Goal: Task Accomplishment & Management: Use online tool/utility

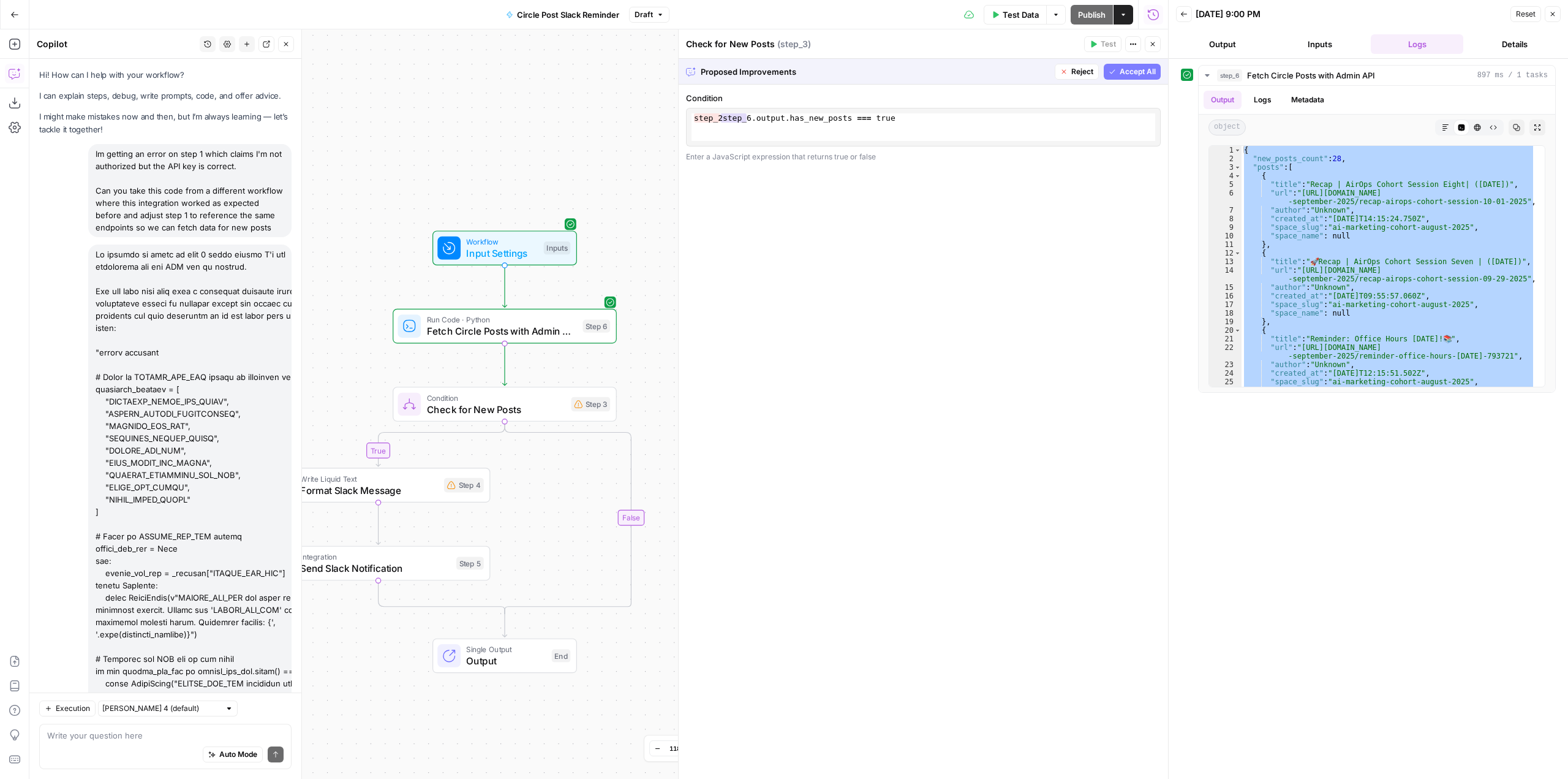
scroll to position [11817, 0]
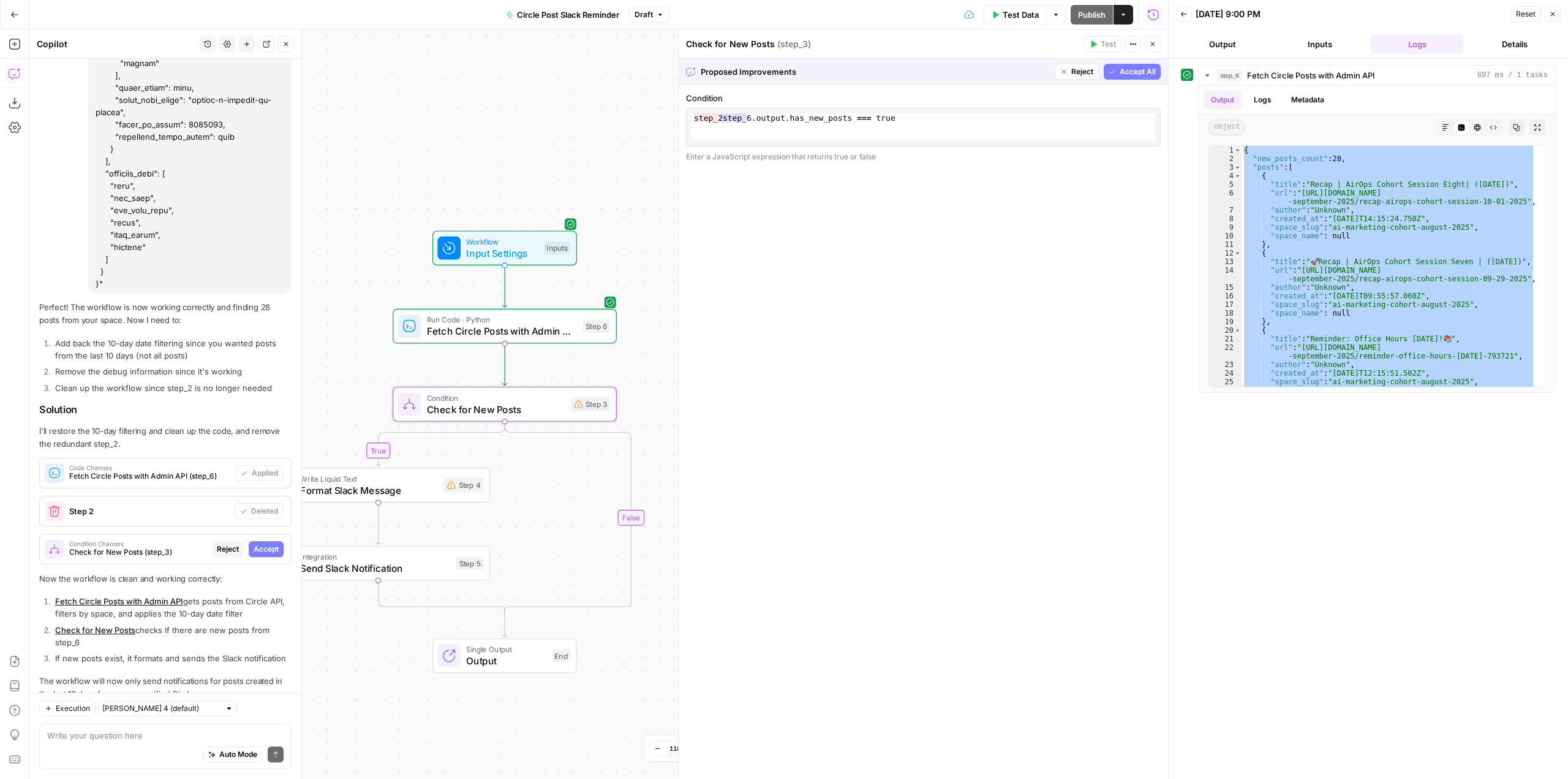
click at [256, 543] on span "Accept" at bounding box center [266, 549] width 25 height 11
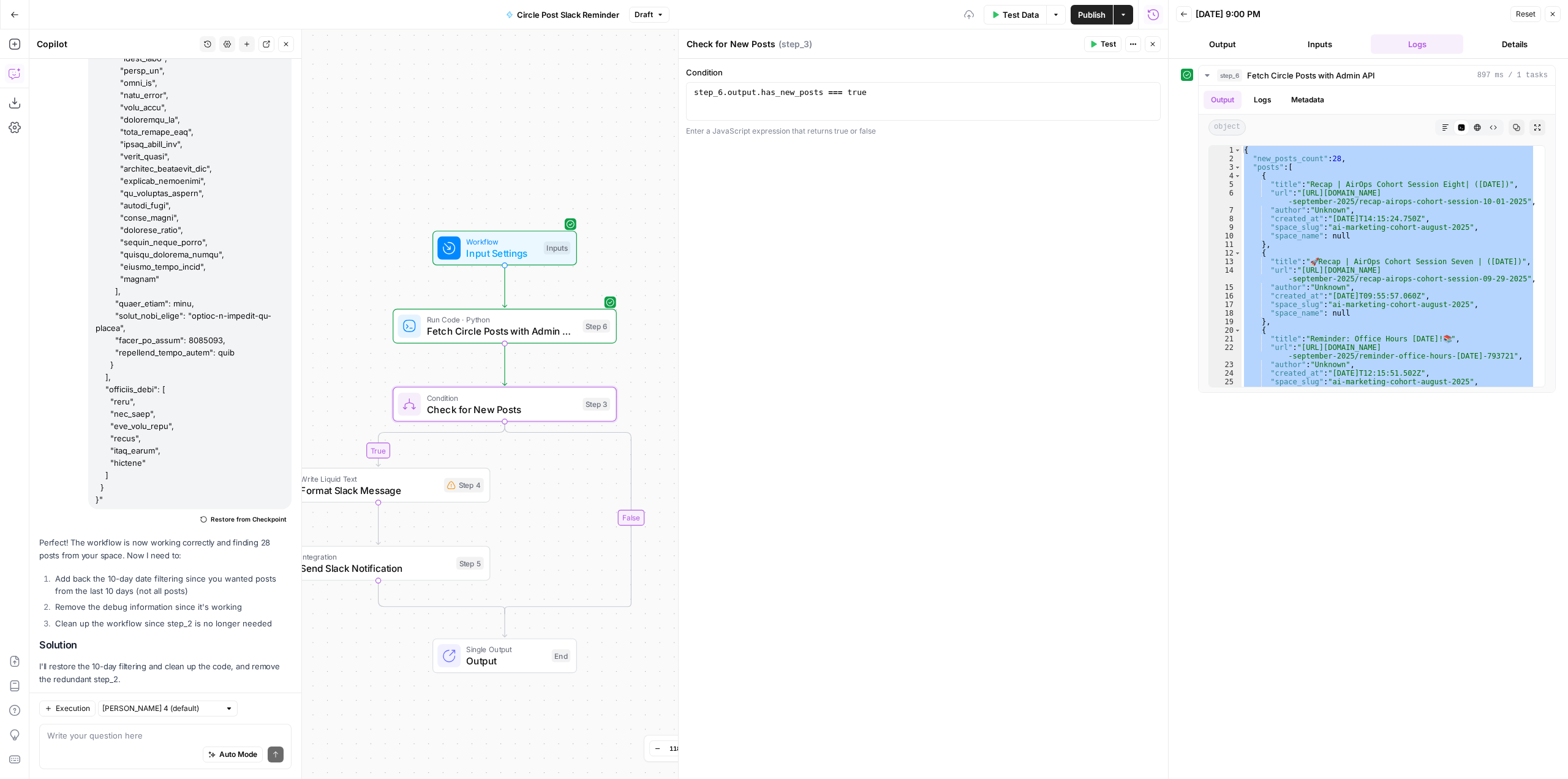
scroll to position [12053, 0]
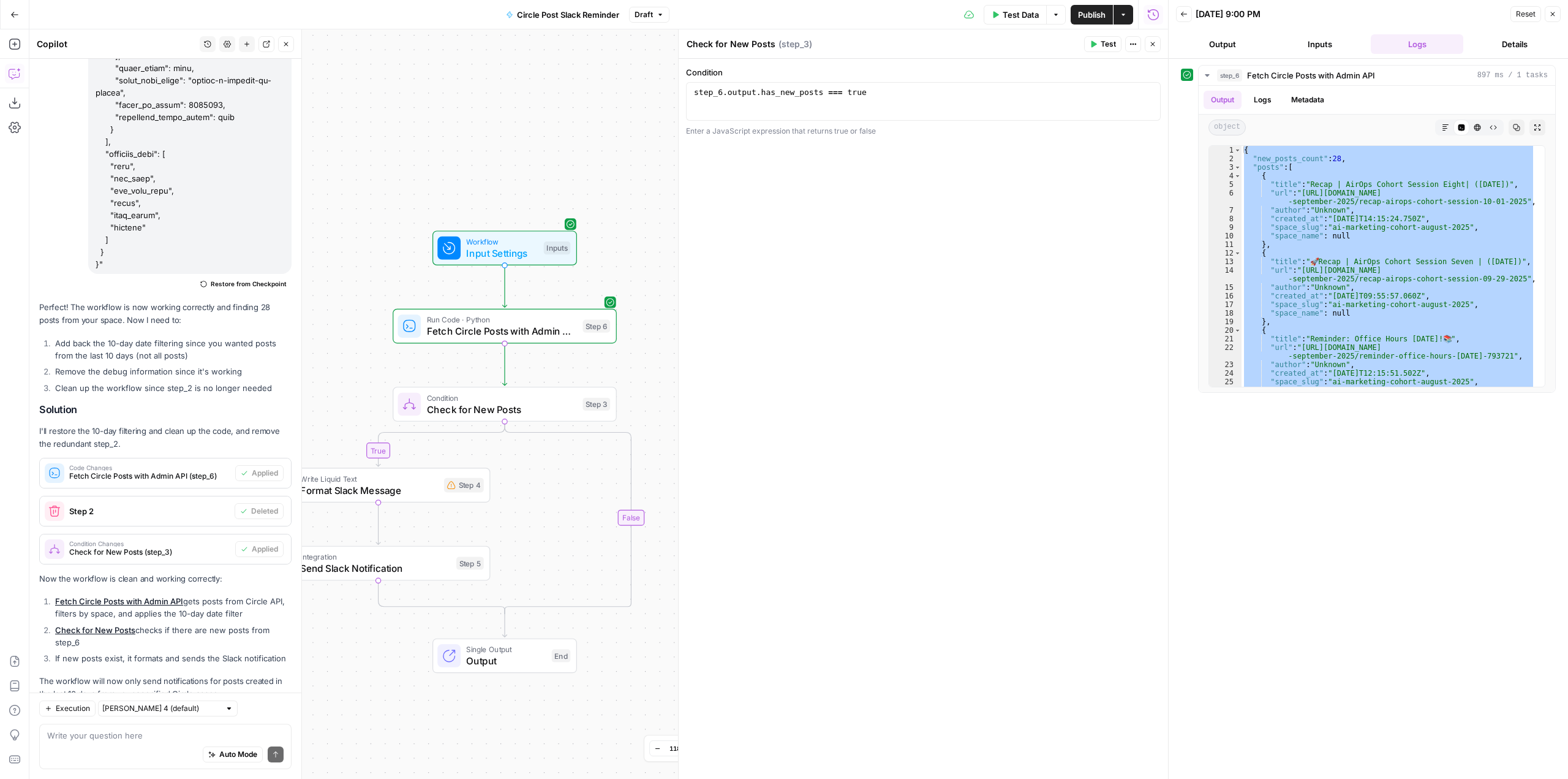
click at [571, 562] on div "true false Workflow Input Settings Inputs Run Code · Python Fetch Circle Posts …" at bounding box center [598, 404] width 1138 height 750
click at [593, 300] on span "Test" at bounding box center [594, 299] width 17 height 13
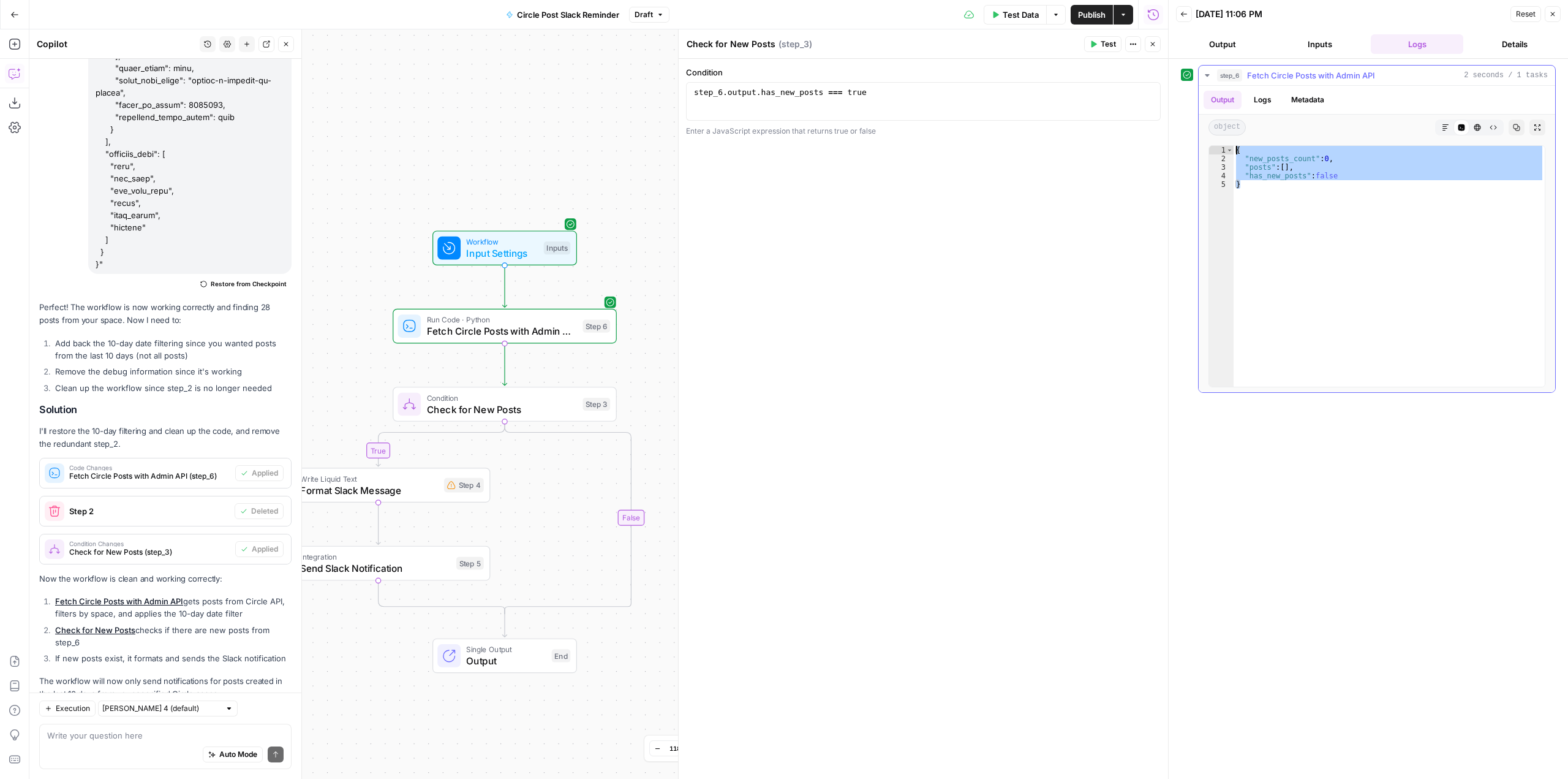
drag, startPoint x: 1278, startPoint y: 194, endPoint x: 1203, endPoint y: 139, distance: 93.0
click at [1203, 139] on div "Output Logs Metadata object Markdown Code Editor HTML Viewer Raw Output Copy Ex…" at bounding box center [1376, 239] width 356 height 306
type textarea "**********"
click at [169, 736] on textarea at bounding box center [165, 735] width 237 height 13
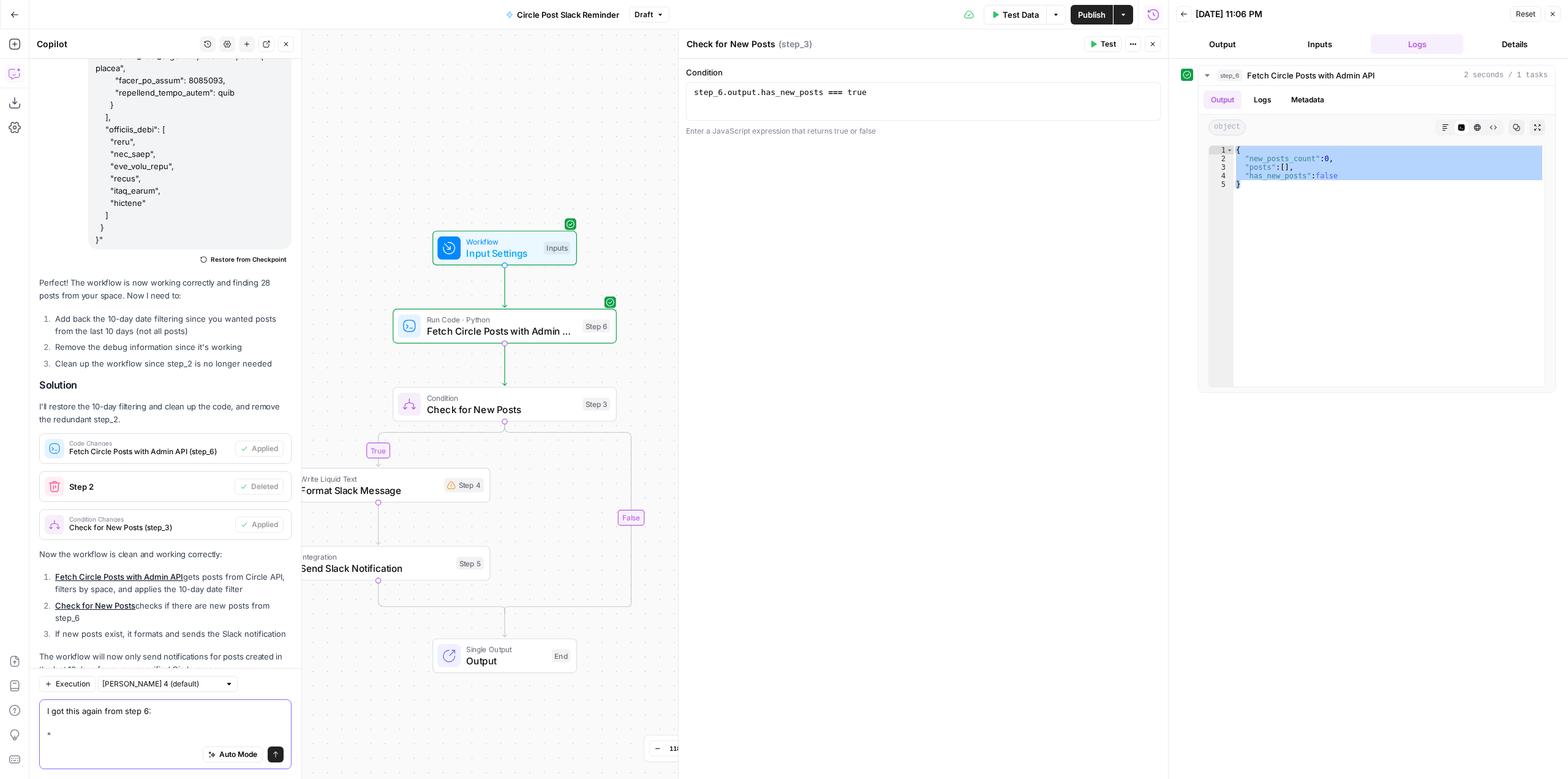
paste textarea "{ "new_posts_count": 0, "posts": [], "has_new_posts": false }"
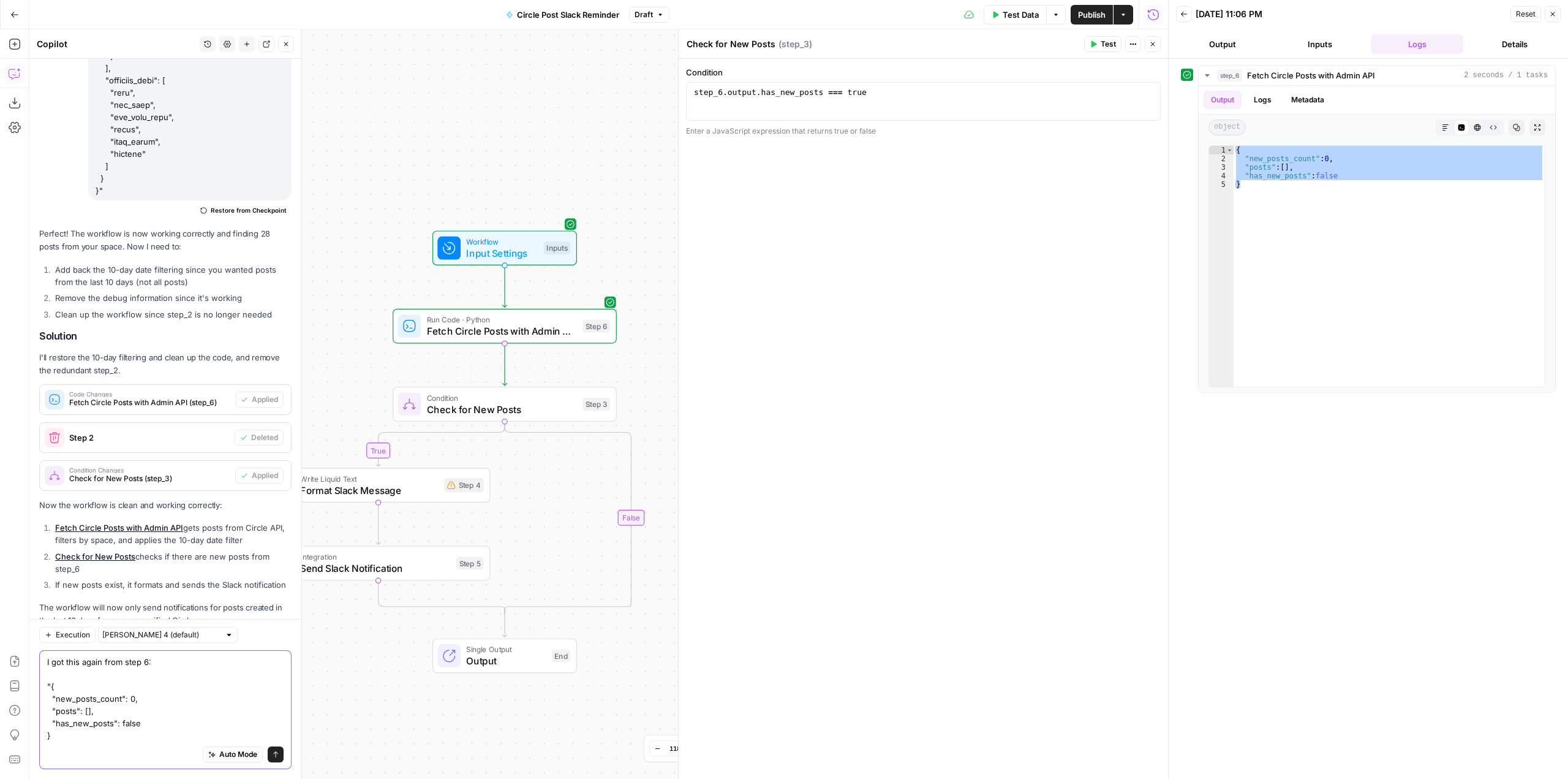
type textarea "I got this again from step 6: "{ "new_posts_count": 0, "posts": [], "has_new_po…"
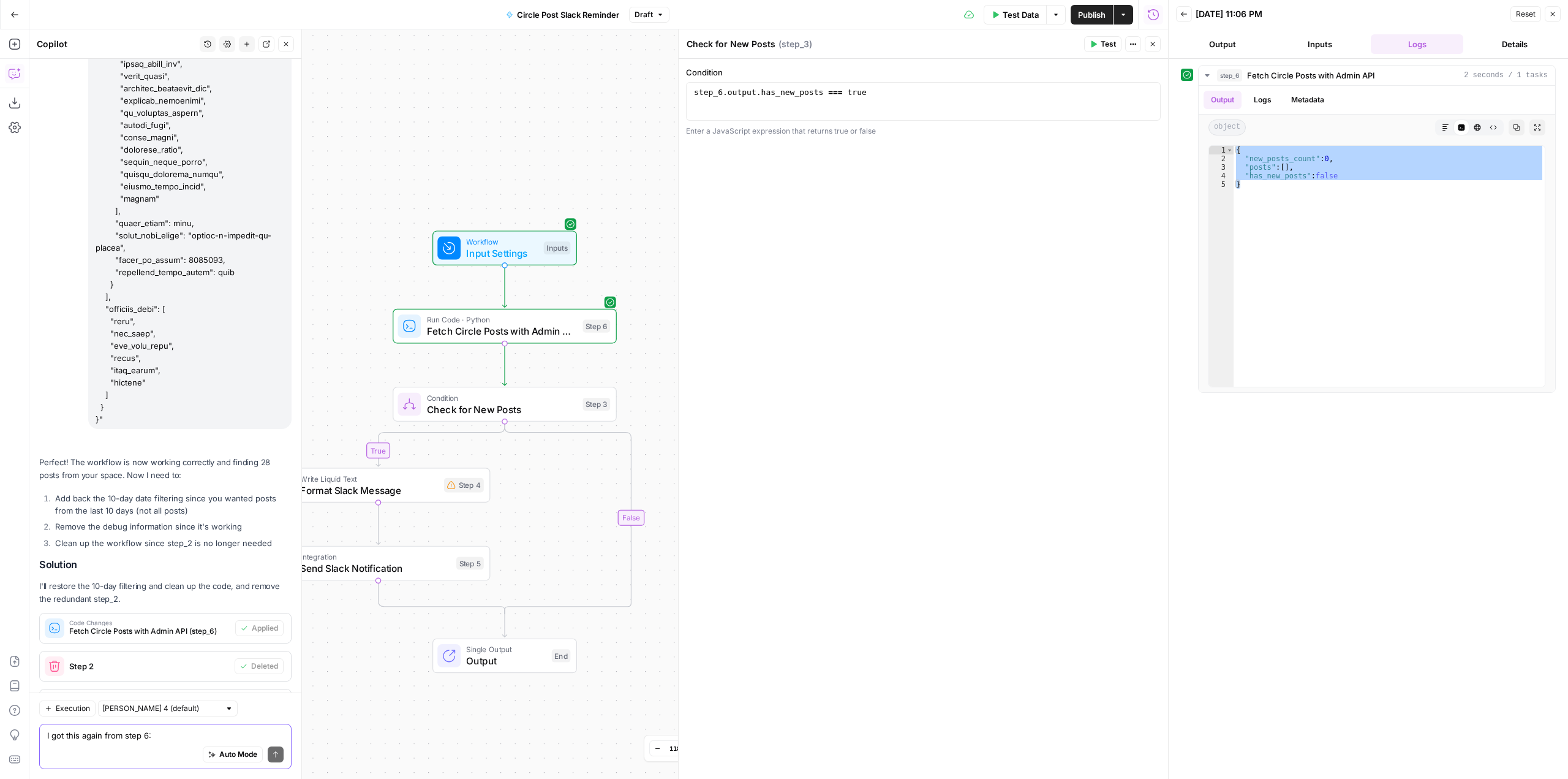
scroll to position [12297, 0]
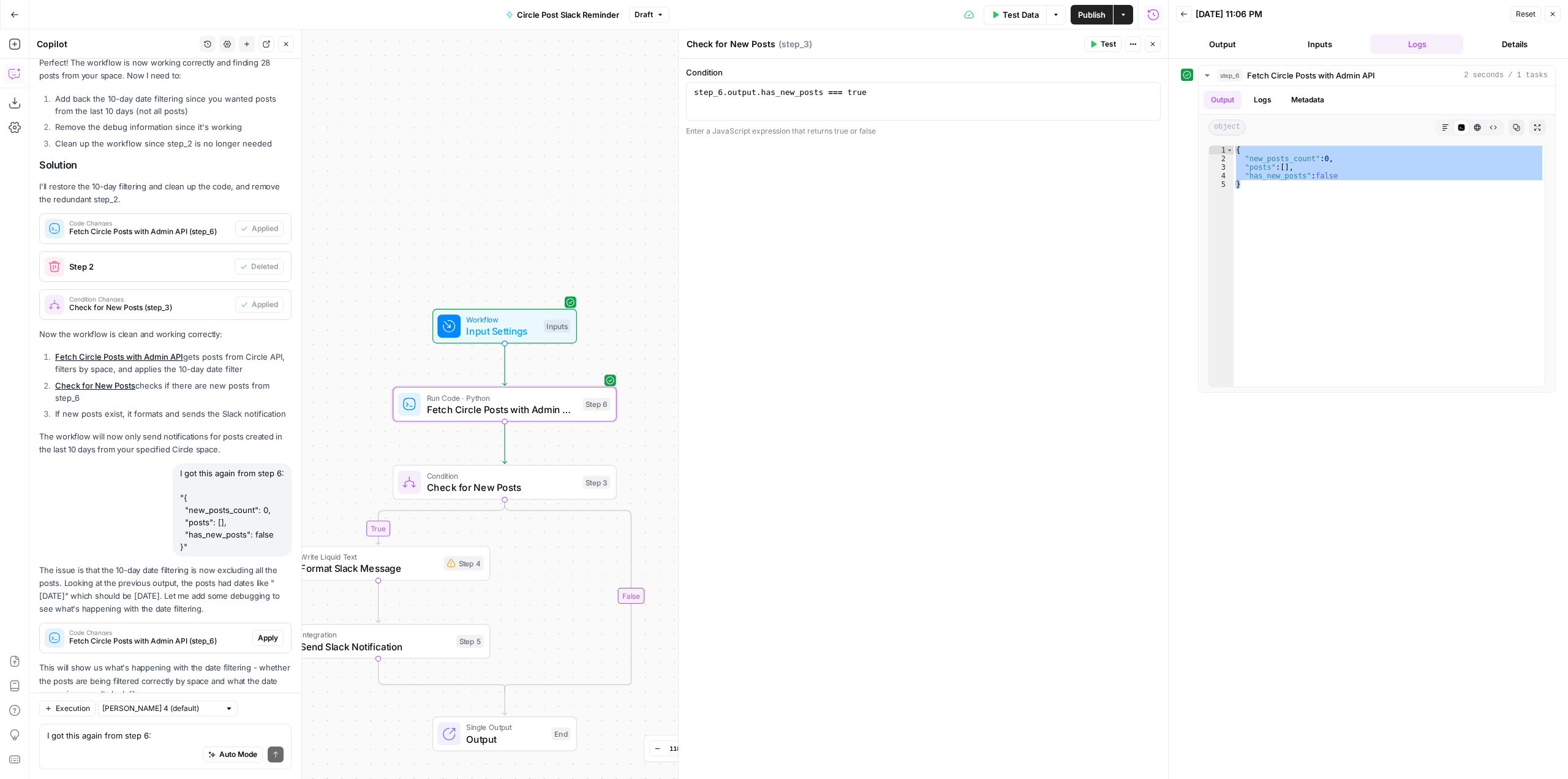
click at [260, 630] on button "Apply" at bounding box center [268, 638] width 31 height 16
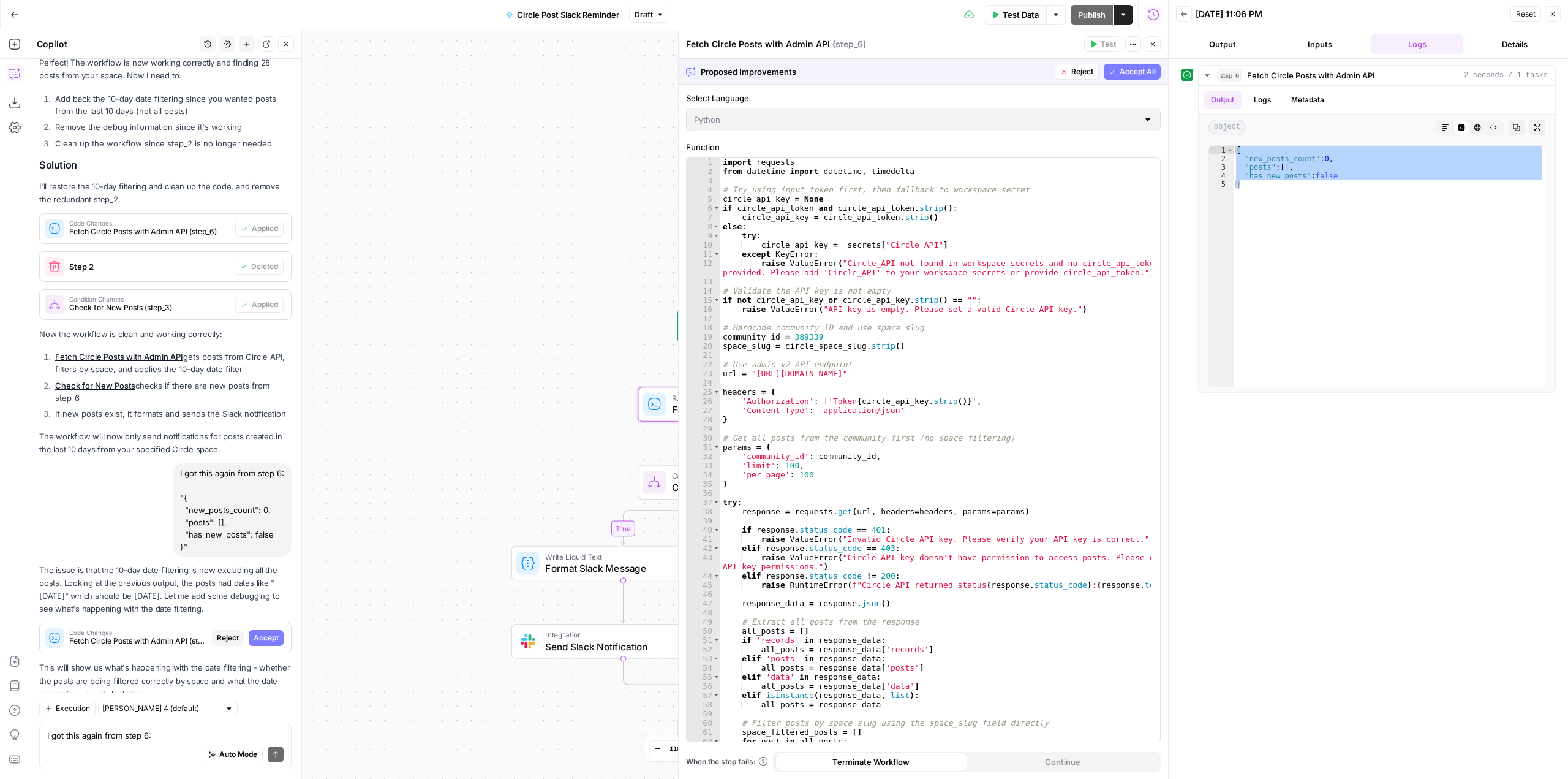
click at [257, 632] on span "Accept" at bounding box center [266, 638] width 25 height 11
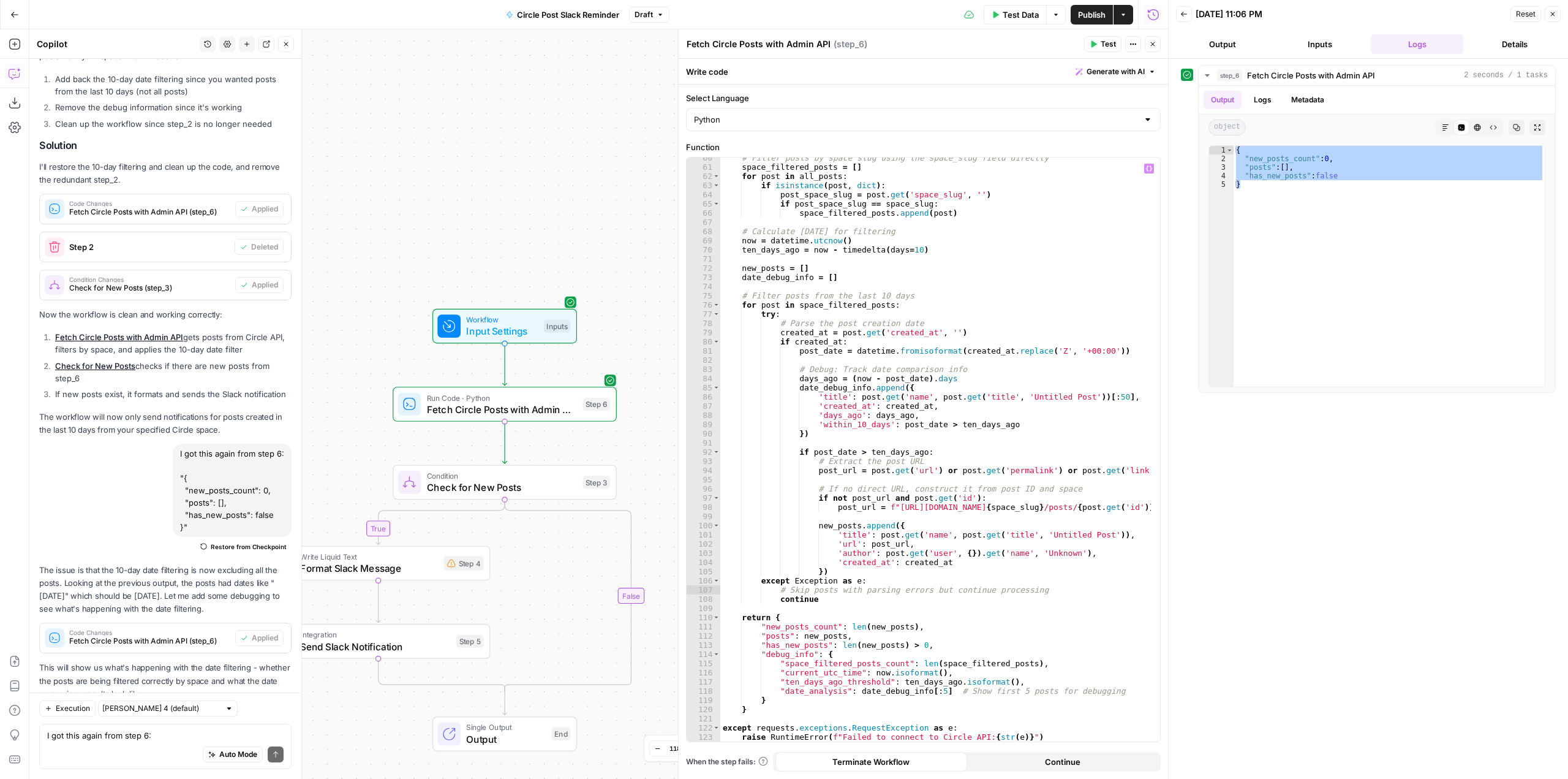
scroll to position [565, 0]
click at [1105, 42] on span "Test" at bounding box center [1107, 44] width 15 height 11
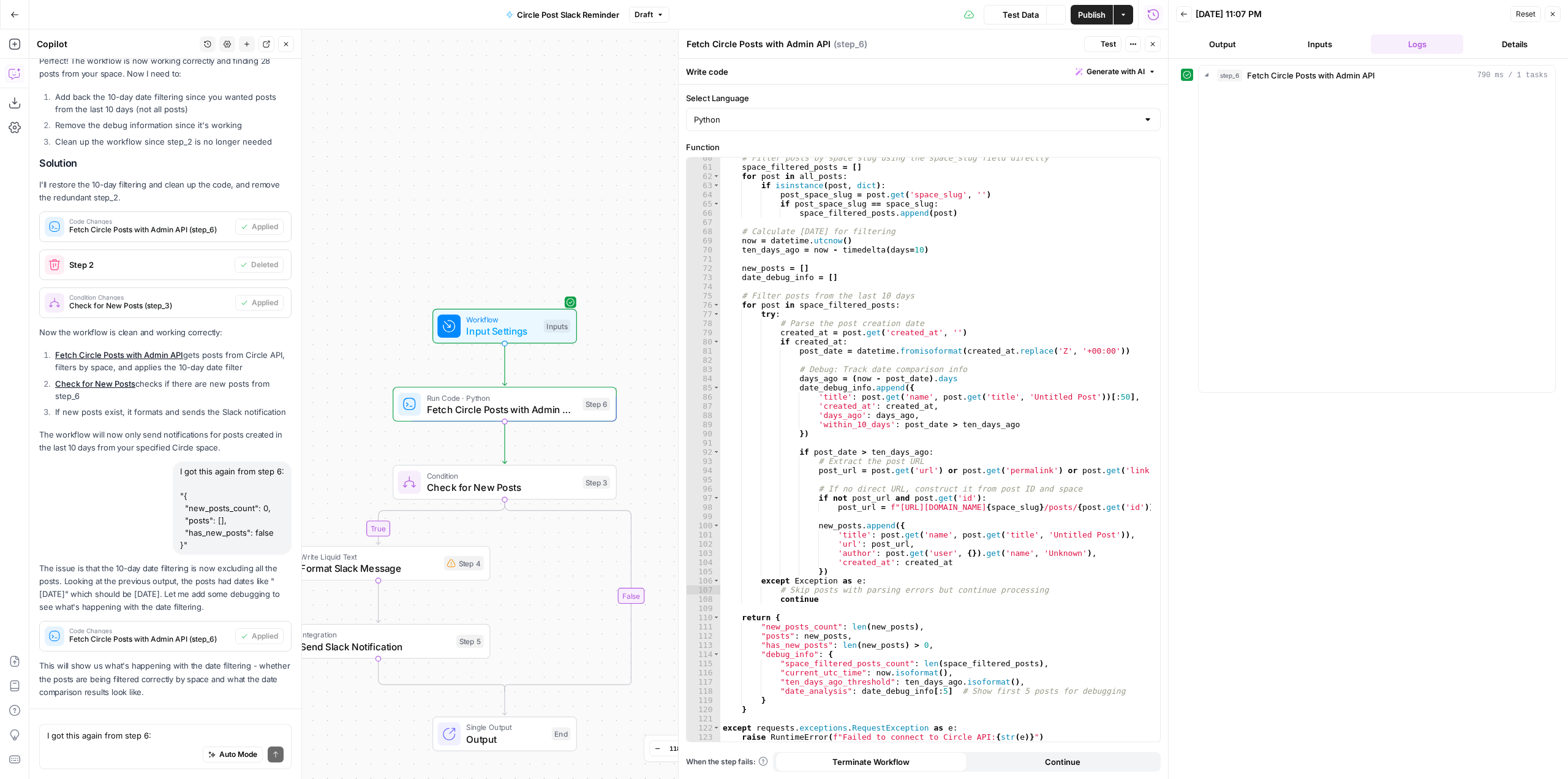
scroll to position [12317, 0]
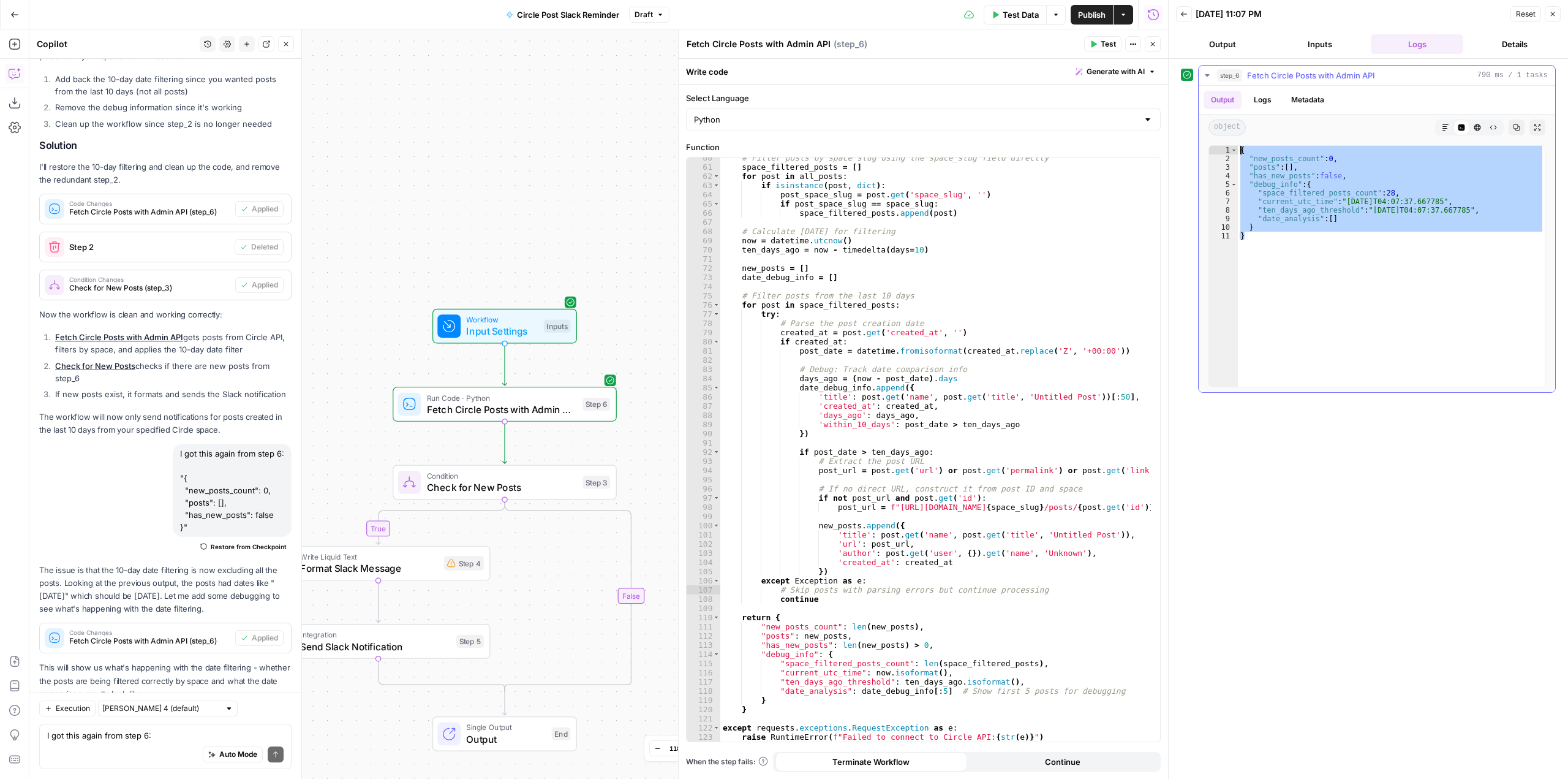
drag, startPoint x: 1336, startPoint y: 260, endPoint x: 1208, endPoint y: 151, distance: 168.1
click at [1208, 151] on div "* 1 2 3 4 5 6 7 8 9 10 11 { "new_posts_count" : 0 , "posts" : [ ] , "has_new_po…" at bounding box center [1376, 266] width 337 height 242
type textarea "**********"
click at [112, 746] on div "Auto Mode Send" at bounding box center [165, 755] width 237 height 27
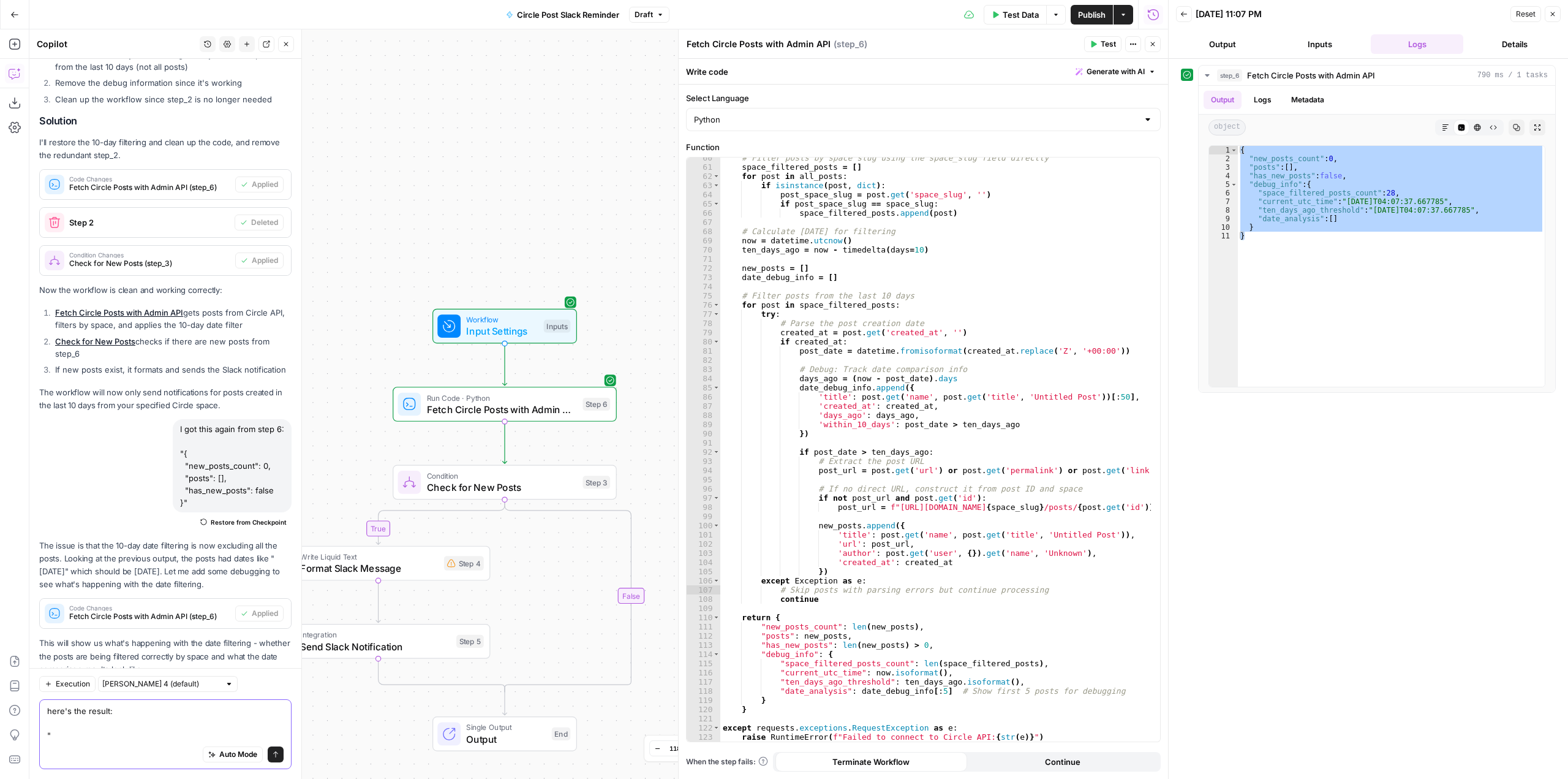
paste textarea "{ "new_posts_count": 0, "posts": [], "has_new_posts": false, "debug_info": { "s…"
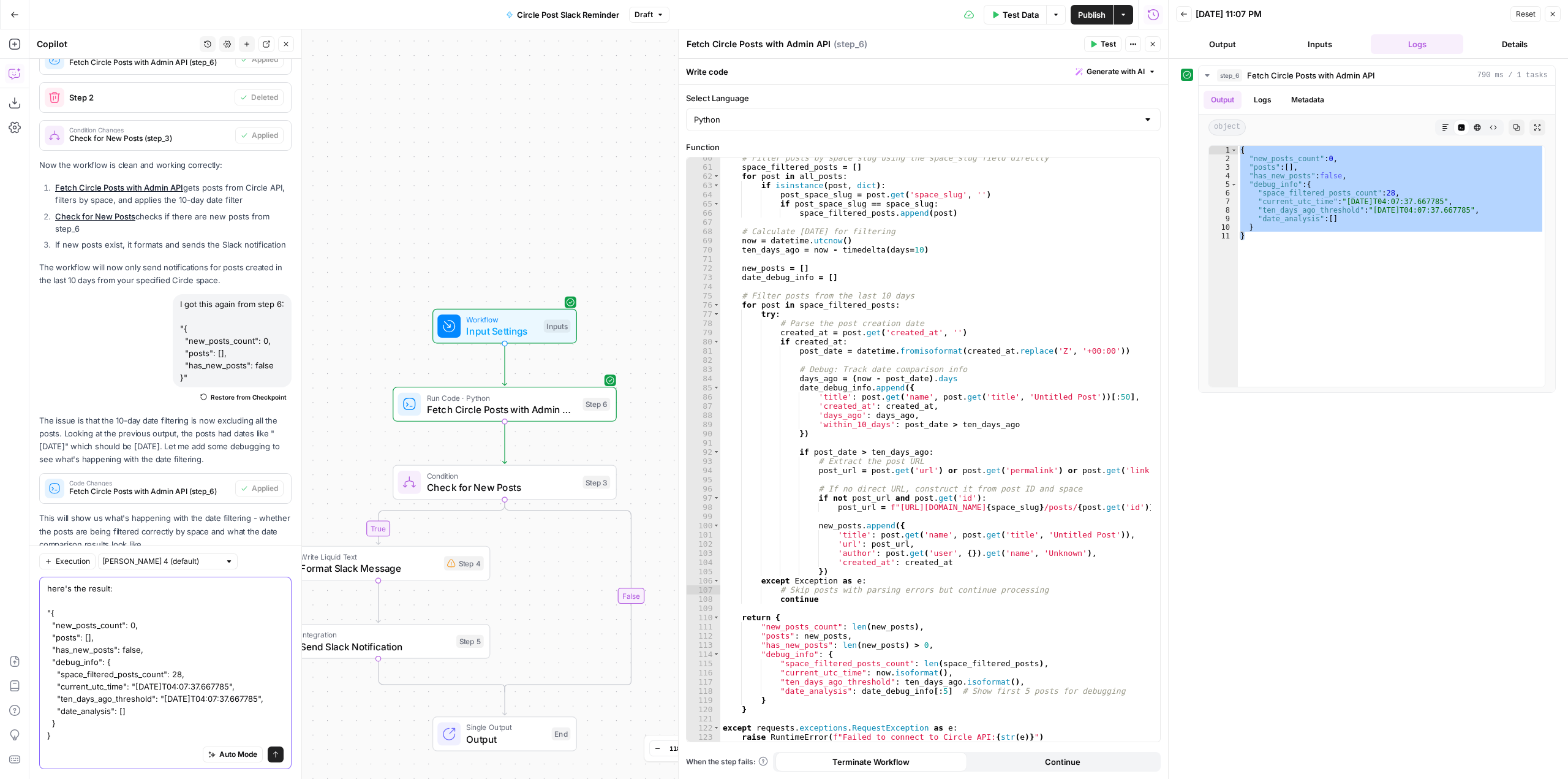
type textarea "here's the result: "{ "new_posts_count": 0, "posts": [], "has_new_posts": false…"
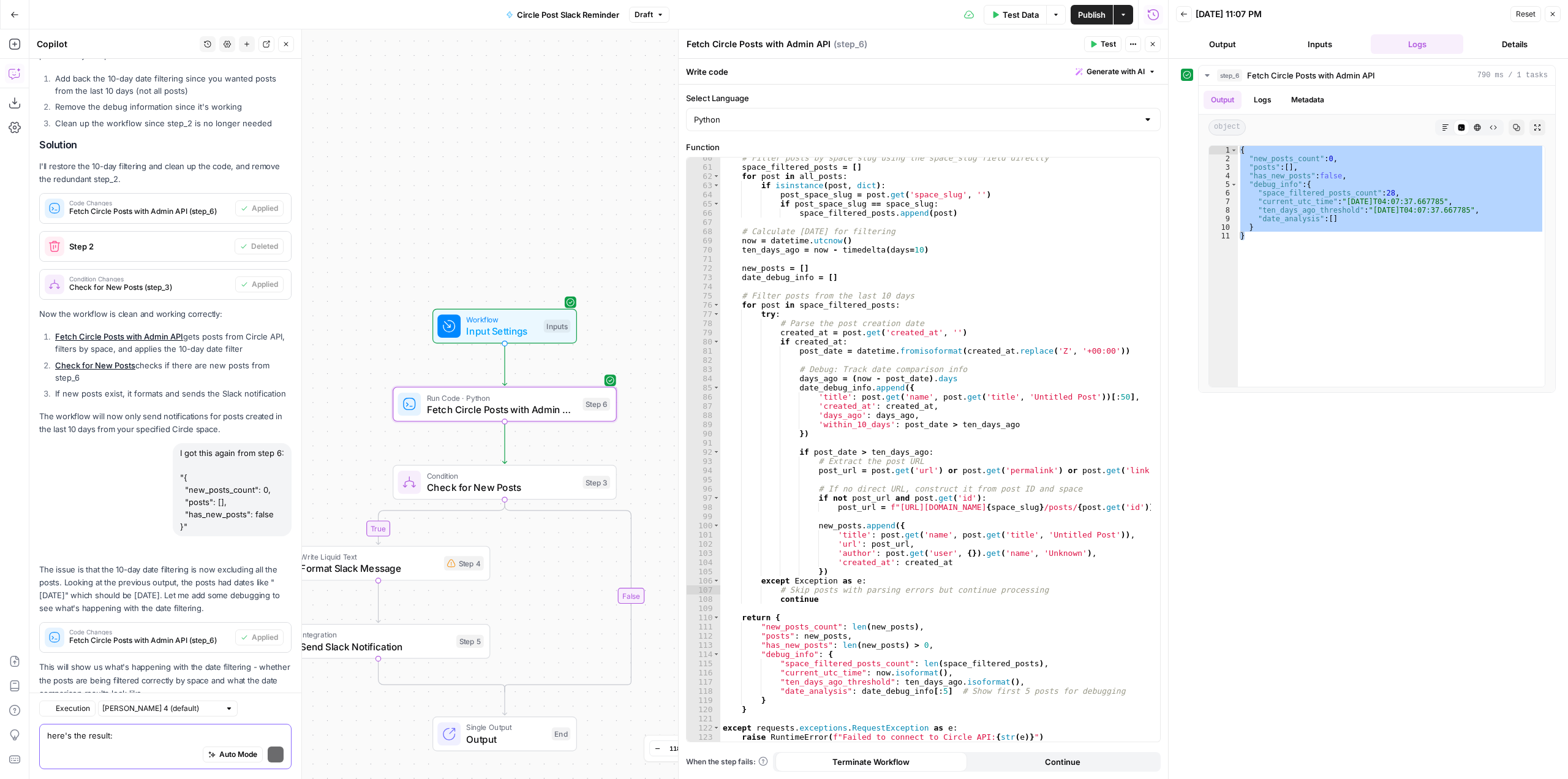
scroll to position [12612, 0]
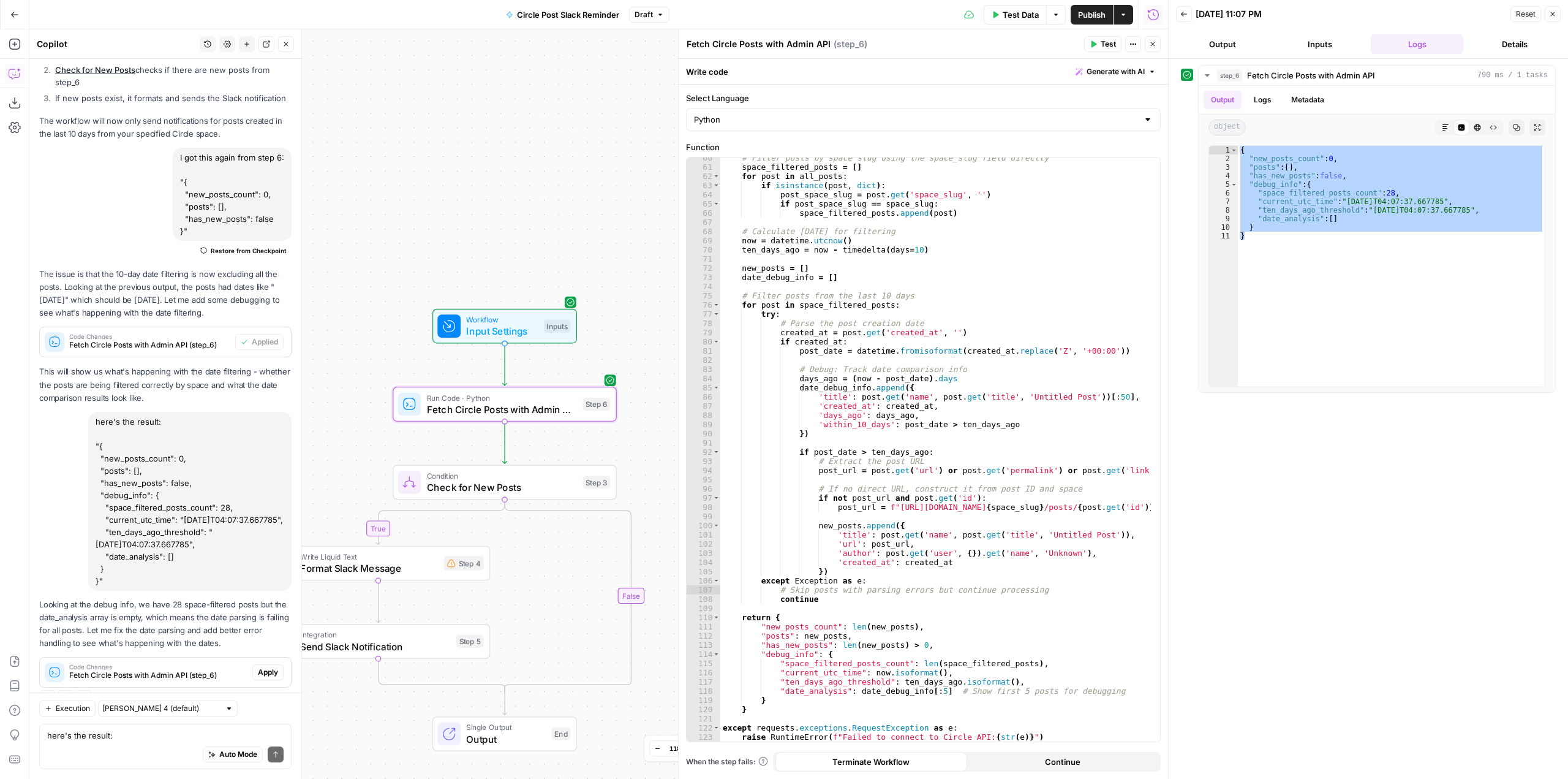
click at [258, 666] on span "Apply" at bounding box center [268, 672] width 21 height 11
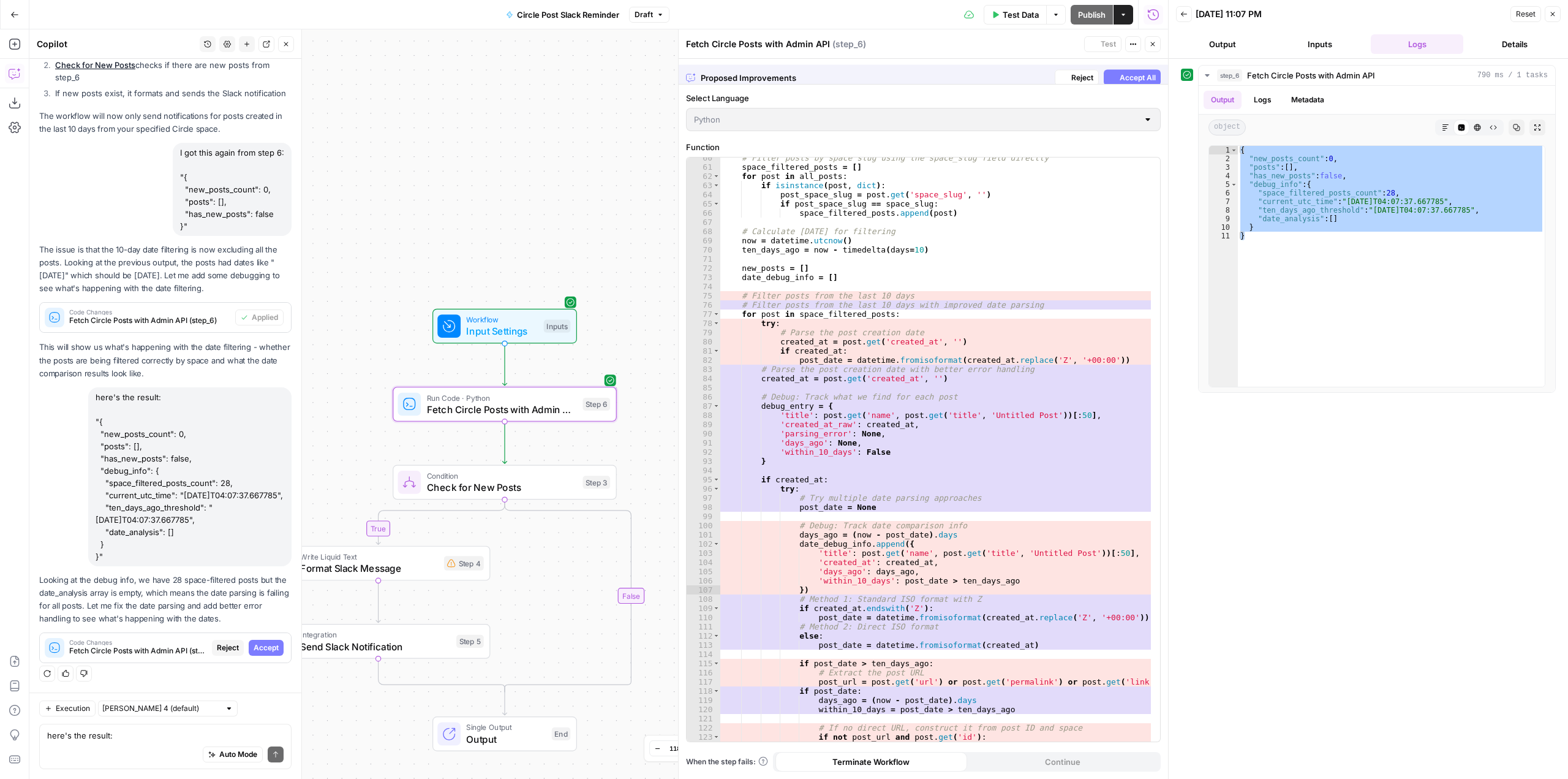
scroll to position [12358, 0]
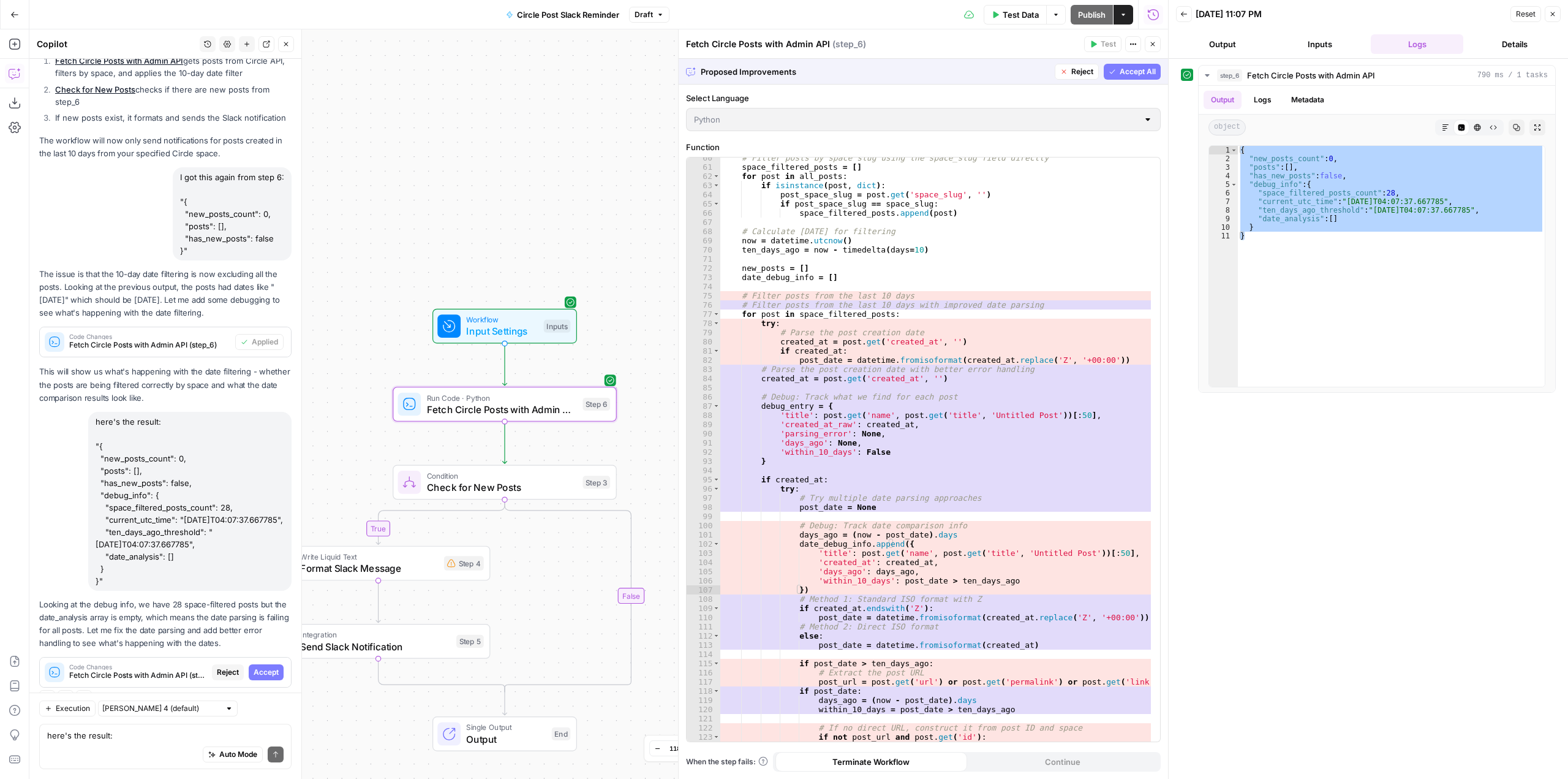
click at [257, 666] on span "Accept" at bounding box center [266, 672] width 25 height 11
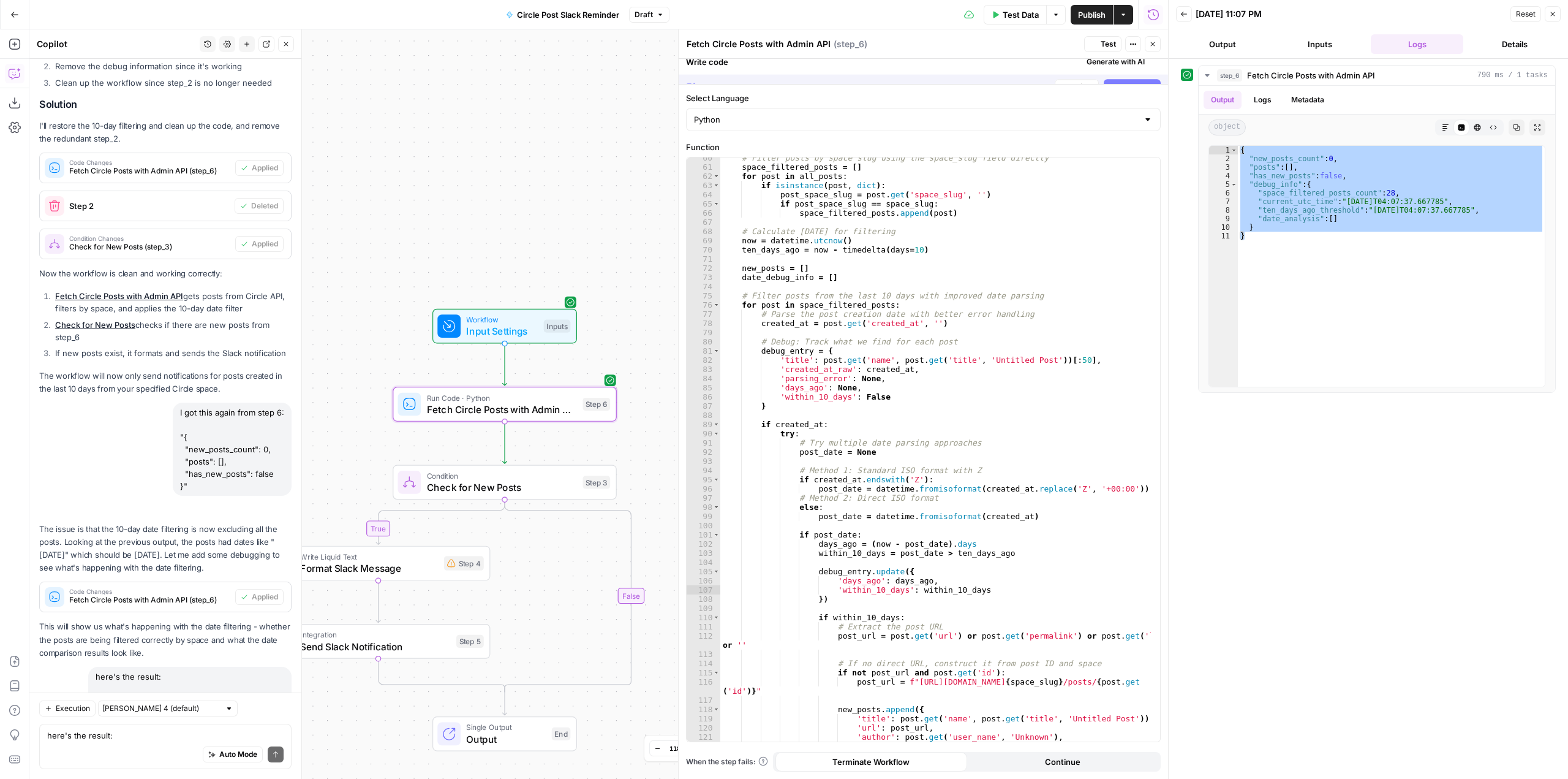
scroll to position [12632, 0]
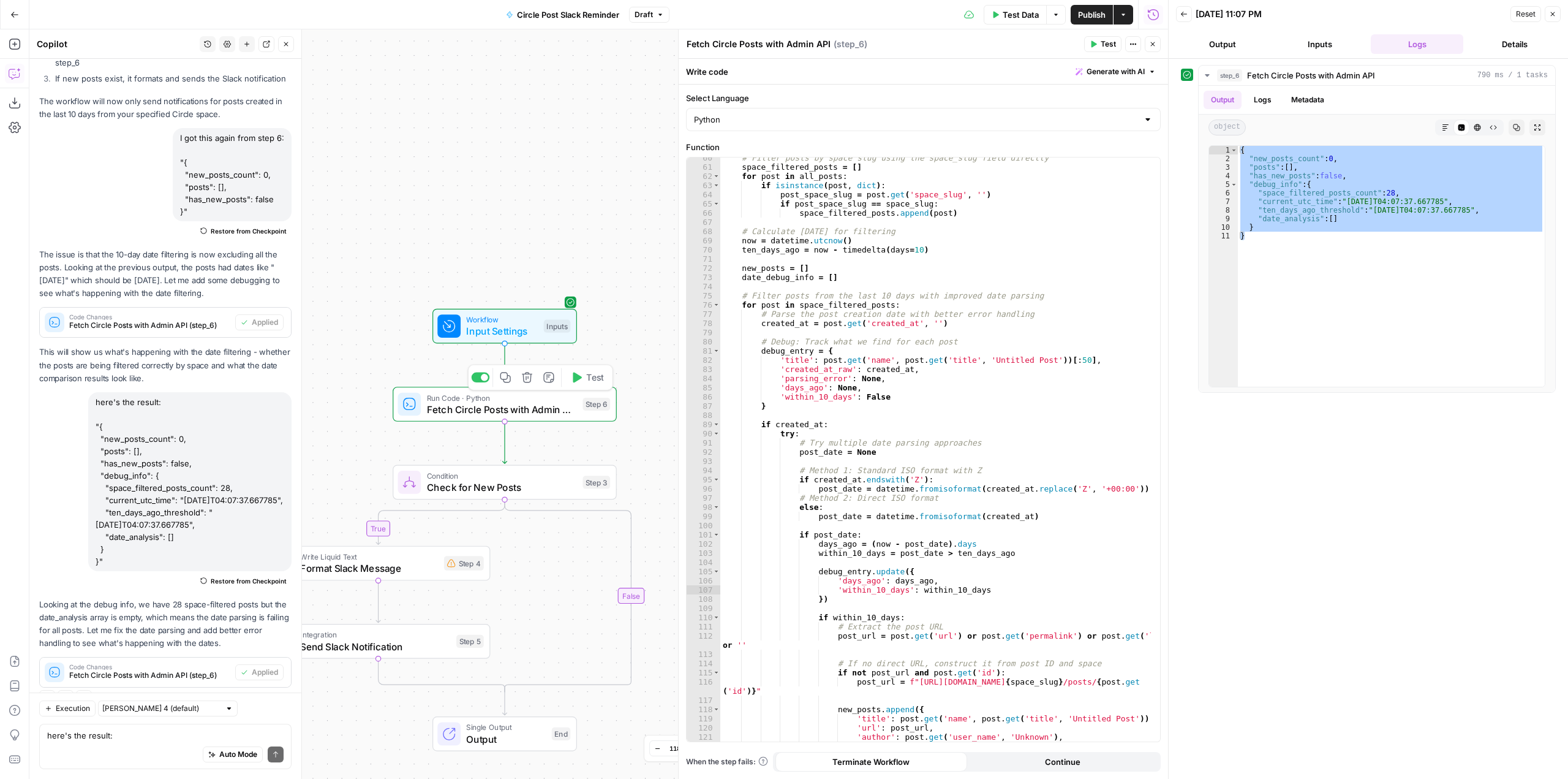
click at [595, 382] on span "Test" at bounding box center [594, 377] width 17 height 13
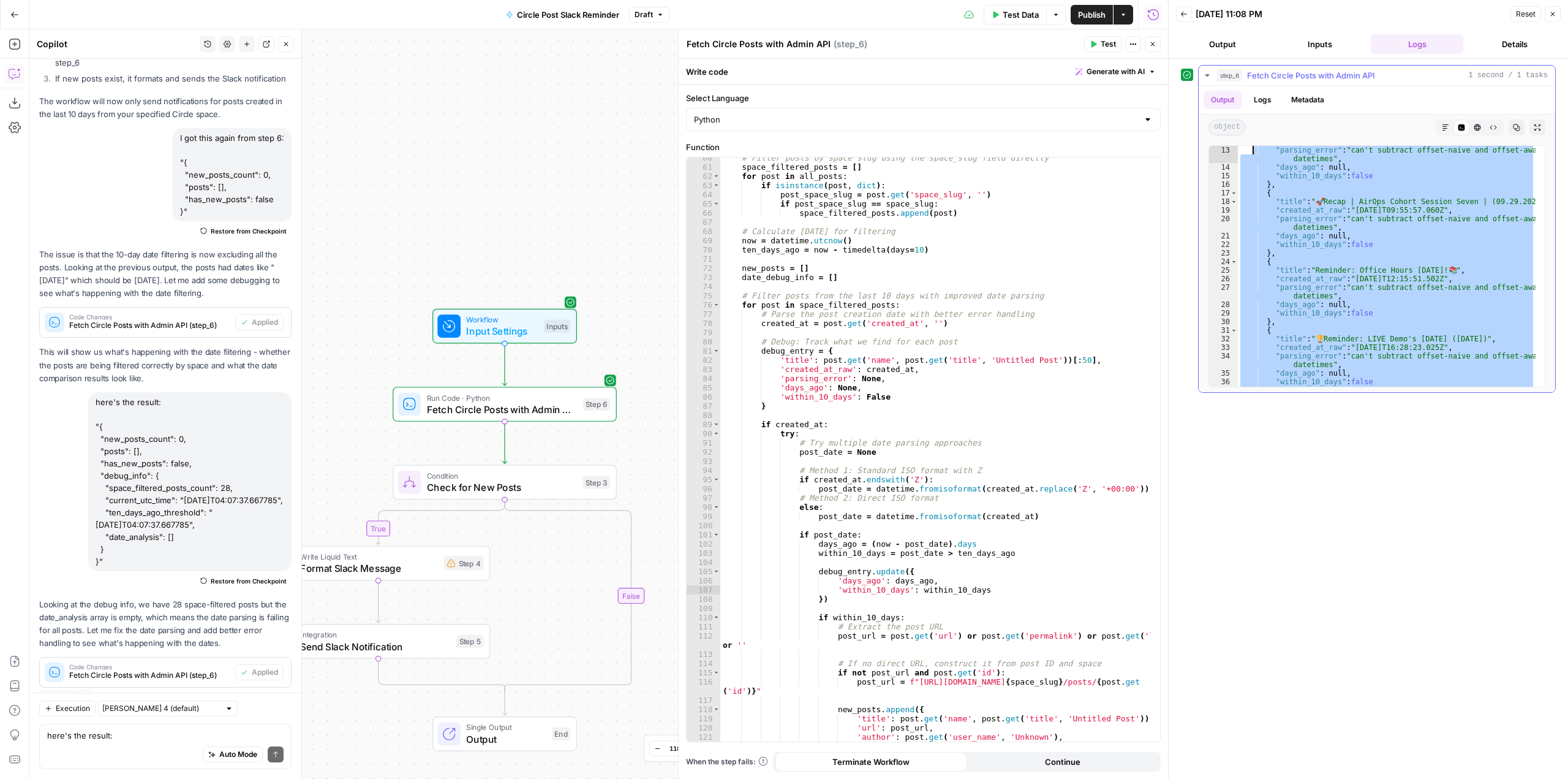
scroll to position [0, 0]
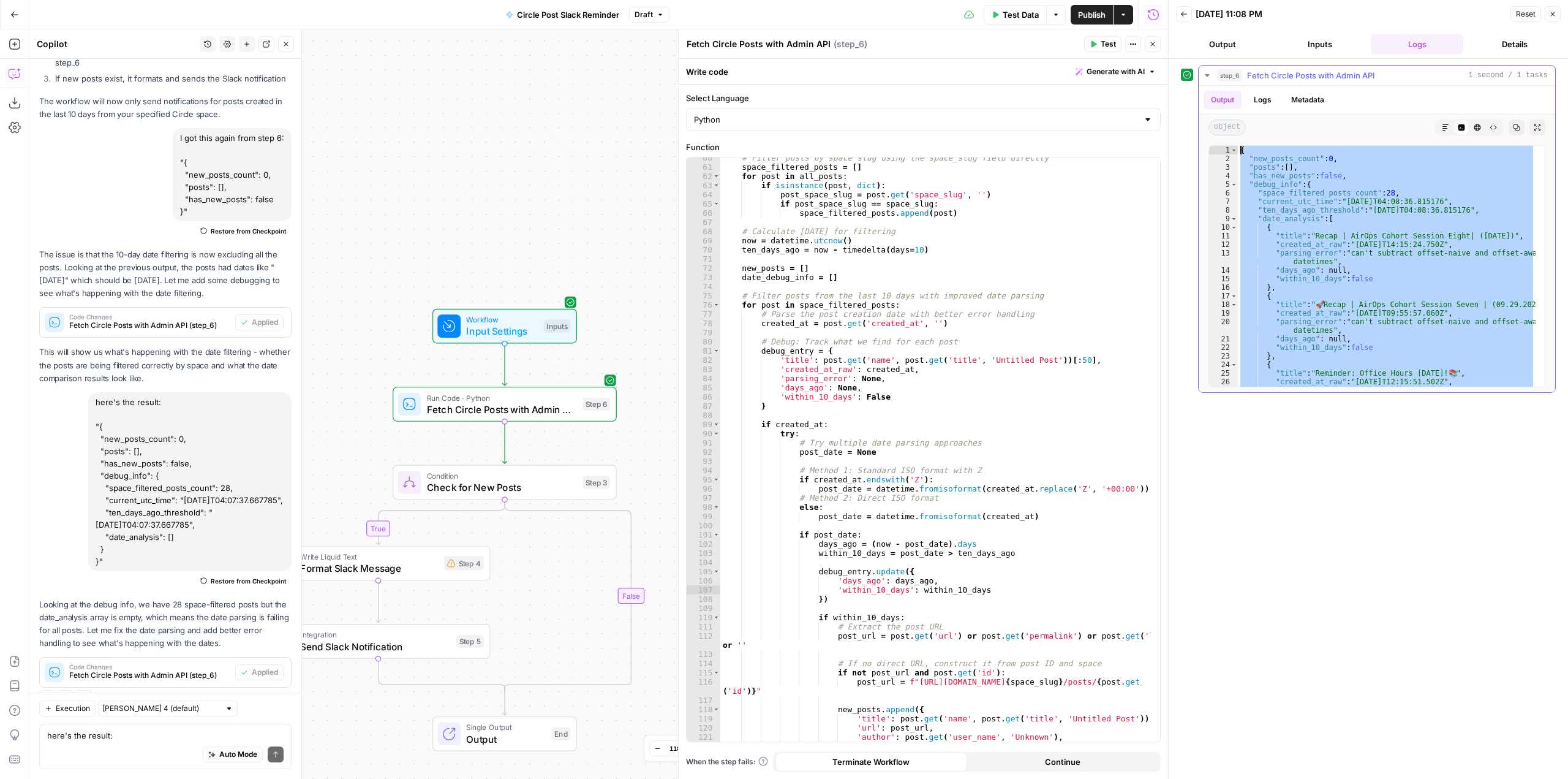
drag, startPoint x: 1289, startPoint y: 378, endPoint x: 1254, endPoint y: 117, distance: 263.3
click at [1254, 117] on div "Output Logs Metadata object Markdown Code Editor HTML Viewer Raw Output Copy Ex…" at bounding box center [1376, 239] width 356 height 306
type textarea "**********"
click at [141, 733] on textarea "here's the result: "{ "new_posts_count": 0, "posts": [], "has_new_posts": false…" at bounding box center [165, 735] width 237 height 13
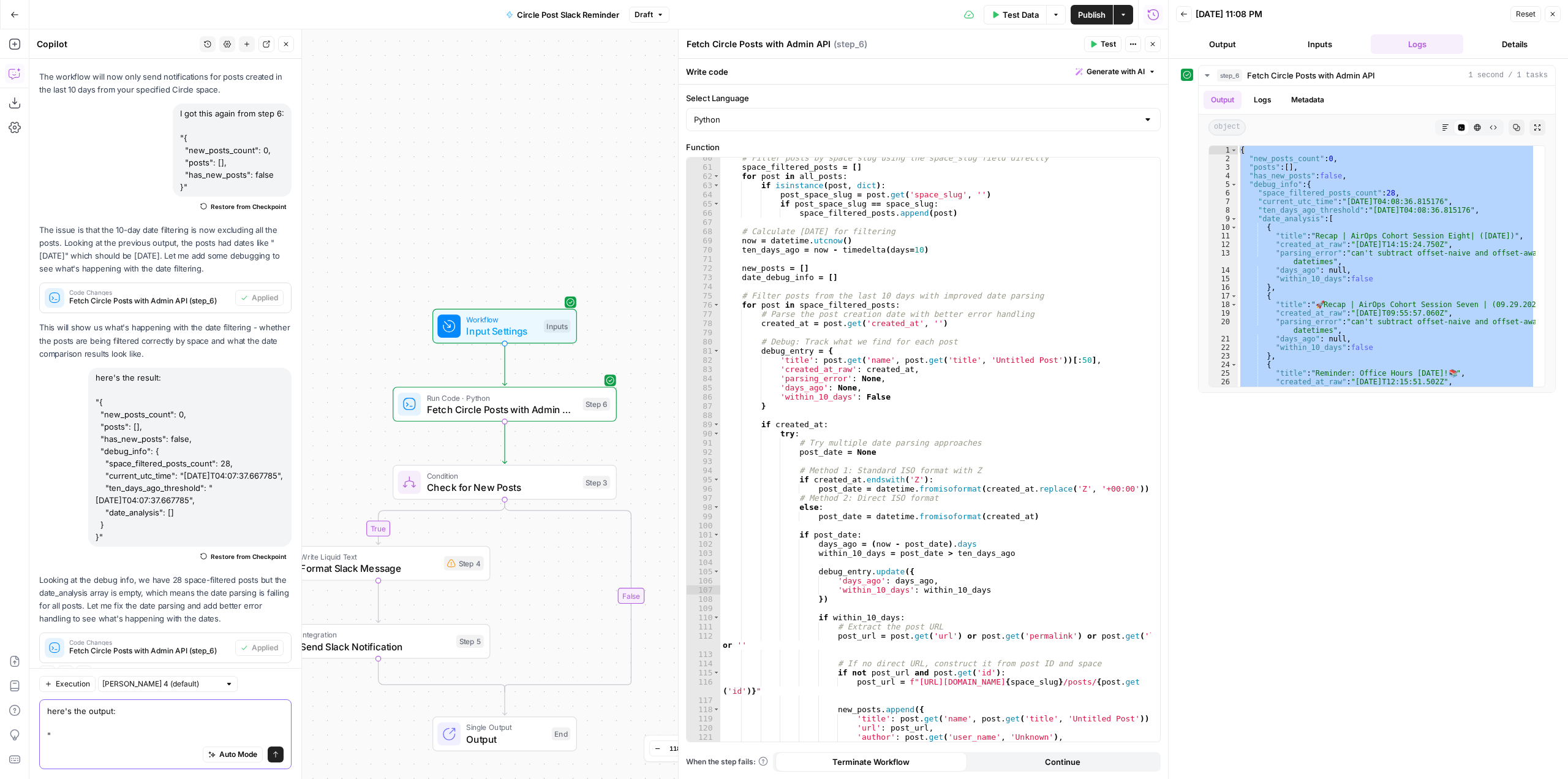
paste textarea "{ "lor_ipsum_dolor": 0, "sitam": [], "con_adi_elits": doeiu, "tempo_inci": { "u…"
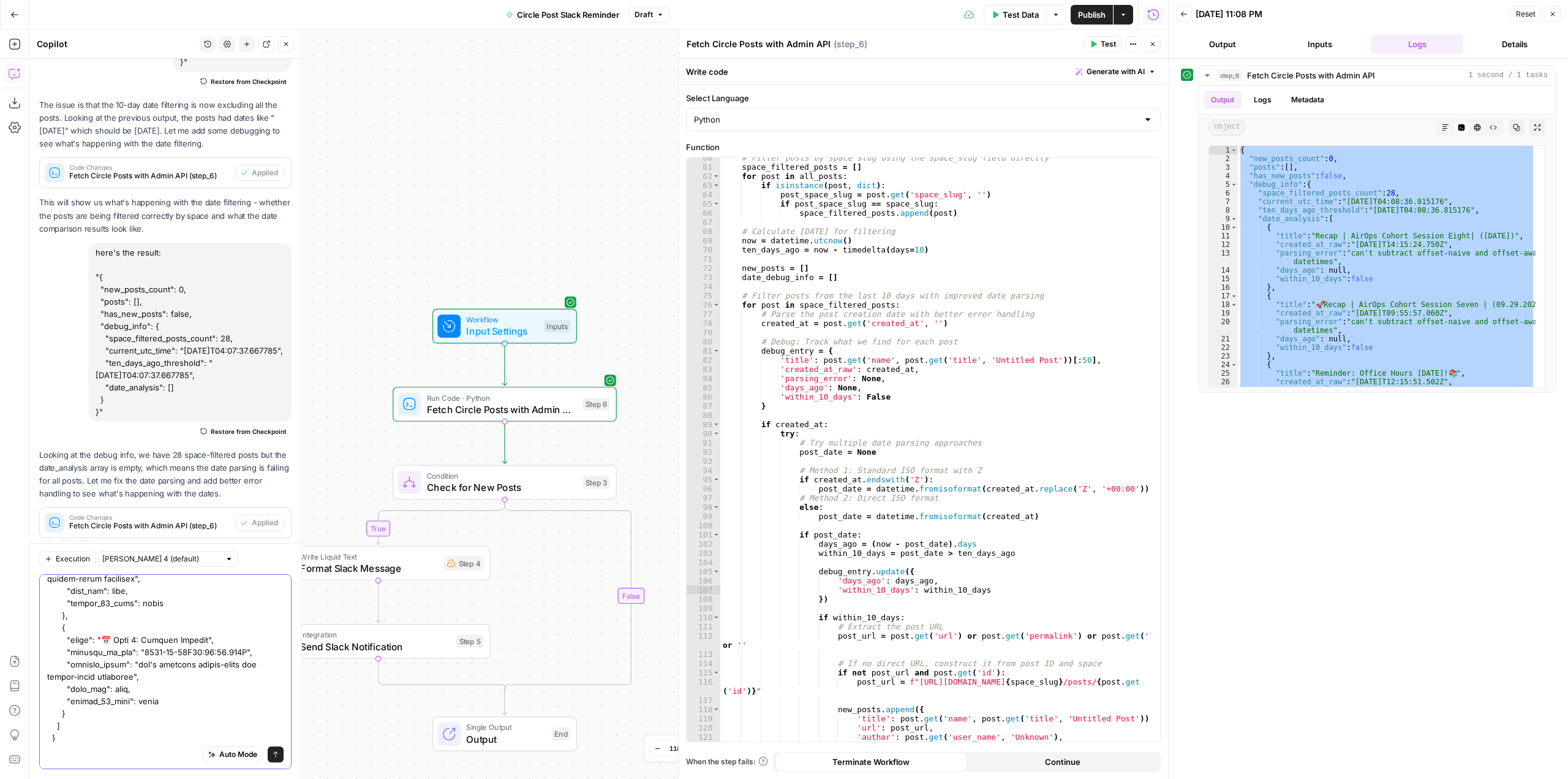
type textarea "lore'i dol sitame: "{ "con_adipi_elits": 3, "doeiu": [], "tem_inc_utlab": etdol…"
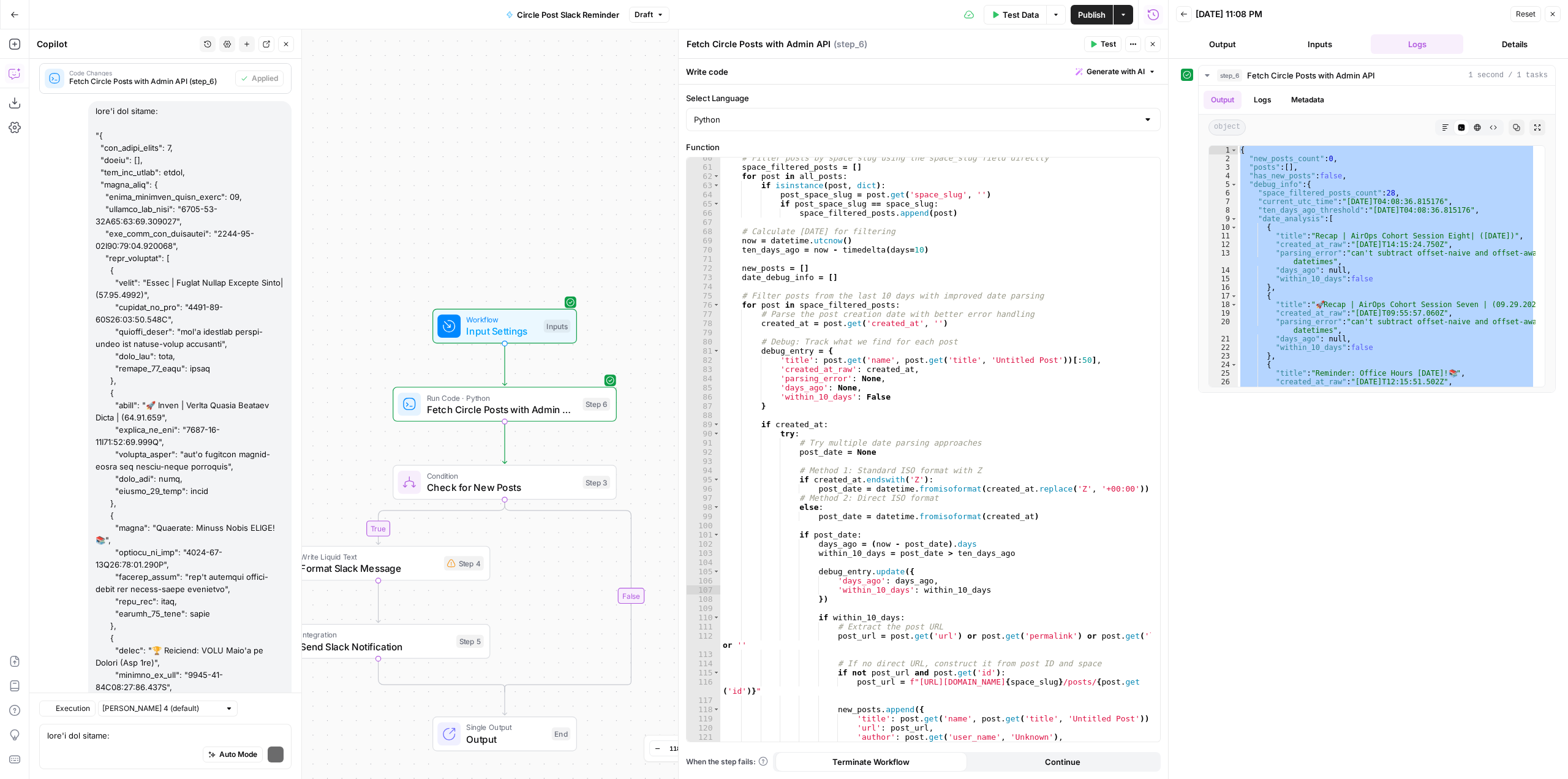
scroll to position [13540, 0]
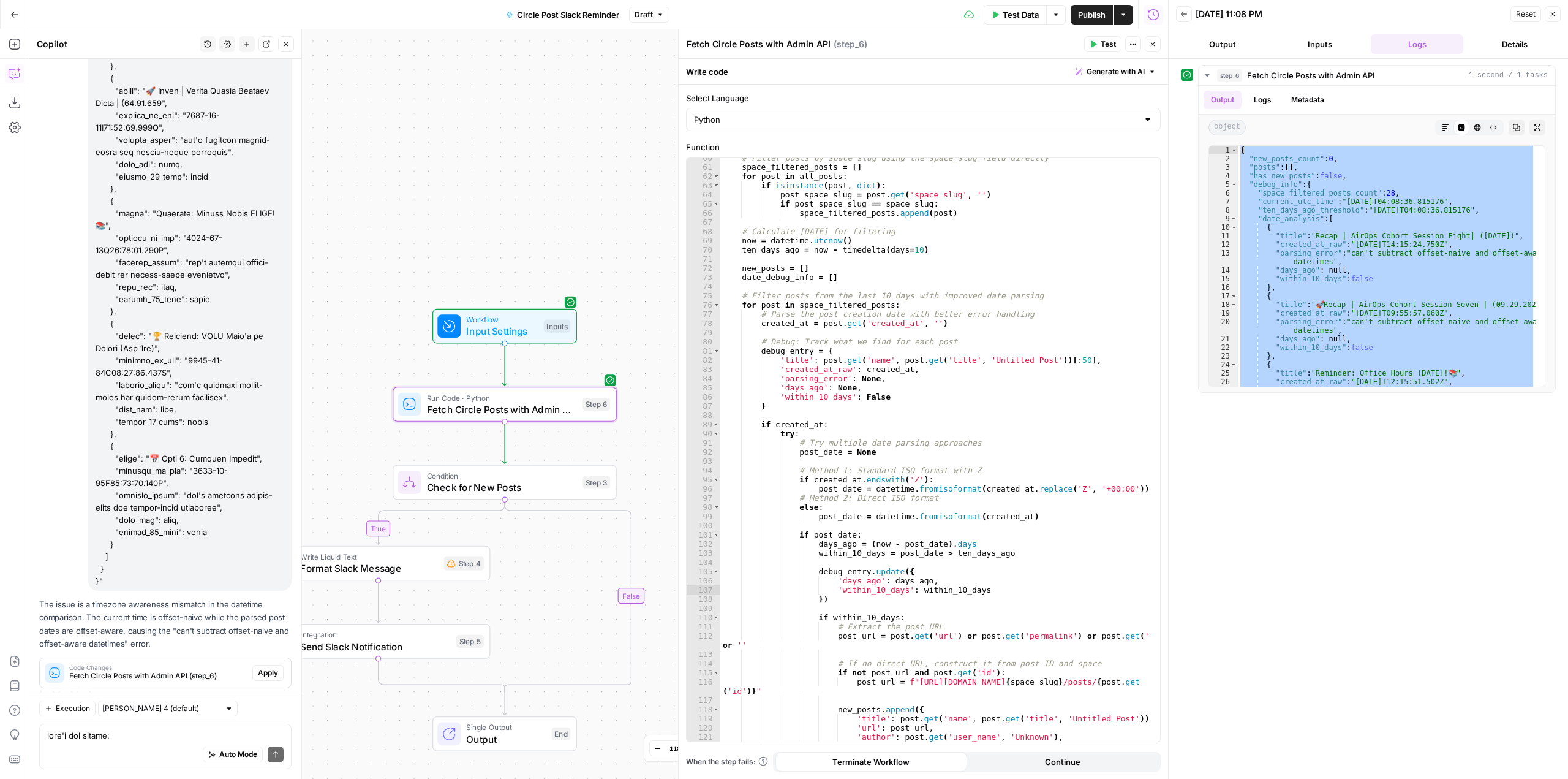
click at [258, 667] on span "Apply" at bounding box center [268, 673] width 21 height 11
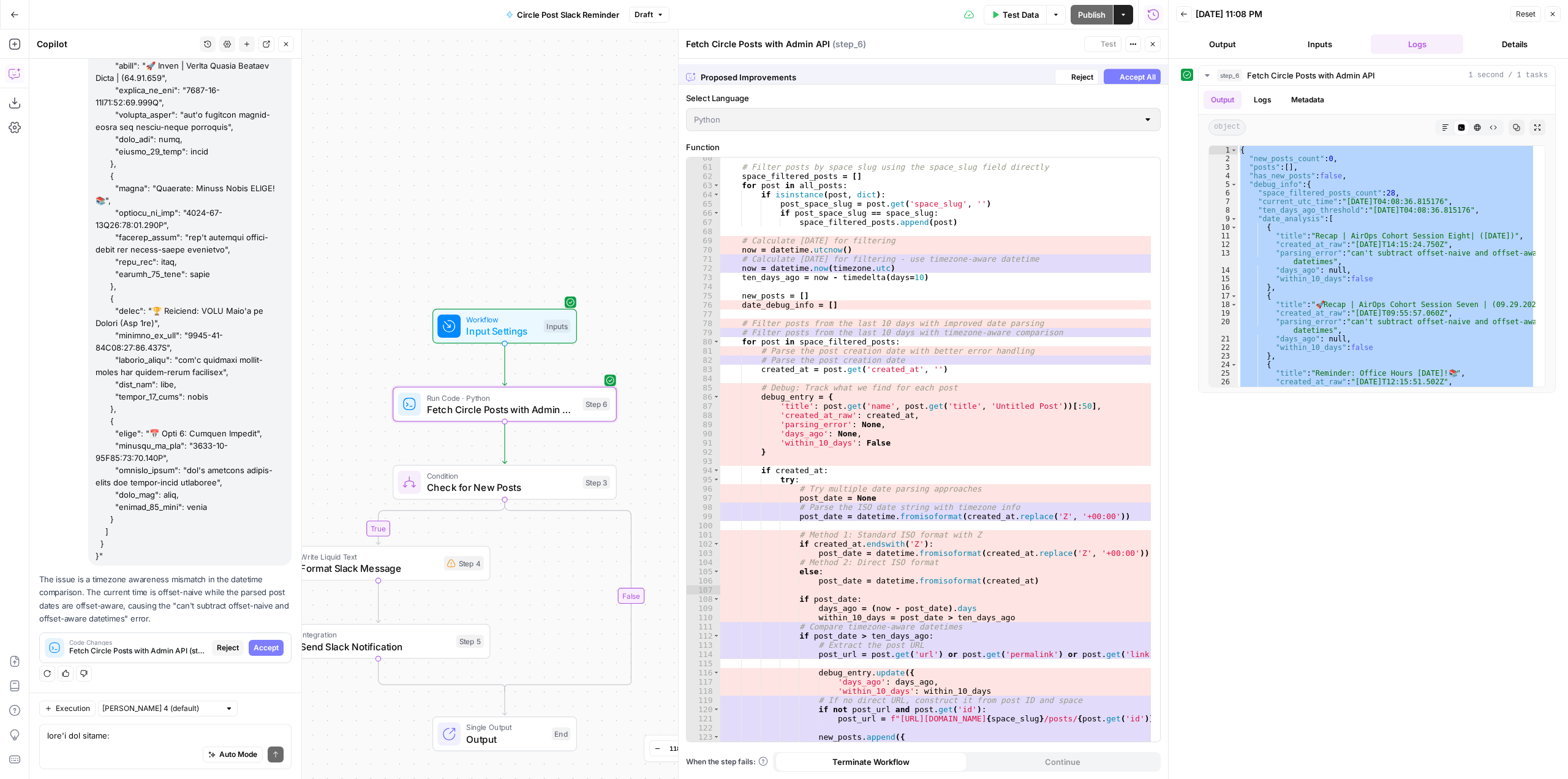
scroll to position [13266, 0]
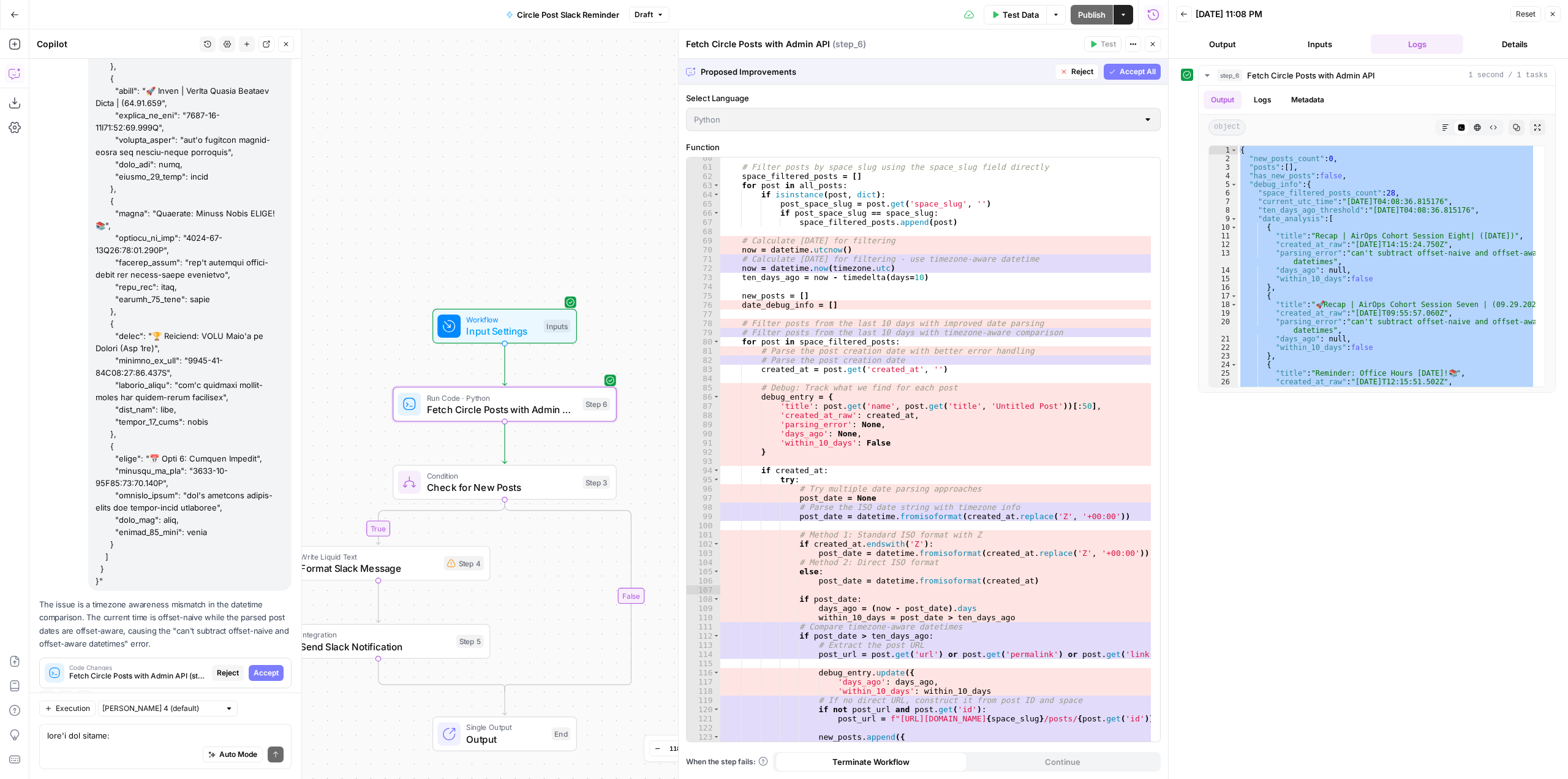
click at [256, 667] on span "Accept" at bounding box center [266, 673] width 25 height 11
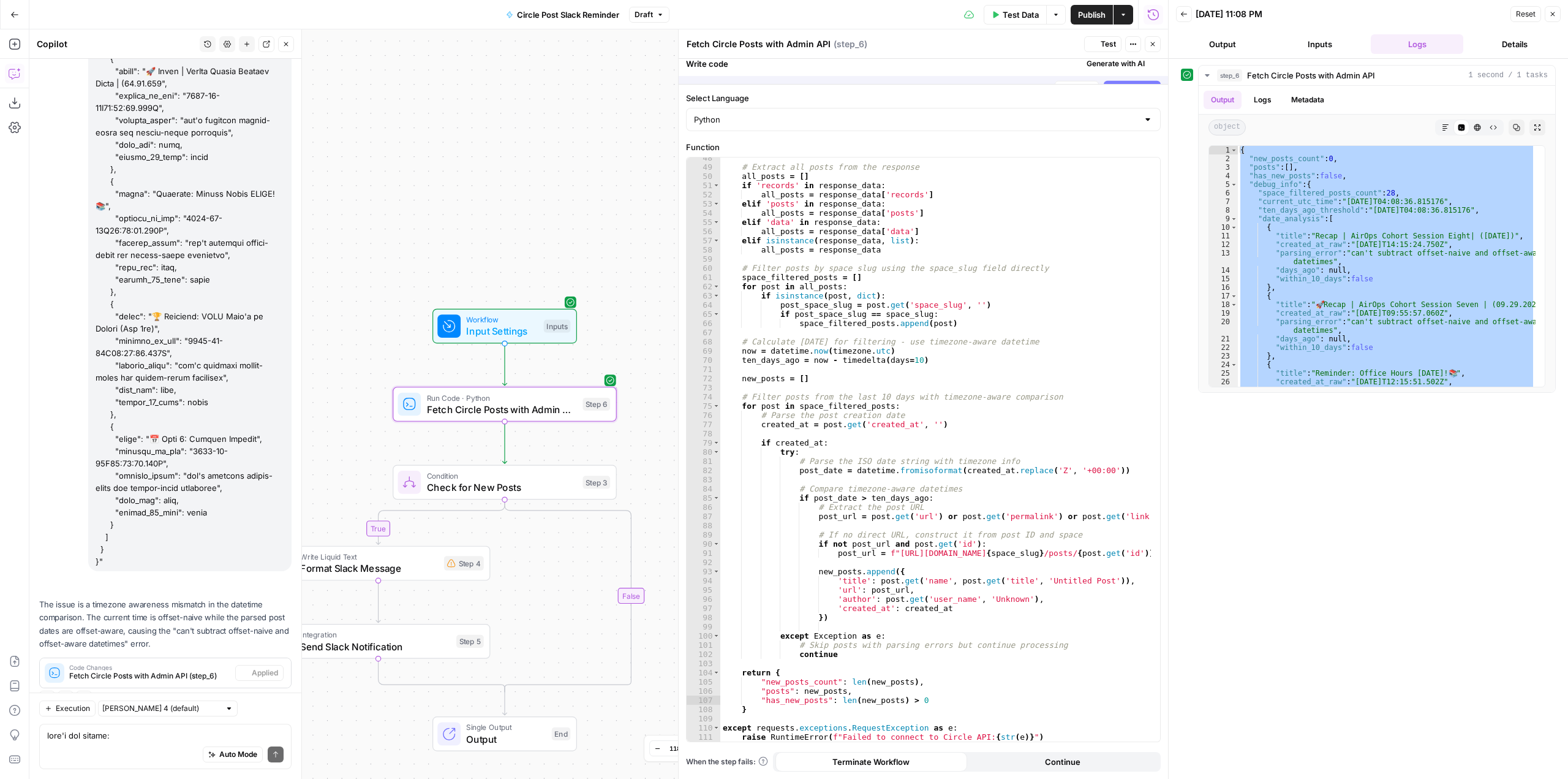
scroll to position [455, 0]
click at [1102, 46] on span "Test" at bounding box center [1107, 44] width 15 height 11
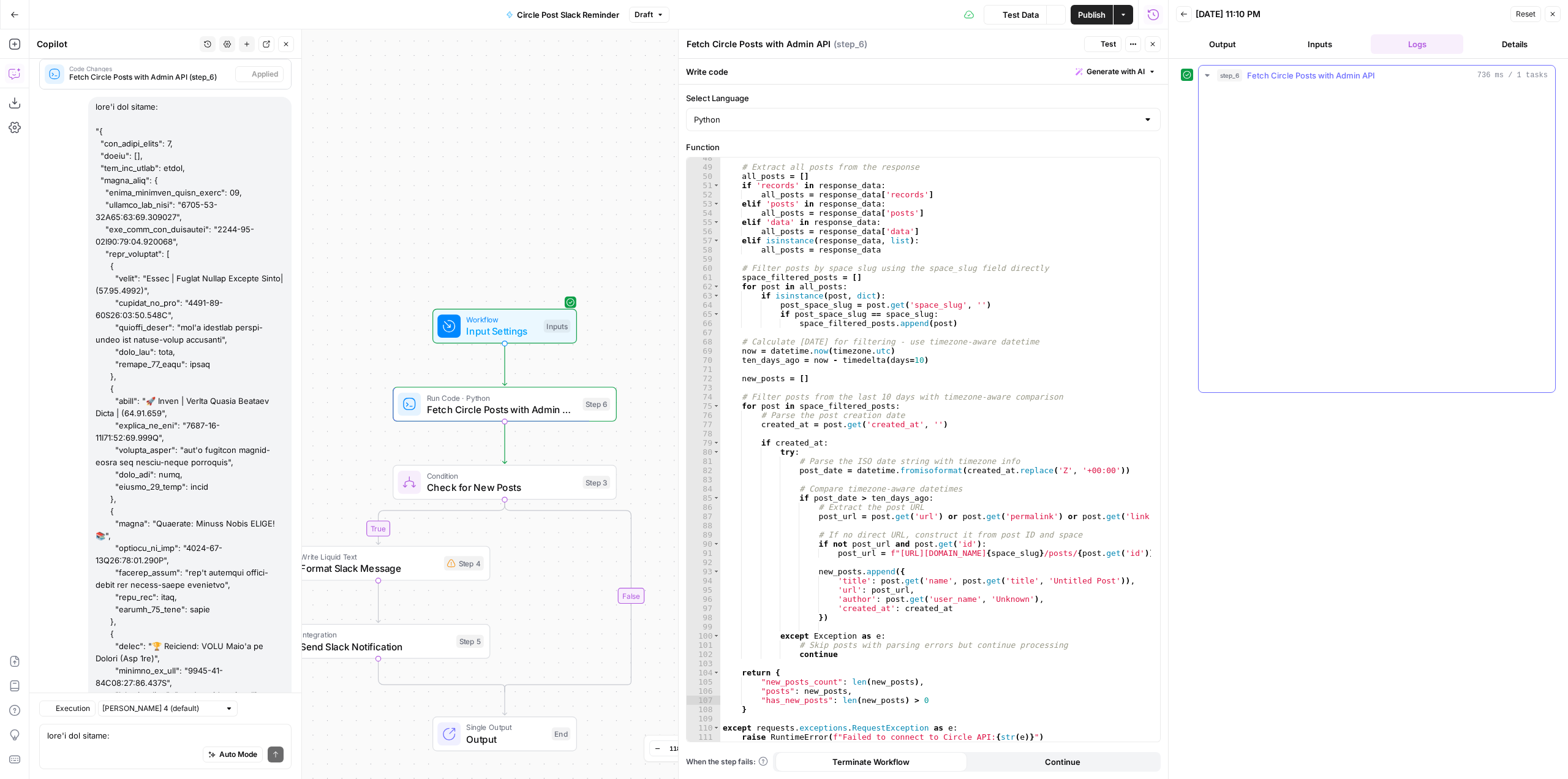
scroll to position [13560, 0]
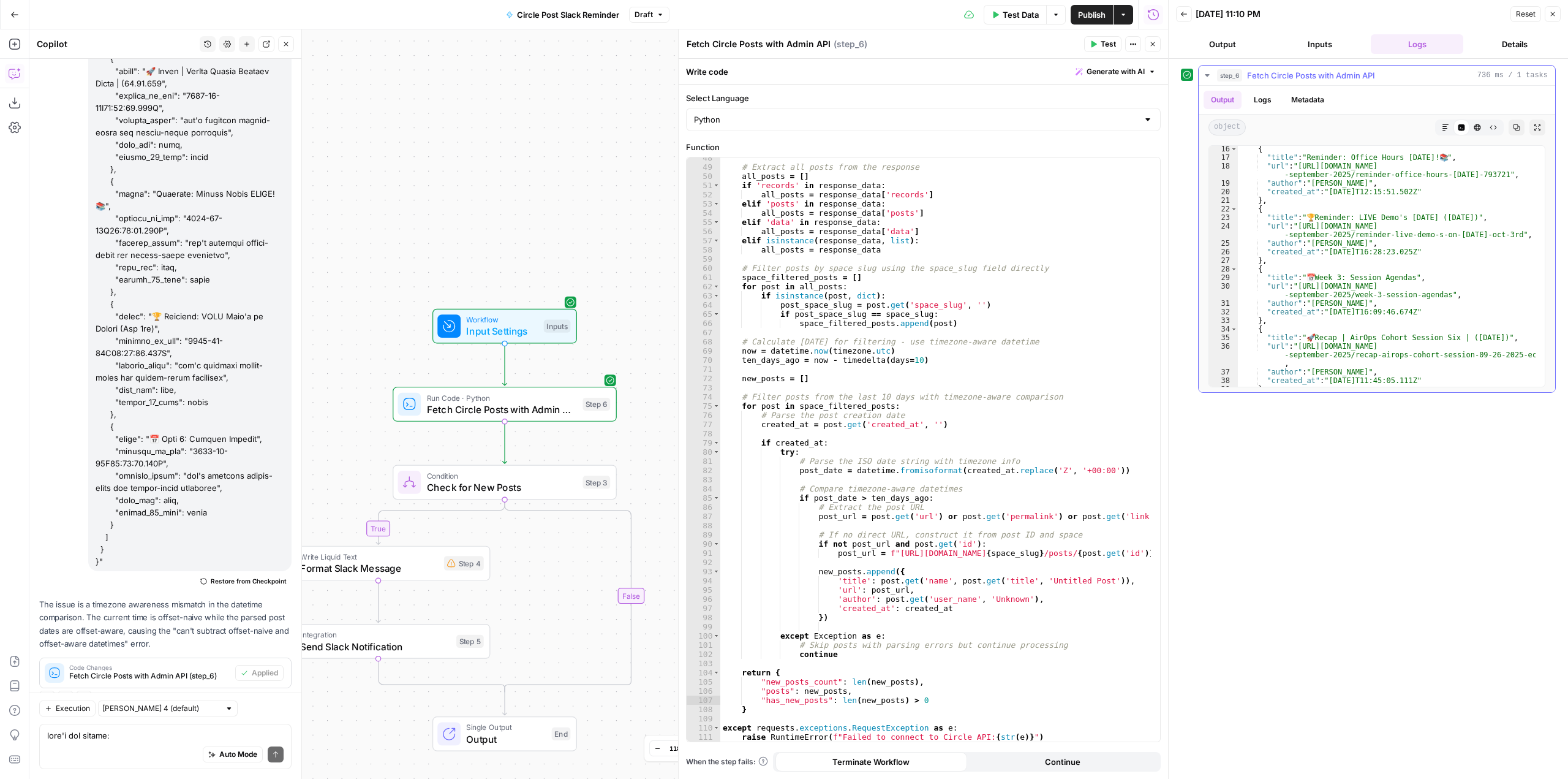
click at [1424, 356] on div "{ "title" : "Reminder: Office Hours [DATE]! 📚 " , "url" : "[URL][DOMAIN_NAME] -…" at bounding box center [1386, 273] width 297 height 258
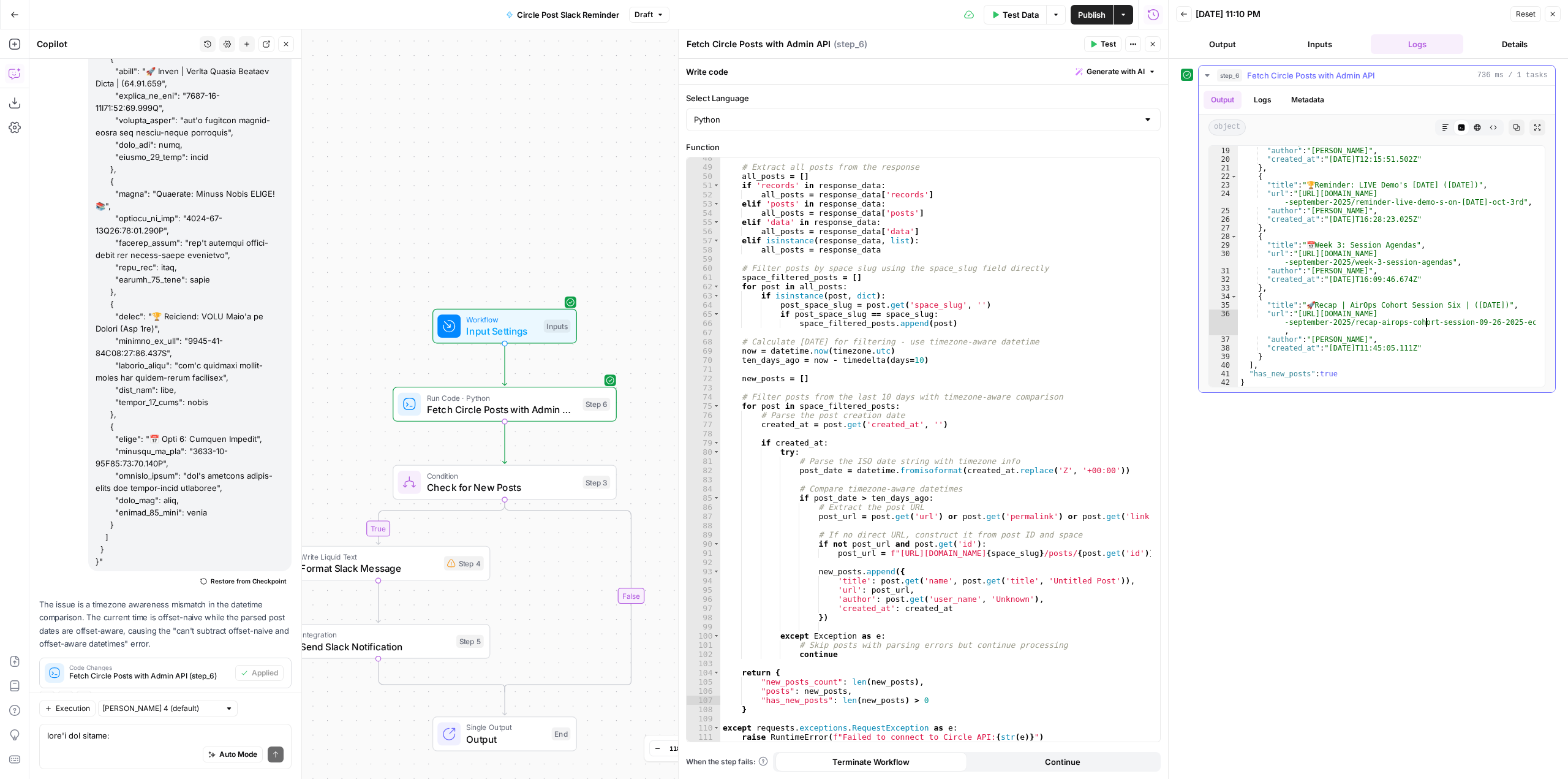
scroll to position [180, 0]
type textarea "**********"
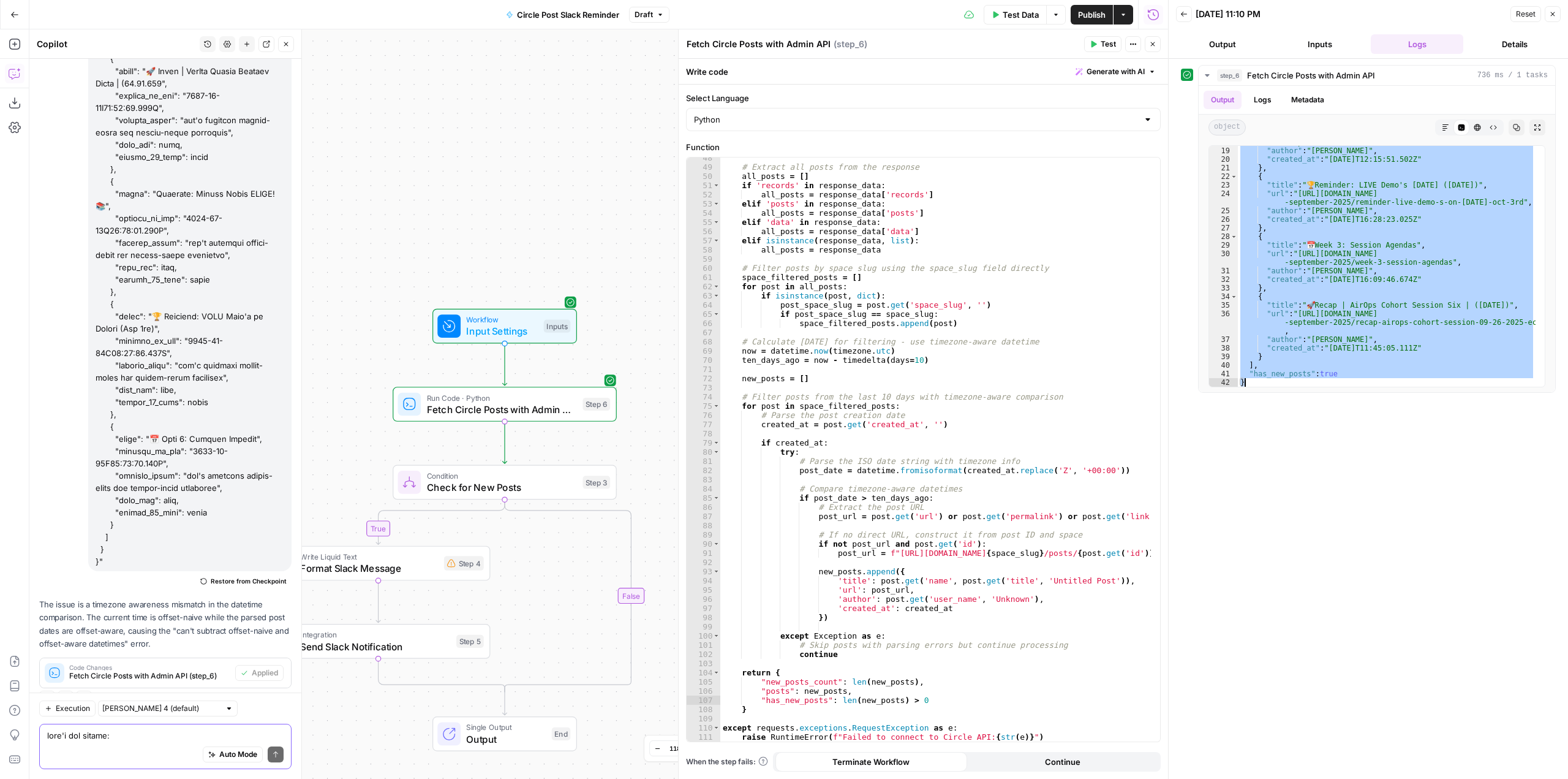
click at [91, 741] on textarea at bounding box center [165, 735] width 237 height 13
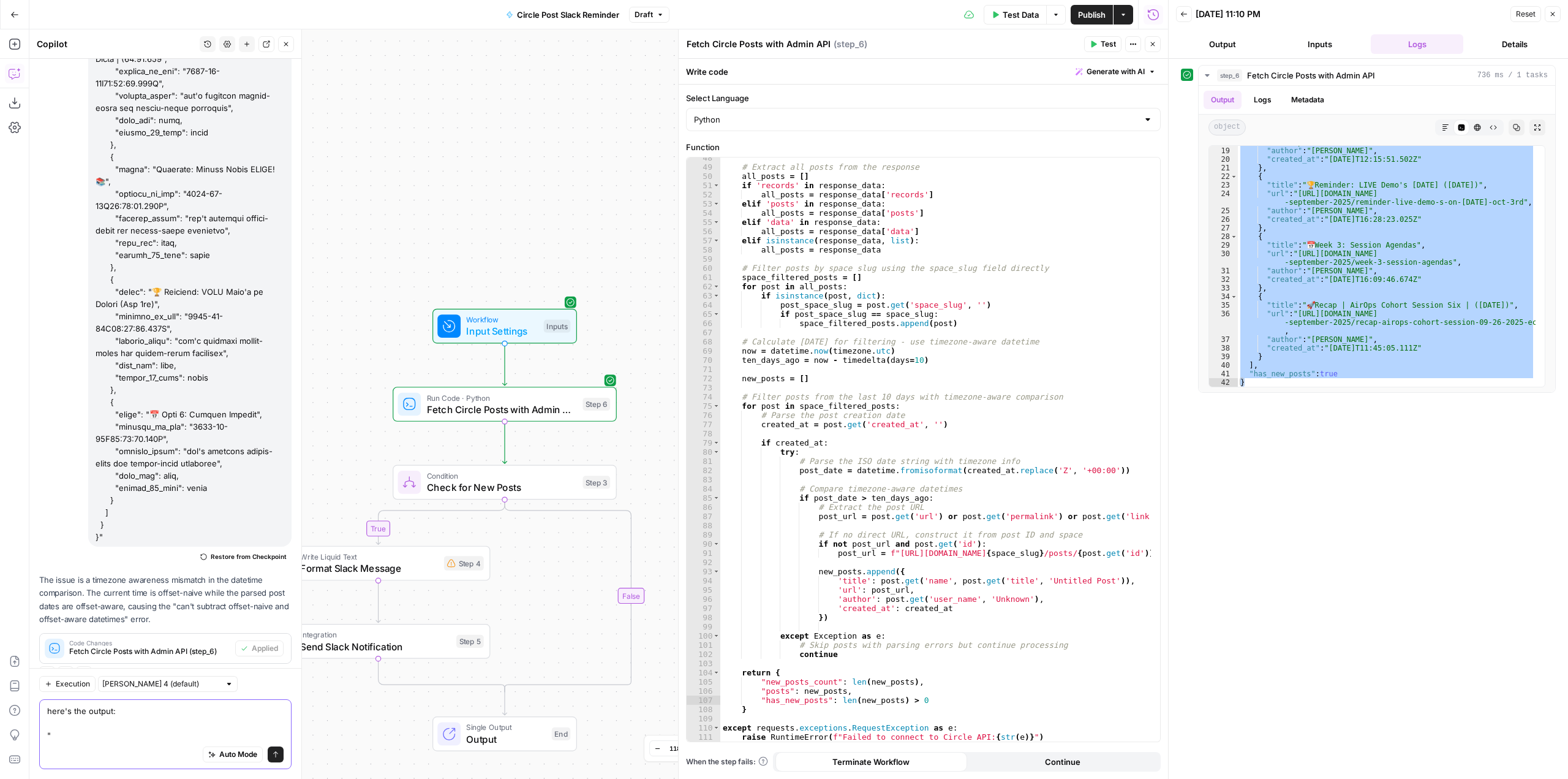
paste textarea "{ "lor_ipsum_dolor": 9, "sitam": [ { "conse": "Adipi | EliTse Doeius Tempori Ut…"
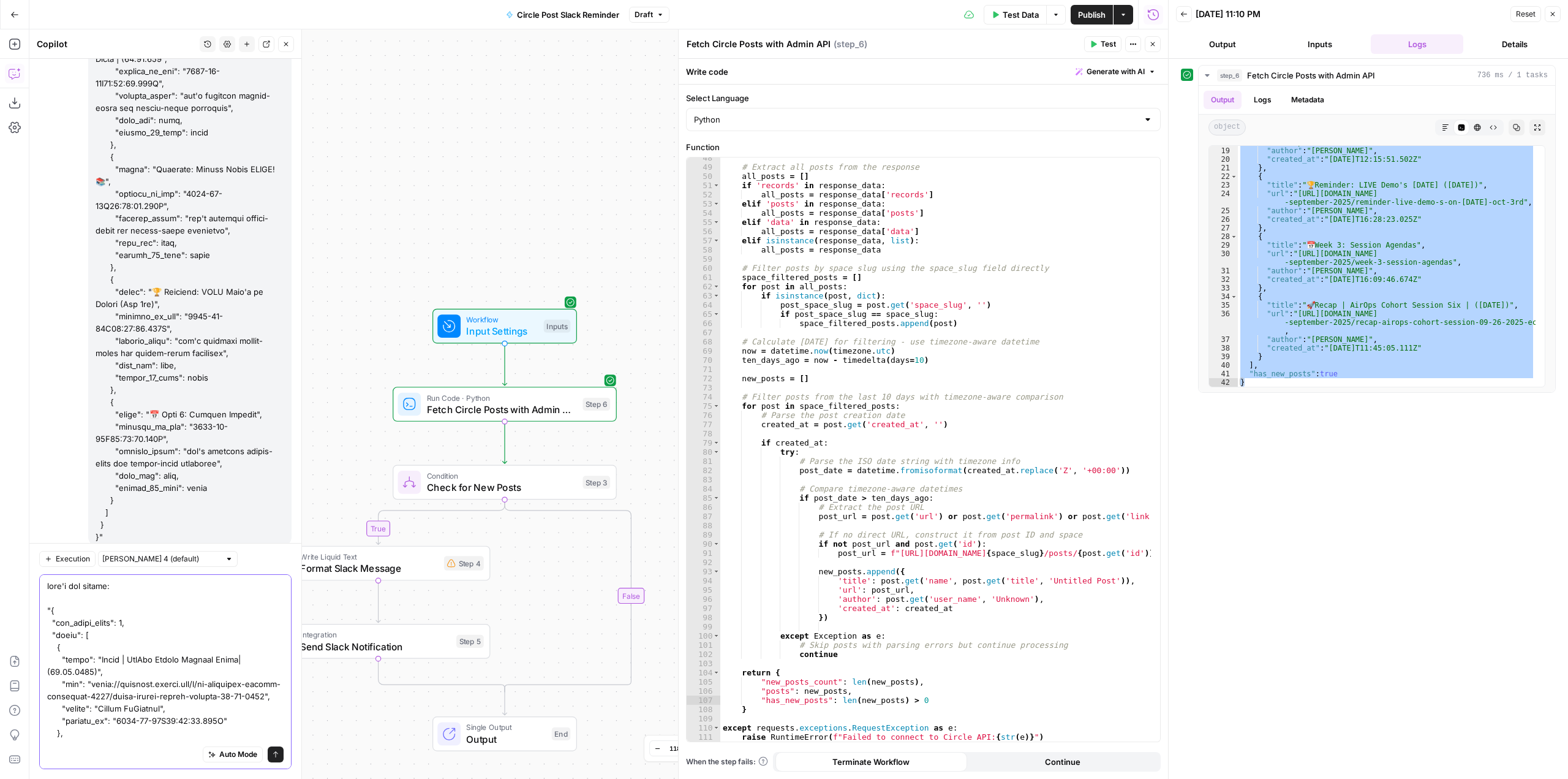
scroll to position [533, 0]
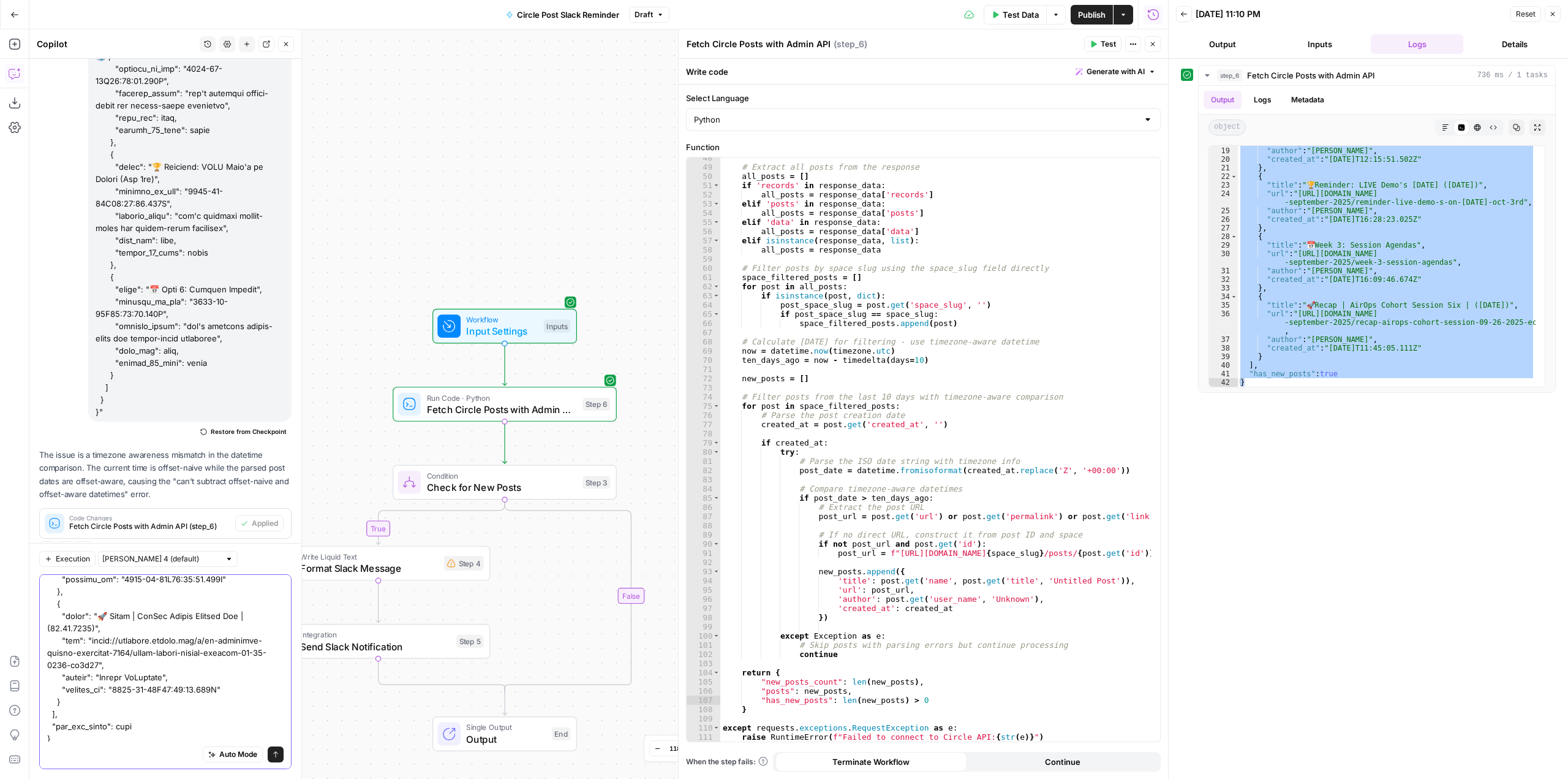
type textarea "lore'i dol sitame: "{ "con_adipi_elits": 5, "doeiu": [ { "tempo": "Incid | UtlA…"
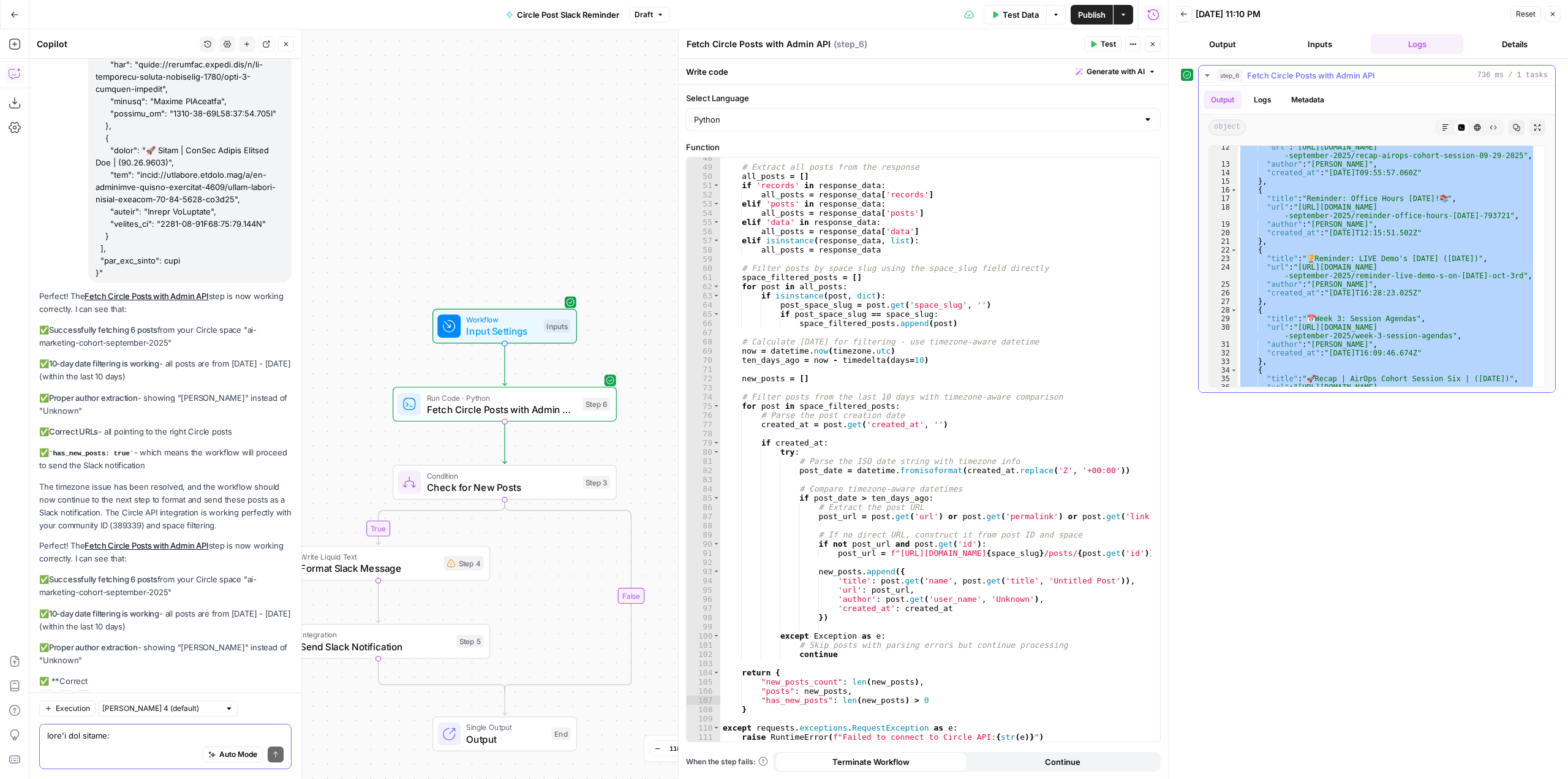
scroll to position [180, 0]
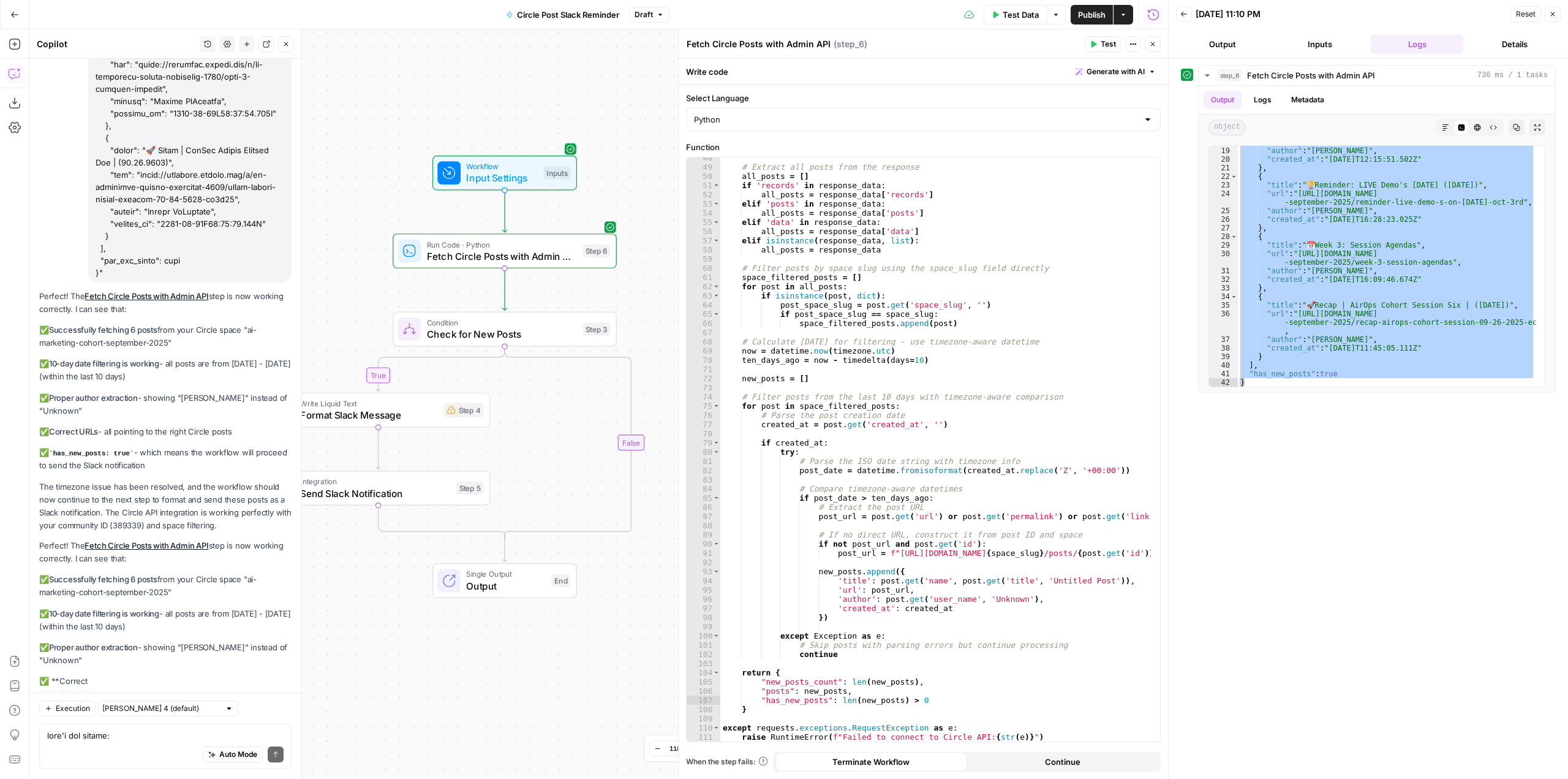
click at [154, 725] on div "Auto Mode will automatically modify and execute the workflow" at bounding box center [223, 723] width 180 height 24
click at [106, 736] on textarea at bounding box center [165, 735] width 237 height 13
type textarea "ok now can you change the 10 day window to only 5 days?"
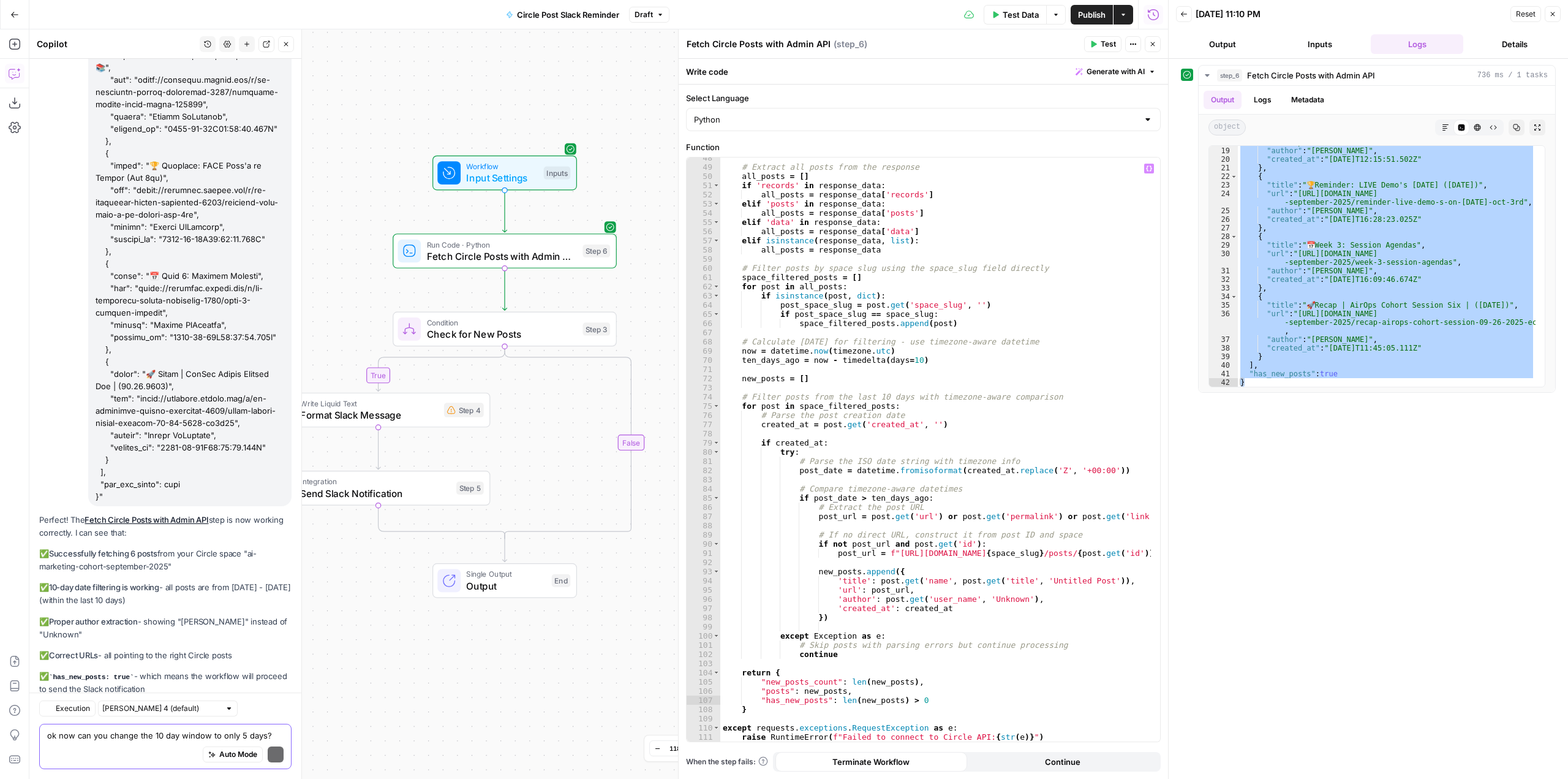
scroll to position [14838, 0]
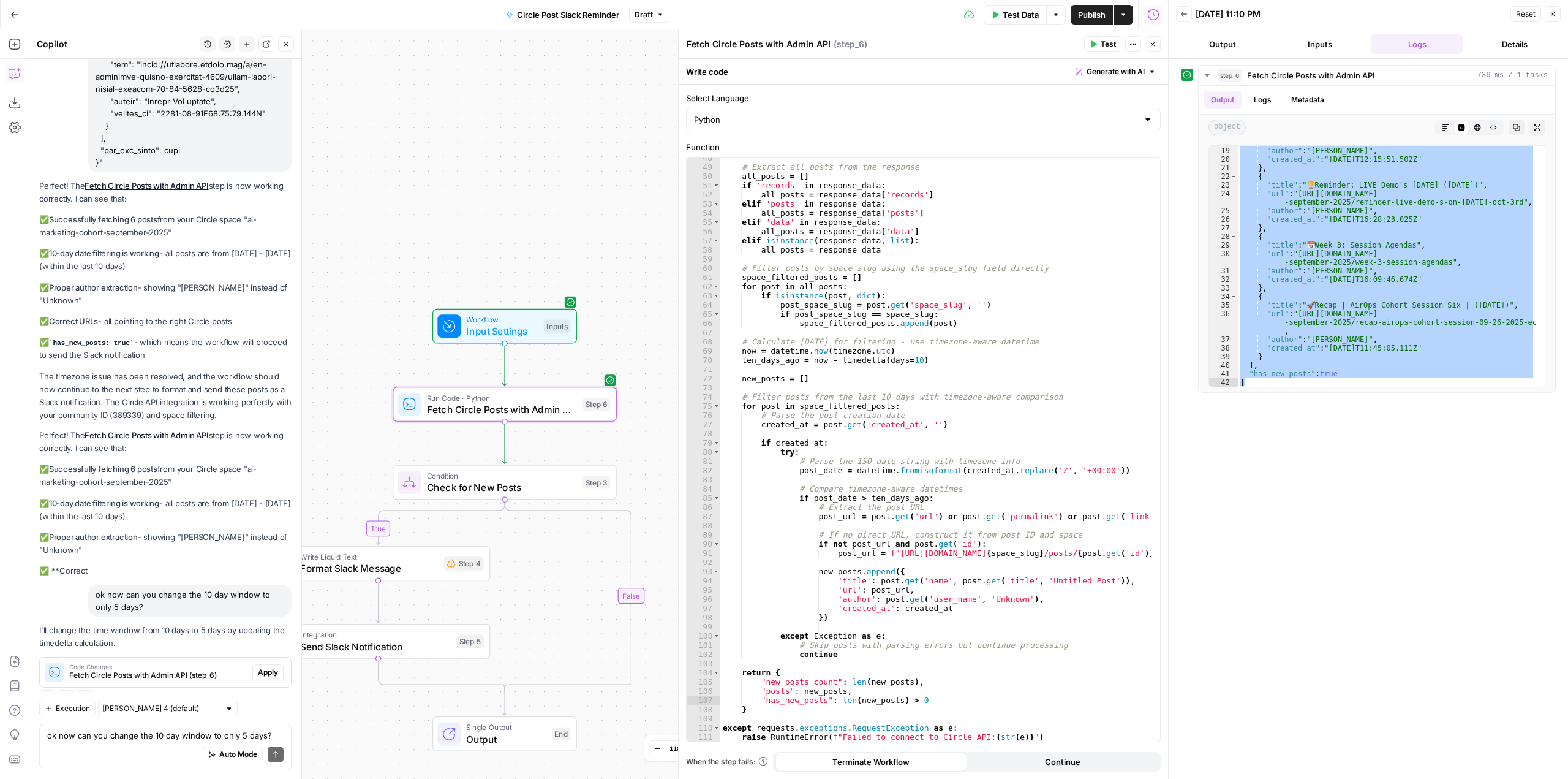
click at [269, 664] on button "Apply" at bounding box center [268, 672] width 31 height 16
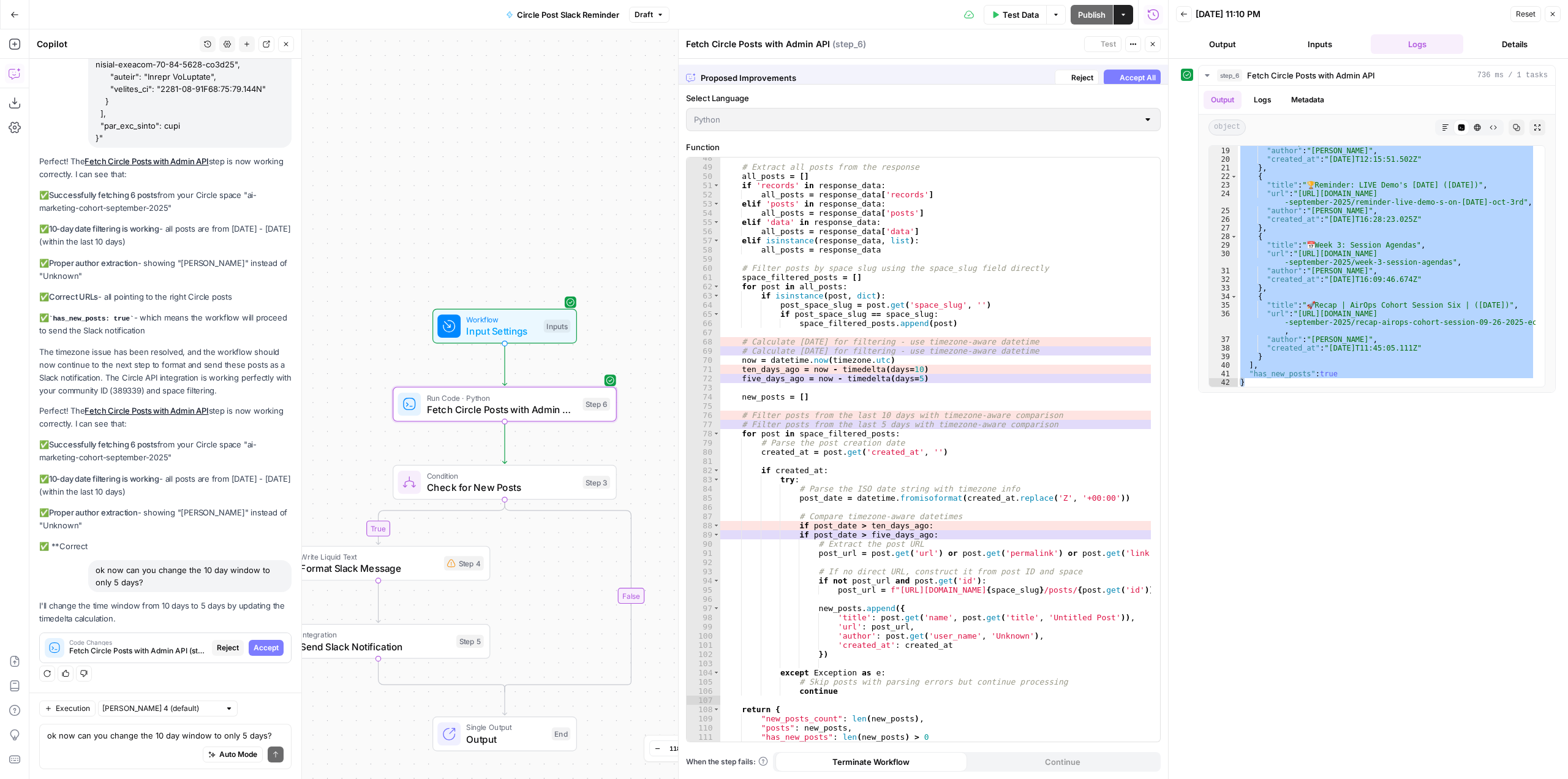
scroll to position [14544, 0]
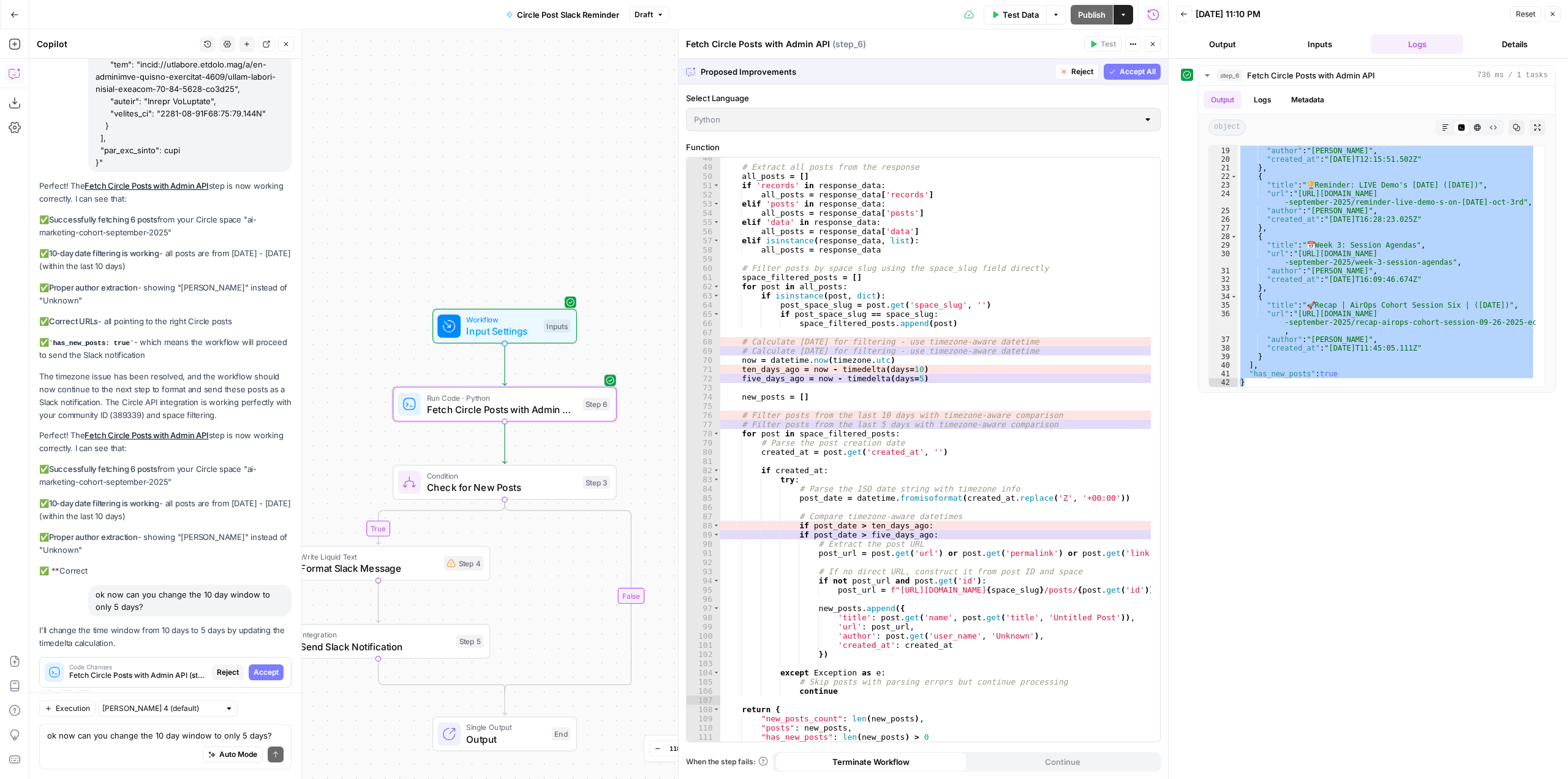
click at [269, 666] on span "Accept" at bounding box center [266, 672] width 25 height 11
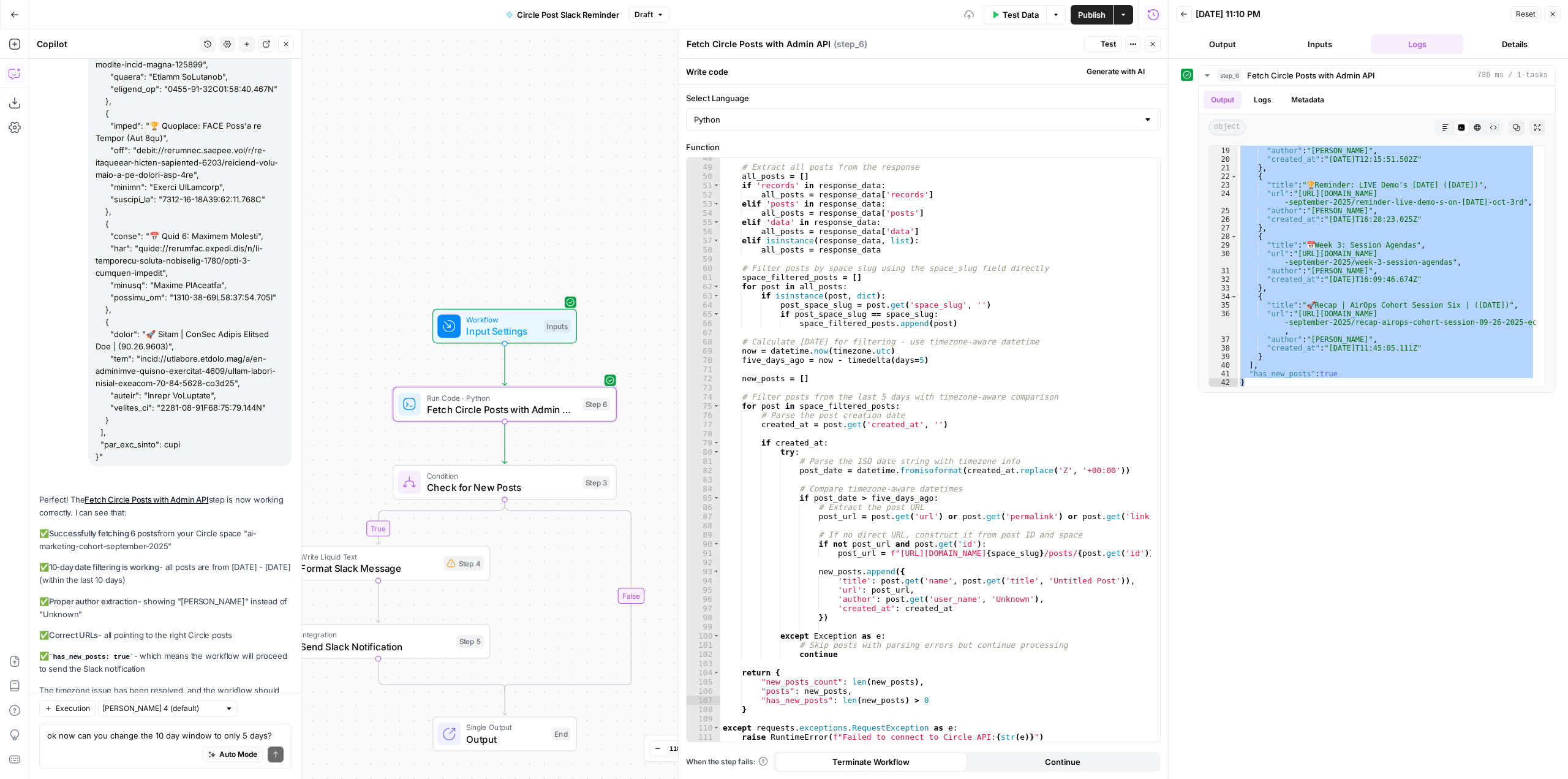
scroll to position [14877, 0]
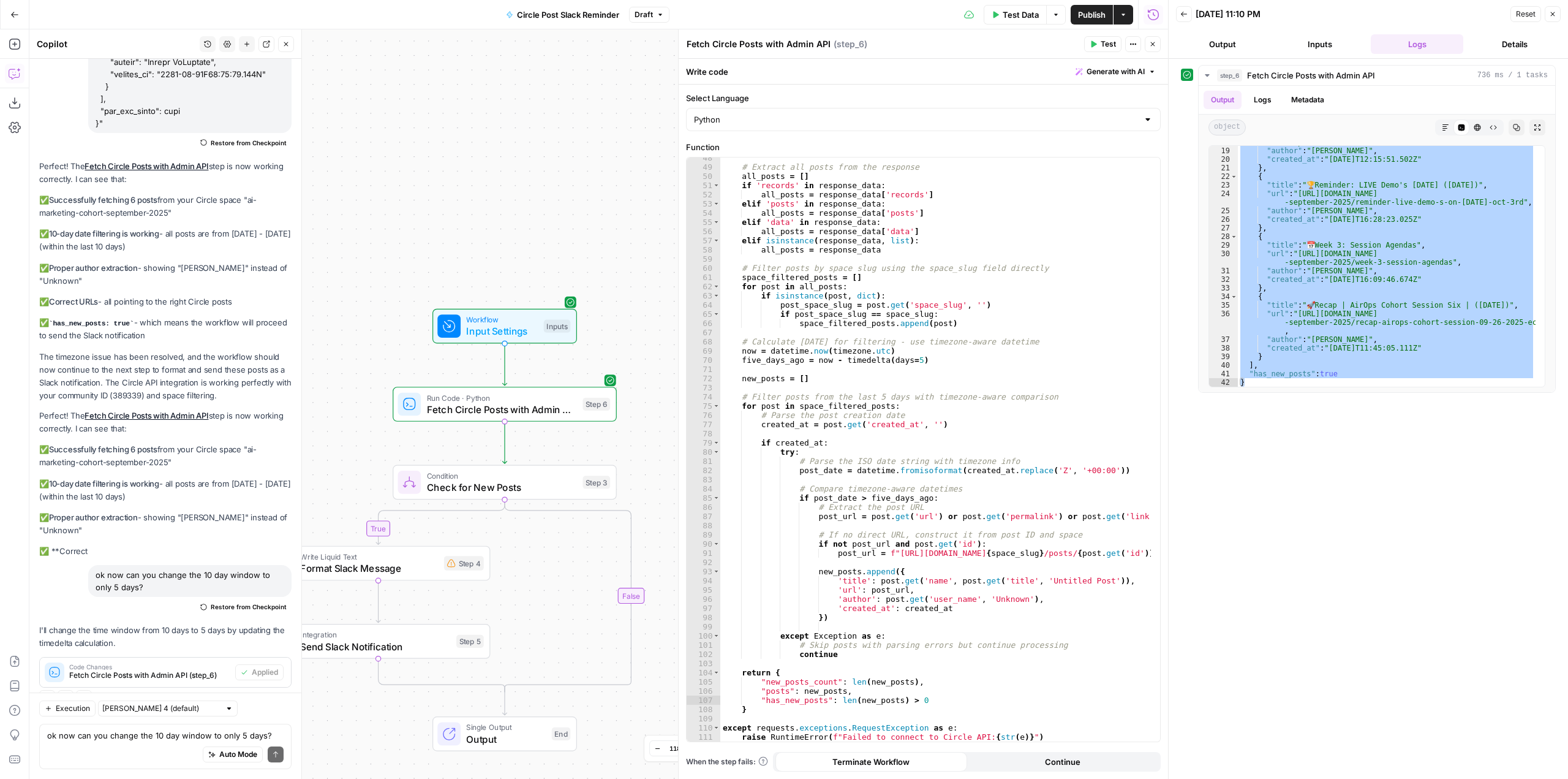
click at [1096, 43] on icon "button" at bounding box center [1093, 44] width 7 height 7
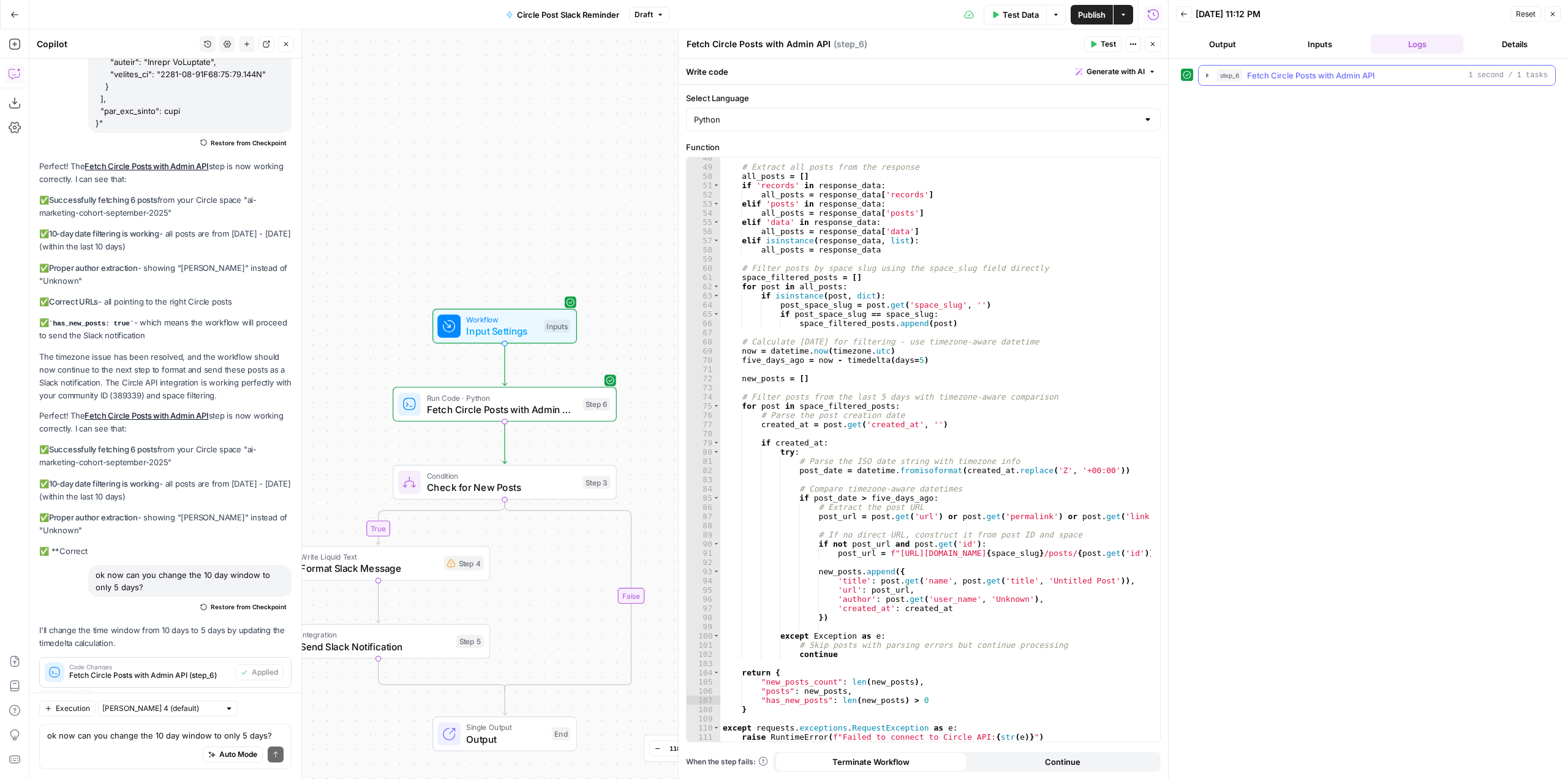
click at [1207, 83] on button "step_6 Fetch Circle Posts with Admin API 1 second / 1 tasks" at bounding box center [1376, 75] width 356 height 20
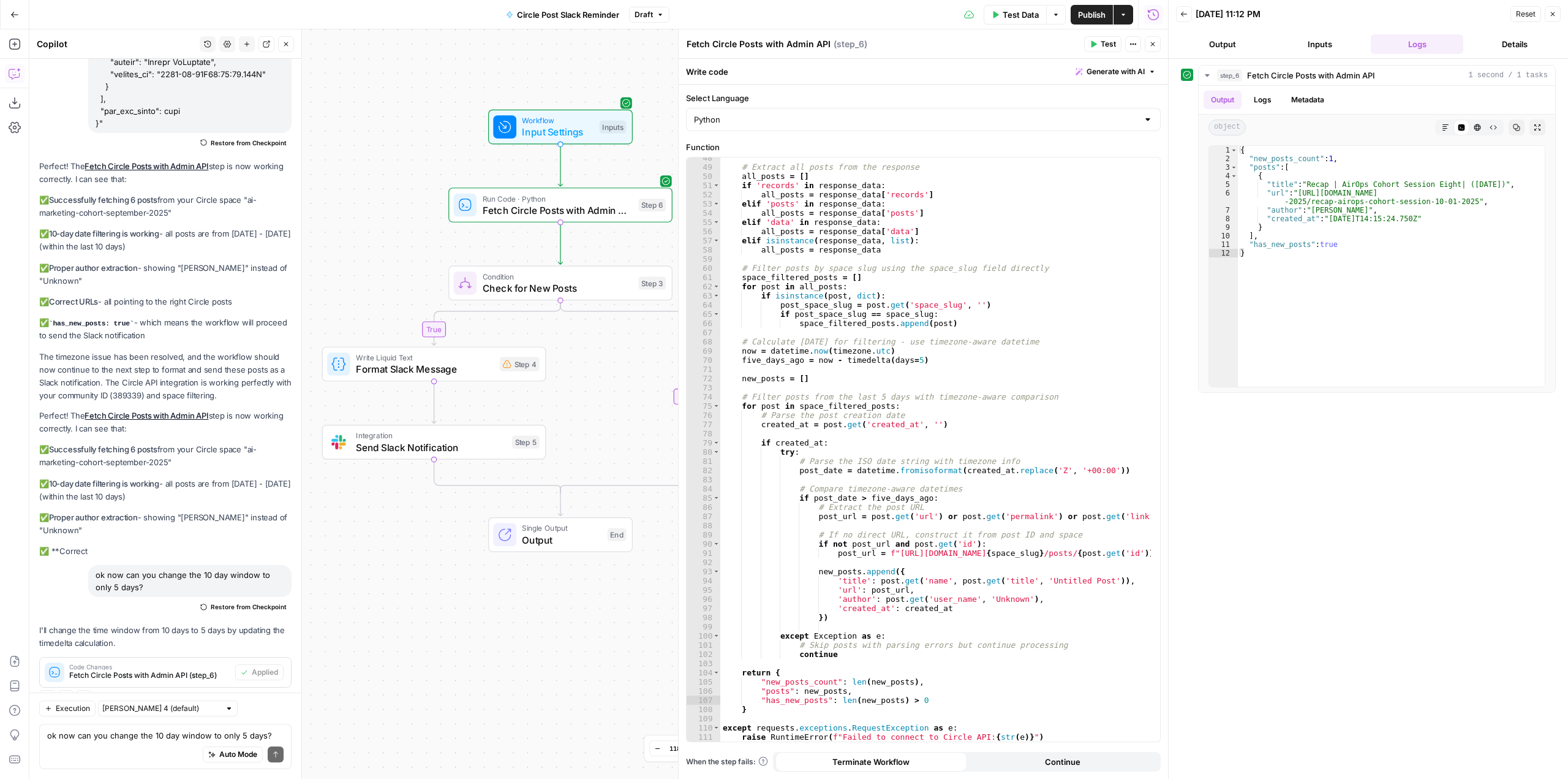
drag, startPoint x: 405, startPoint y: 228, endPoint x: 459, endPoint y: 26, distance: 209.1
click at [459, 26] on div "Go Back Circle Post Slack Reminder Draft Test Data Options Publish Actions Run …" at bounding box center [584, 390] width 1168 height 779
click at [513, 339] on button "Test" at bounding box center [514, 333] width 45 height 19
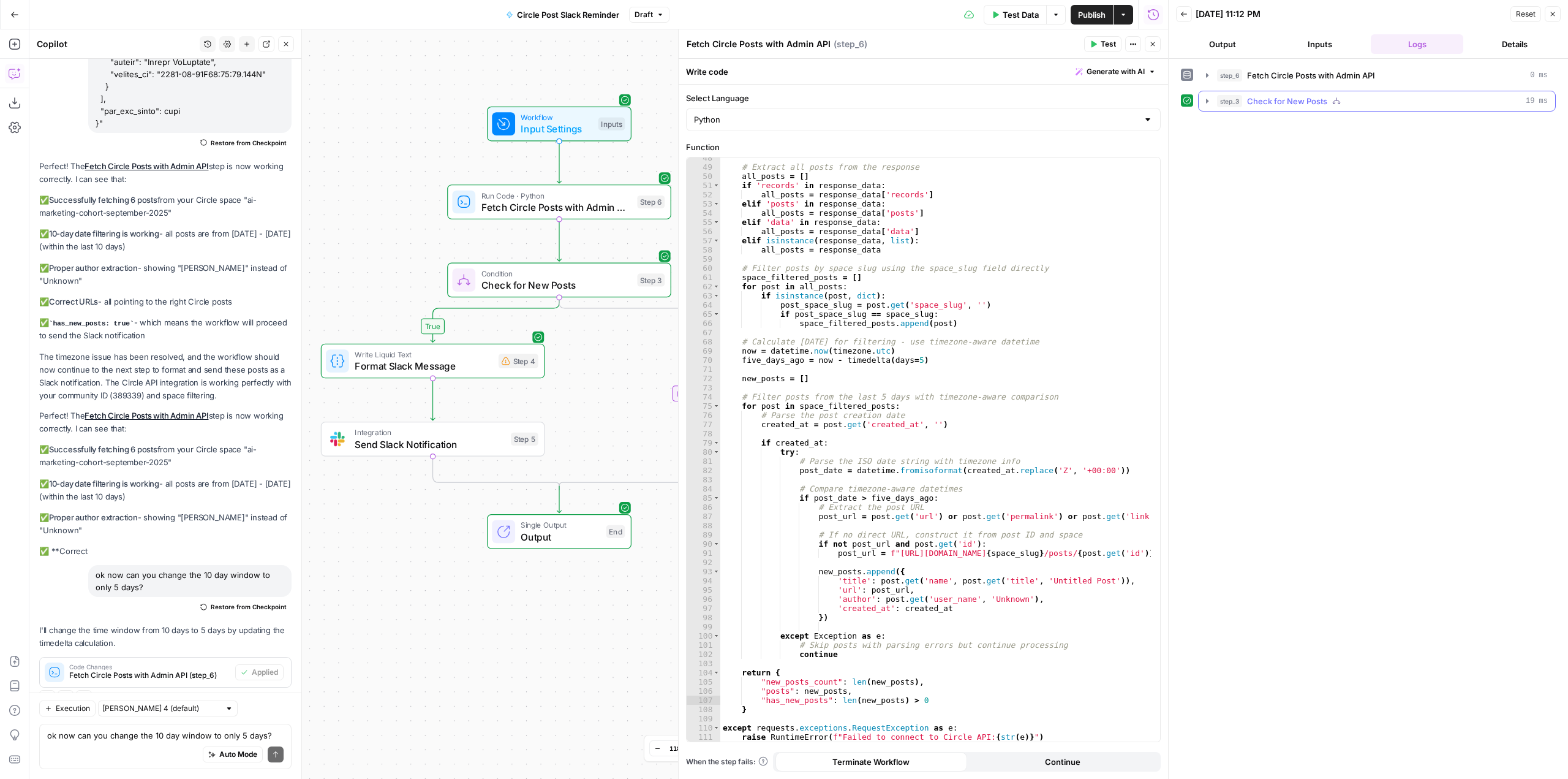
click at [1206, 98] on icon "button" at bounding box center [1206, 101] width 10 height 10
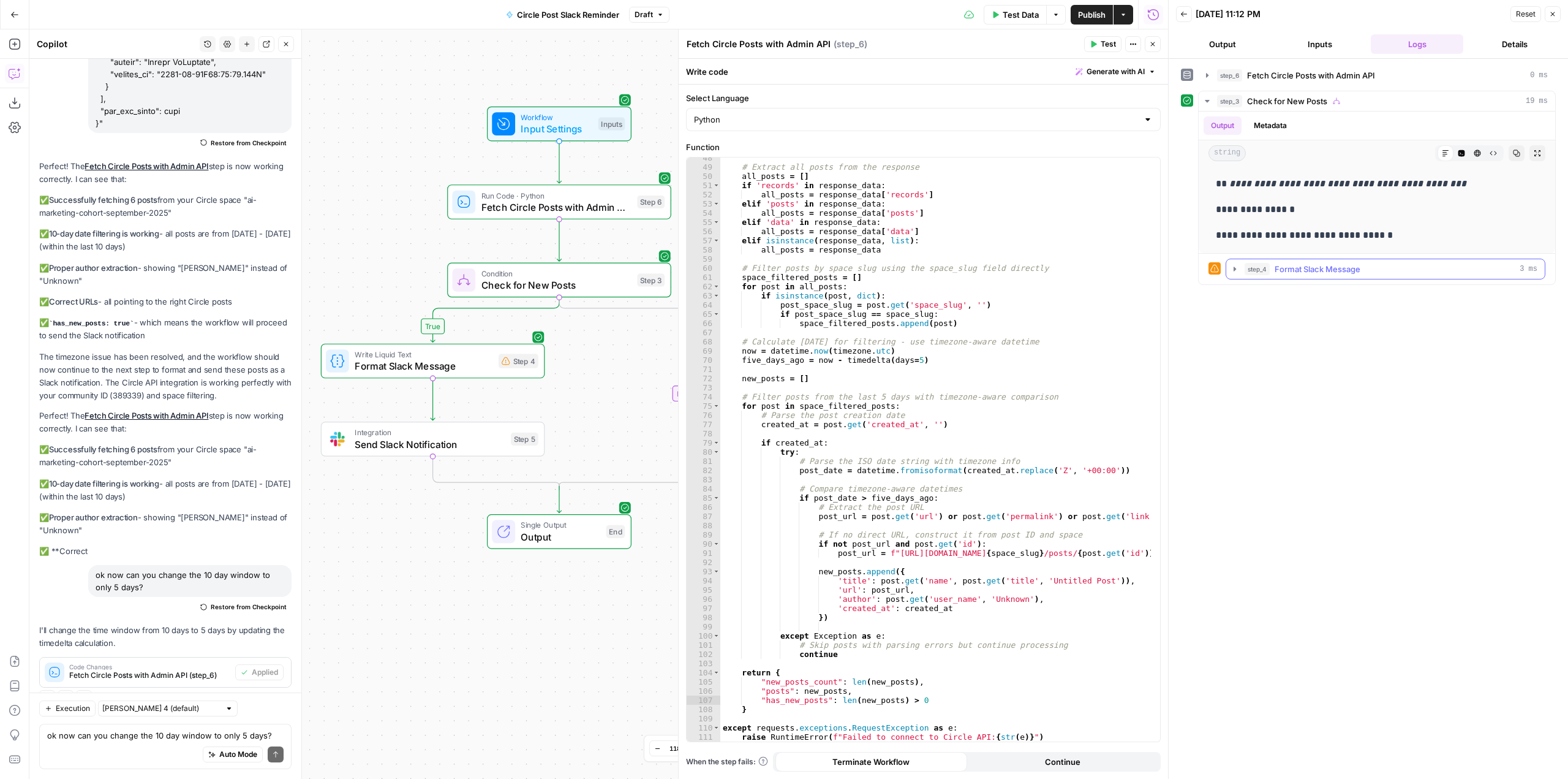
click at [1232, 271] on icon "button" at bounding box center [1234, 269] width 10 height 10
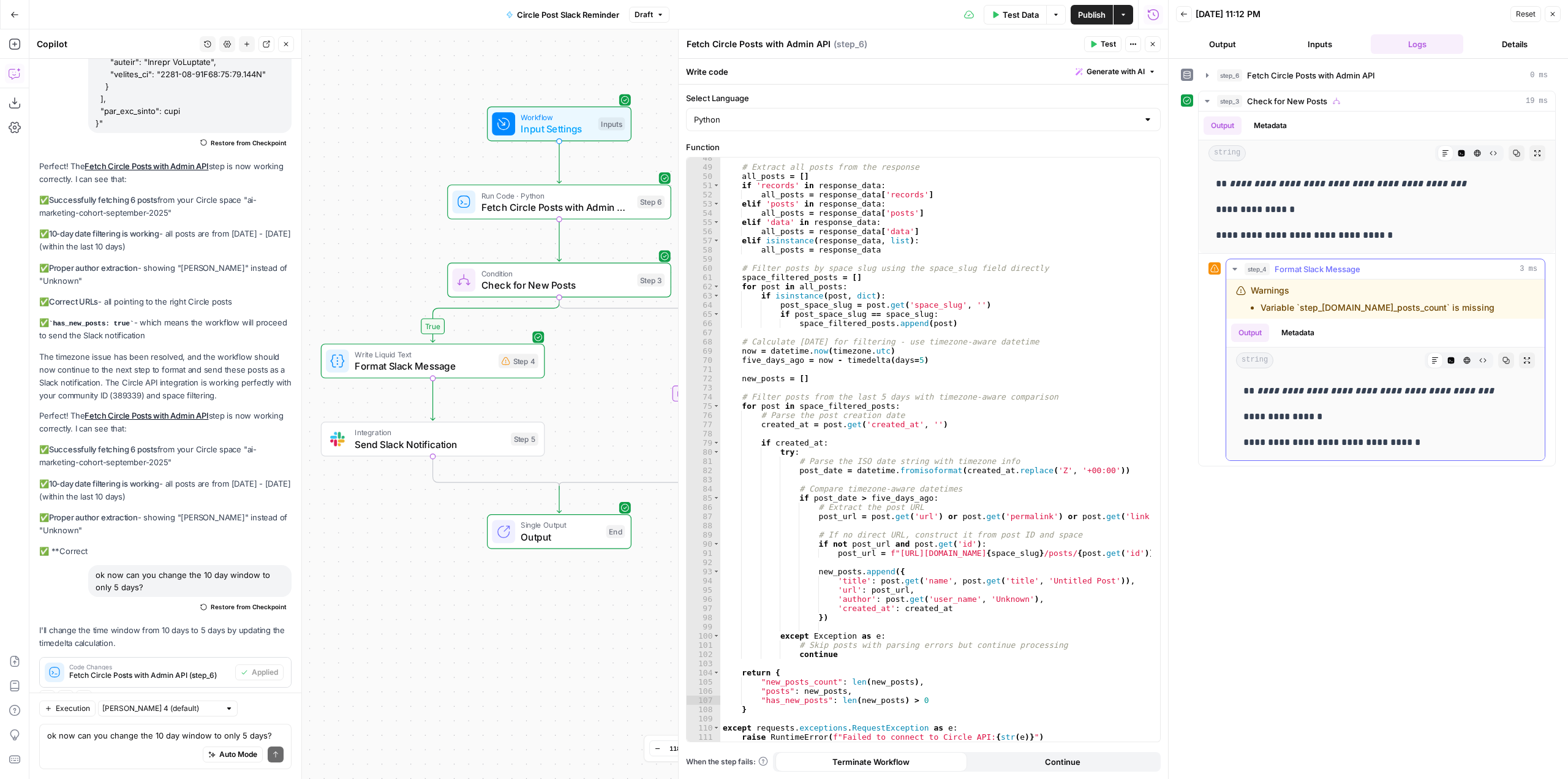
drag, startPoint x: 1486, startPoint y: 309, endPoint x: 1254, endPoint y: 309, distance: 232.0
click at [1254, 309] on div "Warnings Variable `step_[DOMAIN_NAME]_posts_count` is missing" at bounding box center [1375, 298] width 279 height 29
copy li "Variable `step_[DOMAIN_NAME]_posts_count` is missing"
click at [128, 746] on div "Auto Mode Send" at bounding box center [165, 755] width 237 height 27
paste textarea "Variable `step_[DOMAIN_NAME]_posts_count` is missing"
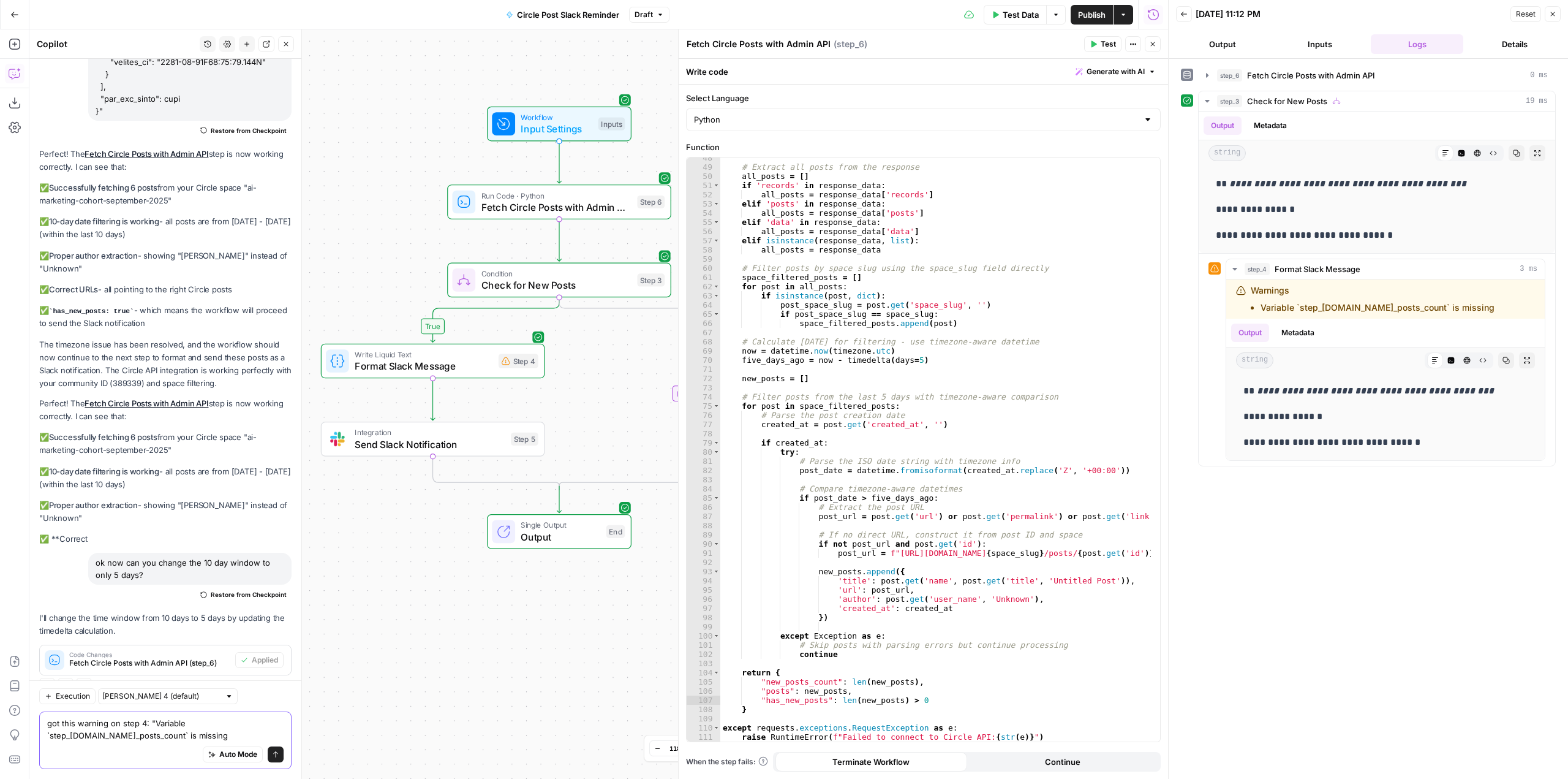
type textarea "got this warning on step 4: "Variable `step_[DOMAIN_NAME]_posts_count` is missi…"
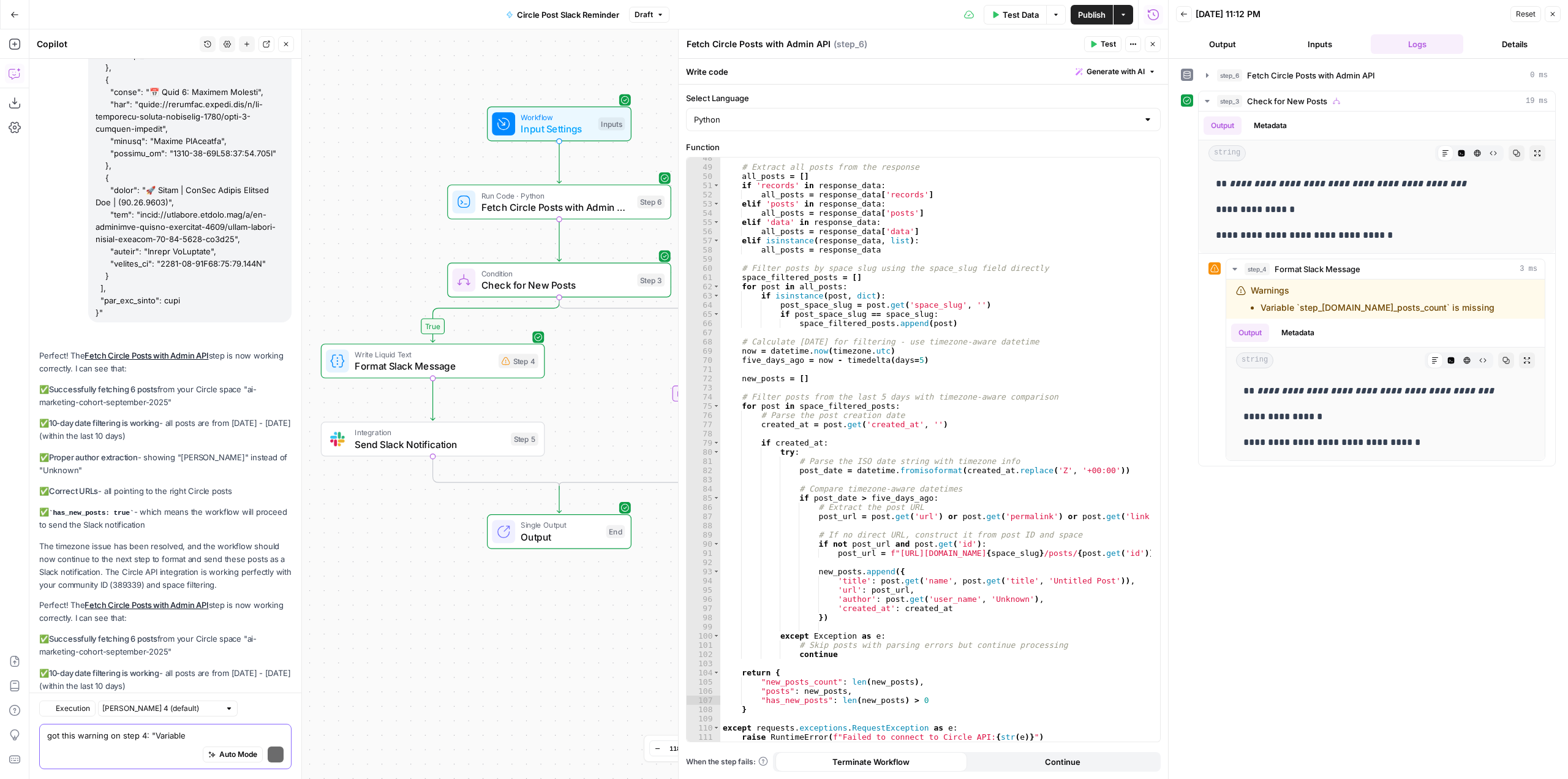
scroll to position [15061, 0]
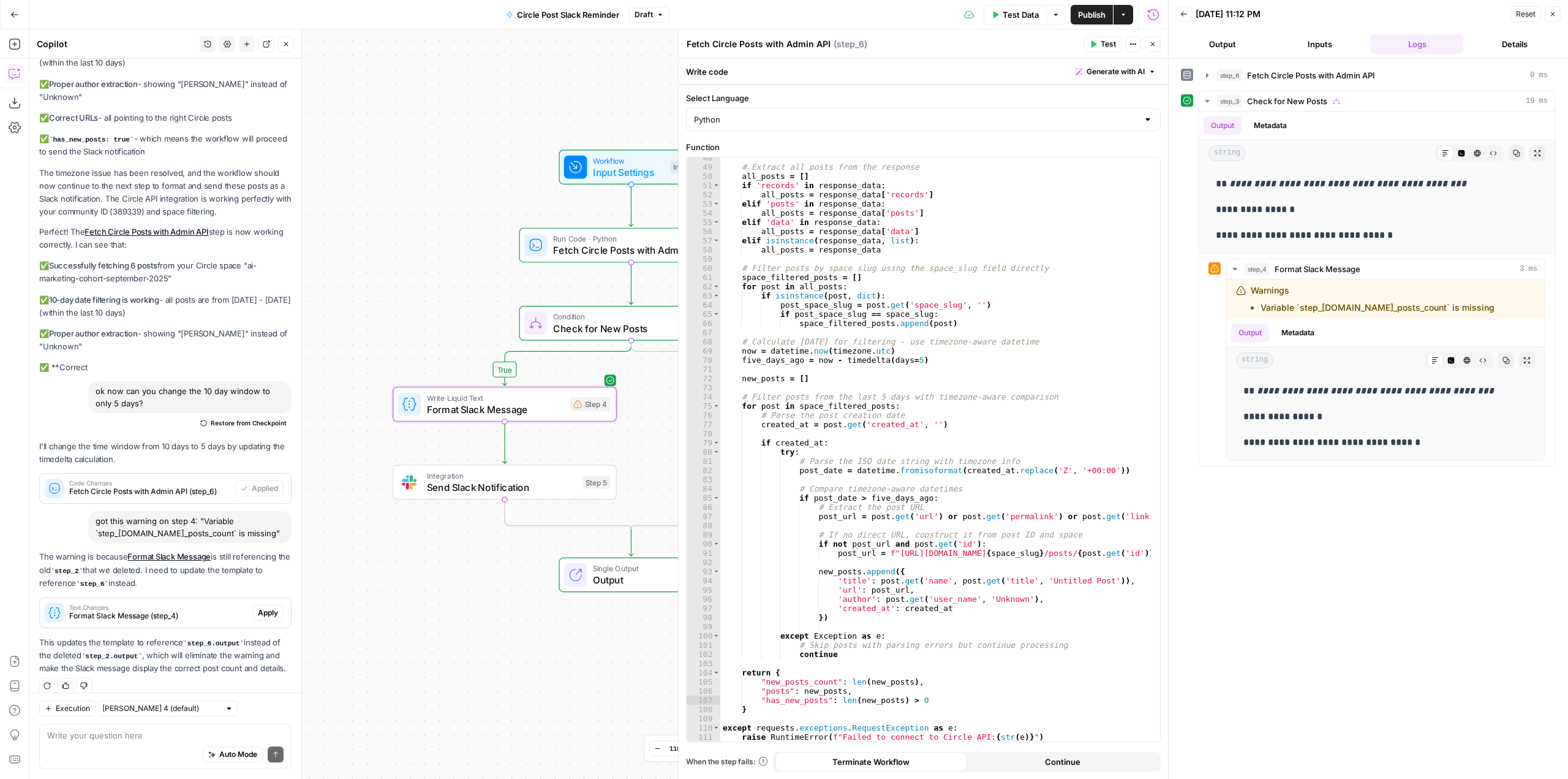
click at [263, 607] on span "Apply" at bounding box center [268, 613] width 21 height 11
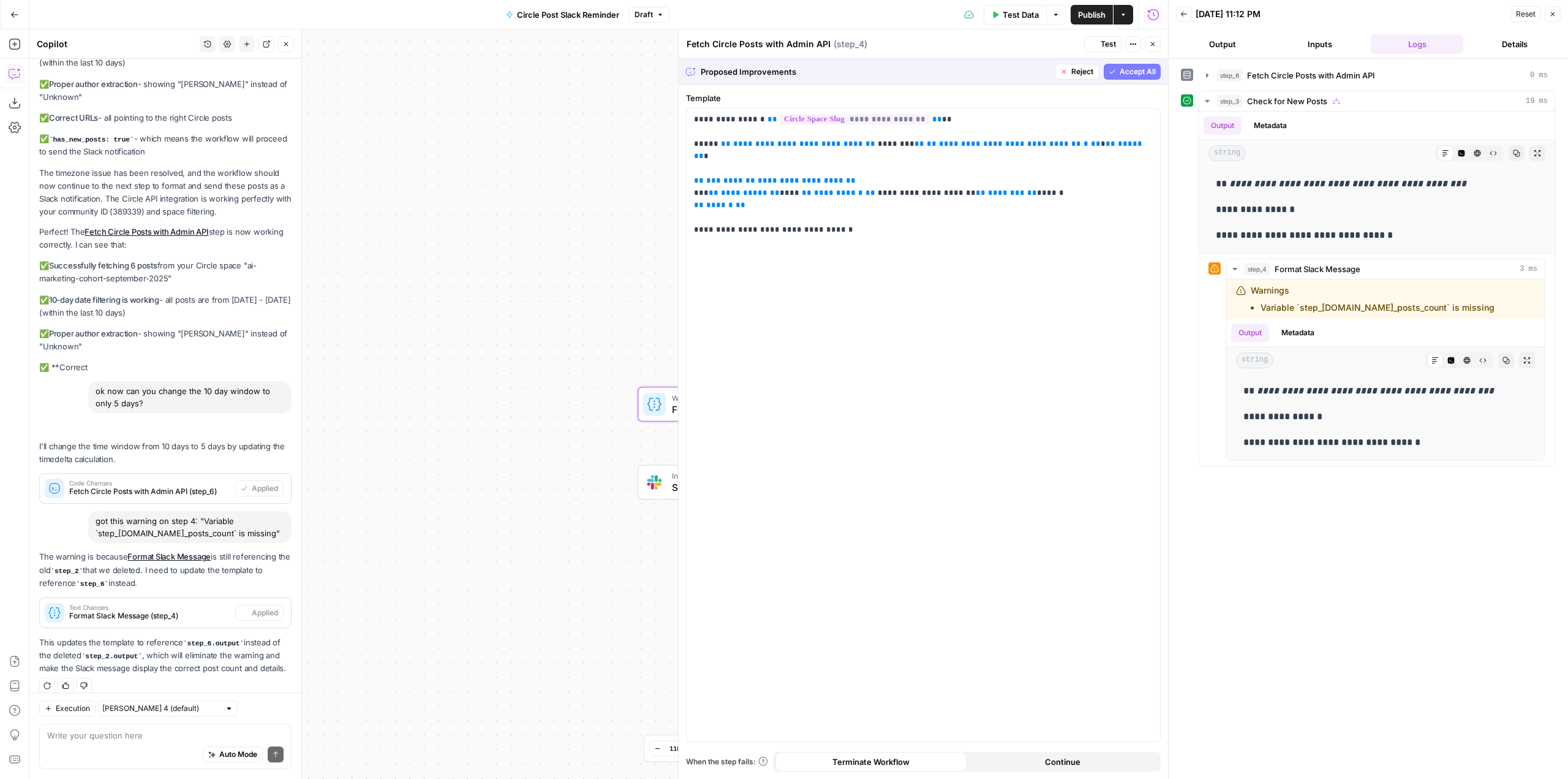
type textarea "Format Slack Message"
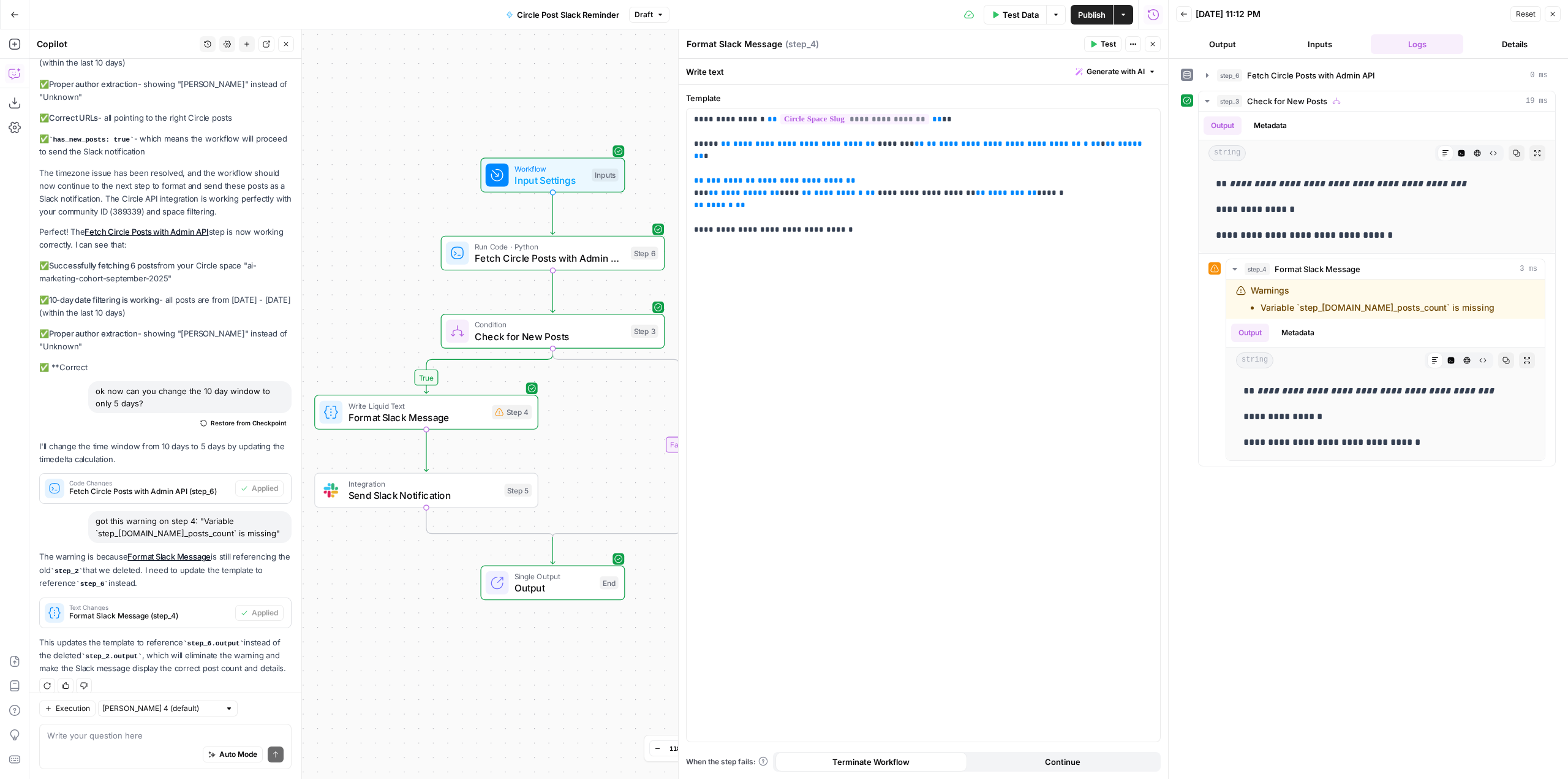
drag, startPoint x: 516, startPoint y: 653, endPoint x: 451, endPoint y: 657, distance: 65.1
click at [451, 657] on div "true false Workflow Input Settings Inputs Run Code · Python Fetch Circle Posts …" at bounding box center [598, 404] width 1138 height 750
click at [1100, 51] on button "Test" at bounding box center [1103, 44] width 38 height 16
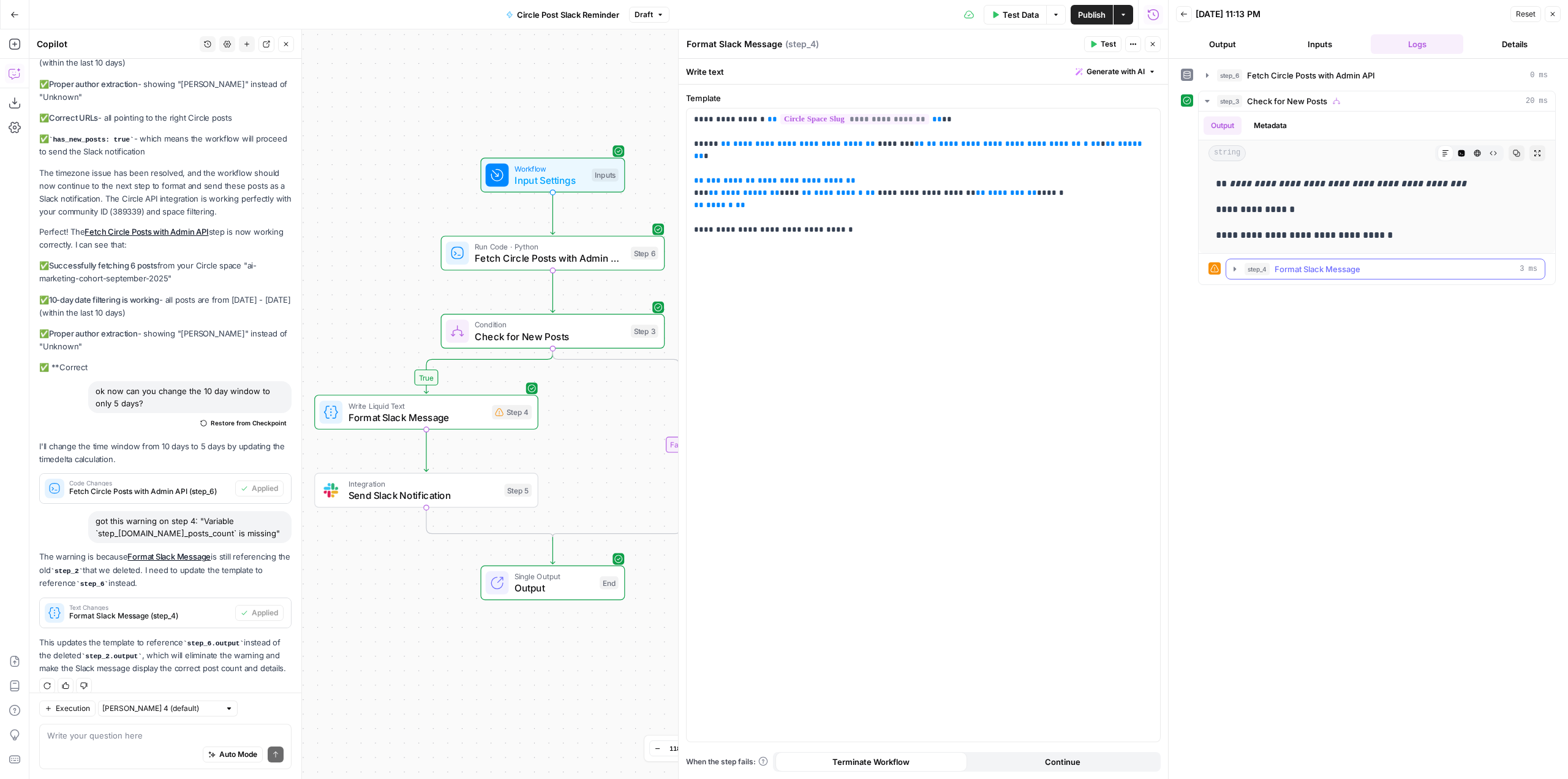
click at [1230, 265] on icon "button" at bounding box center [1234, 269] width 10 height 10
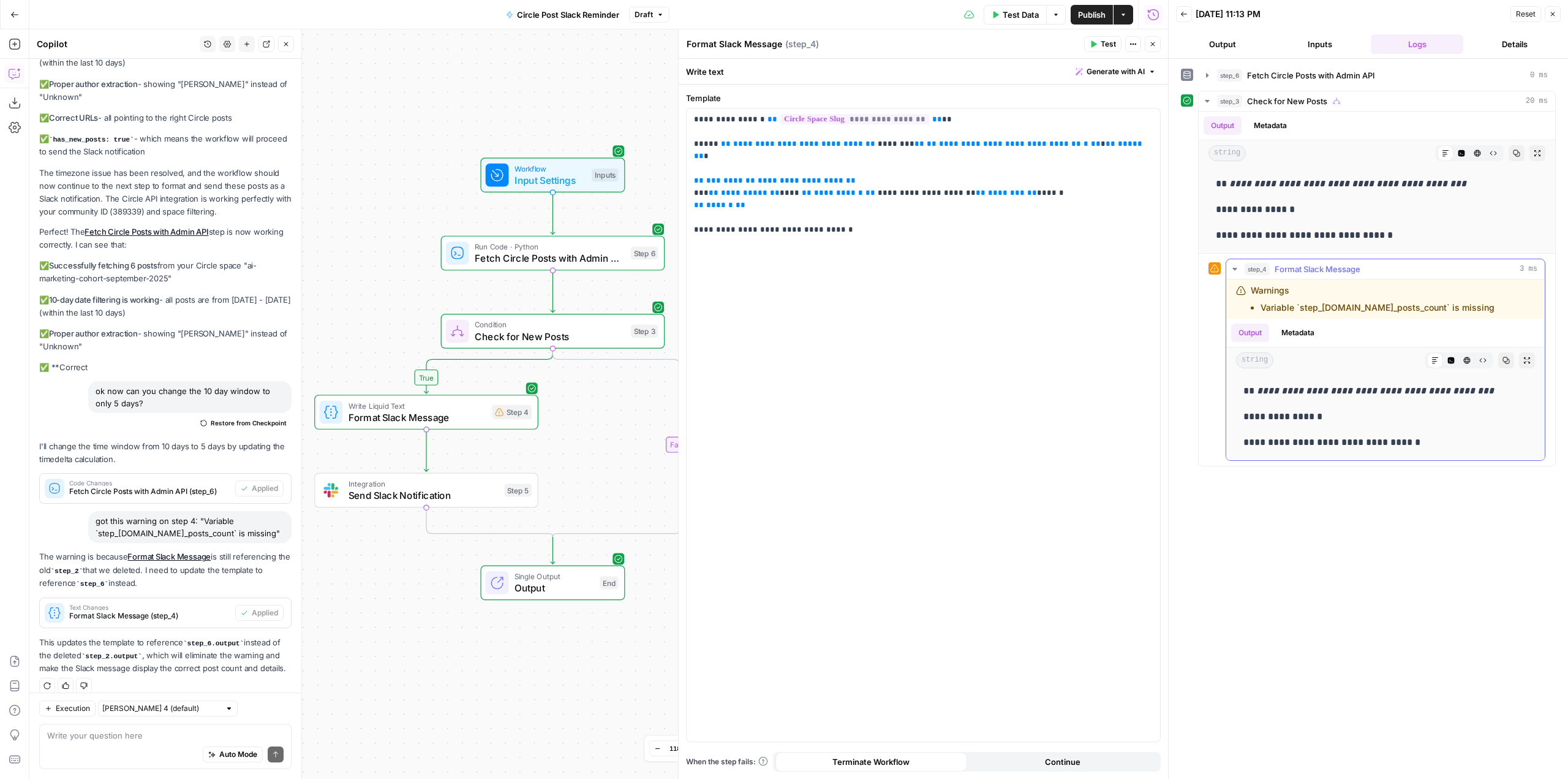
drag, startPoint x: 1480, startPoint y: 311, endPoint x: 1258, endPoint y: 303, distance: 222.1
click at [1258, 303] on div "Warnings Variable `step_[DOMAIN_NAME]_posts_count` is missing" at bounding box center [1375, 298] width 279 height 29
copy li "Variable `step_[DOMAIN_NAME]_posts_count` is missing"
click at [149, 736] on textarea at bounding box center [165, 735] width 237 height 13
paste textarea "Variable `step_[DOMAIN_NAME]_posts_count` is missing"
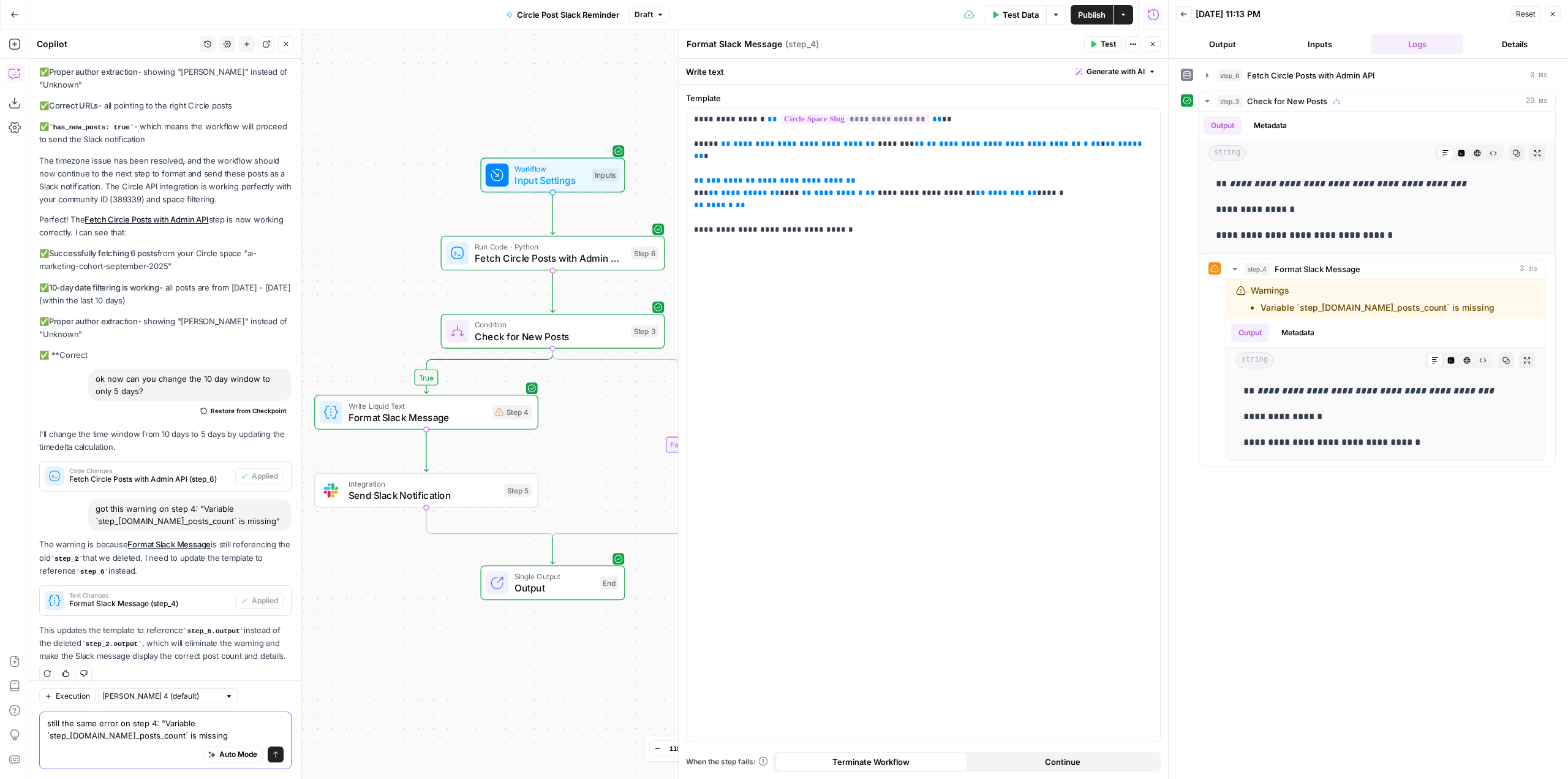
type textarea "still the same error on step 4: "Variable `step_[DOMAIN_NAME]_posts_count` is m…"
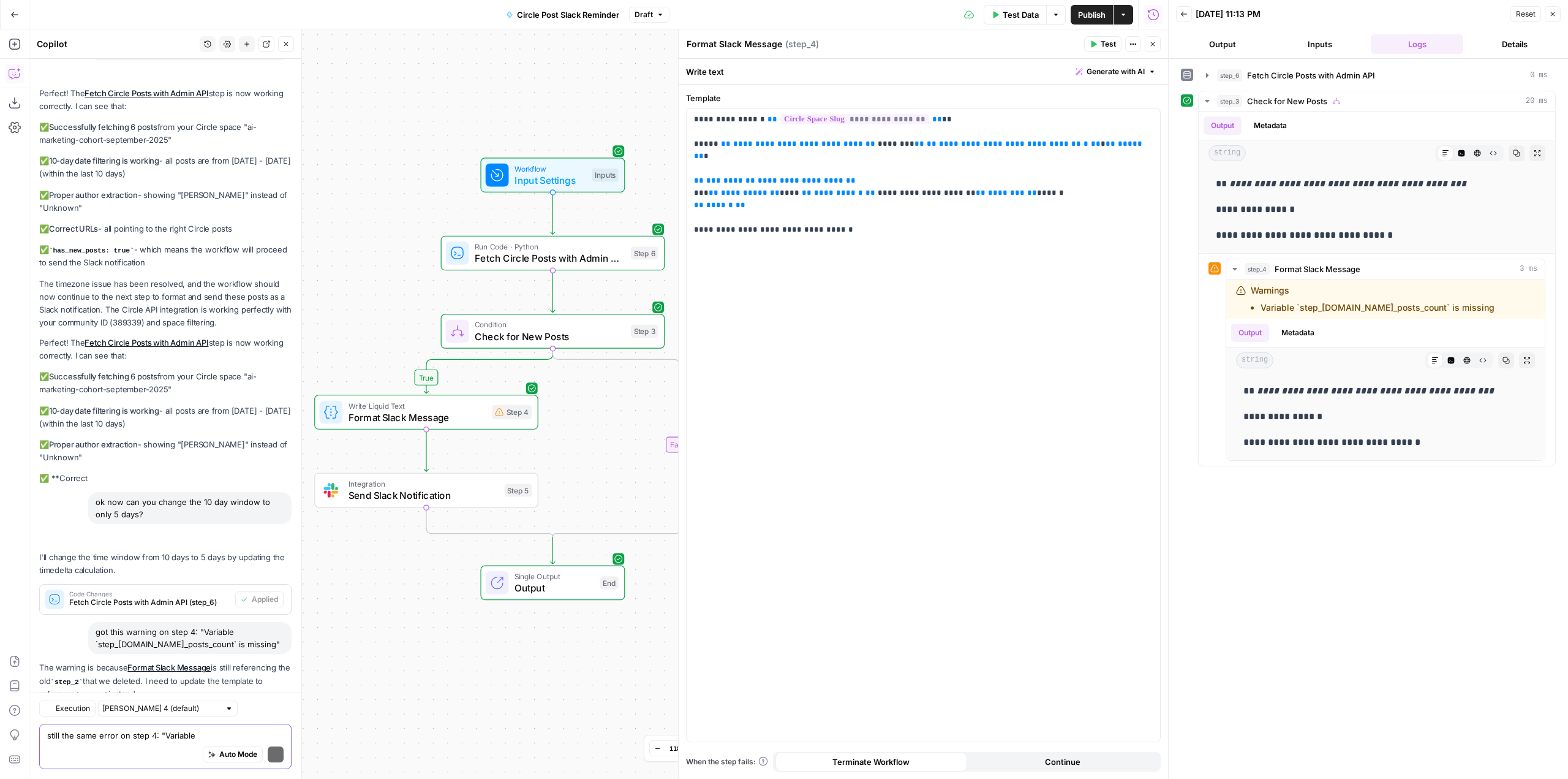
scroll to position [15324, 0]
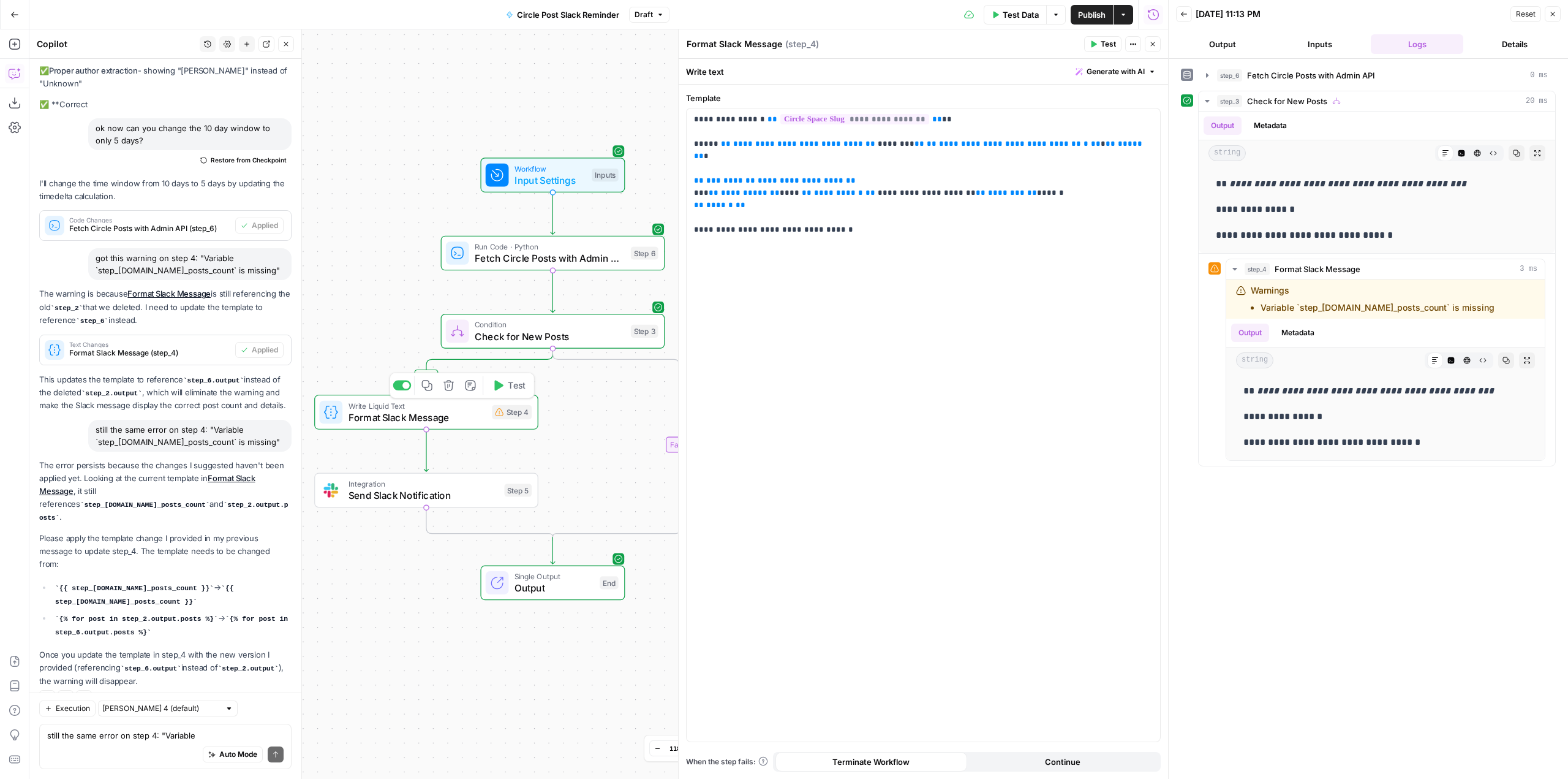
click at [459, 418] on span "Format Slack Message" at bounding box center [417, 417] width 138 height 14
click at [827, 143] on span "**********" at bounding box center [797, 143] width 129 height 8
click at [857, 143] on p "**********" at bounding box center [923, 168] width 459 height 110
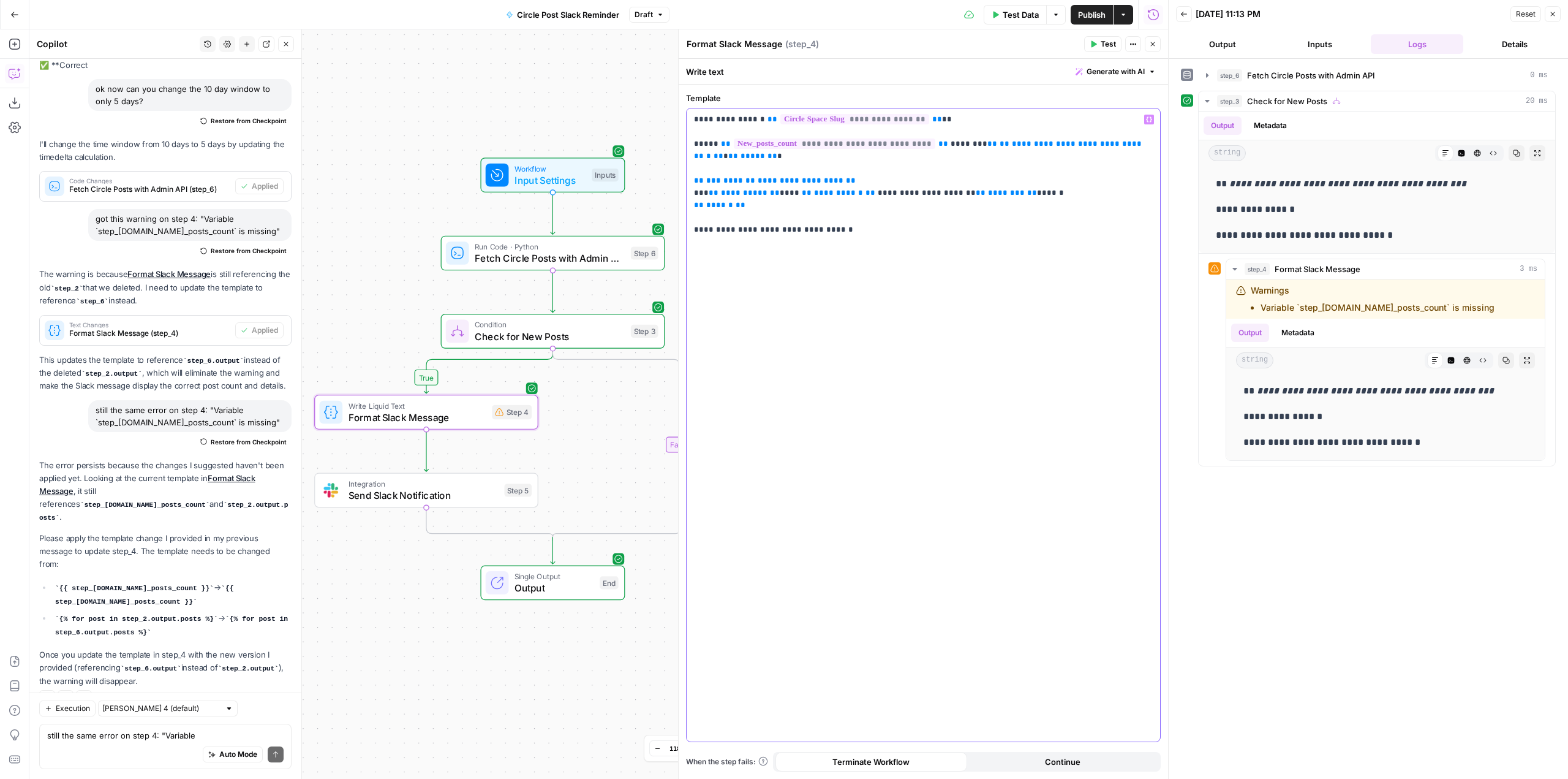
click at [1012, 145] on span "**********" at bounding box center [1076, 143] width 129 height 8
click at [772, 181] on span "**********" at bounding box center [800, 180] width 86 height 8
click at [1100, 46] on span "Test" at bounding box center [1107, 44] width 15 height 11
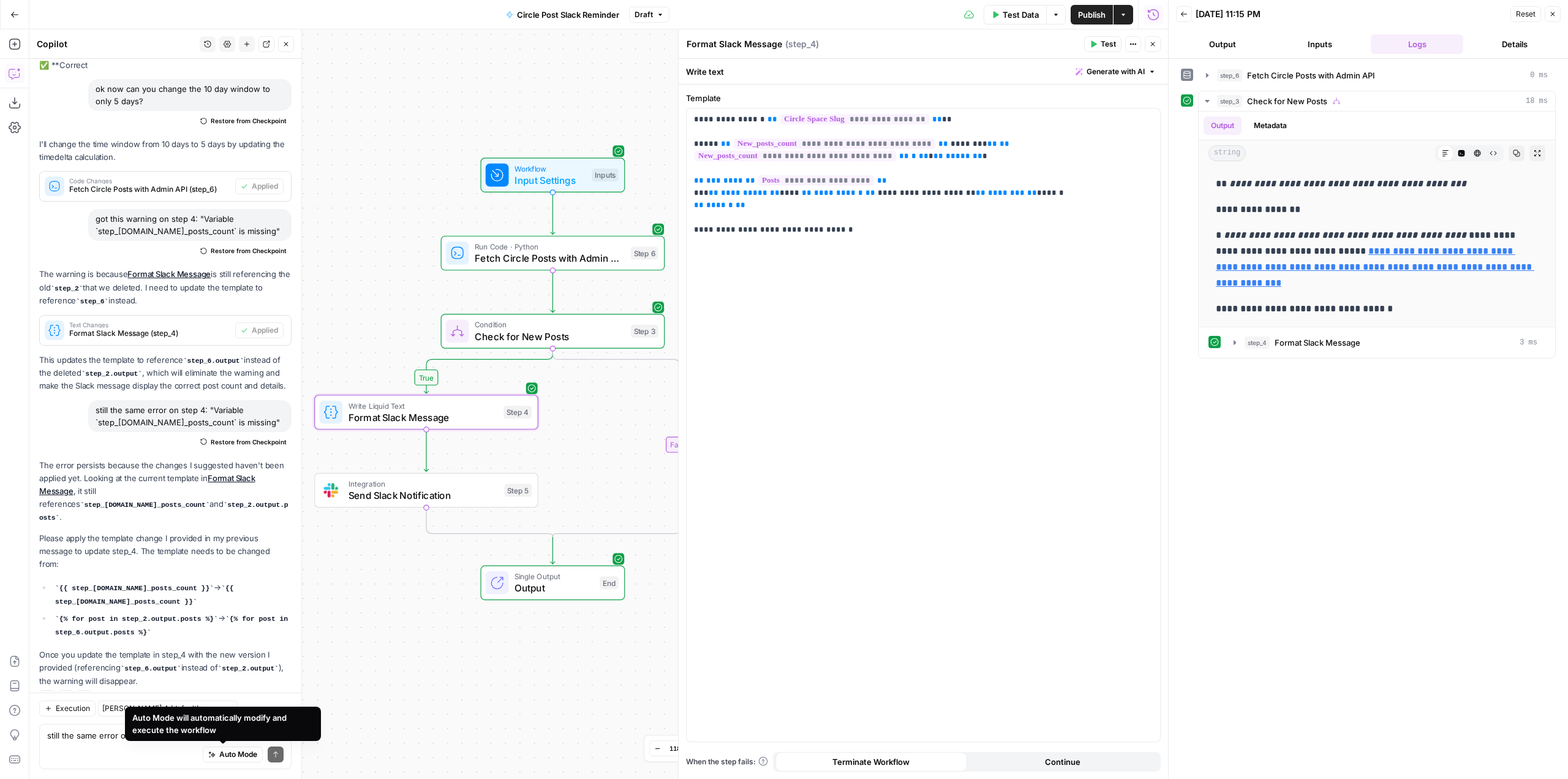
click at [157, 741] on div "Auto Mode Send" at bounding box center [165, 755] width 237 height 27
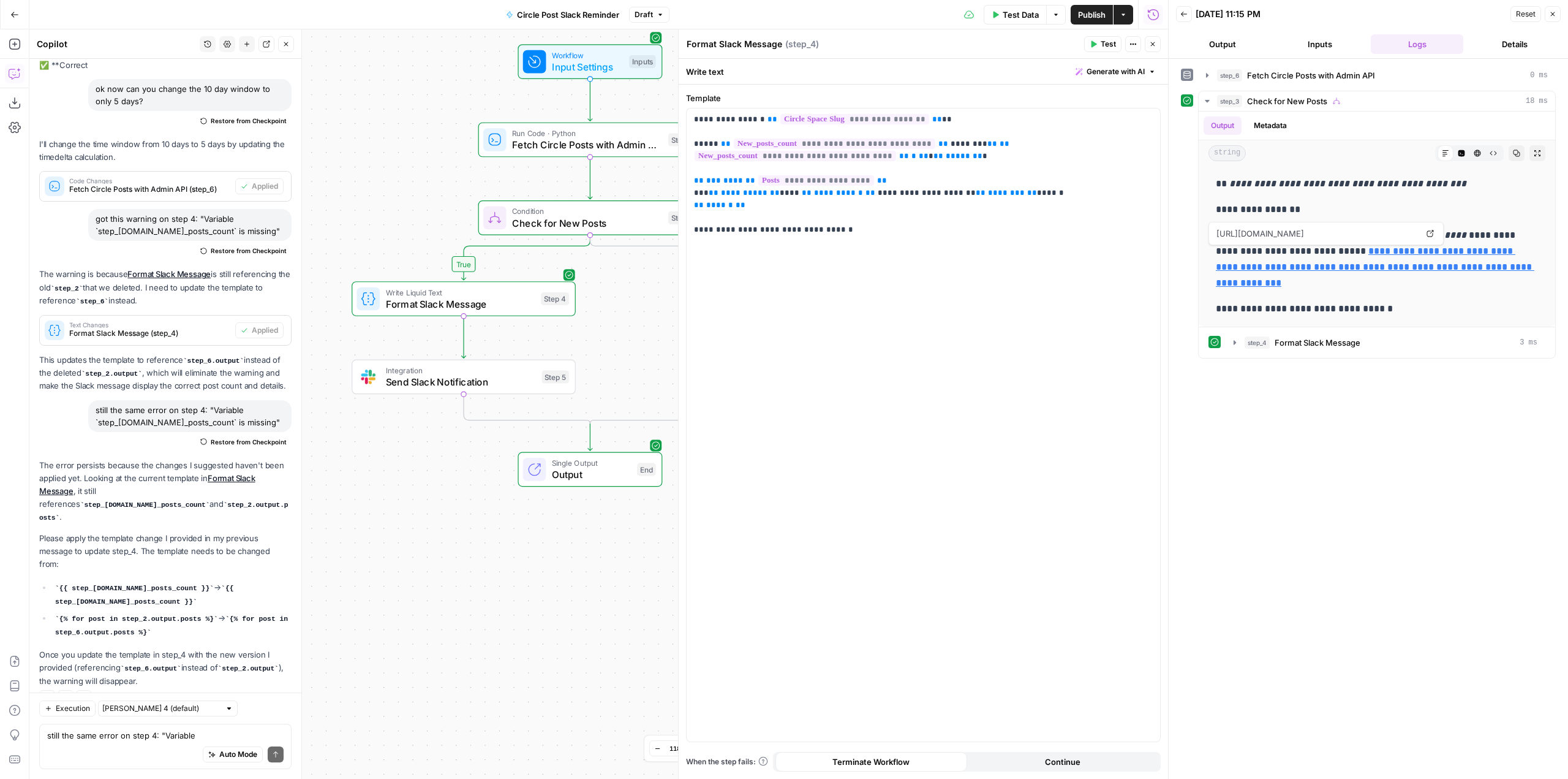
drag, startPoint x: 622, startPoint y: 450, endPoint x: 581, endPoint y: 345, distance: 112.7
click at [581, 345] on div "true false Workflow Input Settings Inputs Run Code · Python Fetch Circle Posts …" at bounding box center [598, 404] width 1138 height 750
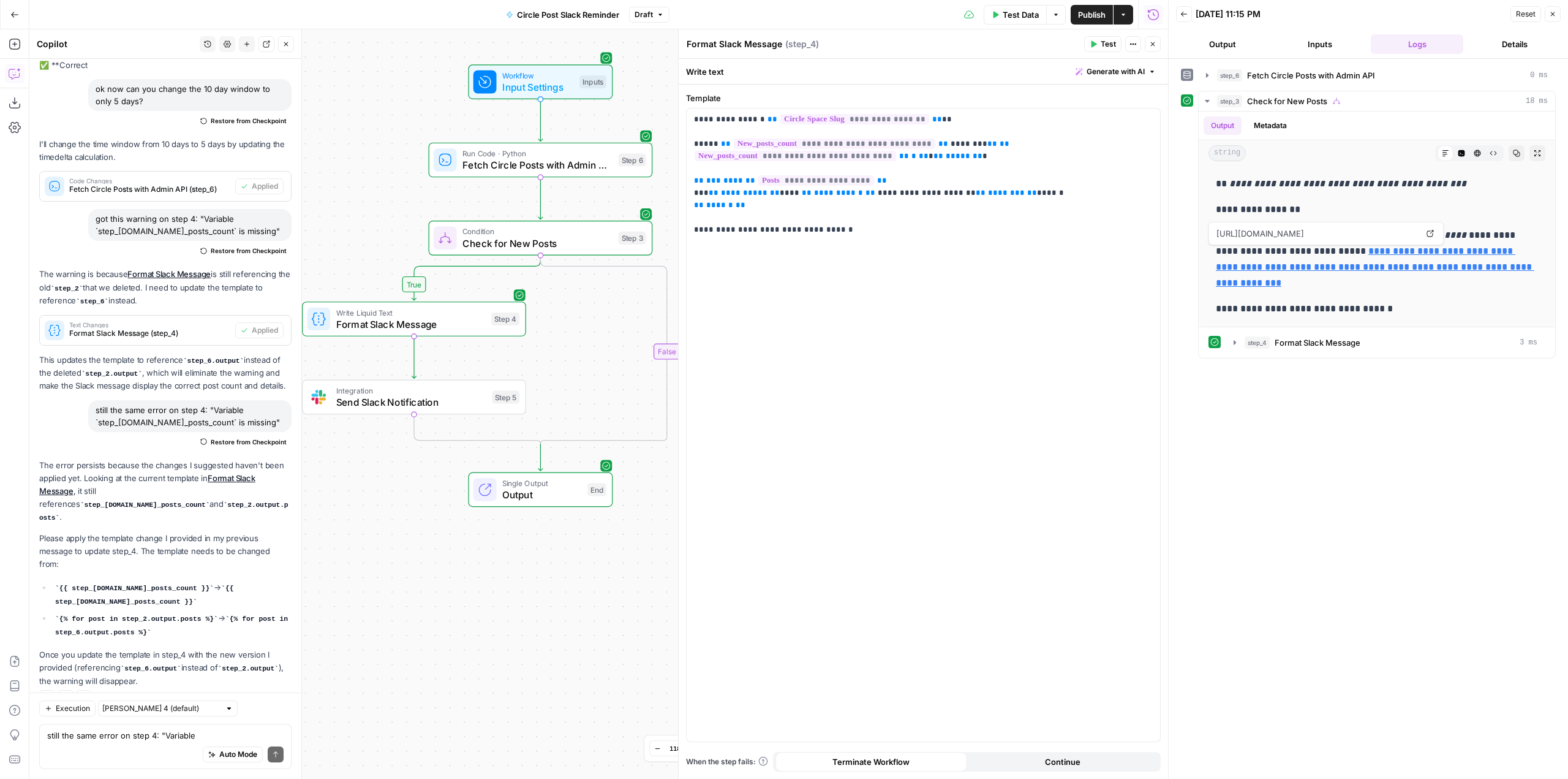
drag, startPoint x: 636, startPoint y: 303, endPoint x: 586, endPoint y: 323, distance: 53.9
click at [586, 323] on div "true false Workflow Input Settings Inputs Run Code · Python Fetch Circle Posts …" at bounding box center [598, 404] width 1138 height 750
click at [1088, 229] on p "**********" at bounding box center [923, 174] width 459 height 122
click at [135, 741] on div "Auto Mode Send" at bounding box center [165, 755] width 237 height 27
type textarea "m"
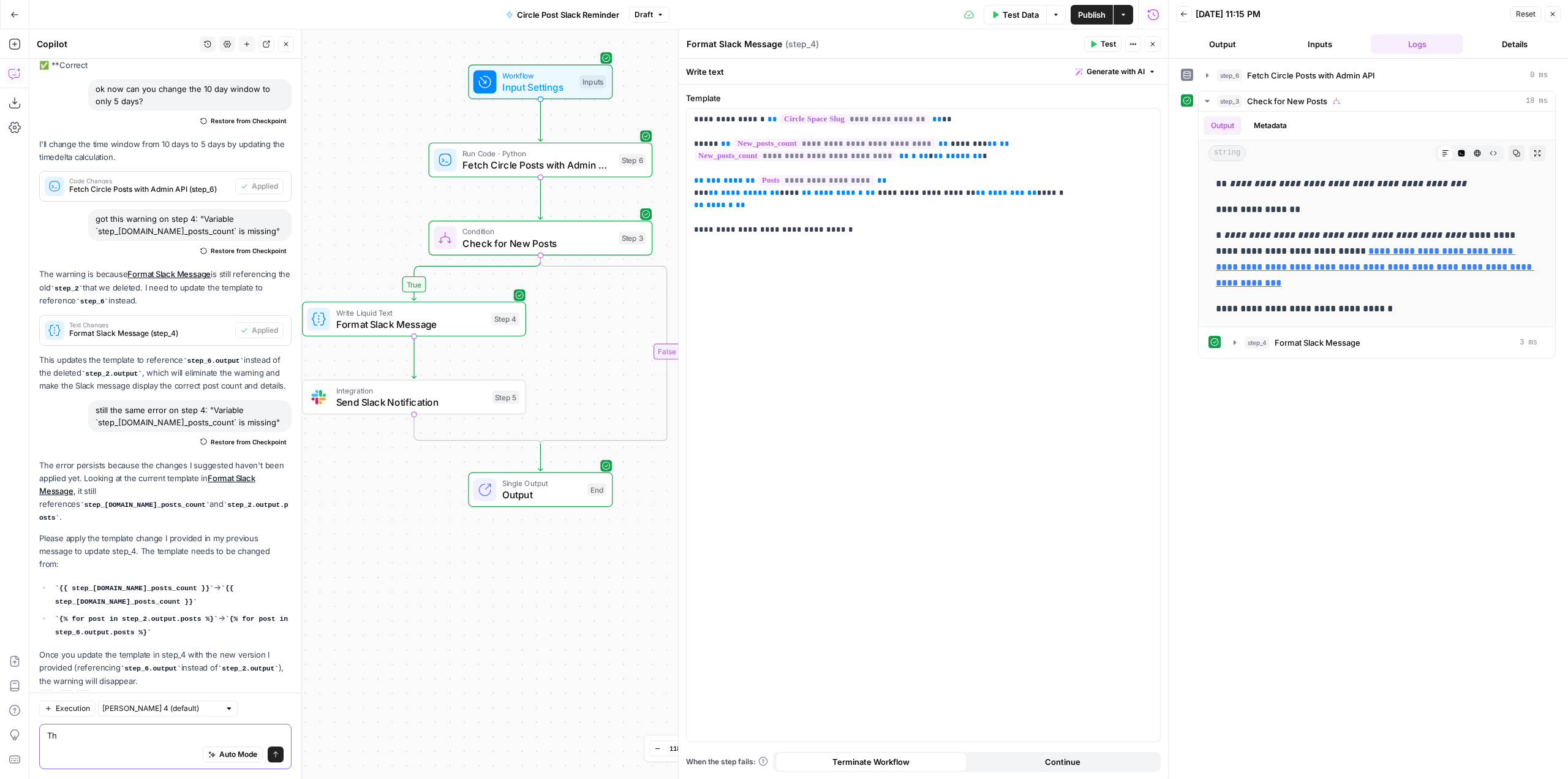
type textarea "T"
type textarea "M"
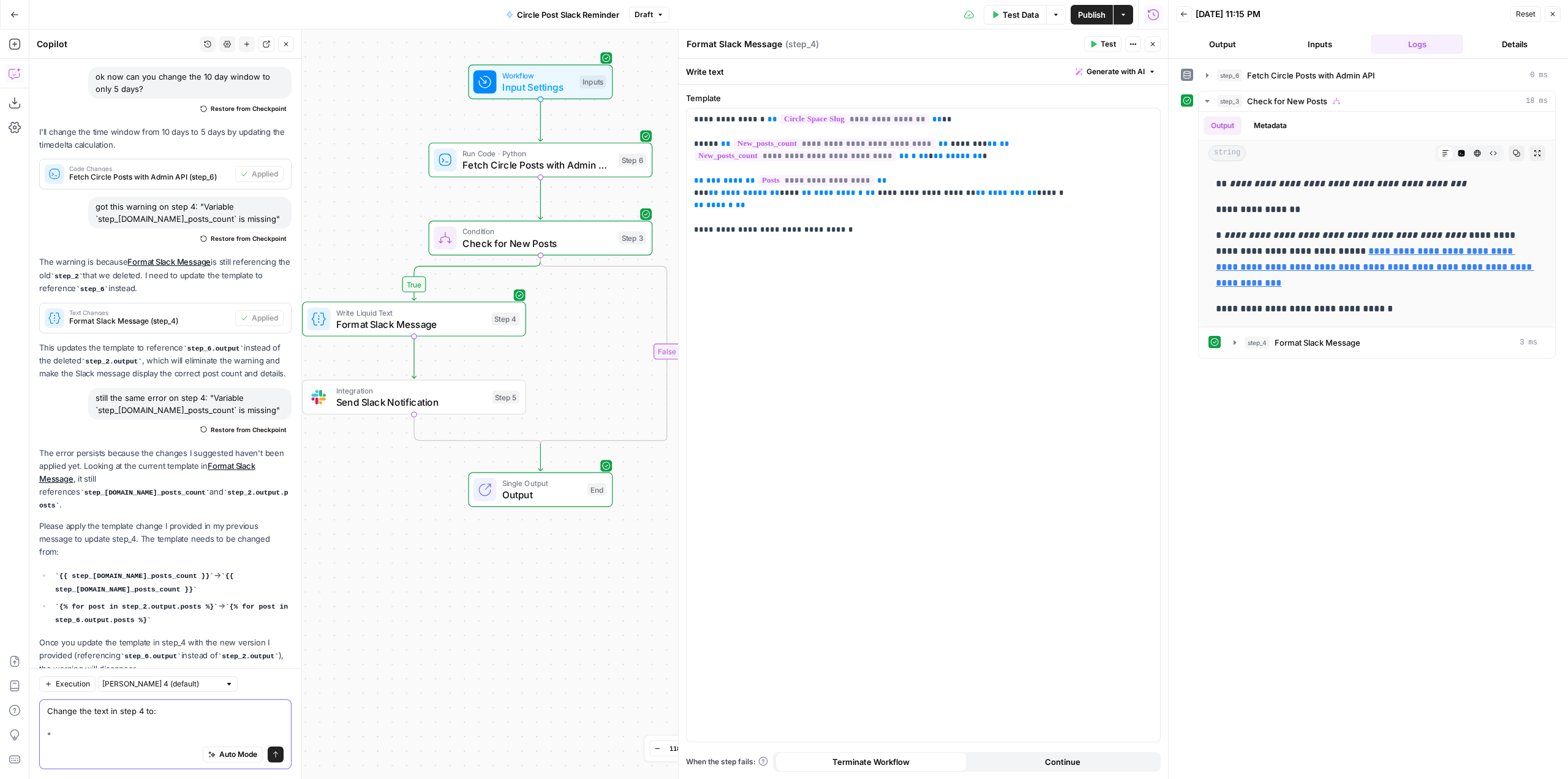
scroll to position [15387, 0]
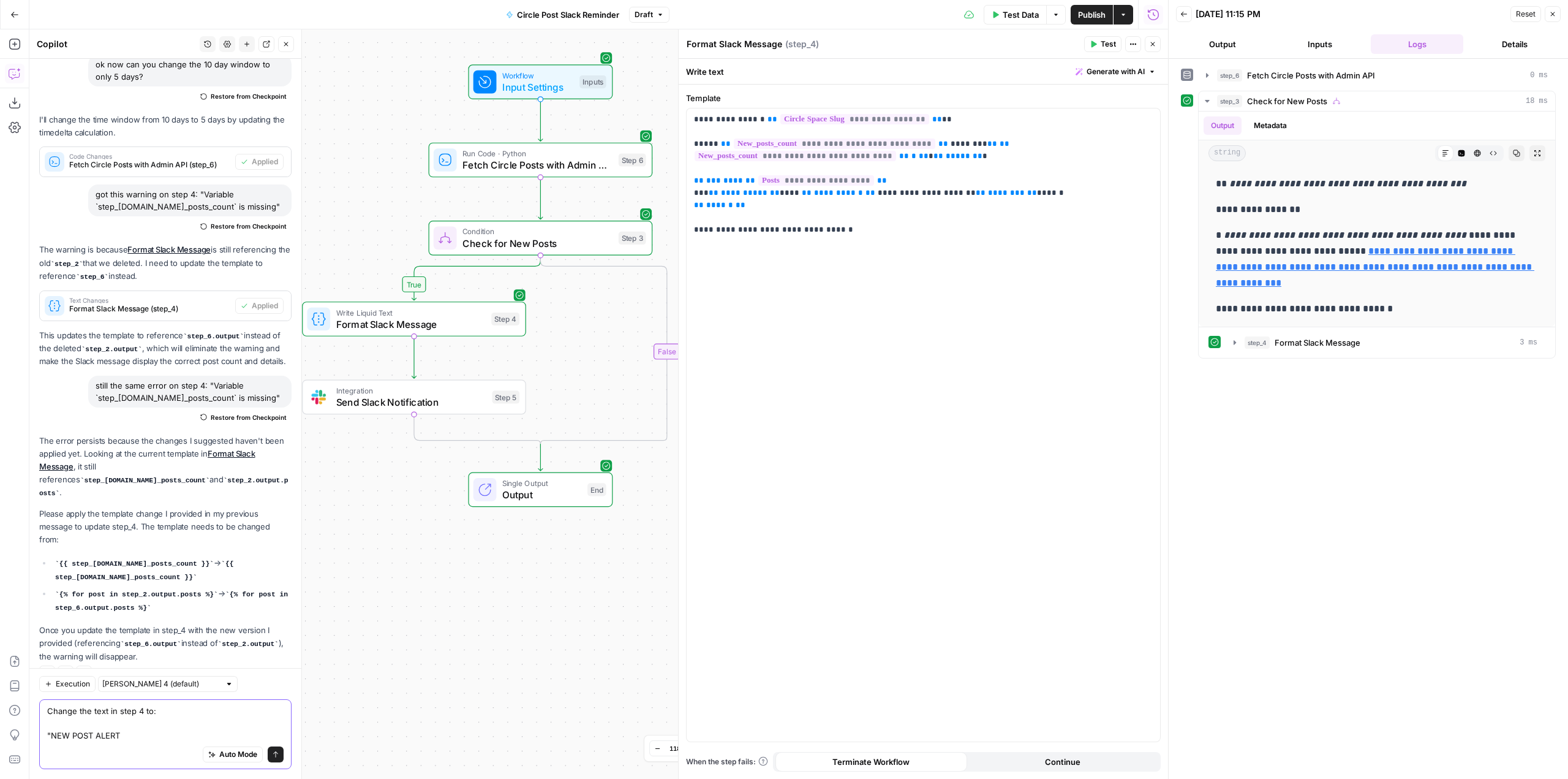
drag, startPoint x: 135, startPoint y: 741, endPoint x: 125, endPoint y: 727, distance: 17.2
click at [126, 726] on textarea "Change the text in step 4 to: "NEW POST ALERT" at bounding box center [165, 723] width 237 height 37
click at [126, 737] on textarea "Change the text in step 4 to: "NEW POST ALERT" at bounding box center [165, 723] width 237 height 37
paste textarea "🚨"
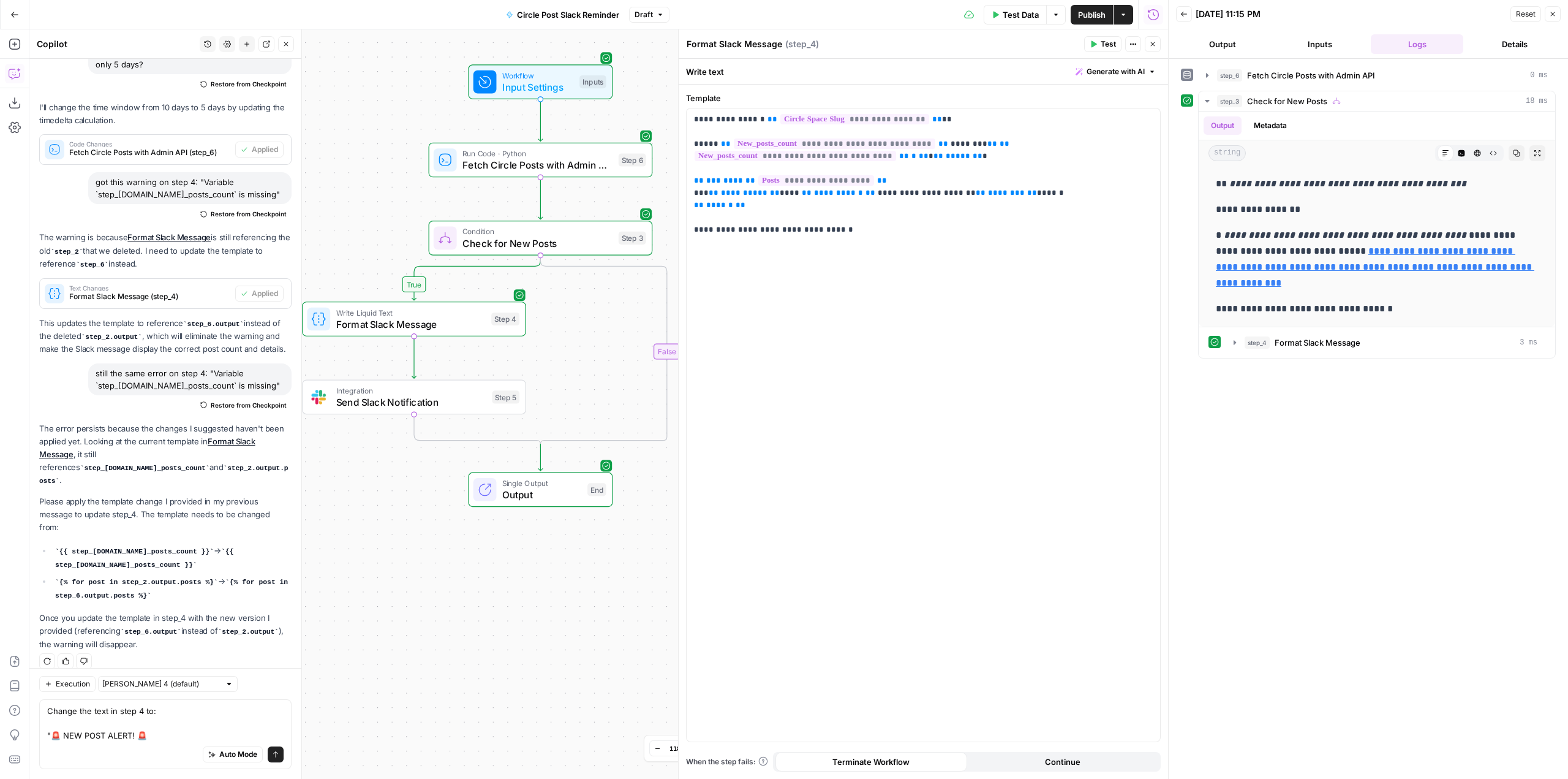
click at [107, 751] on div "Auto Mode Send" at bounding box center [165, 755] width 237 height 27
click at [104, 744] on div "Auto Mode Send" at bounding box center [165, 755] width 237 height 27
click at [115, 733] on textarea "Change the text in step 4 to: "🚨 NEW POST ALERT! 🚨" at bounding box center [165, 723] width 237 height 37
click at [115, 736] on textarea "Change the text in step 4 to: "🚨 NEW POST ALERT! 🚨" at bounding box center [165, 723] width 237 height 37
click at [98, 743] on div "Auto Mode Send" at bounding box center [165, 755] width 237 height 27
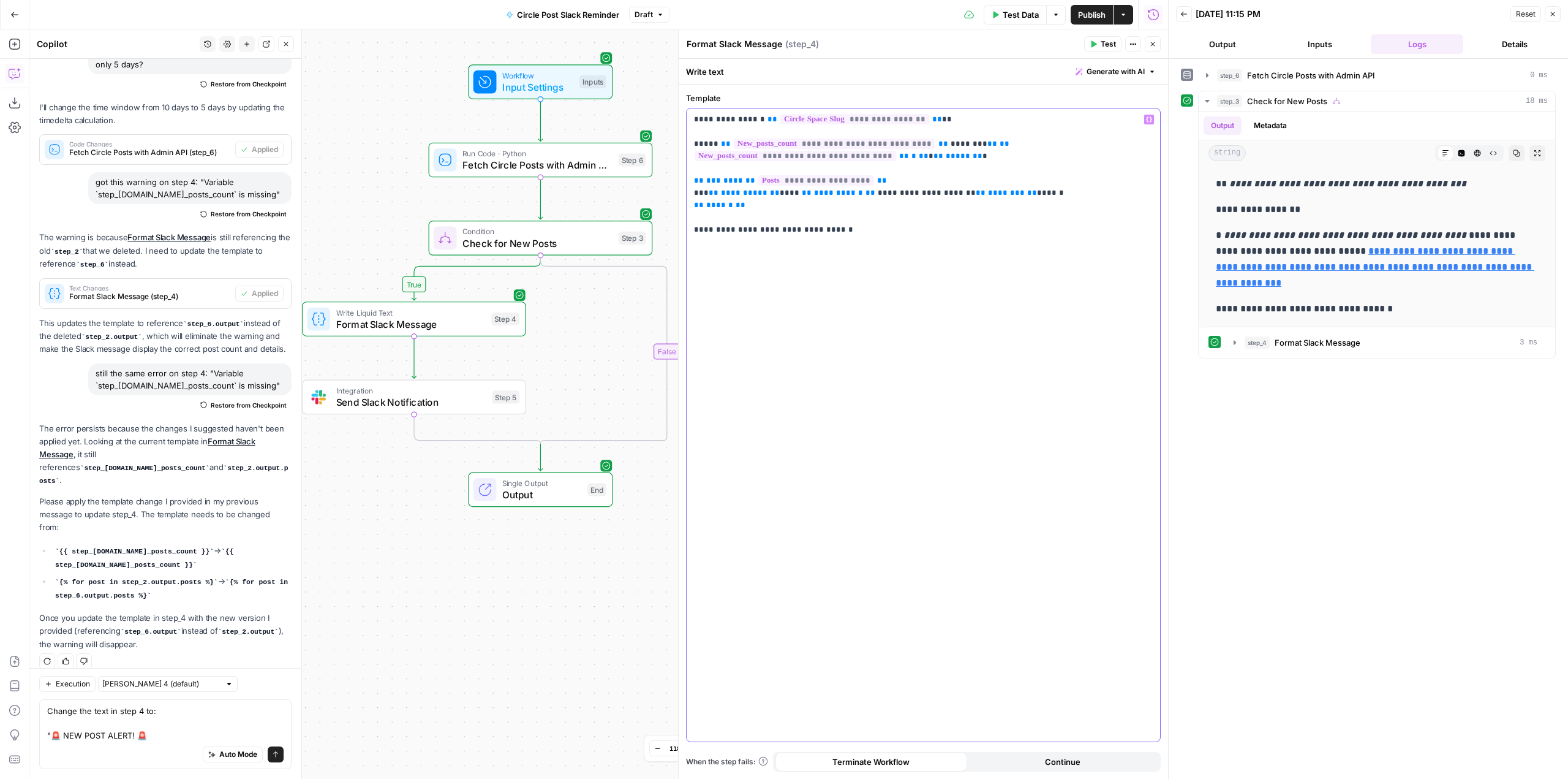
drag, startPoint x: 759, startPoint y: 206, endPoint x: 690, endPoint y: 184, distance: 72.4
click at [690, 184] on div "**********" at bounding box center [923, 424] width 473 height 632
copy p "**********"
click at [72, 742] on div "Auto Mode Send" at bounding box center [165, 755] width 237 height 27
click at [86, 736] on textarea "Change the text in step 4 to: "🚨 NEW POST ALERT! 🚨" at bounding box center [165, 723] width 237 height 37
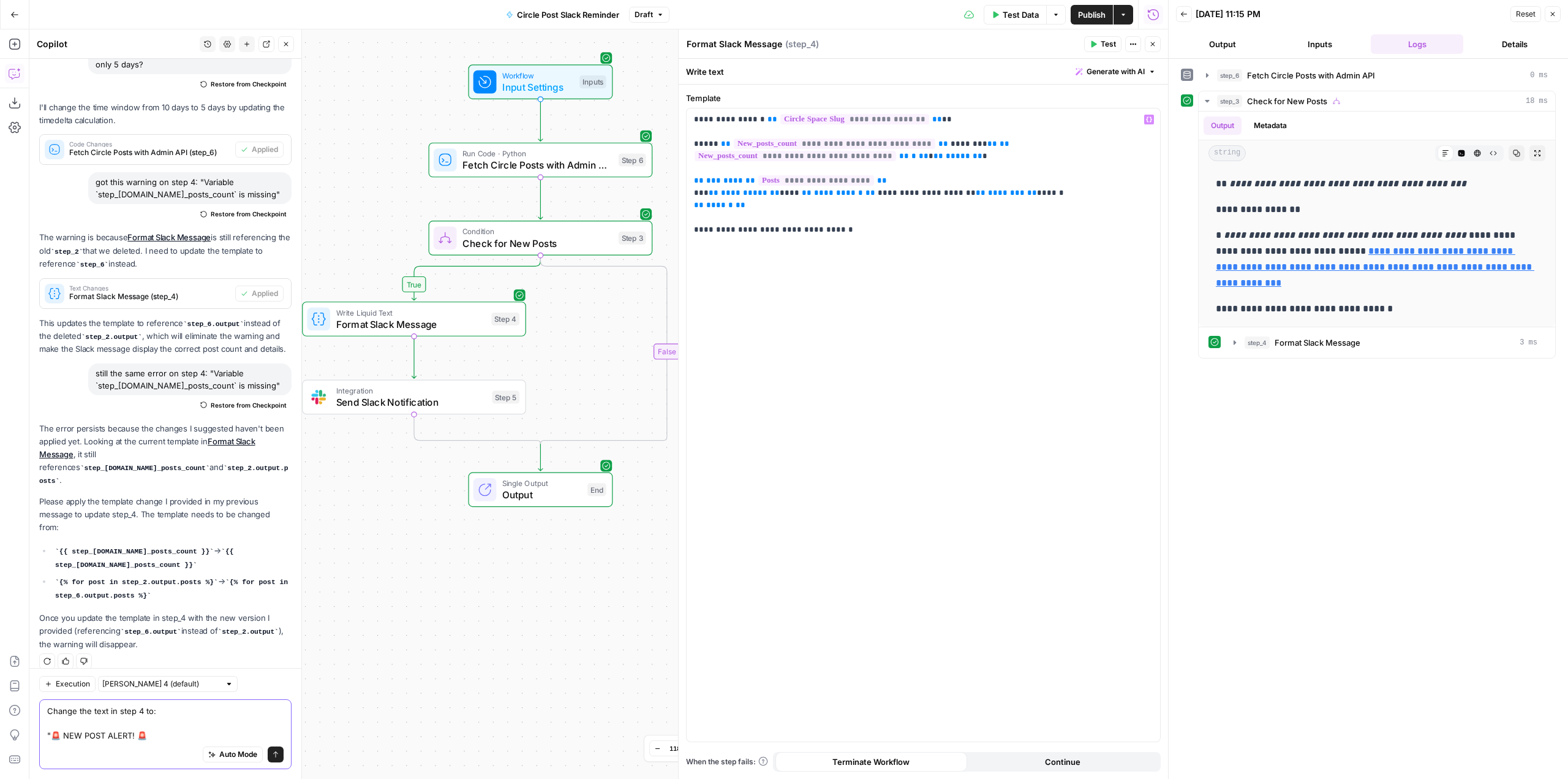
paste textarea "{% for post in step_6.output.posts %} • *{{ post.title }}* by {{ [DOMAIN_NAME] …"
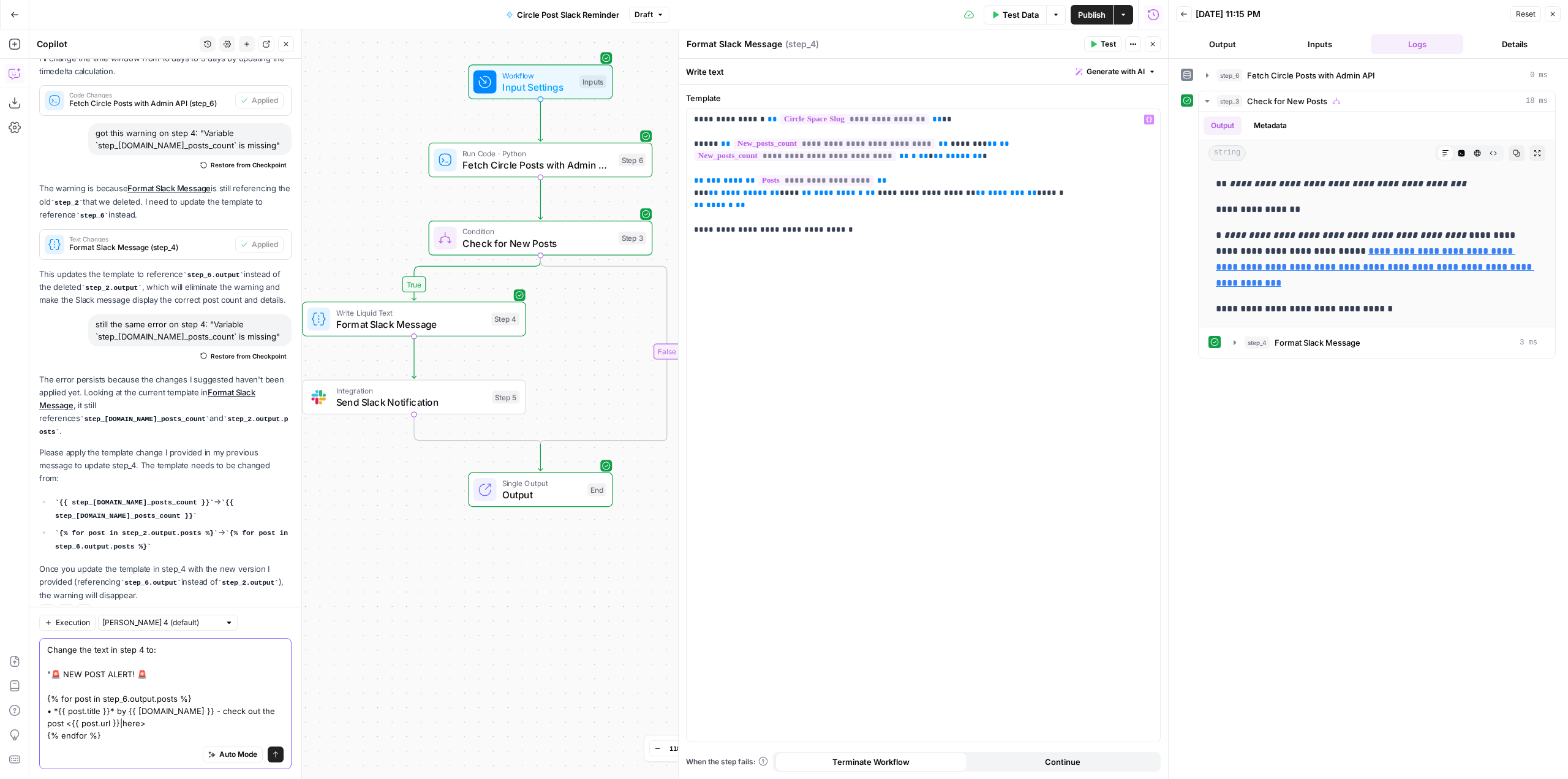
drag, startPoint x: 196, startPoint y: 695, endPoint x: 42, endPoint y: 696, distance: 154.0
click at [42, 696] on div "Change the text in step 4 to: "🚨 NEW POST ALERT! 🚨 {% for post in step_6.output…" at bounding box center [165, 703] width 253 height 131
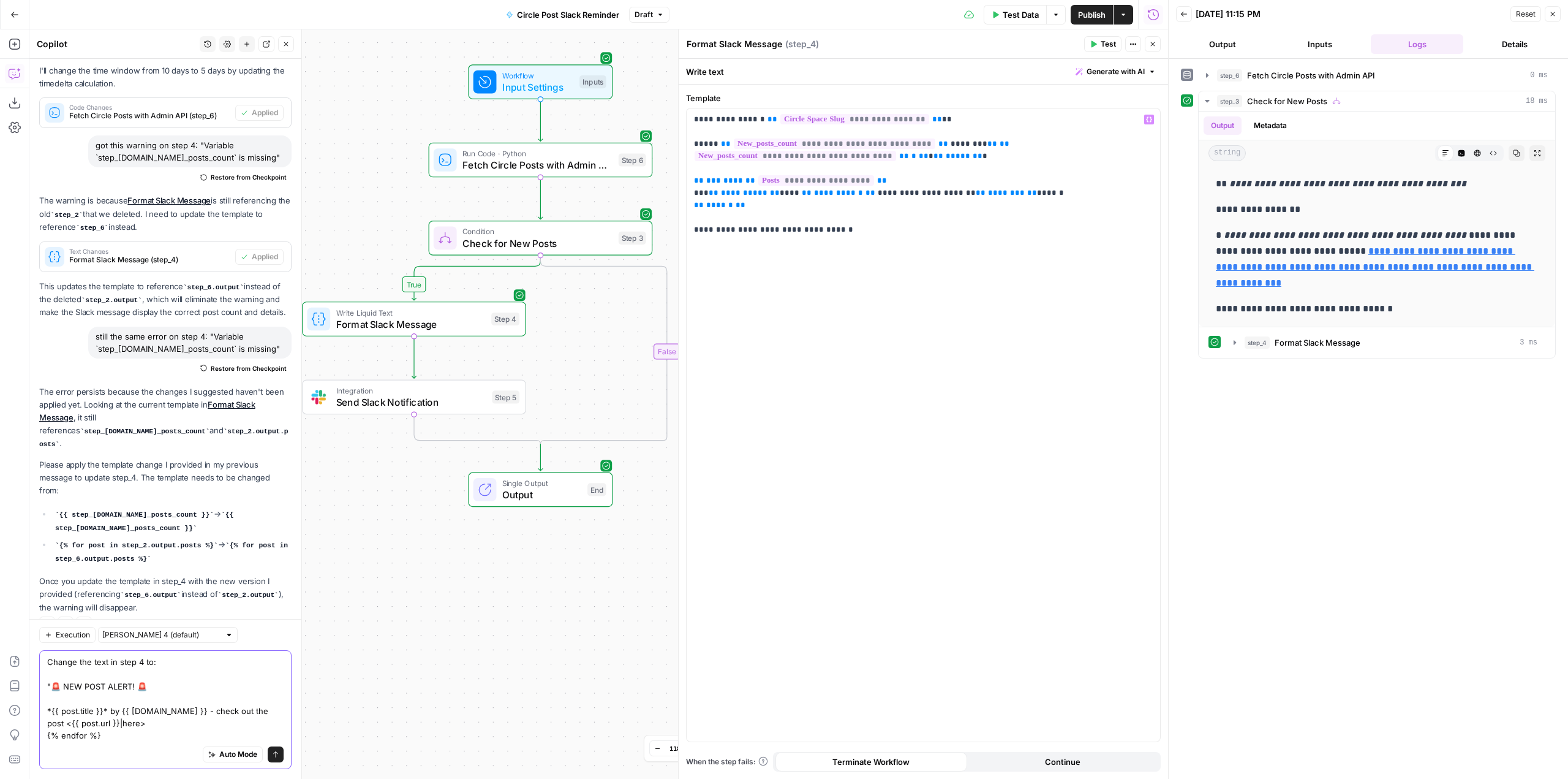
drag, startPoint x: 105, startPoint y: 712, endPoint x: 47, endPoint y: 714, distance: 58.0
click at [47, 714] on textarea "Change the text in step 4 to: "🚨 NEW POST ALERT! 🚨 *{{ post.title }}* by {{ [DO…" at bounding box center [165, 699] width 237 height 86
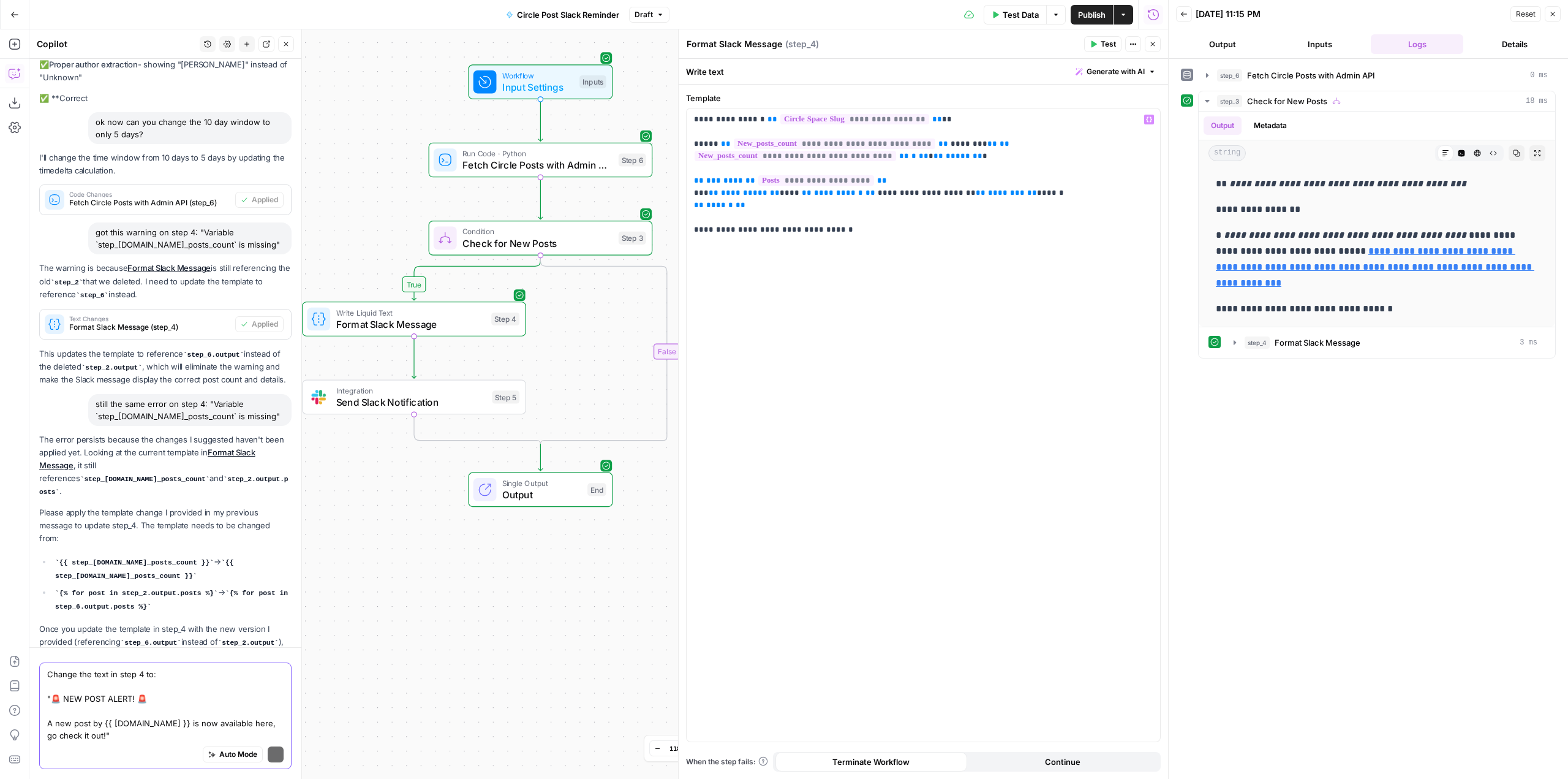
scroll to position [15424, 0]
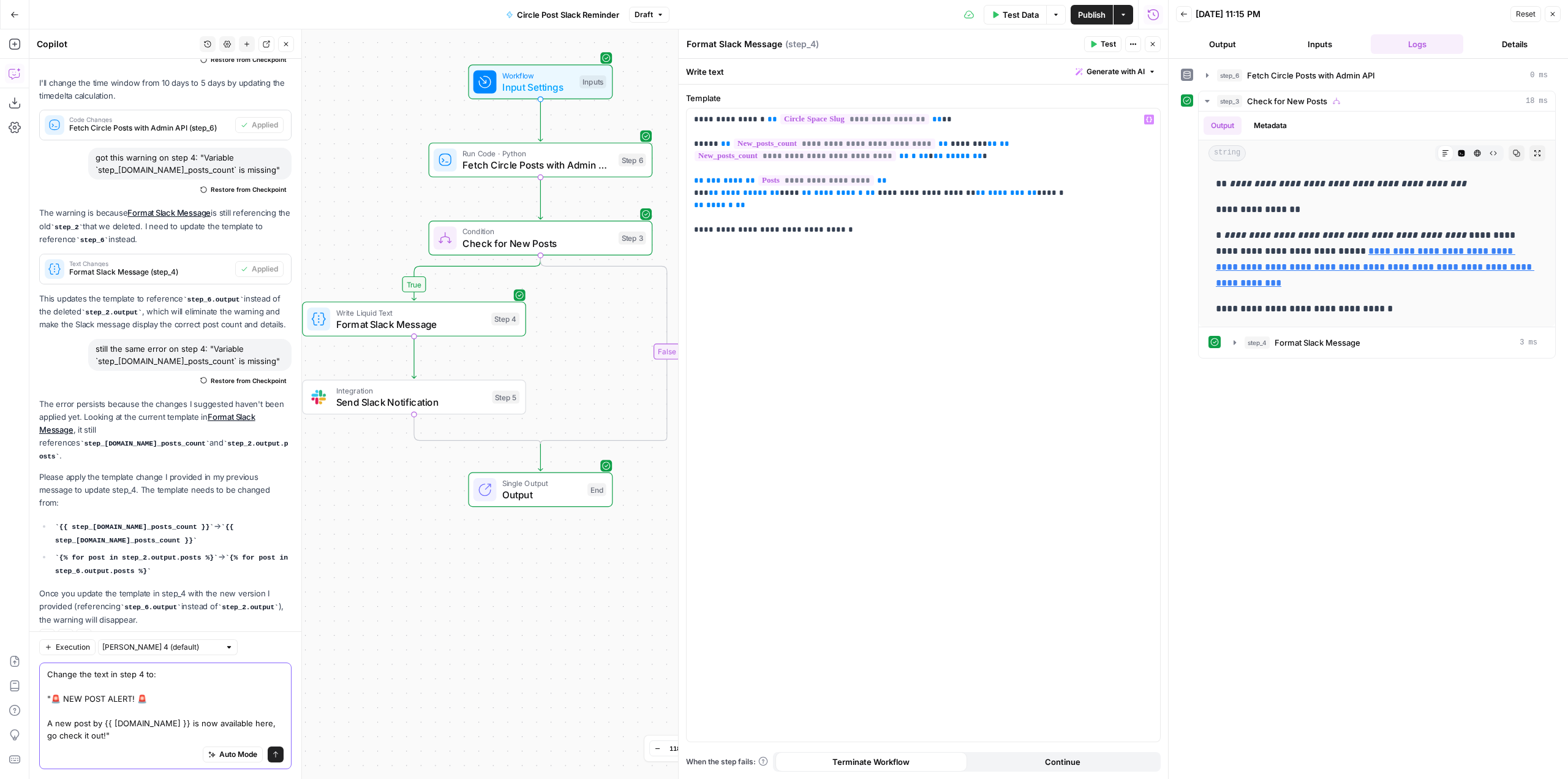
click at [143, 736] on textarea "Change the text in step 4 to: "🚨 NEW POST ALERT! 🚨 A new post by {{ [DOMAIN_NAM…" at bounding box center [165, 704] width 237 height 73
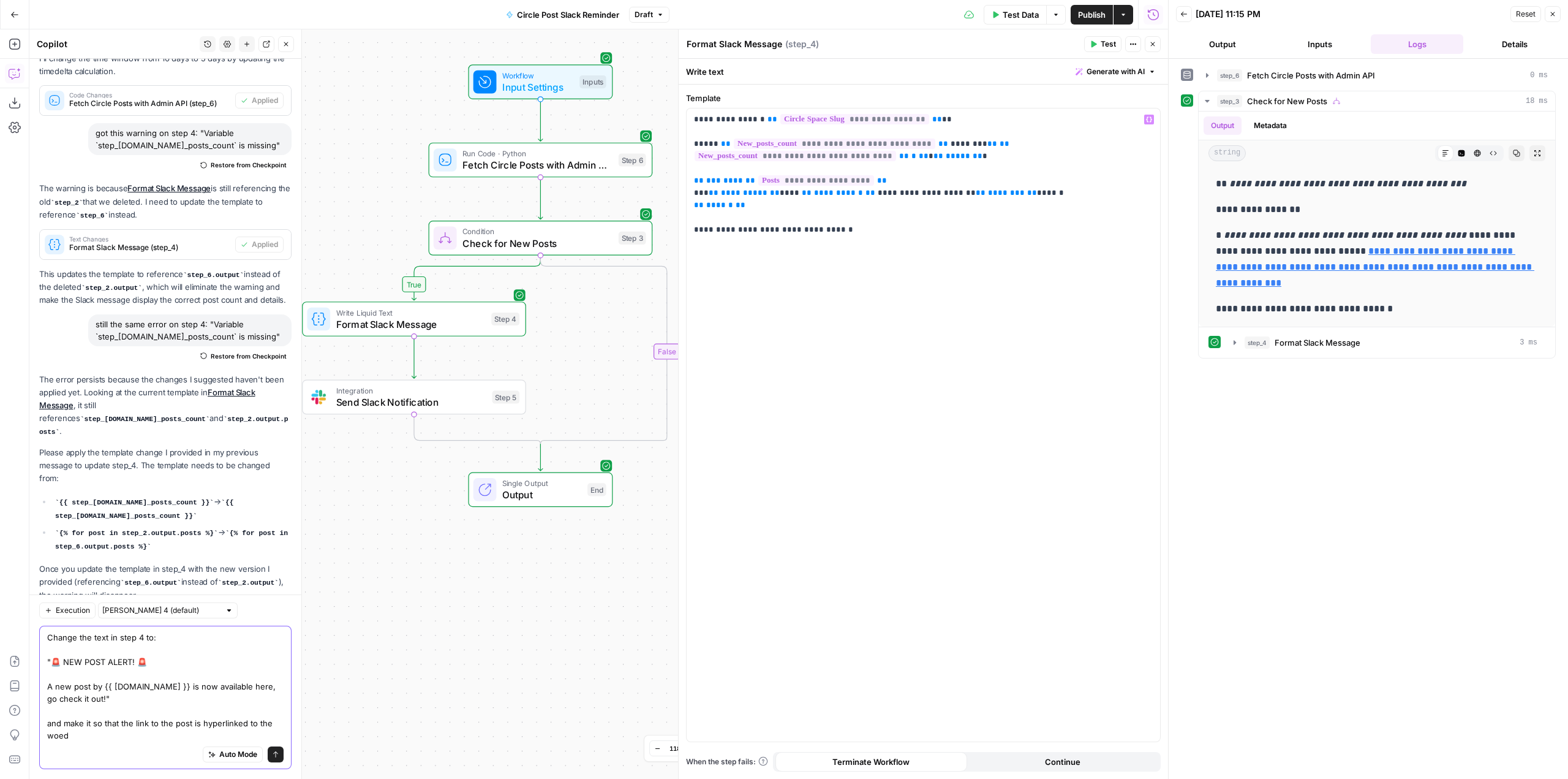
scroll to position [15461, 0]
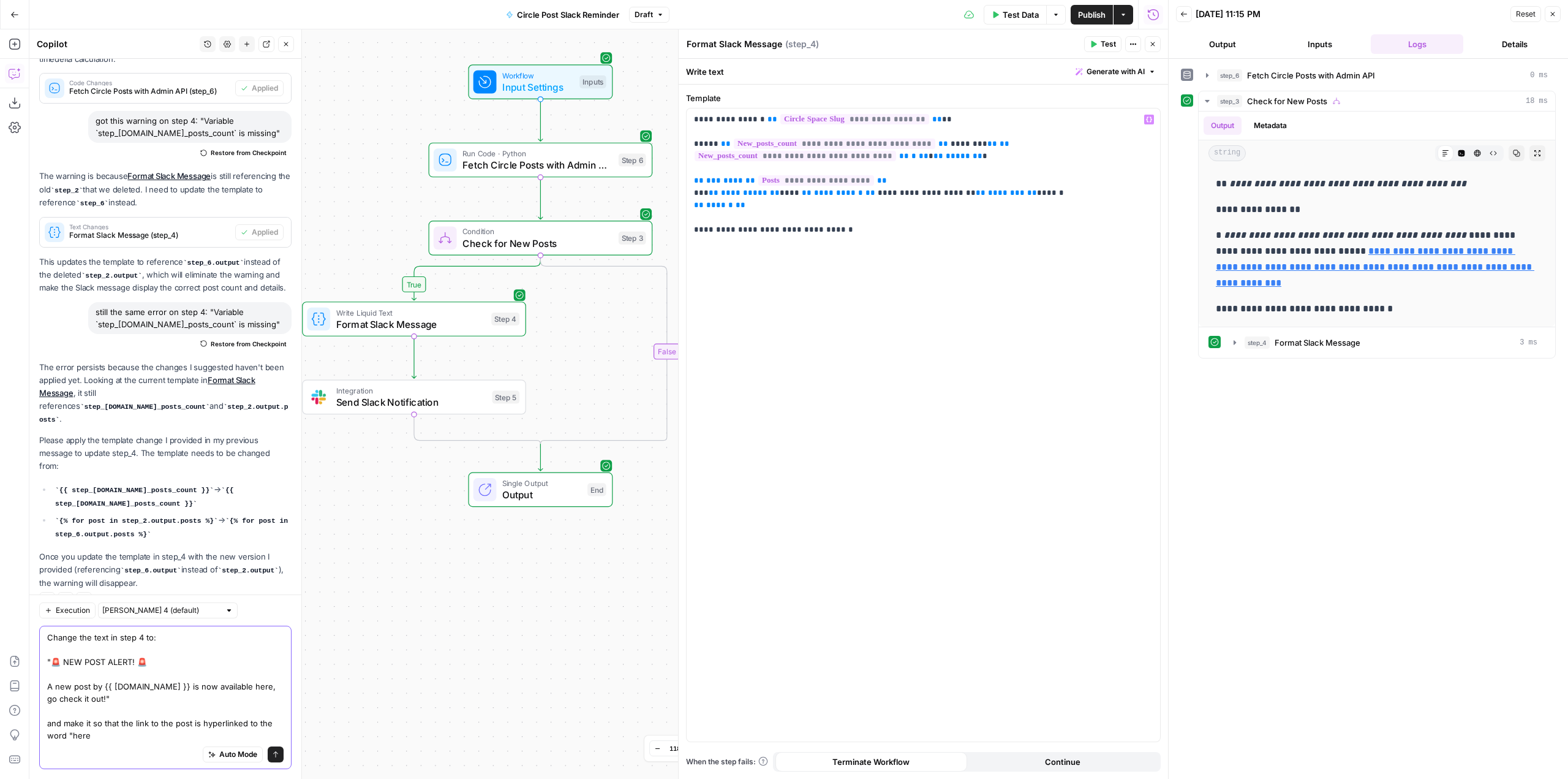
type textarea "Change the text in step 4 to: "🚨 NEW POST ALERT! 🚨 A new post by {{ [DOMAIN_NAM…"
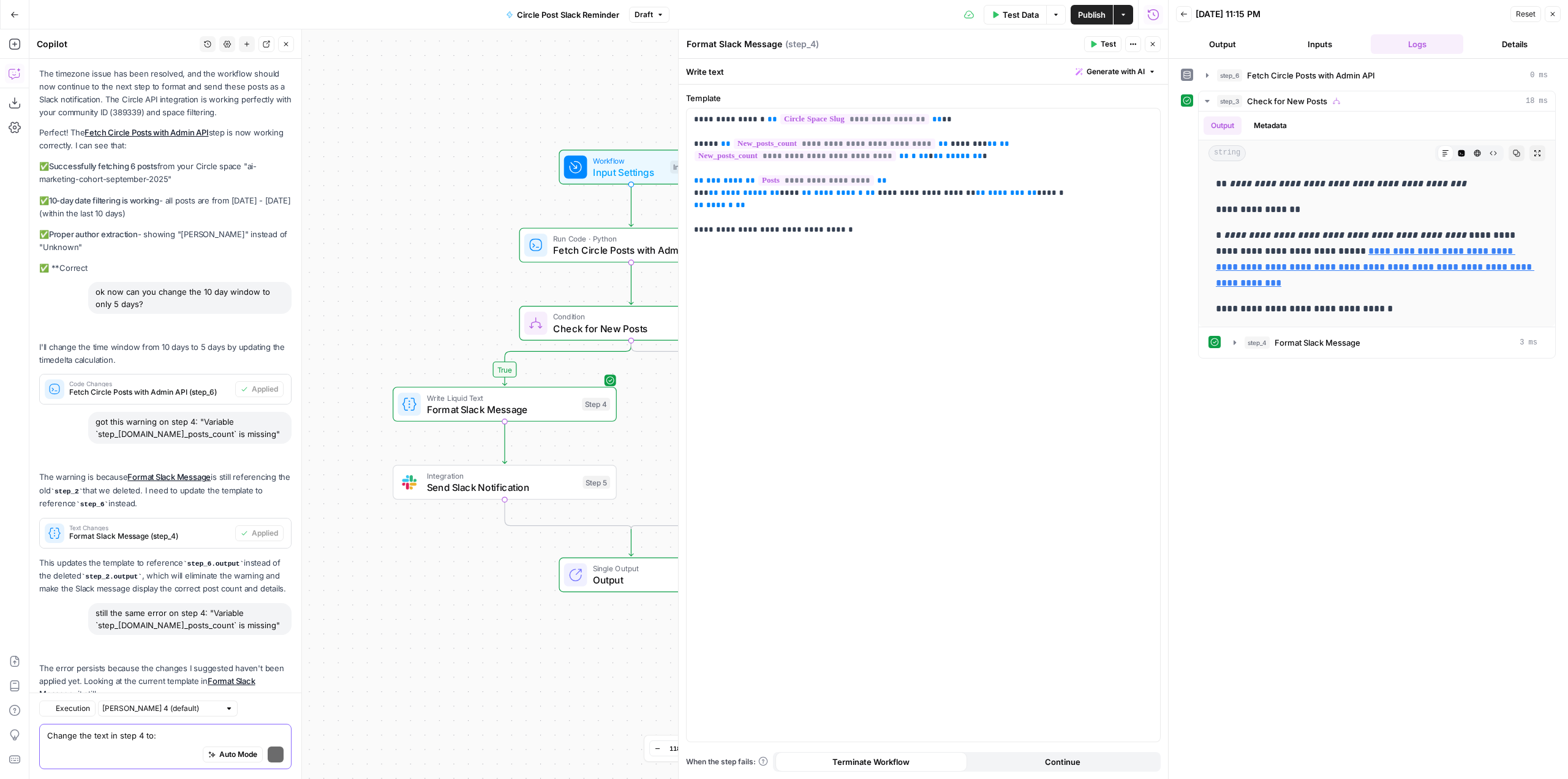
scroll to position [15572, 0]
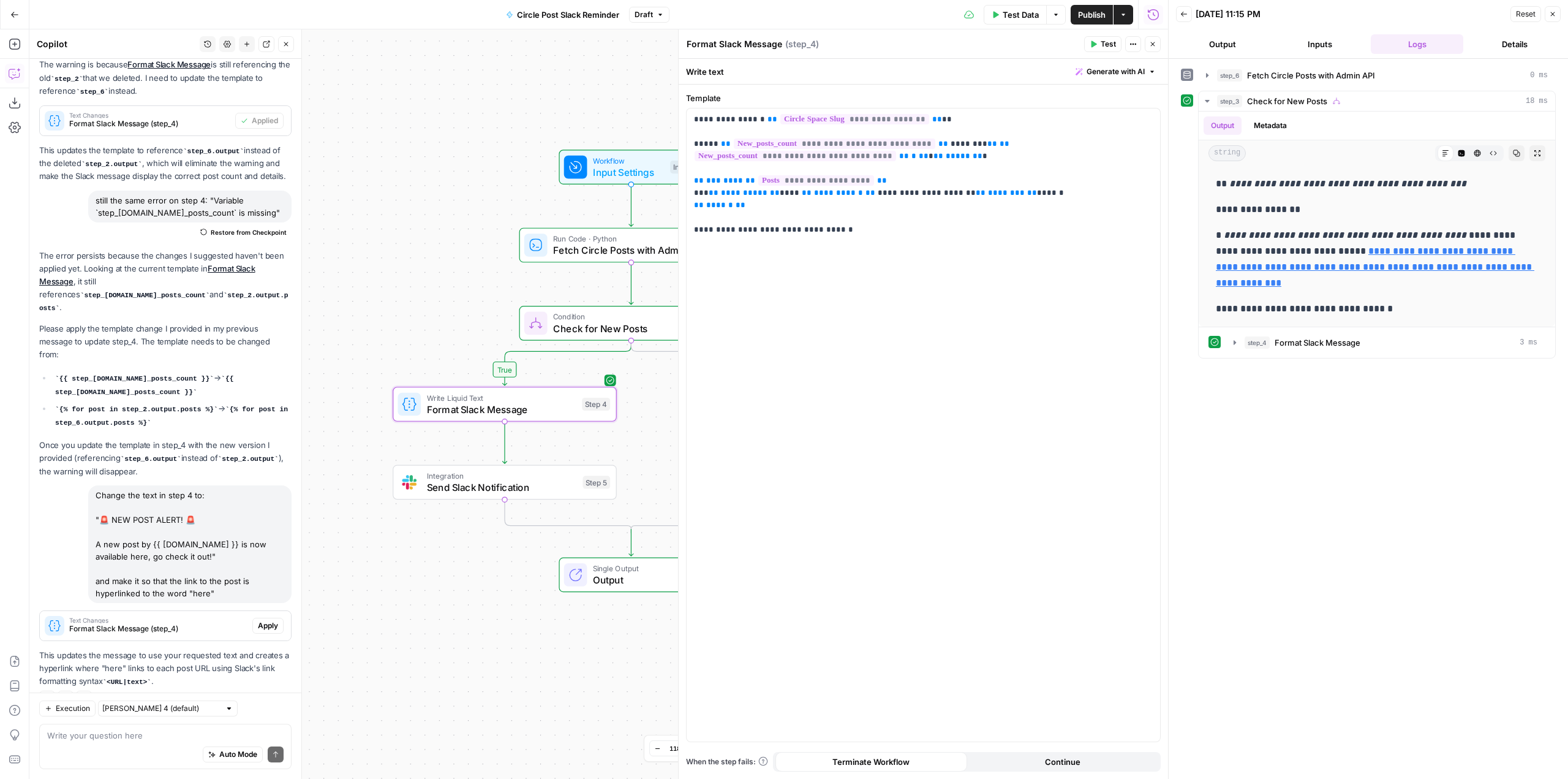
click at [204, 617] on span "Text Changes" at bounding box center [158, 620] width 179 height 6
click at [260, 620] on span "Apply" at bounding box center [268, 625] width 21 height 11
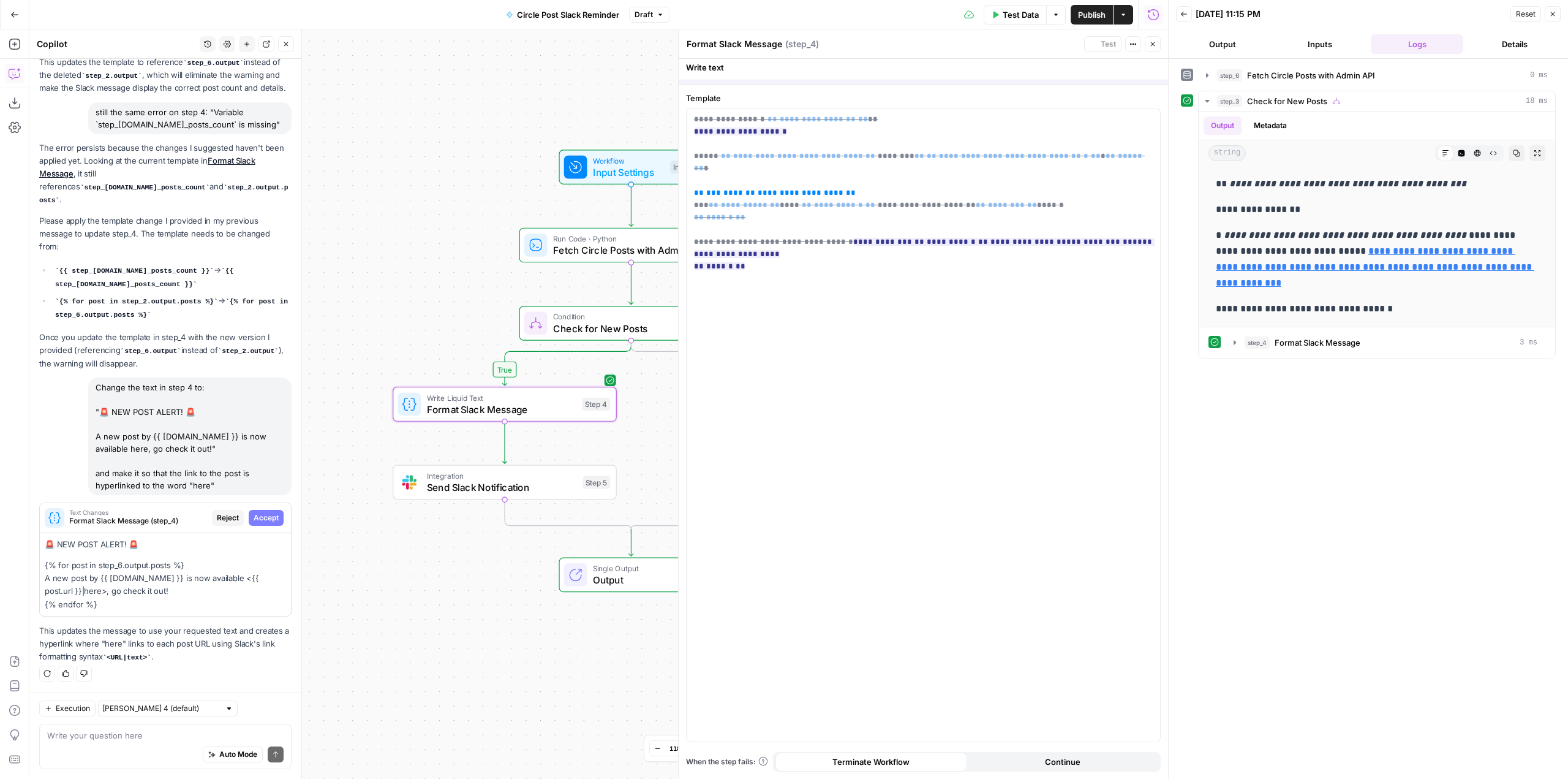
scroll to position [15283, 0]
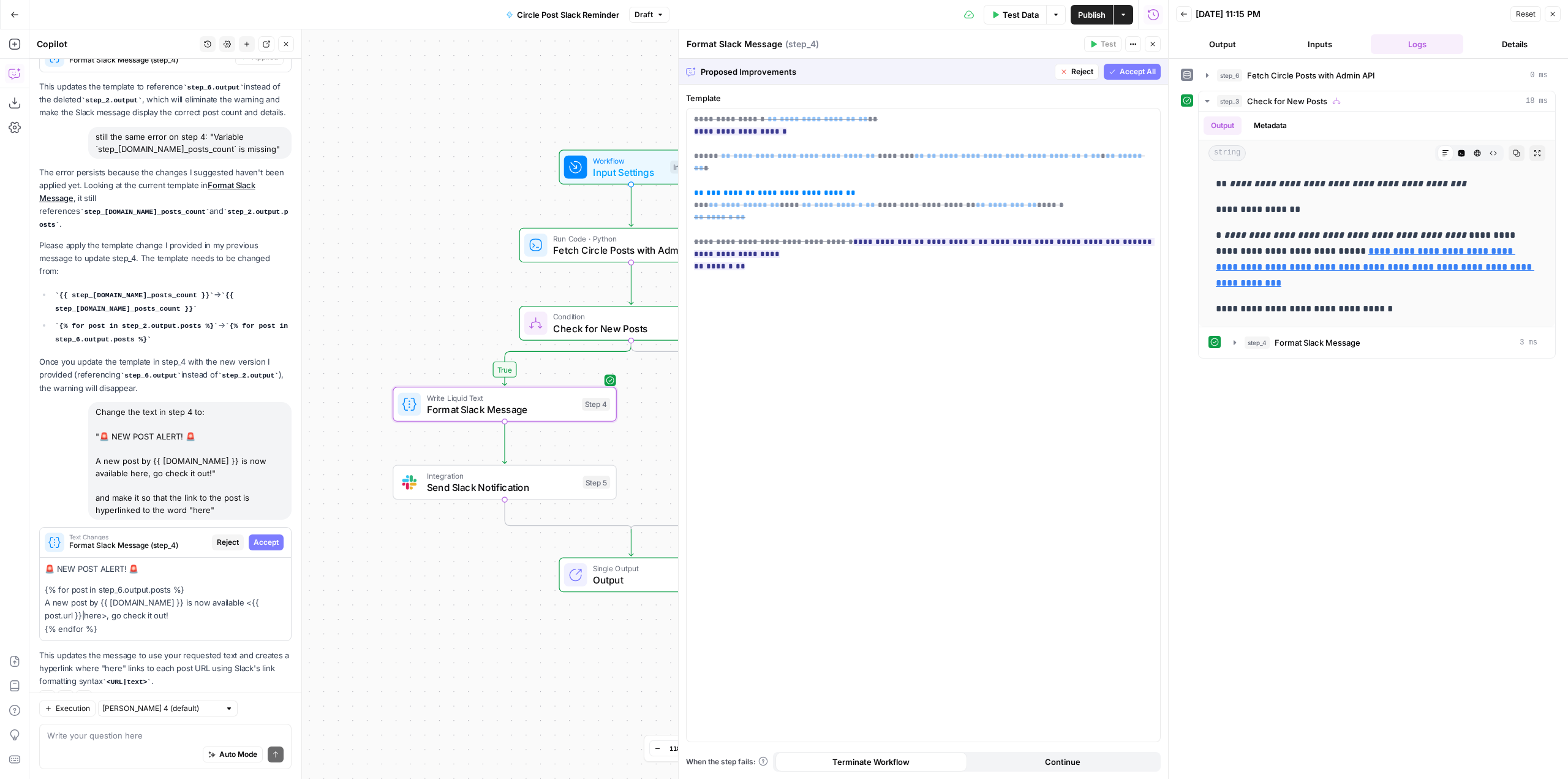
click at [267, 537] on span "Accept" at bounding box center [266, 542] width 25 height 11
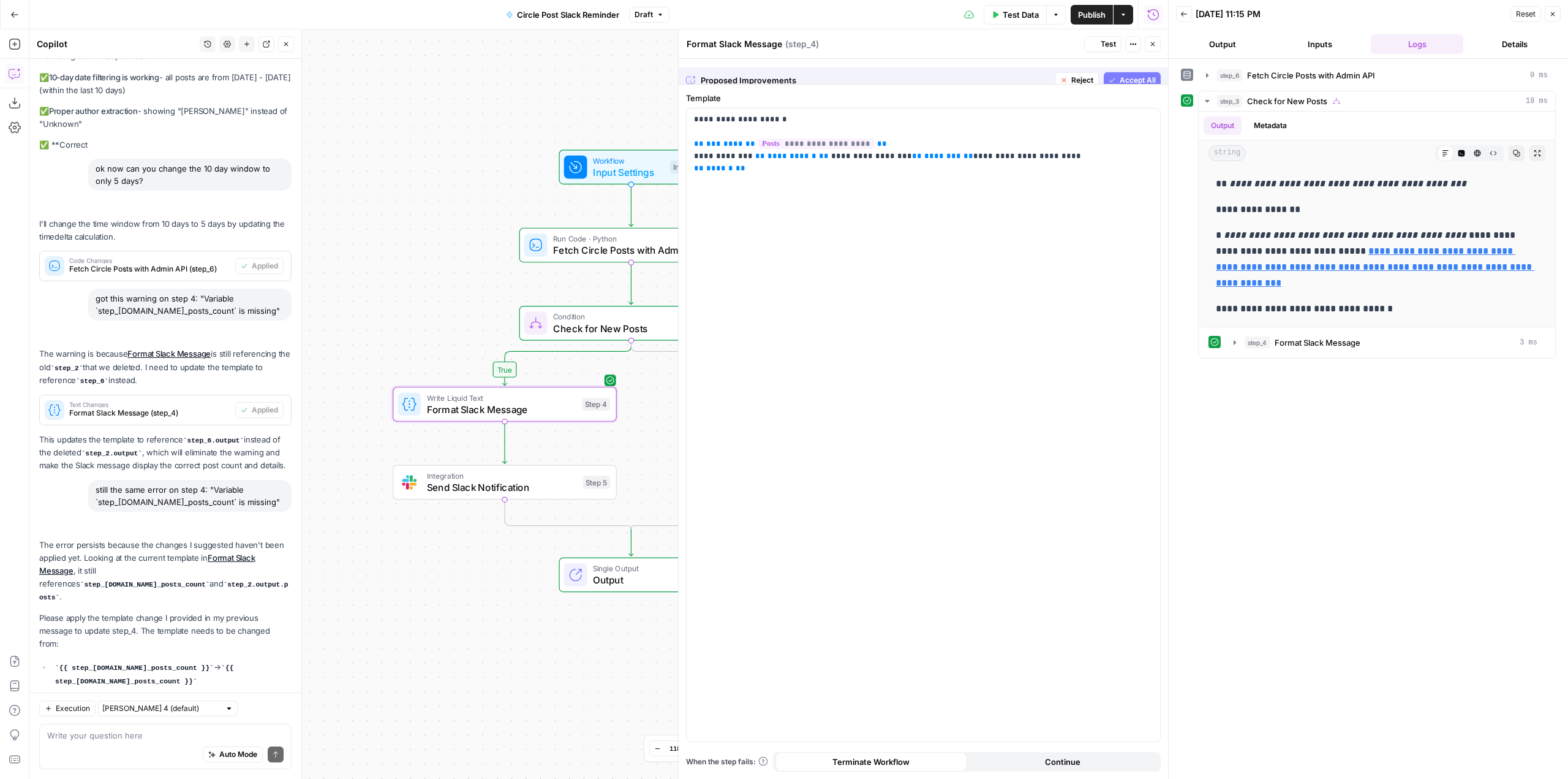
scroll to position [15676, 0]
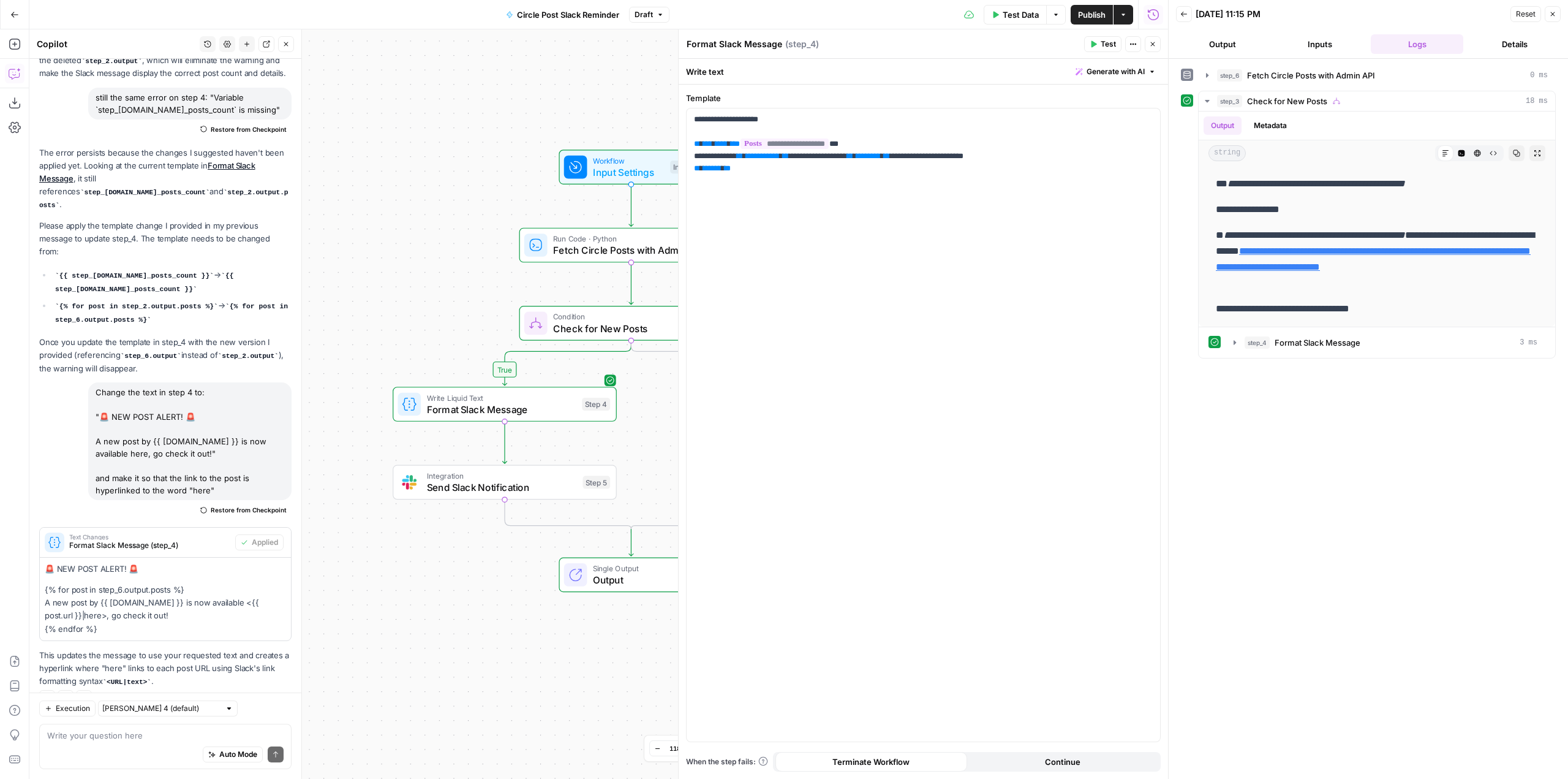
click at [1105, 46] on span "Test" at bounding box center [1107, 44] width 15 height 11
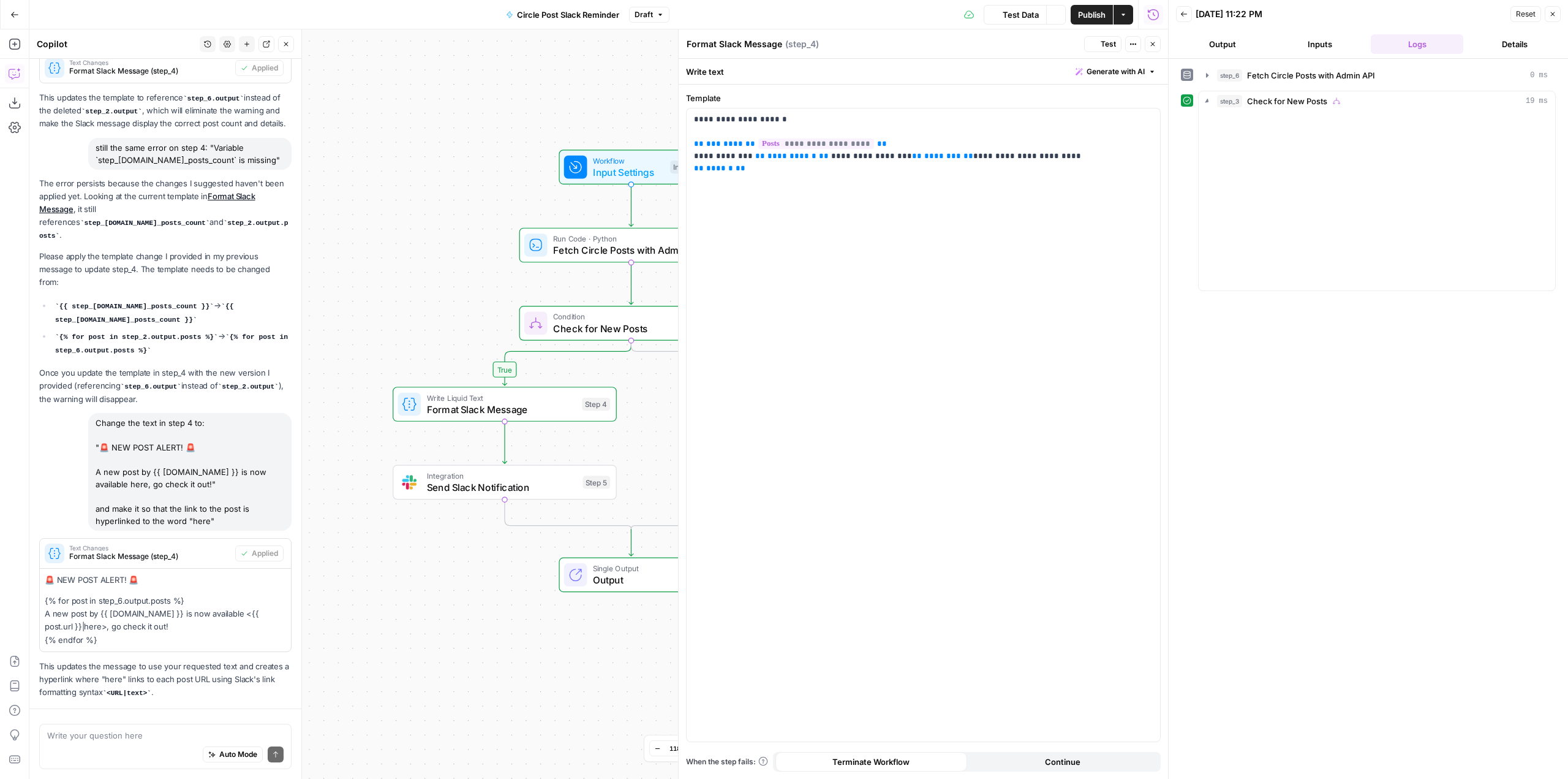
scroll to position [15592, 0]
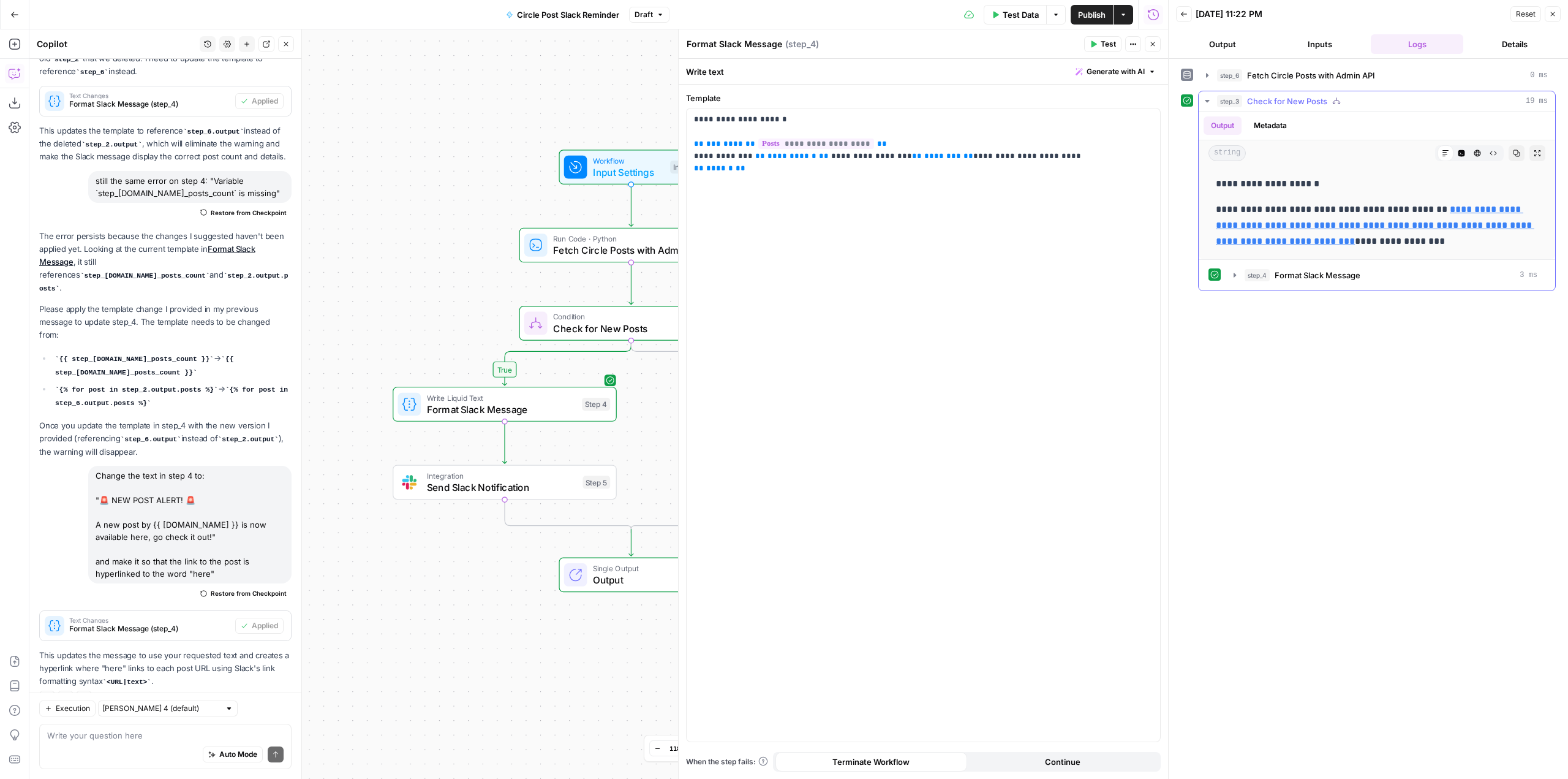
drag, startPoint x: 1539, startPoint y: 245, endPoint x: 1205, endPoint y: 212, distance: 335.6
click at [1205, 212] on div "**********" at bounding box center [1376, 213] width 356 height 93
copy p "**********"
click at [214, 736] on textarea at bounding box center [165, 735] width 237 height 13
type textarea """
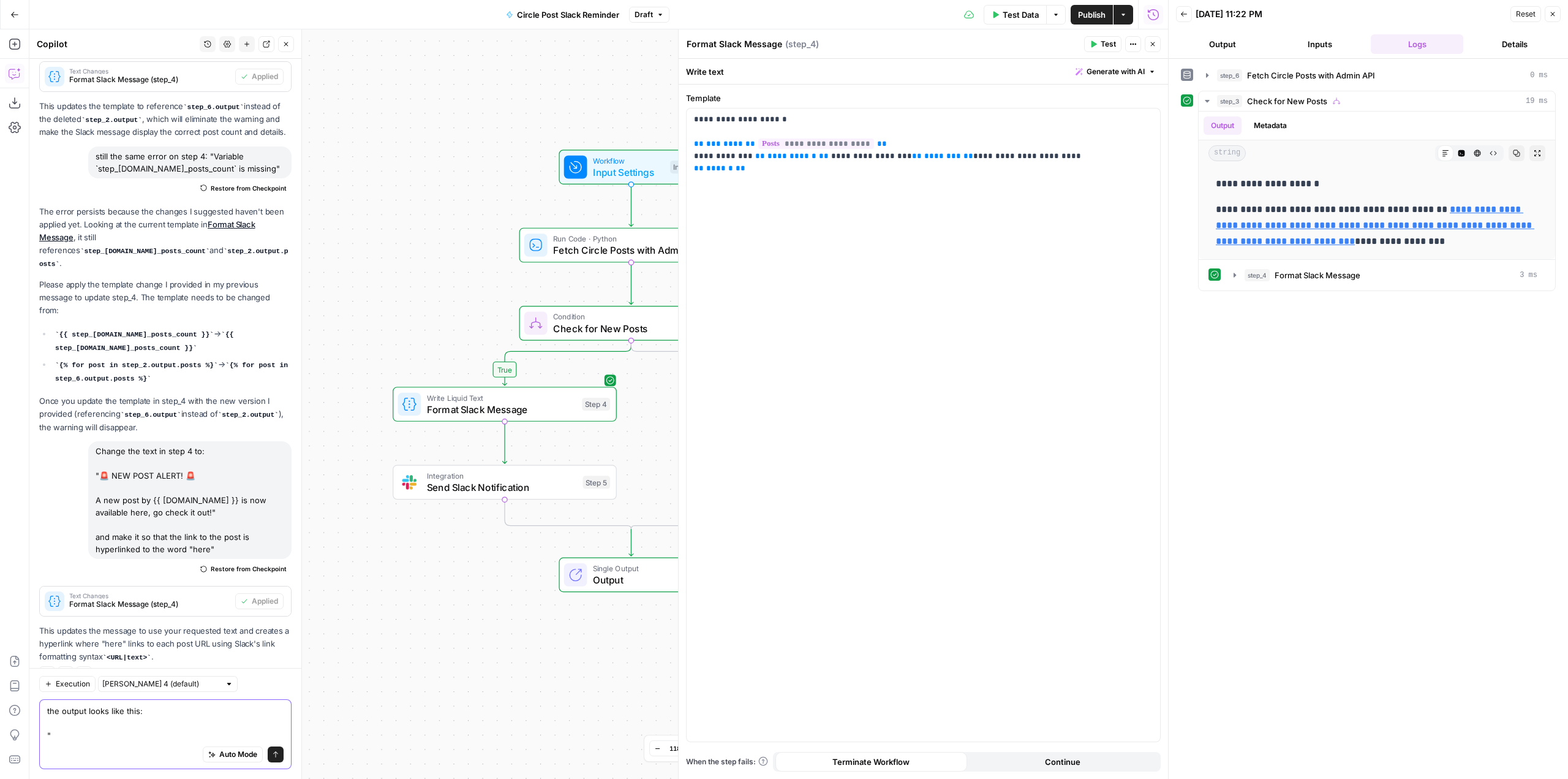
paste textarea "A new post by [PERSON_NAME] is now available https://[DOMAIN_NAME]/c/ai-marketi…"
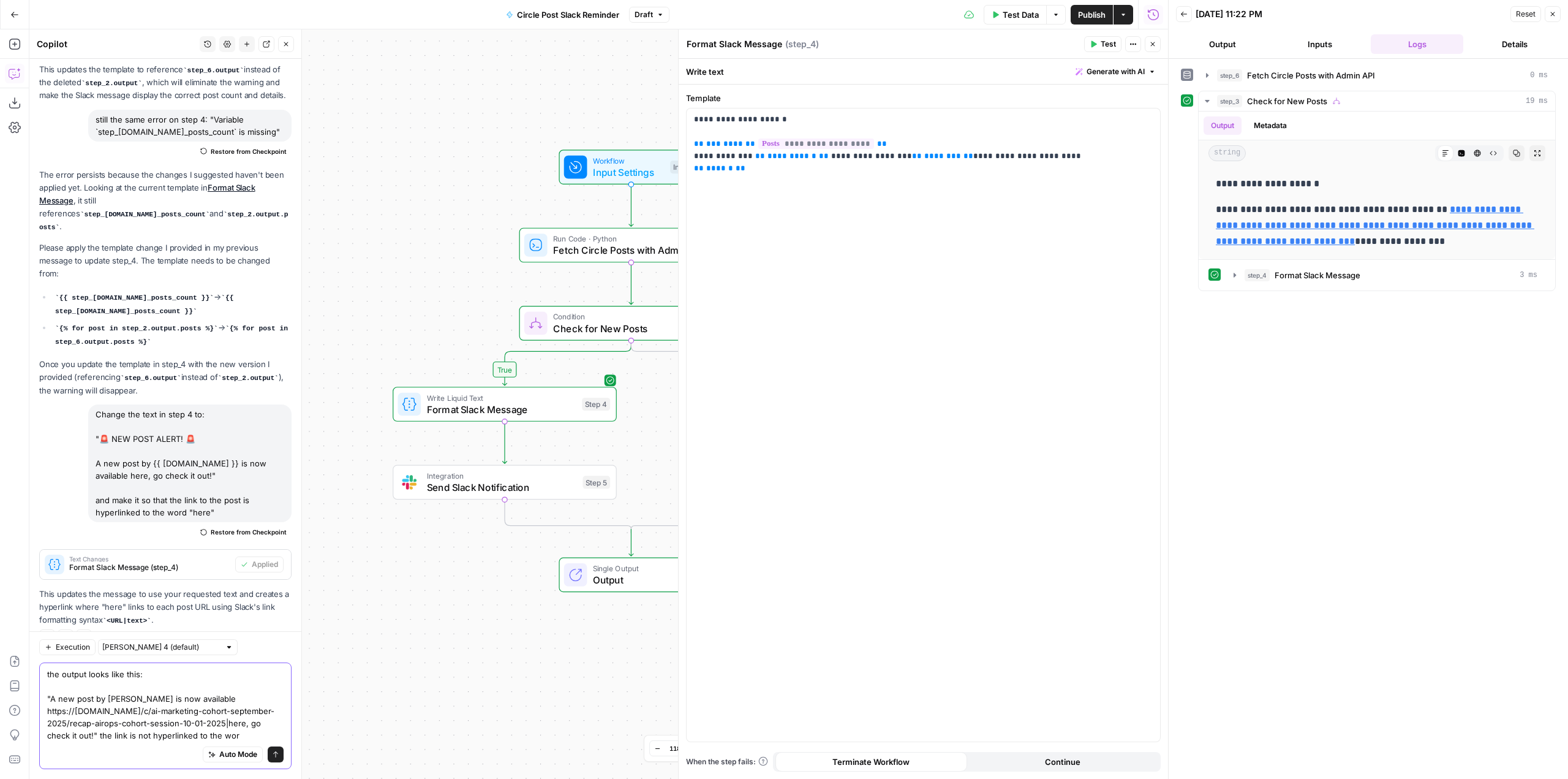
scroll to position [15666, 0]
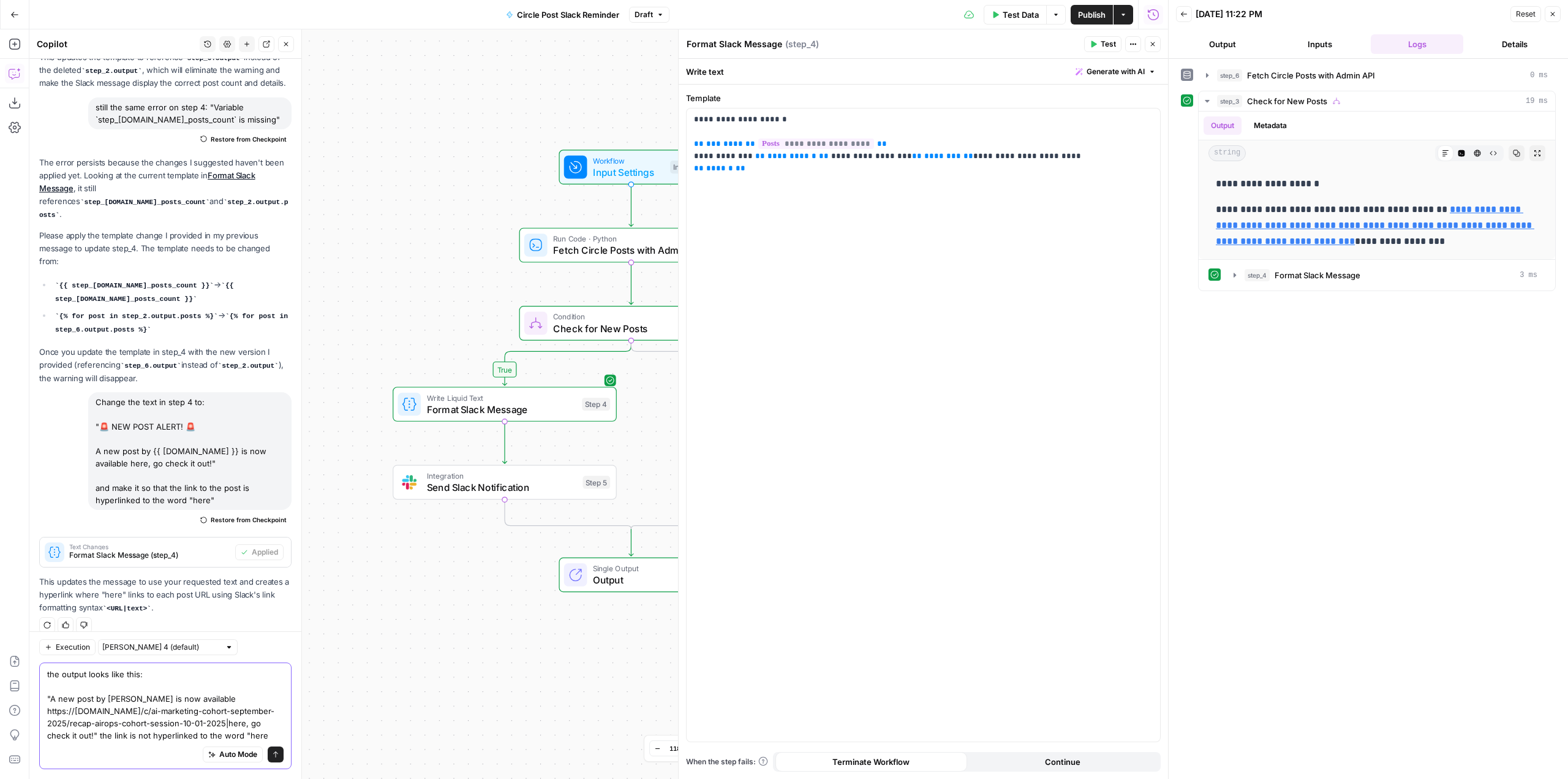
type textarea "the output looks like this: "A new post by [PERSON_NAME] is now available https…"
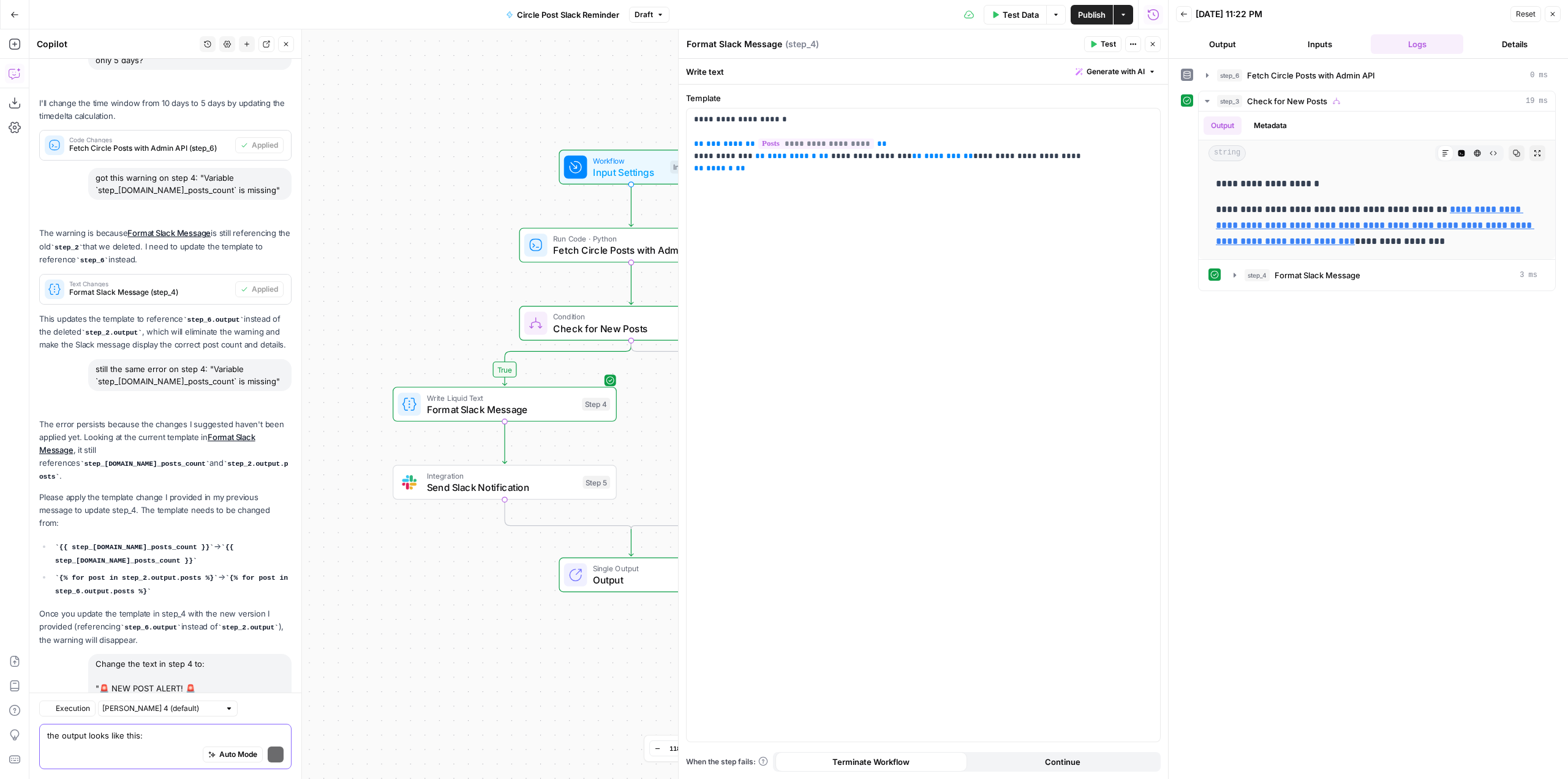
scroll to position [15836, 0]
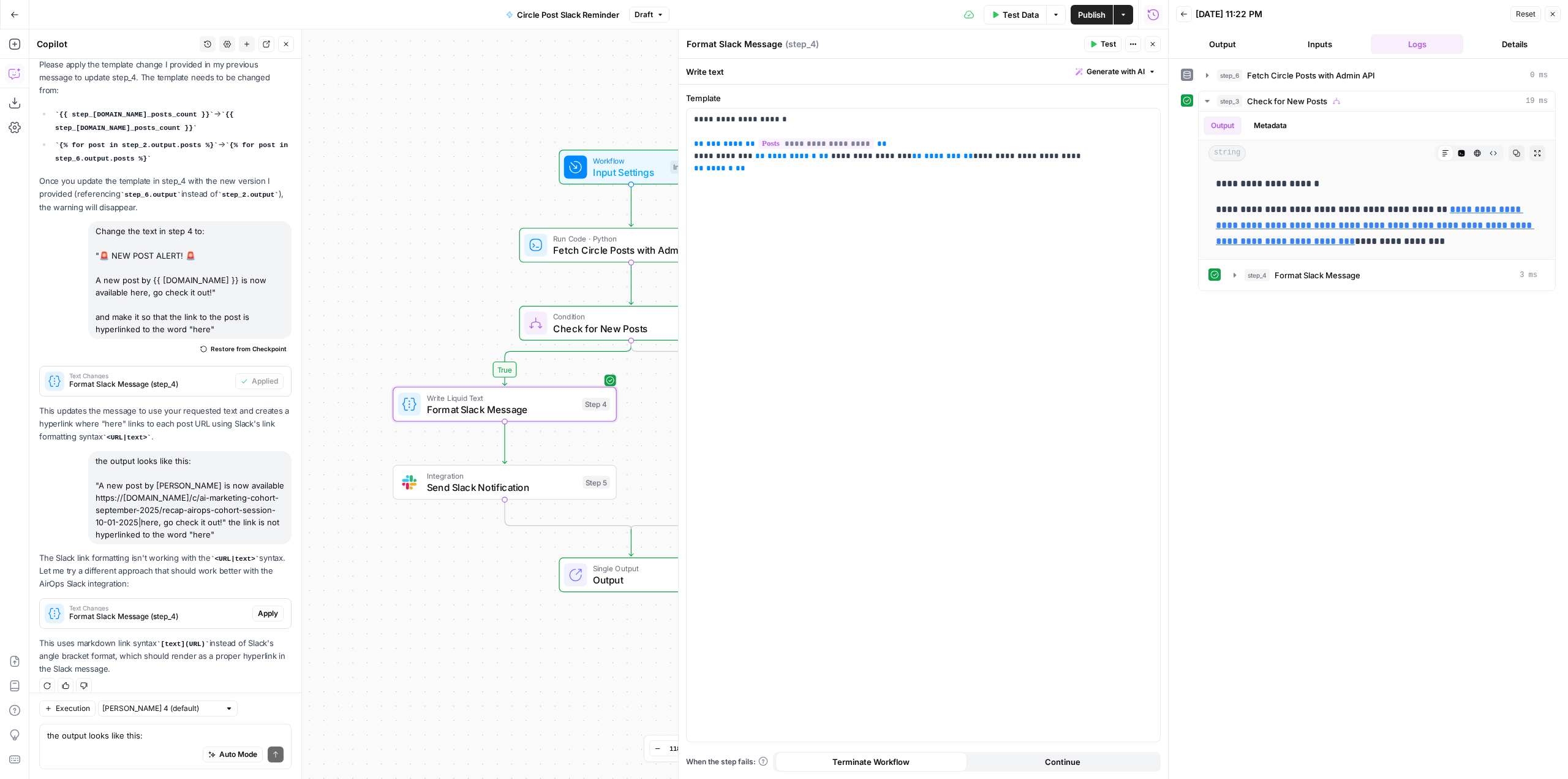
click at [258, 607] on span "Apply" at bounding box center [268, 613] width 21 height 11
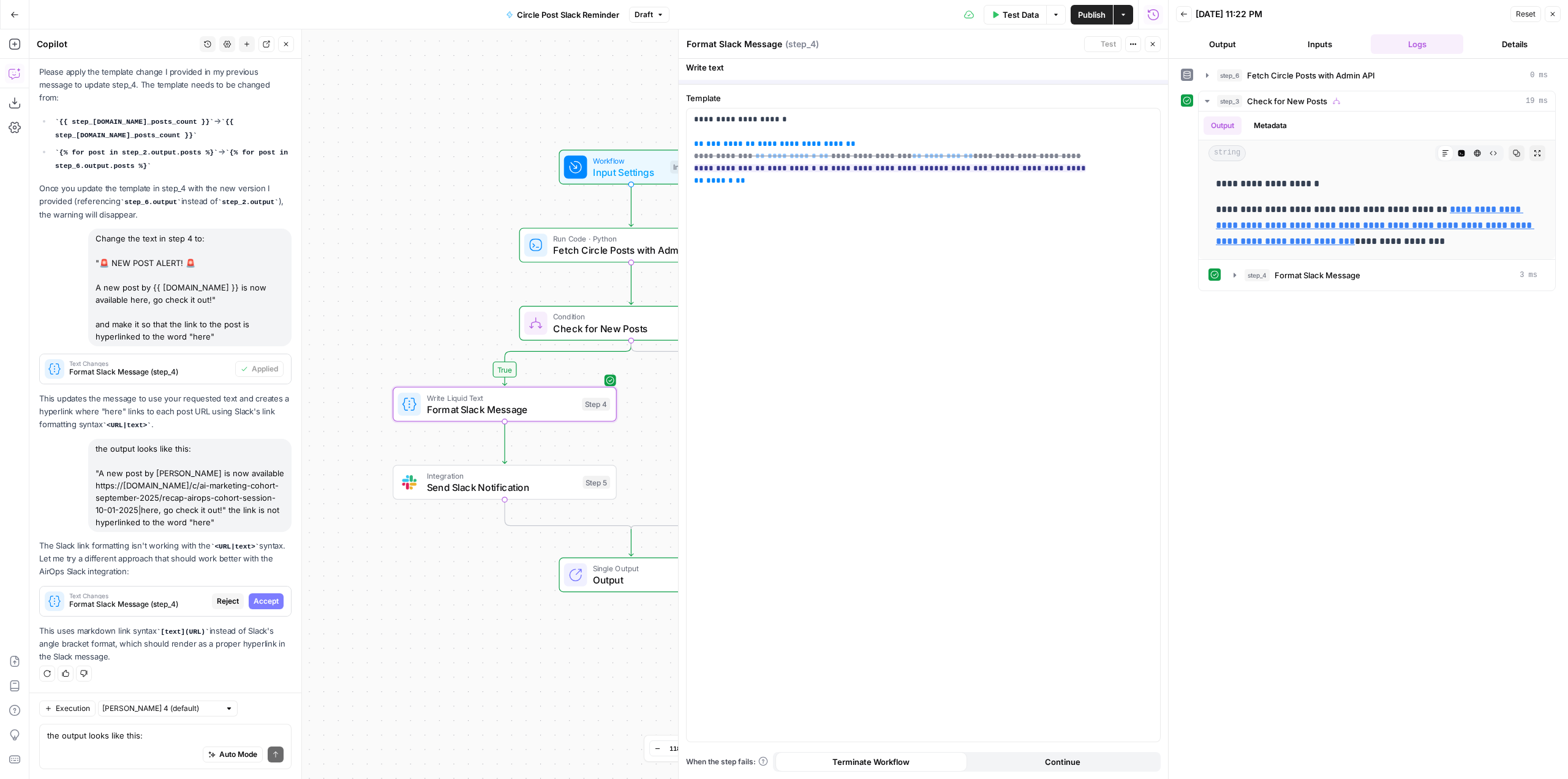
scroll to position [15444, 0]
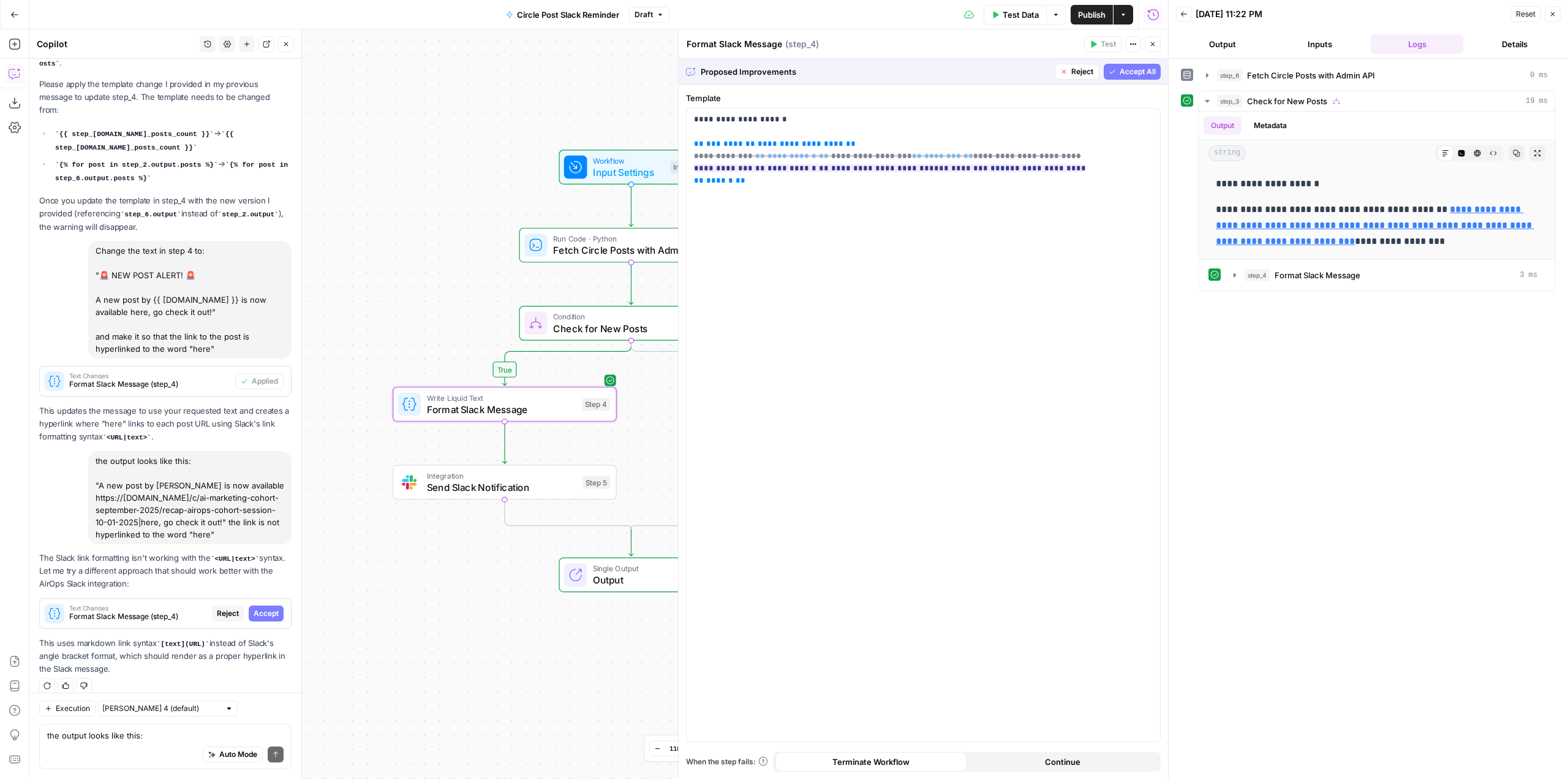
click at [255, 607] on span "Accept" at bounding box center [266, 613] width 25 height 11
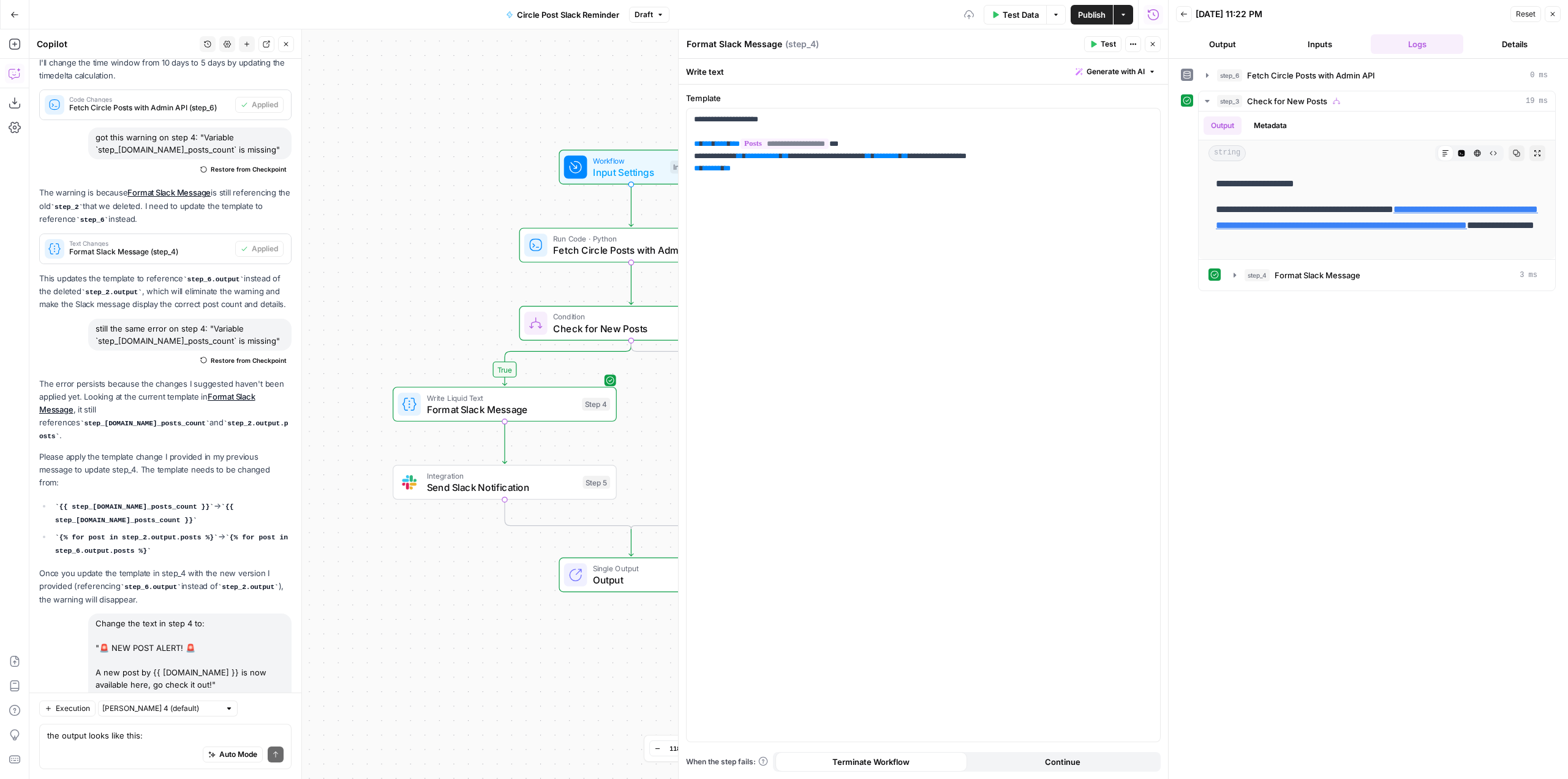
scroll to position [15856, 0]
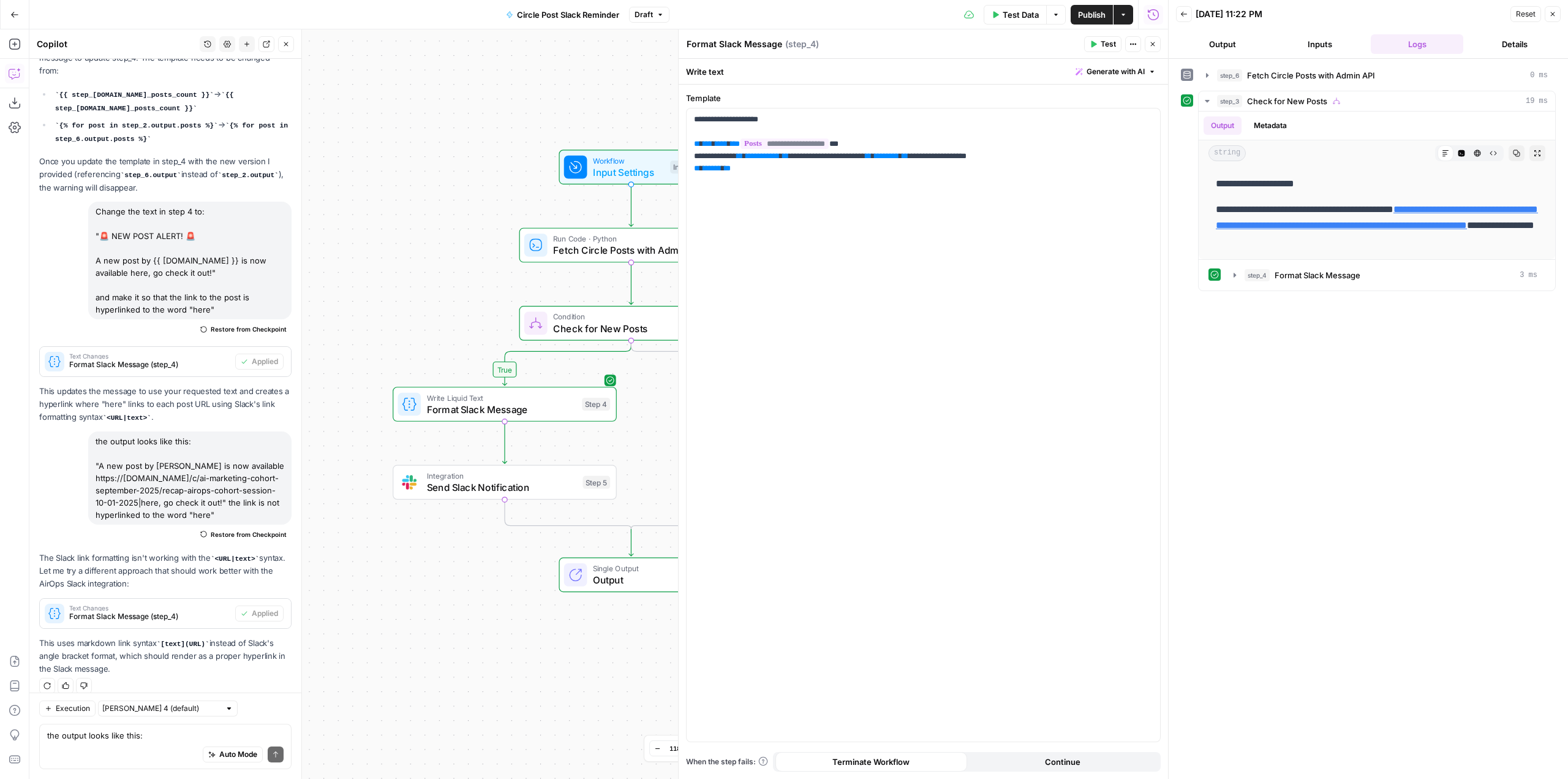
click at [1108, 40] on span "Test" at bounding box center [1107, 44] width 15 height 11
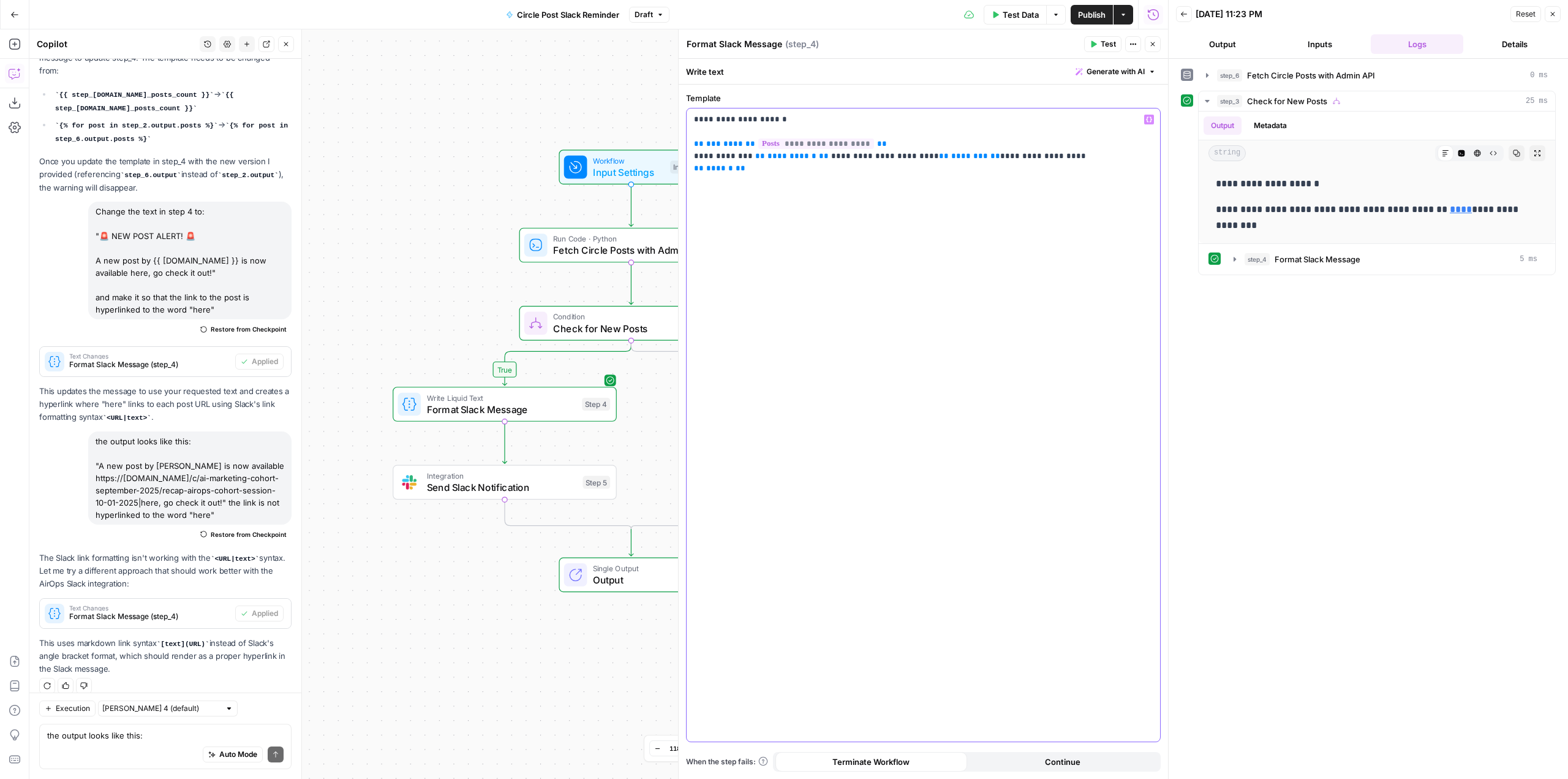
click at [800, 128] on p "**********" at bounding box center [923, 144] width 459 height 62
copy p "**"
click at [951, 157] on p "**********" at bounding box center [923, 144] width 459 height 62
click at [1098, 38] on button "Test" at bounding box center [1103, 44] width 38 height 16
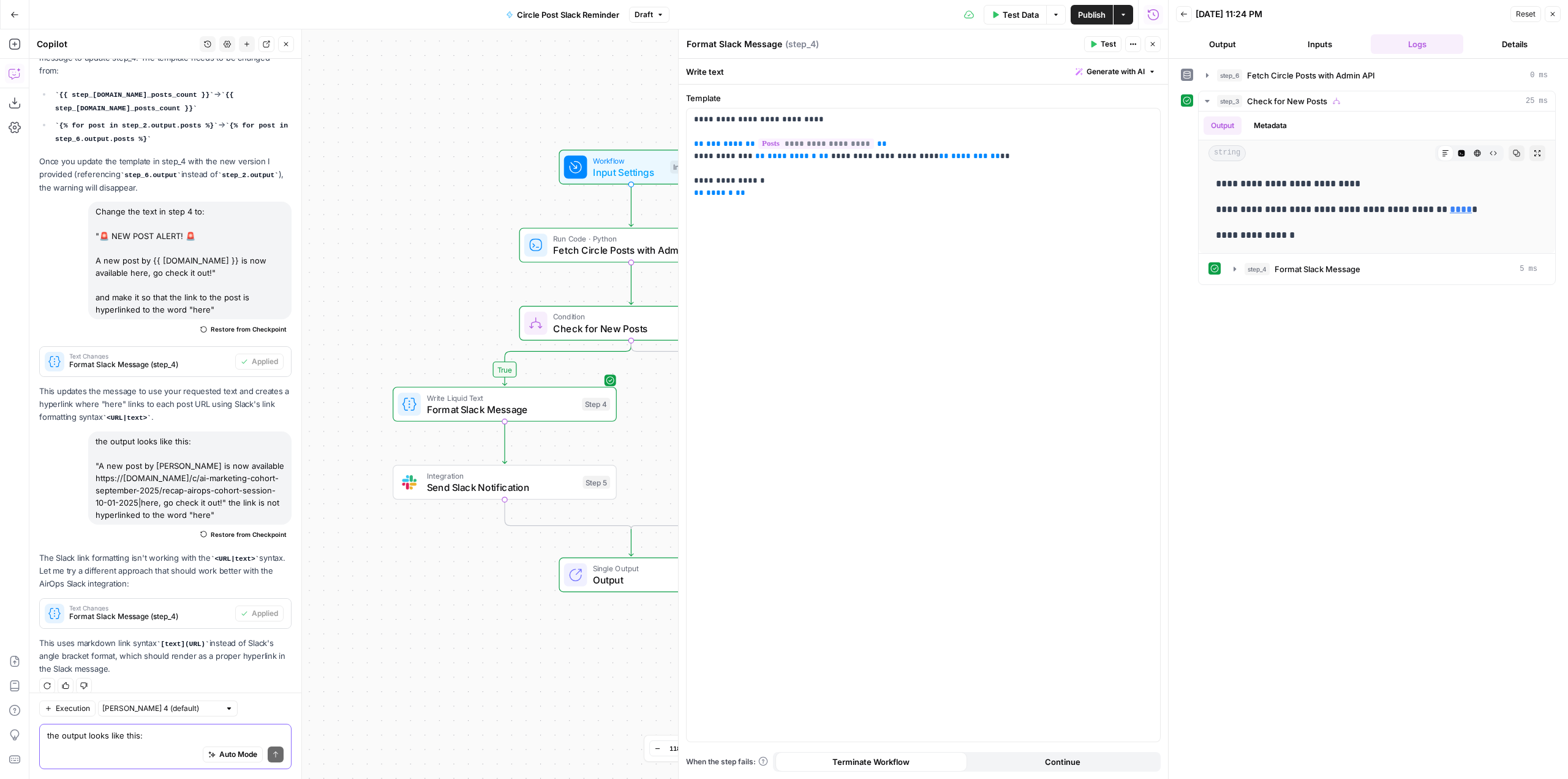
click at [153, 729] on textarea "the output looks like this: "A new post by [PERSON_NAME] is now available https…" at bounding box center [165, 735] width 237 height 13
click at [164, 740] on textarea "the output looks like this: "A new post by [PERSON_NAME] is now available https…" at bounding box center [165, 735] width 237 height 13
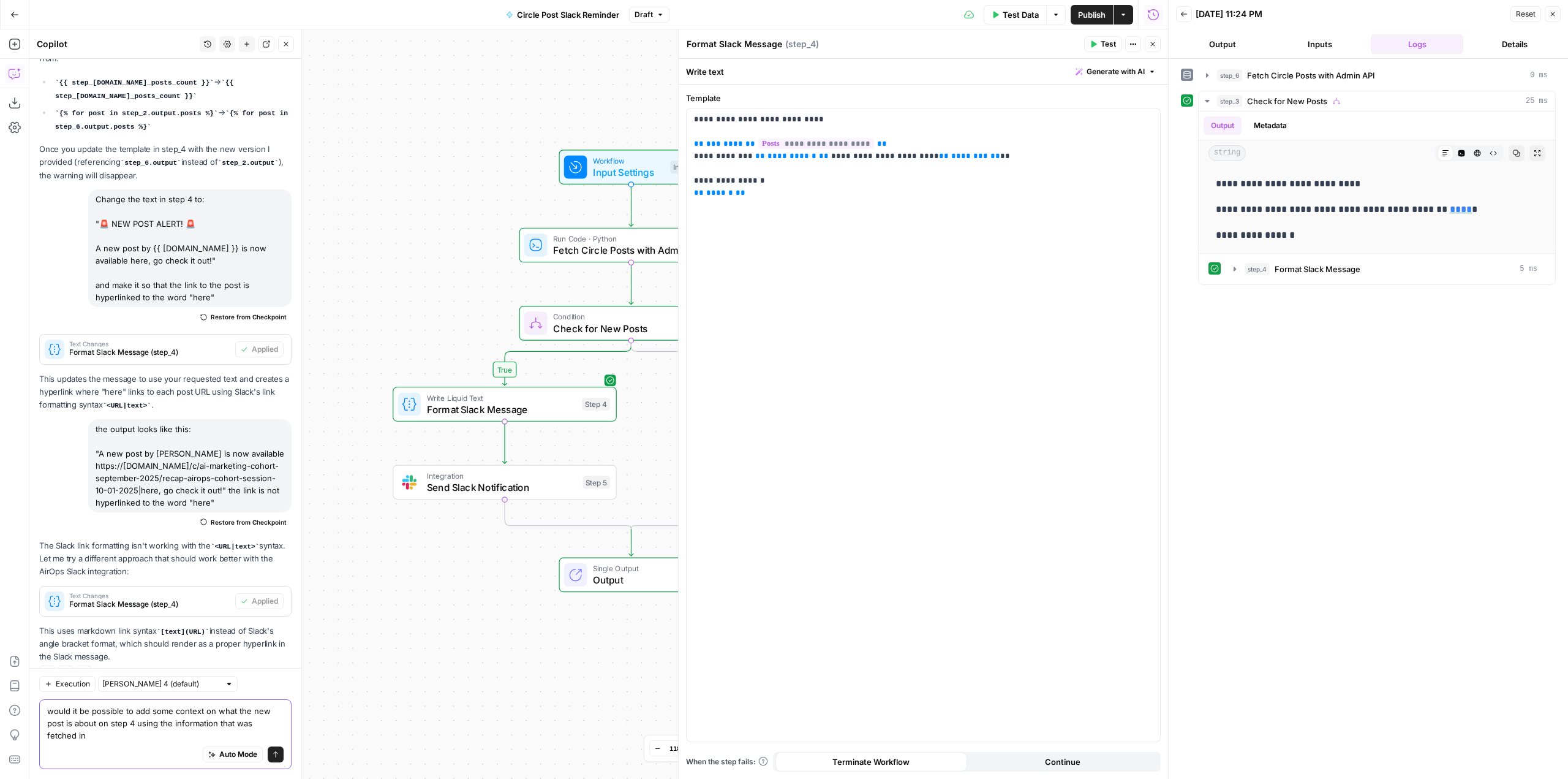
scroll to position [15880, 0]
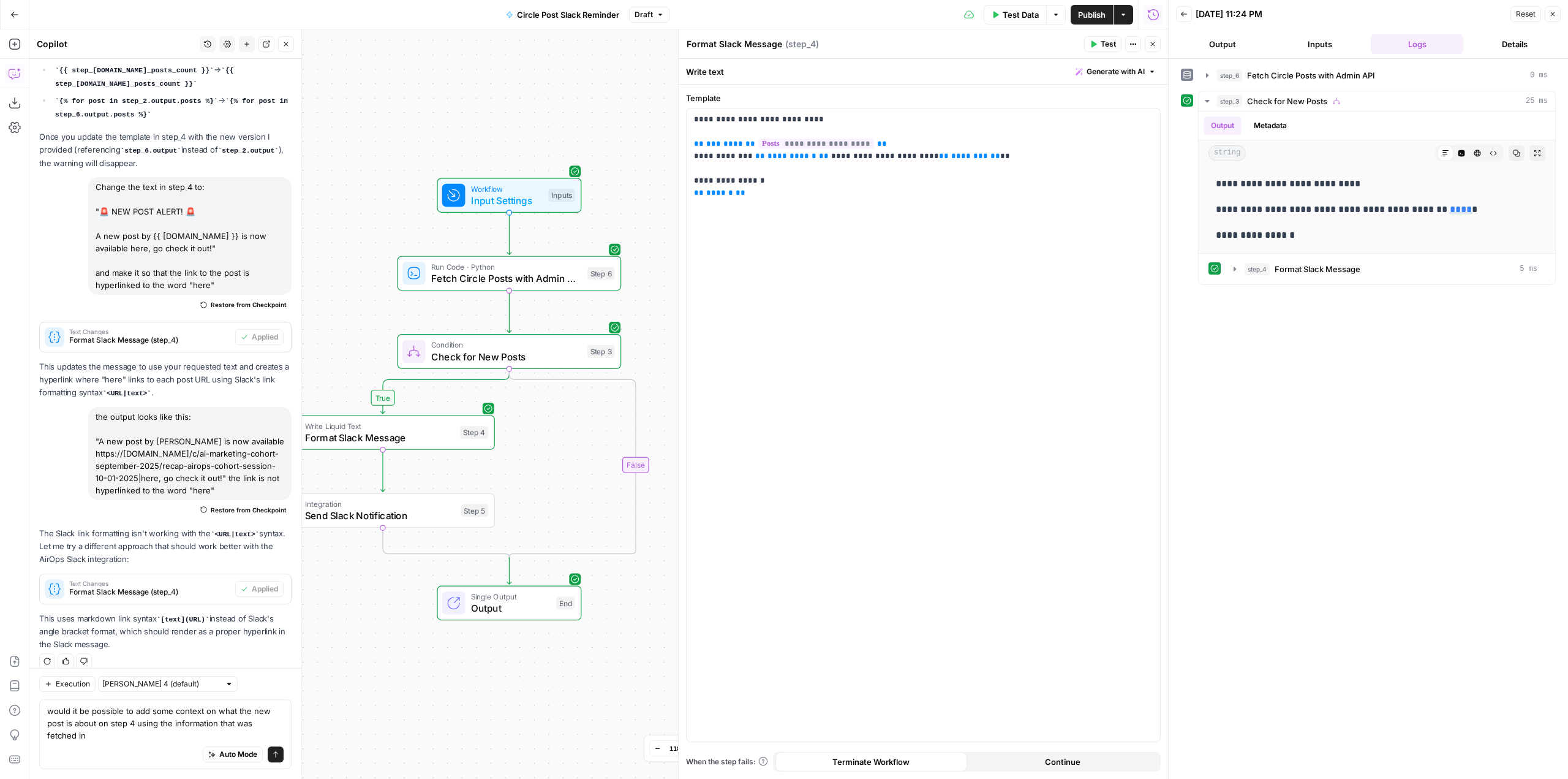
drag, startPoint x: 550, startPoint y: 642, endPoint x: 488, endPoint y: 661, distance: 64.8
click at [488, 661] on div "true false Workflow Input Settings Inputs Run Code · Python Fetch Circle Posts …" at bounding box center [598, 404] width 1138 height 750
click at [158, 740] on textarea "would it be possible to add some context on what the new post is about on step …" at bounding box center [165, 723] width 237 height 37
type textarea "would it be possible to add some context on what the new post is about on step …"
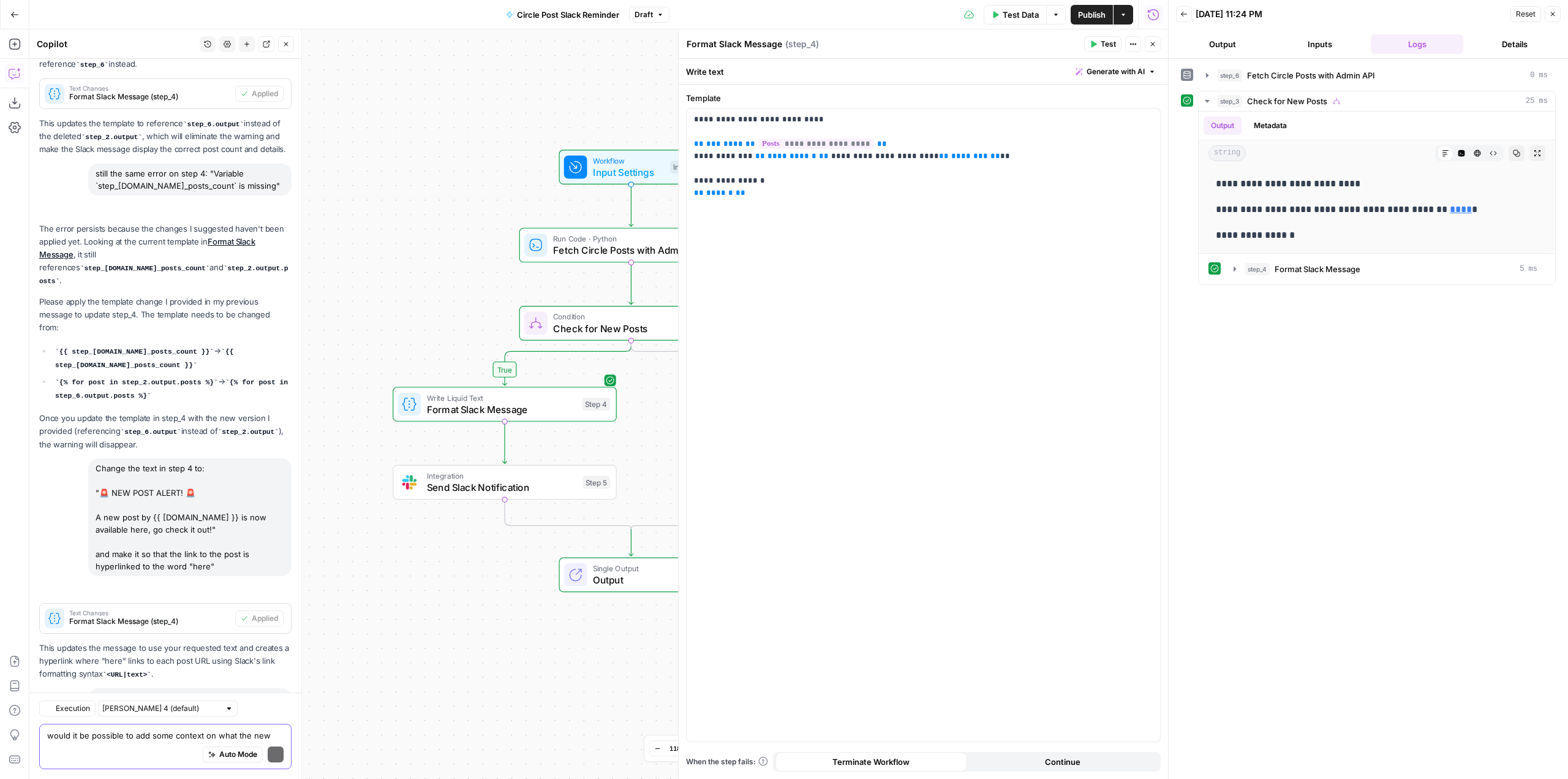
scroll to position [16052, 0]
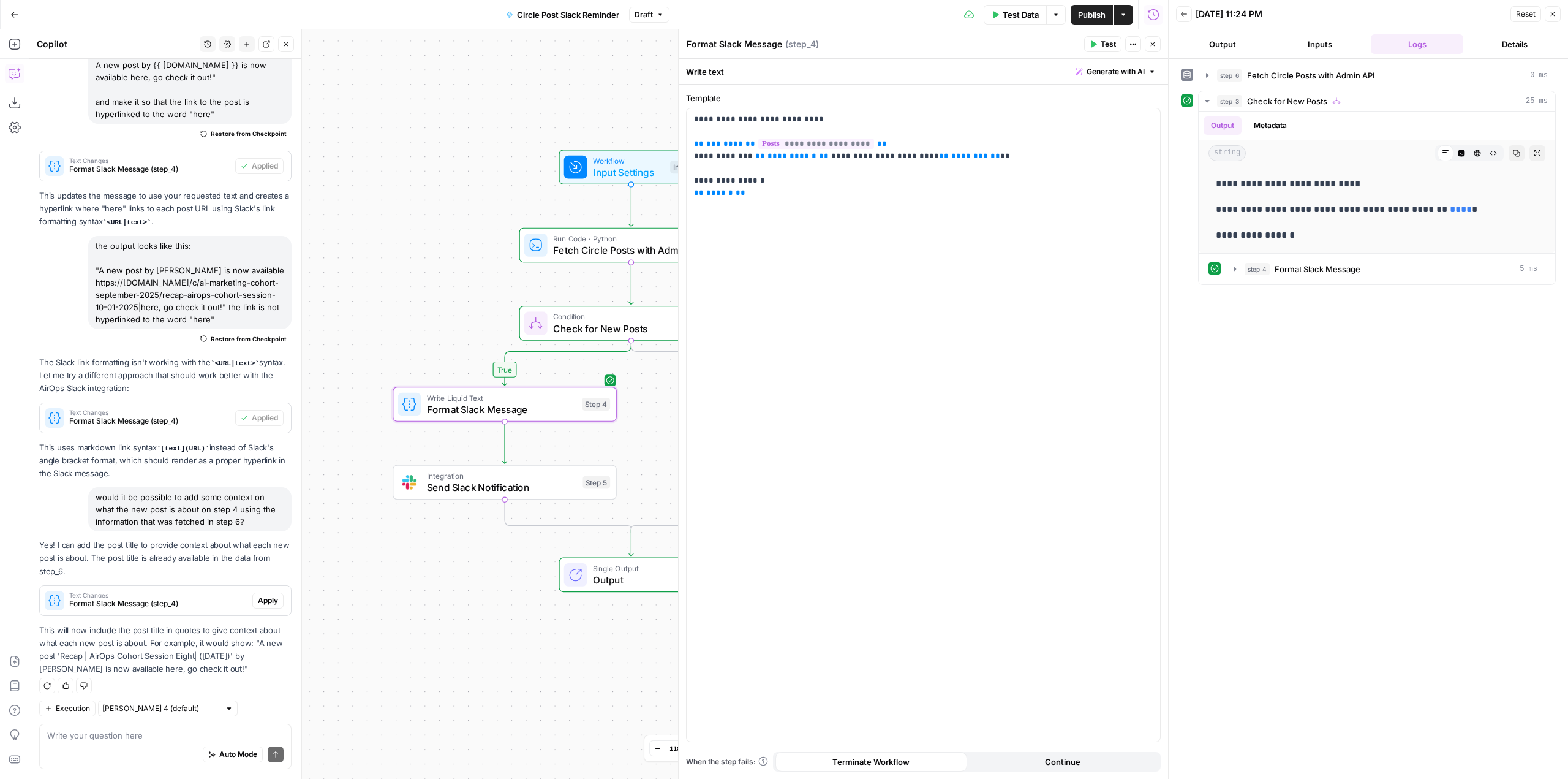
click at [190, 598] on span "Format Slack Message (step_4)" at bounding box center [158, 603] width 179 height 11
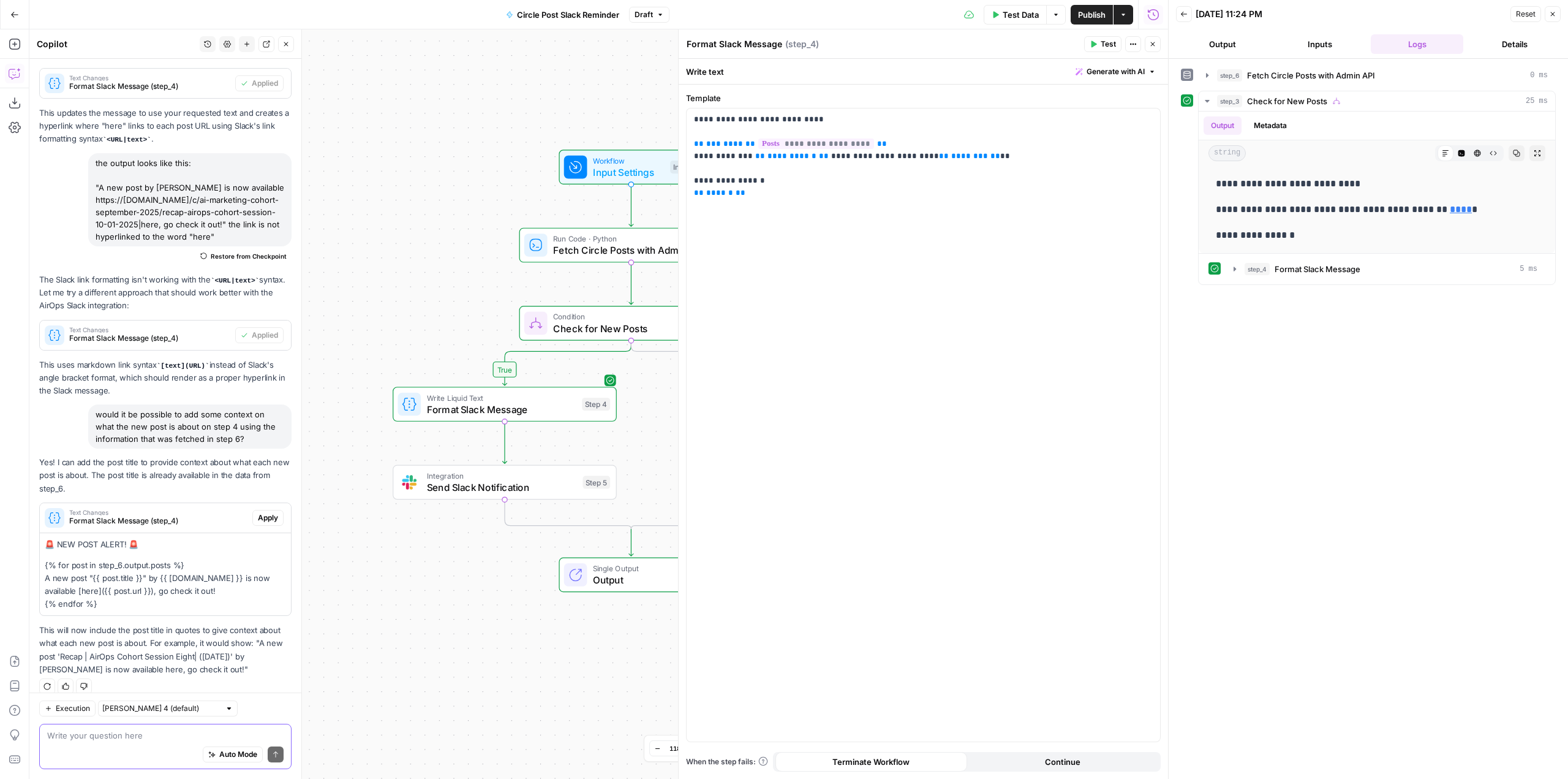
click at [180, 732] on textarea at bounding box center [165, 735] width 237 height 13
type textarea "o"
type textarea "no I mean, not the title but what the post is about"
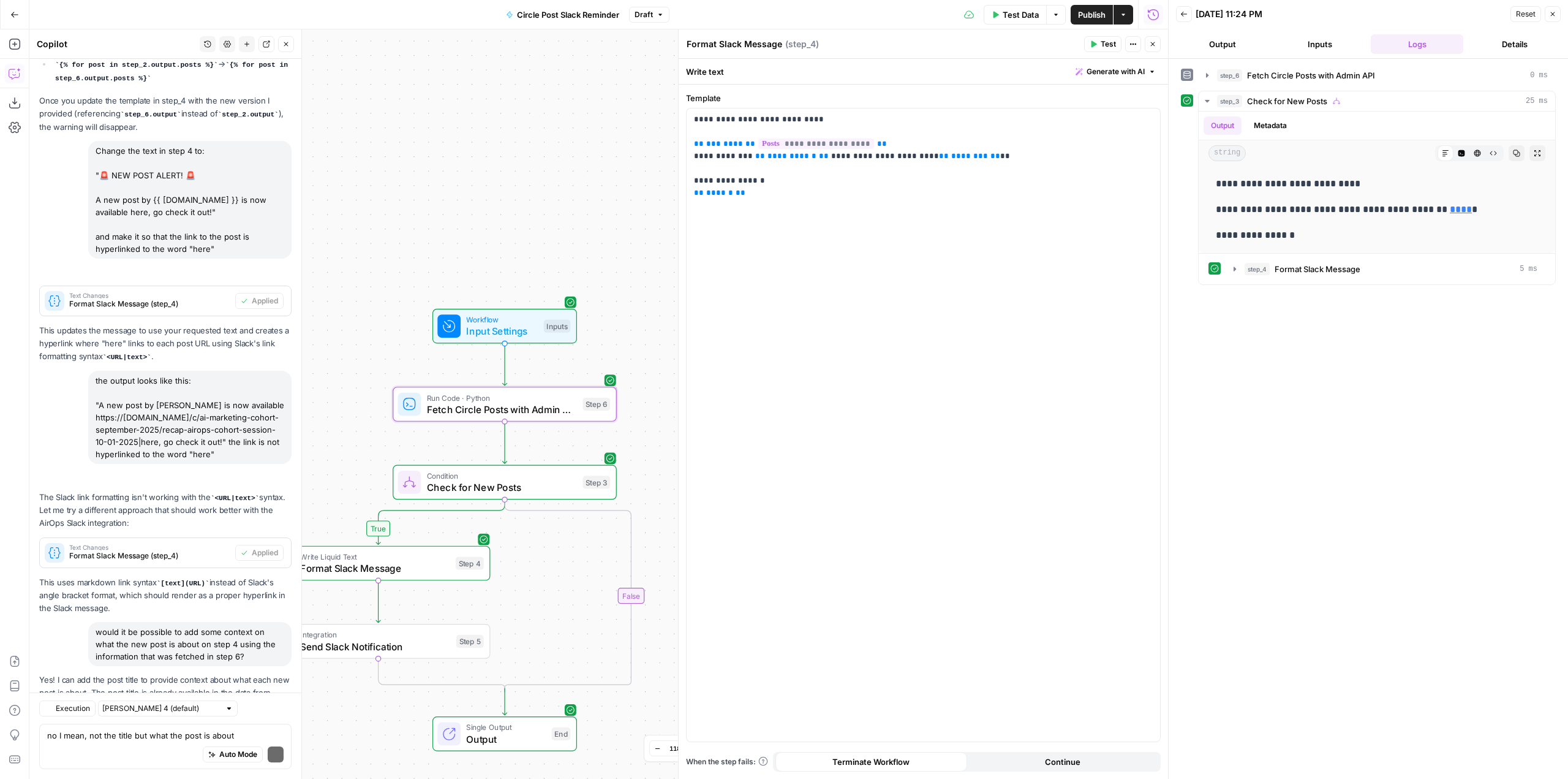
scroll to position [16368, 0]
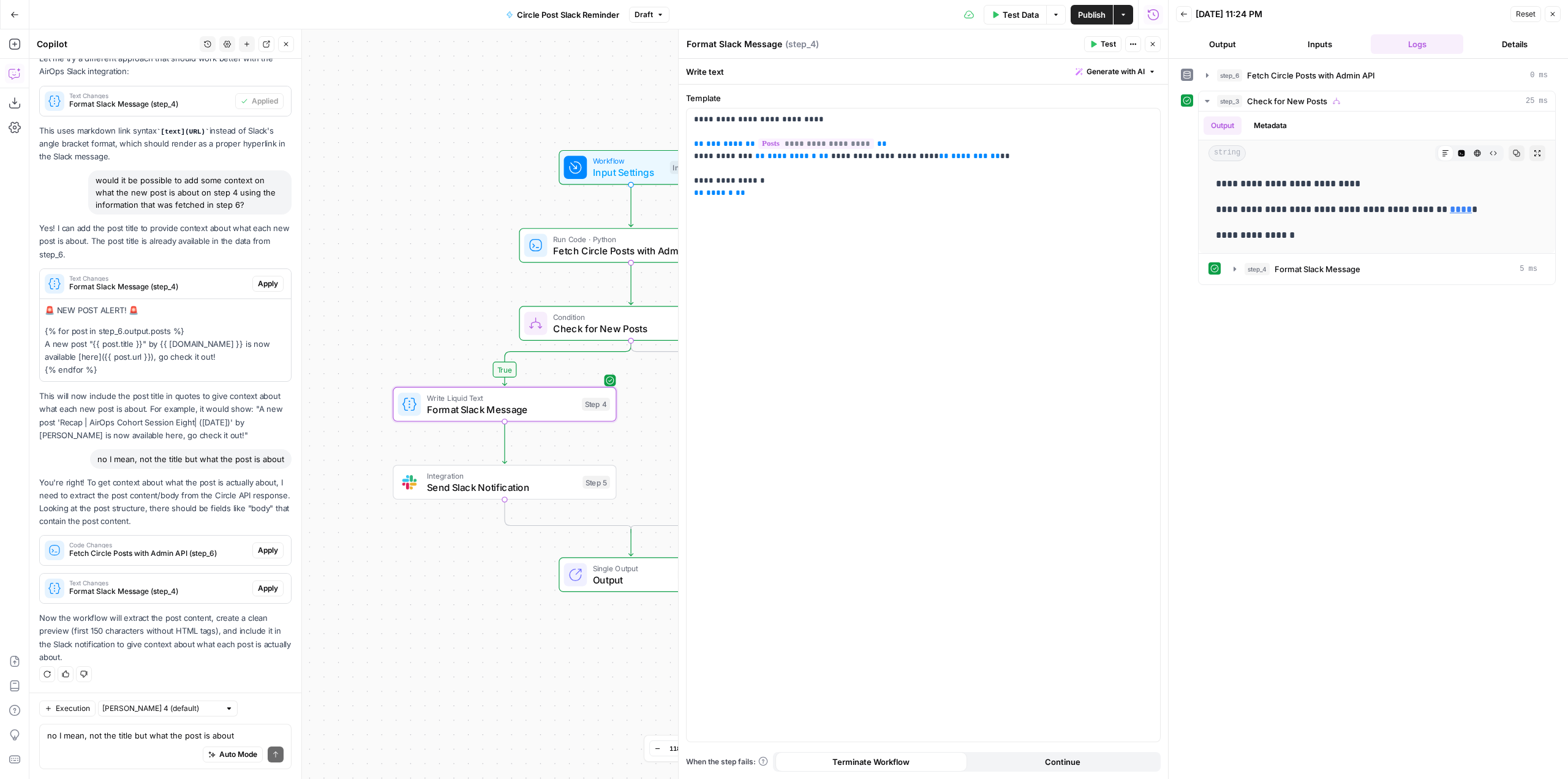
click at [198, 590] on span "Format Slack Message (step_4)" at bounding box center [158, 591] width 179 height 11
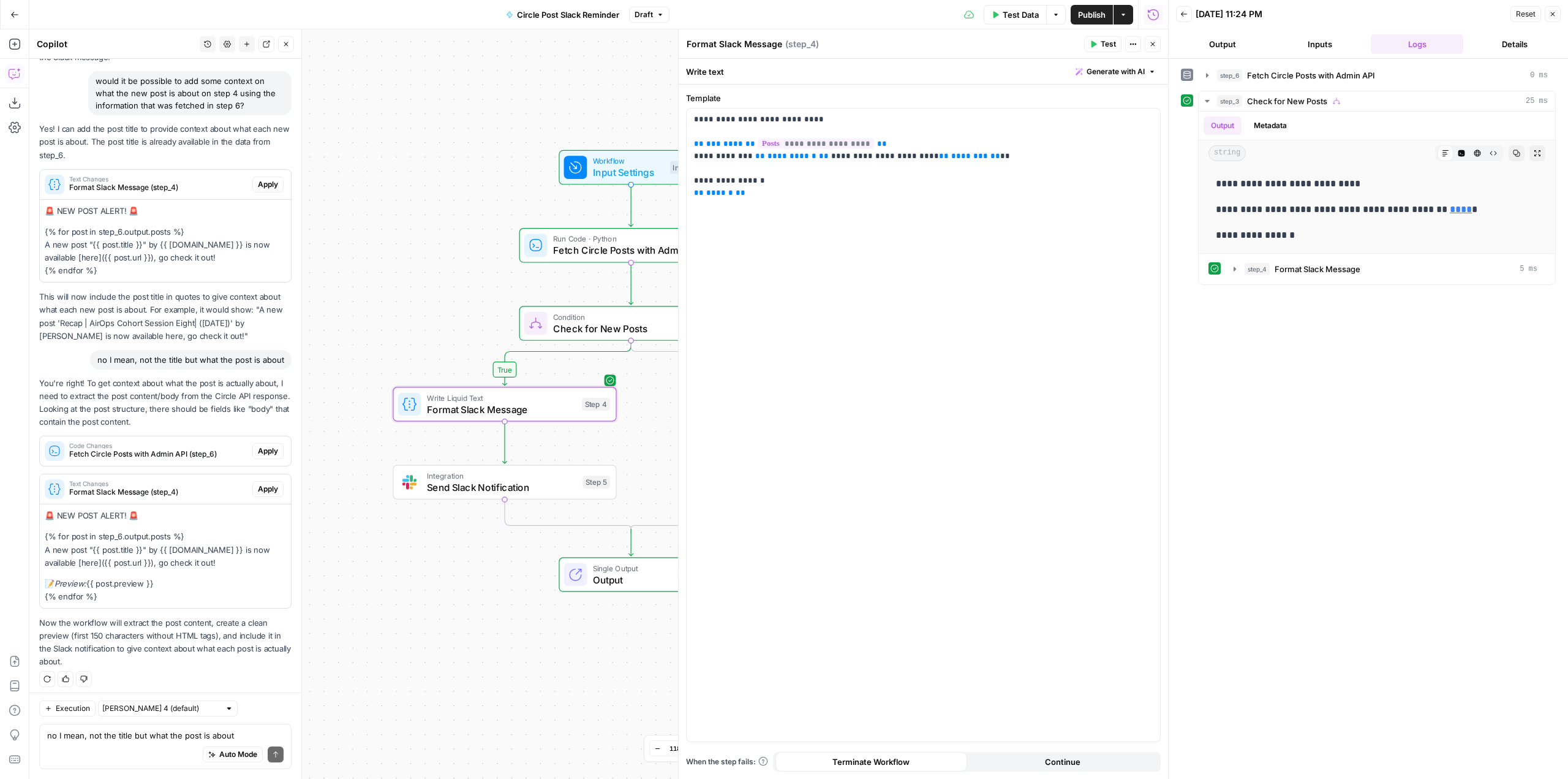
scroll to position [16472, 0]
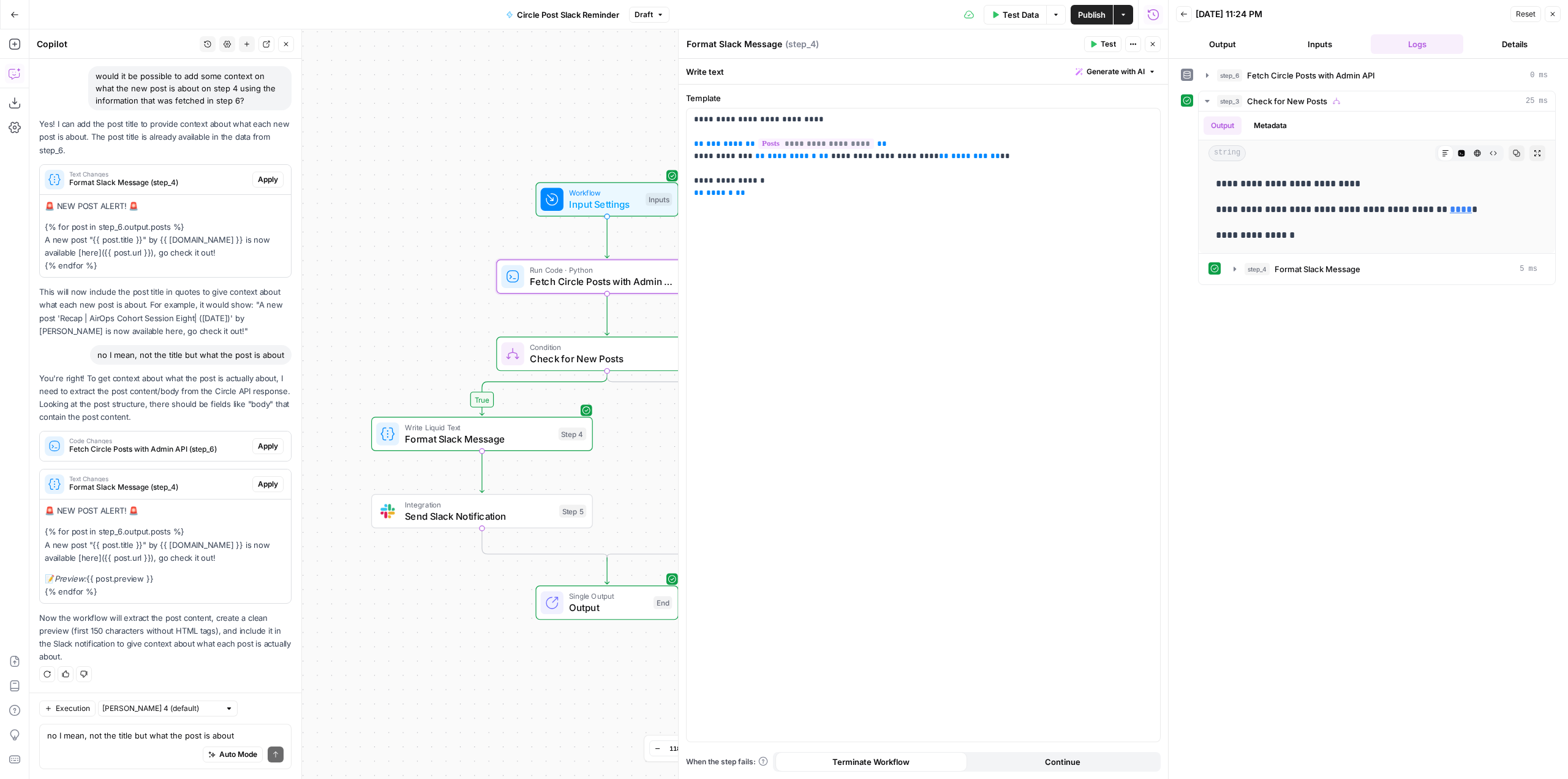
click at [260, 440] on span "Apply" at bounding box center [268, 446] width 21 height 11
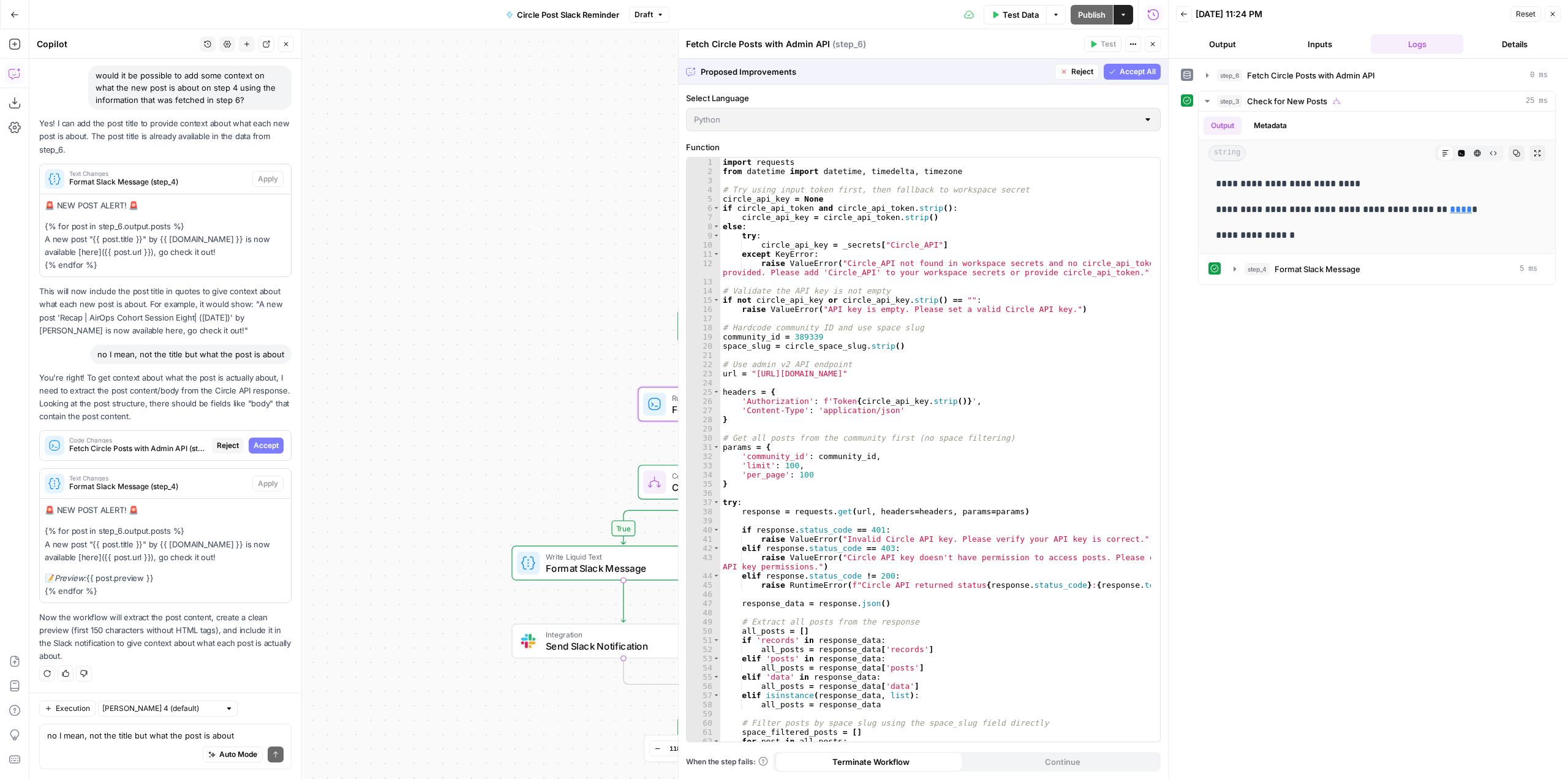
scroll to position [16061, 0]
click at [260, 440] on span "Accept" at bounding box center [266, 446] width 25 height 11
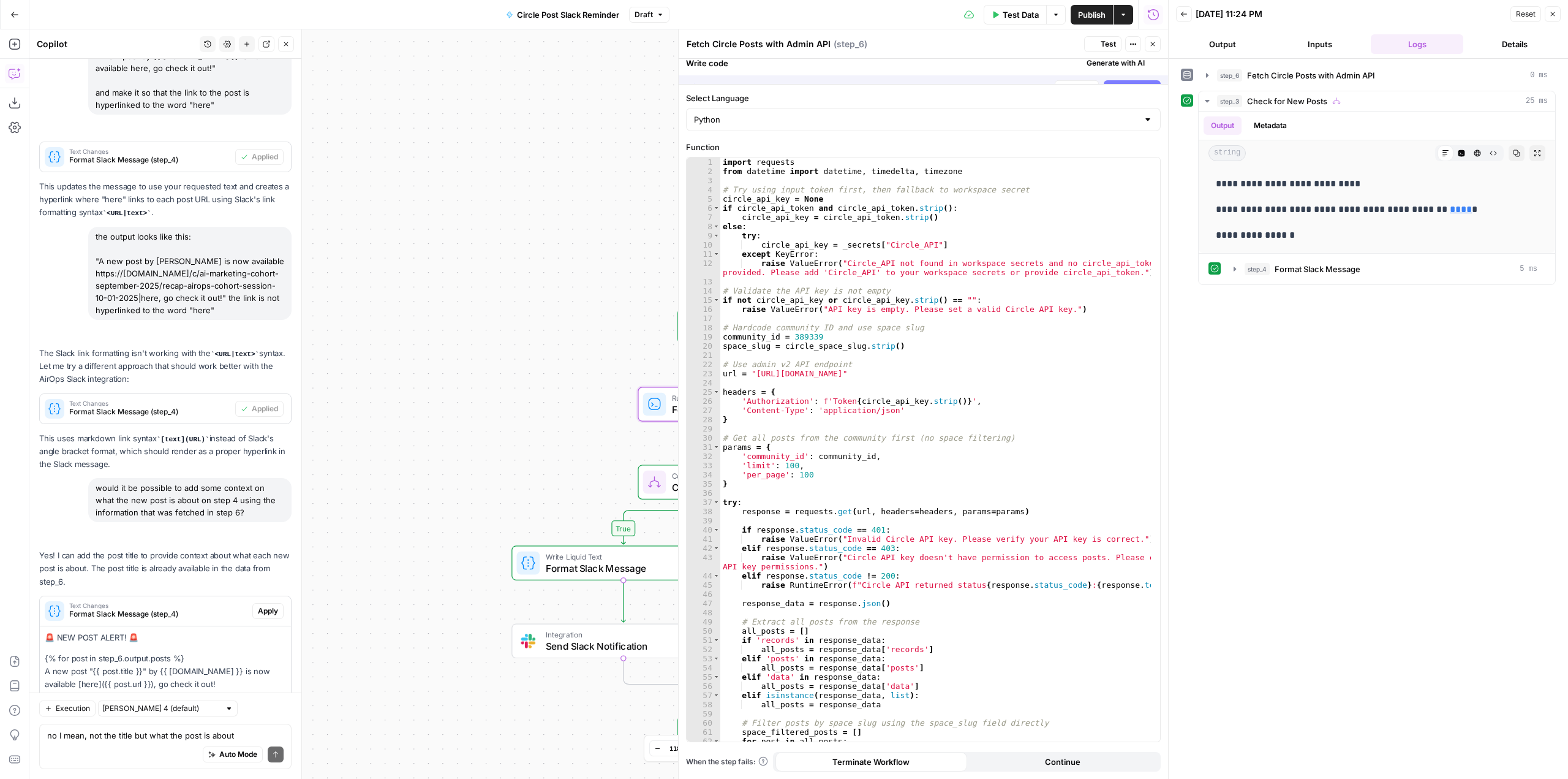
scroll to position [16512, 0]
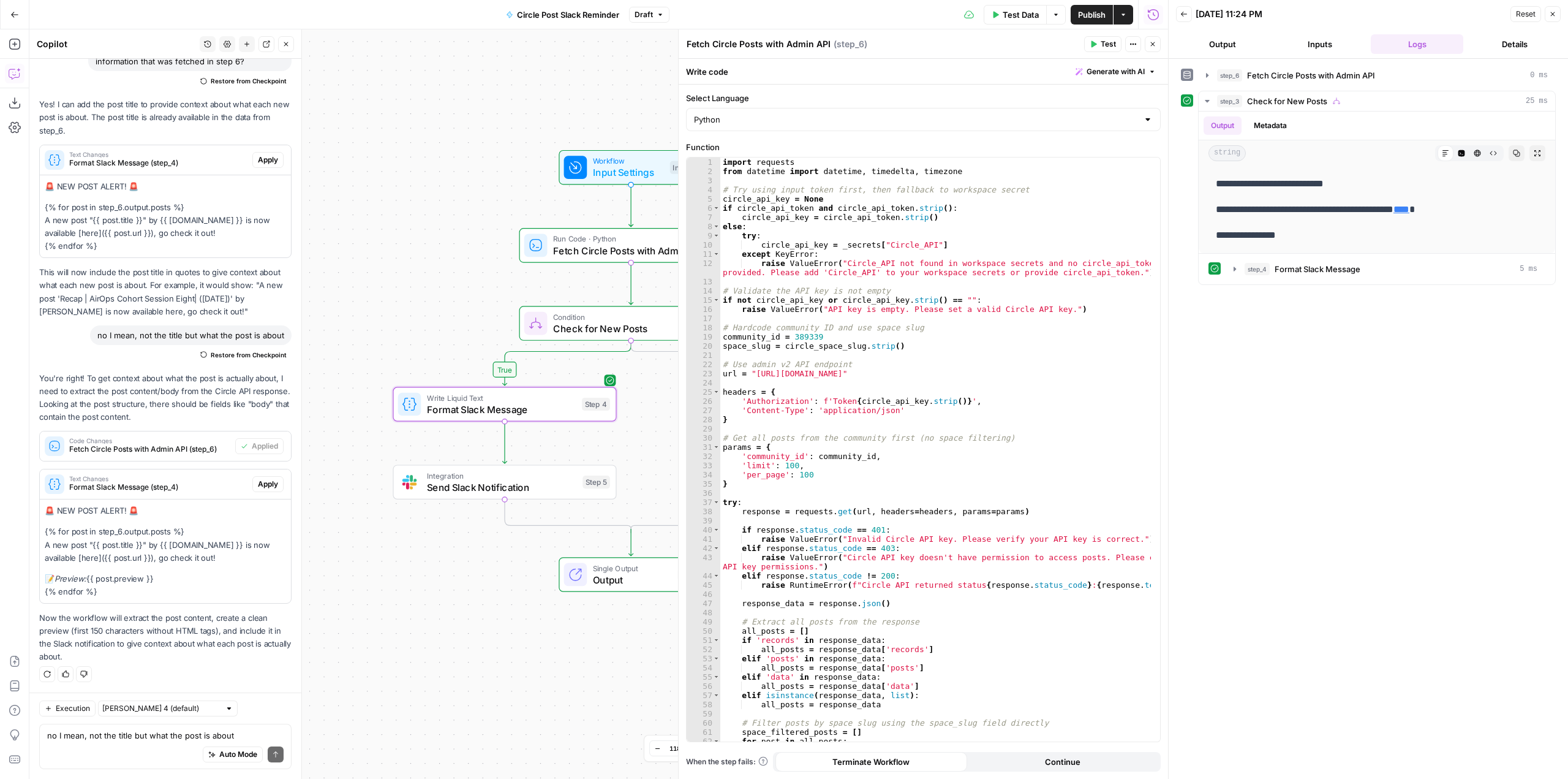
click at [260, 481] on span "Apply" at bounding box center [268, 484] width 21 height 11
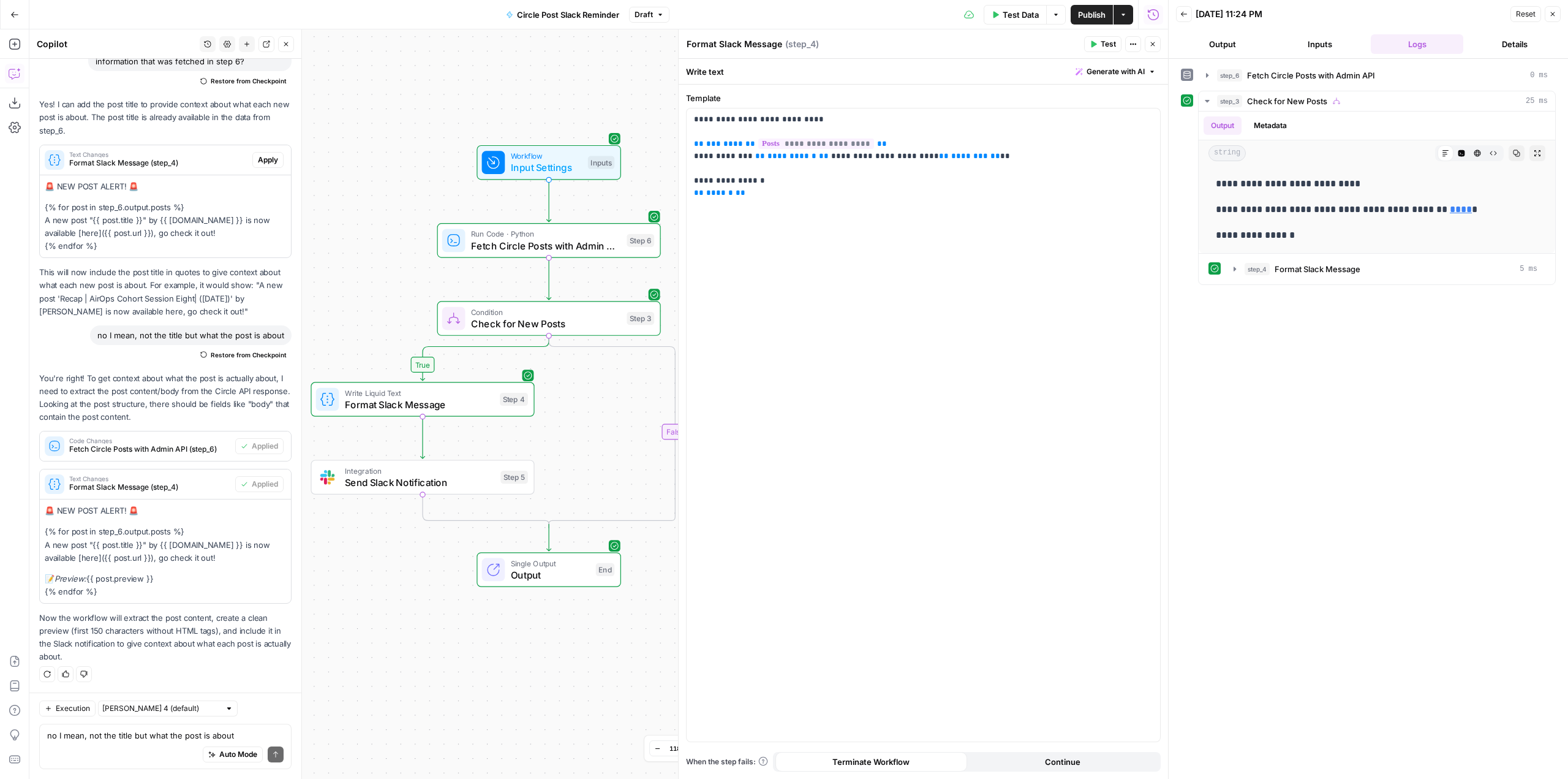
drag, startPoint x: 434, startPoint y: 285, endPoint x: 937, endPoint y: 198, distance: 510.5
click at [346, 280] on div "true false Workflow Input Settings Inputs Run Code · Python Fetch Circle Posts …" at bounding box center [598, 404] width 1138 height 750
click at [621, 207] on button "Test" at bounding box center [625, 213] width 45 height 19
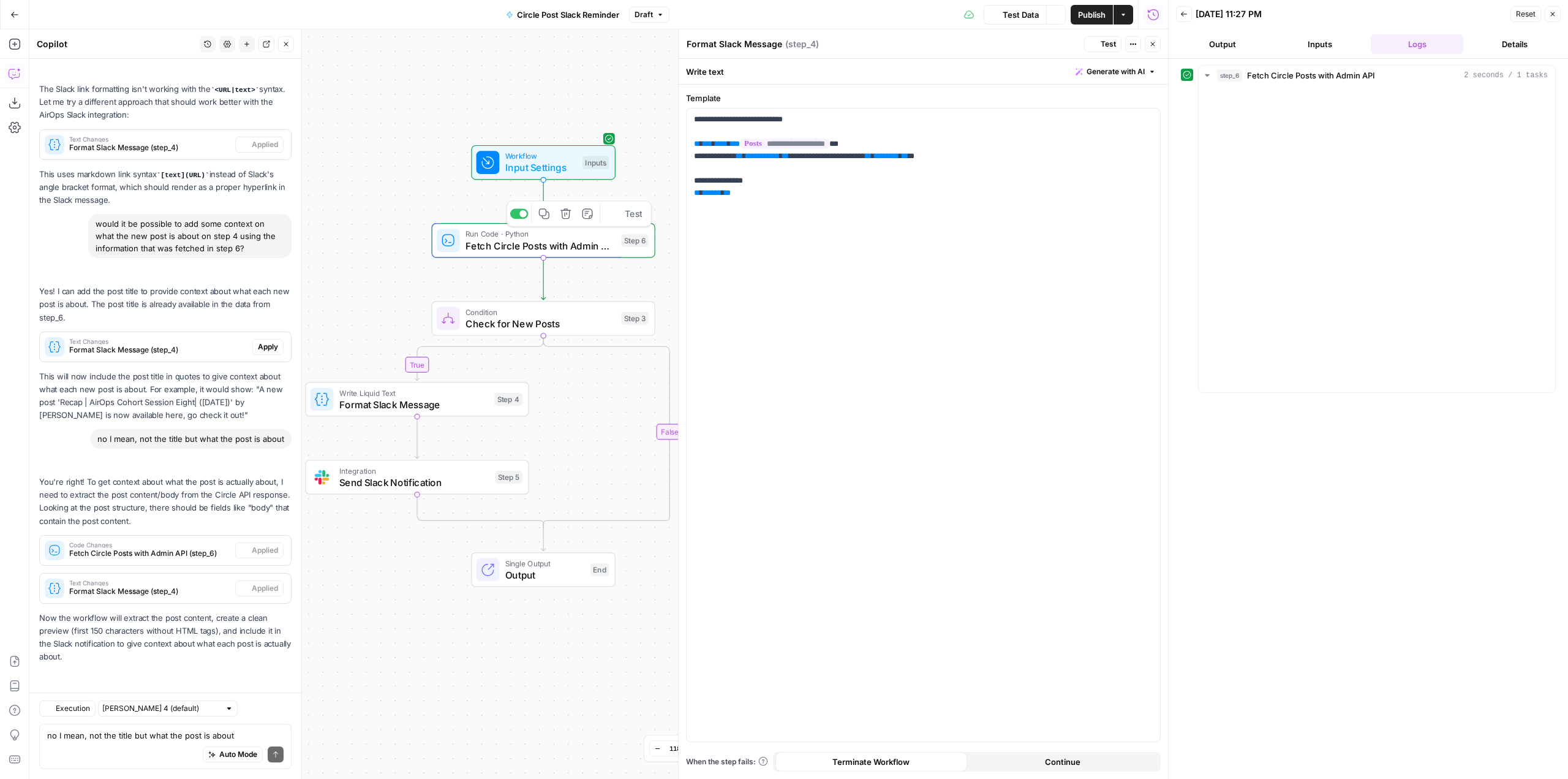
scroll to position [16325, 0]
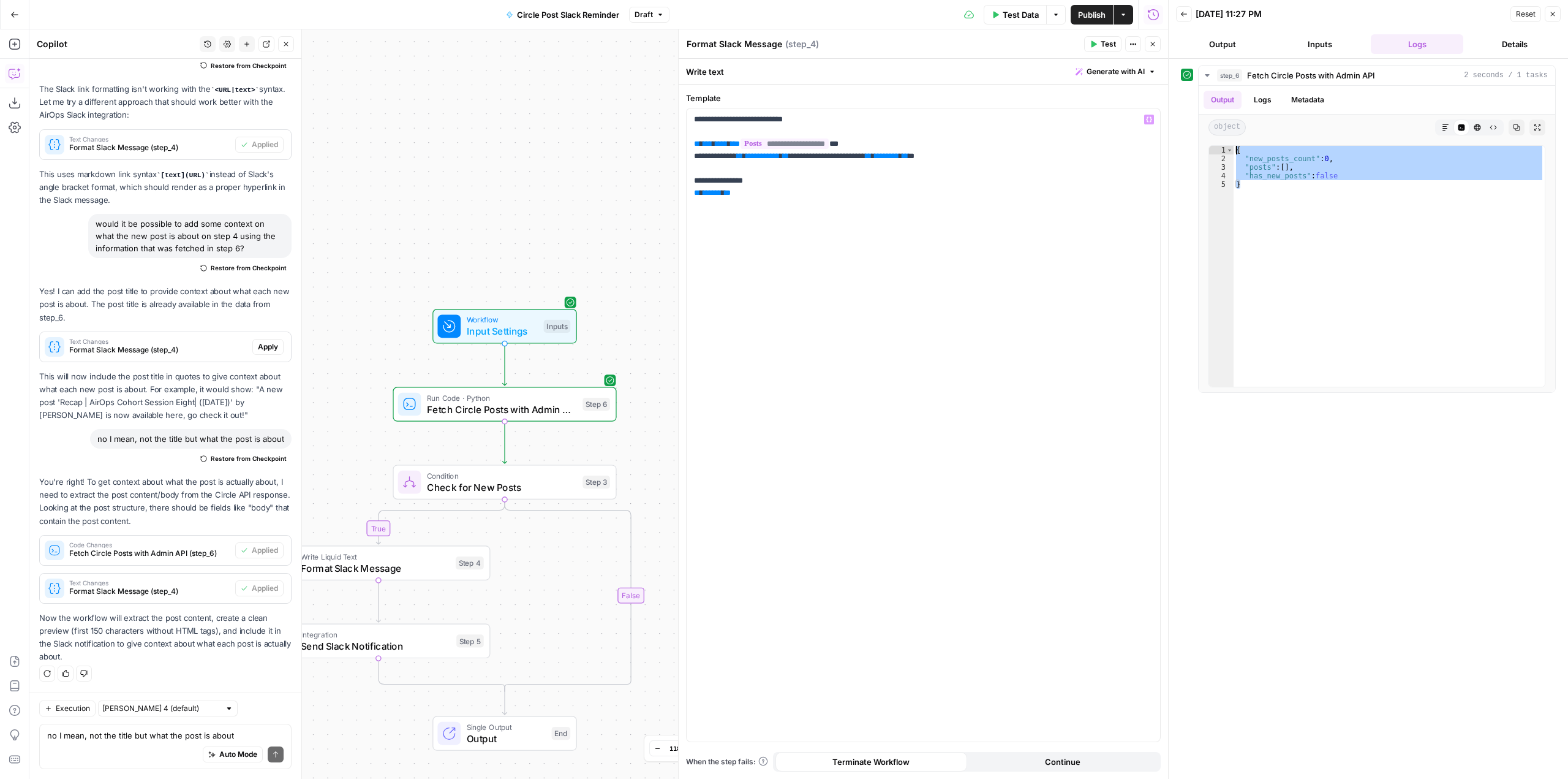
drag, startPoint x: 1326, startPoint y: 198, endPoint x: 1160, endPoint y: 137, distance: 176.9
click at [1160, 137] on body "AirOps Growth New Home Browse Insights Opportunities Your Data Recent Grids Coh…" at bounding box center [784, 390] width 1568 height 779
type textarea "**********"
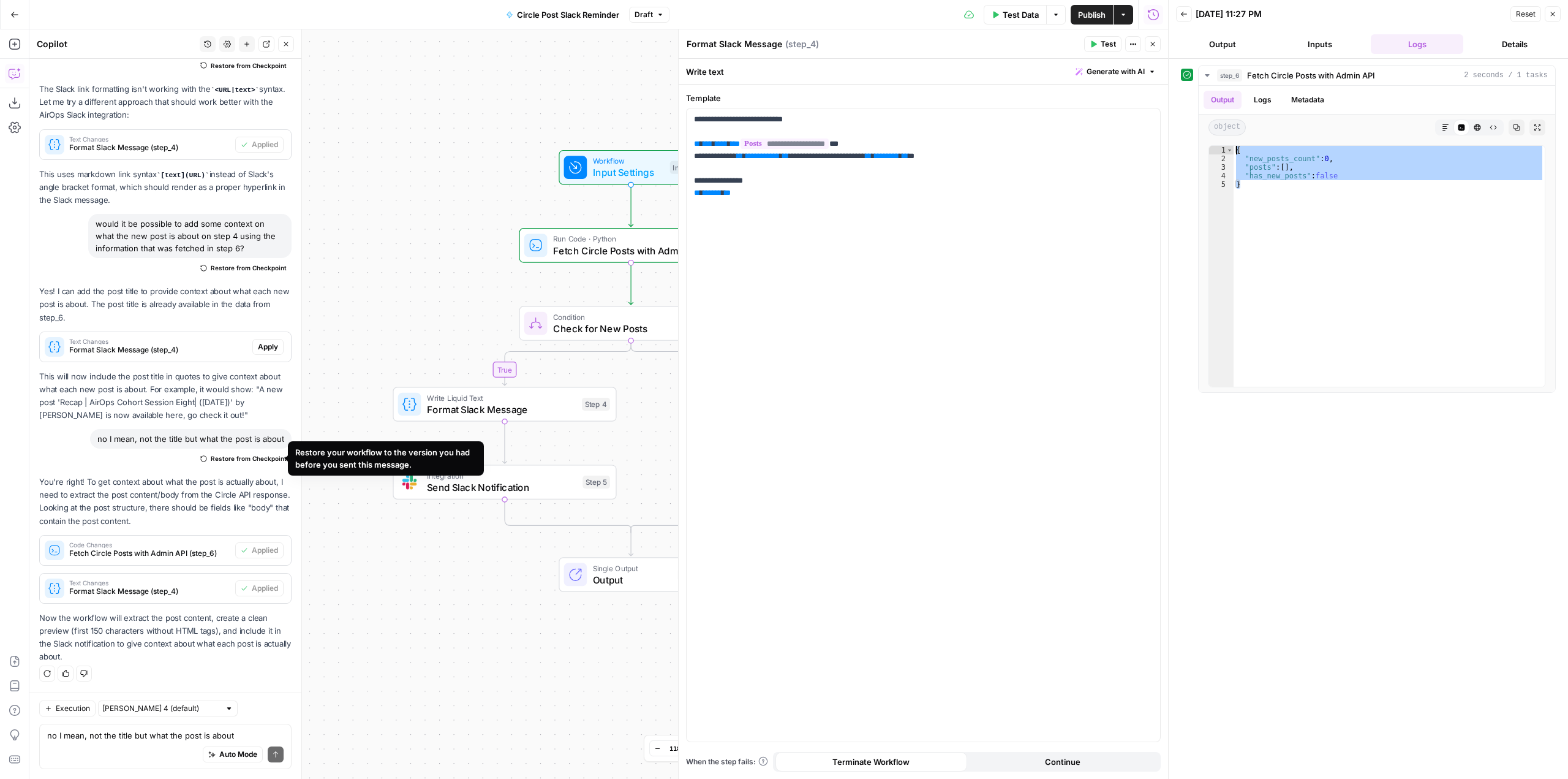
click at [267, 456] on span "Restore from Checkpoint" at bounding box center [248, 457] width 76 height 10
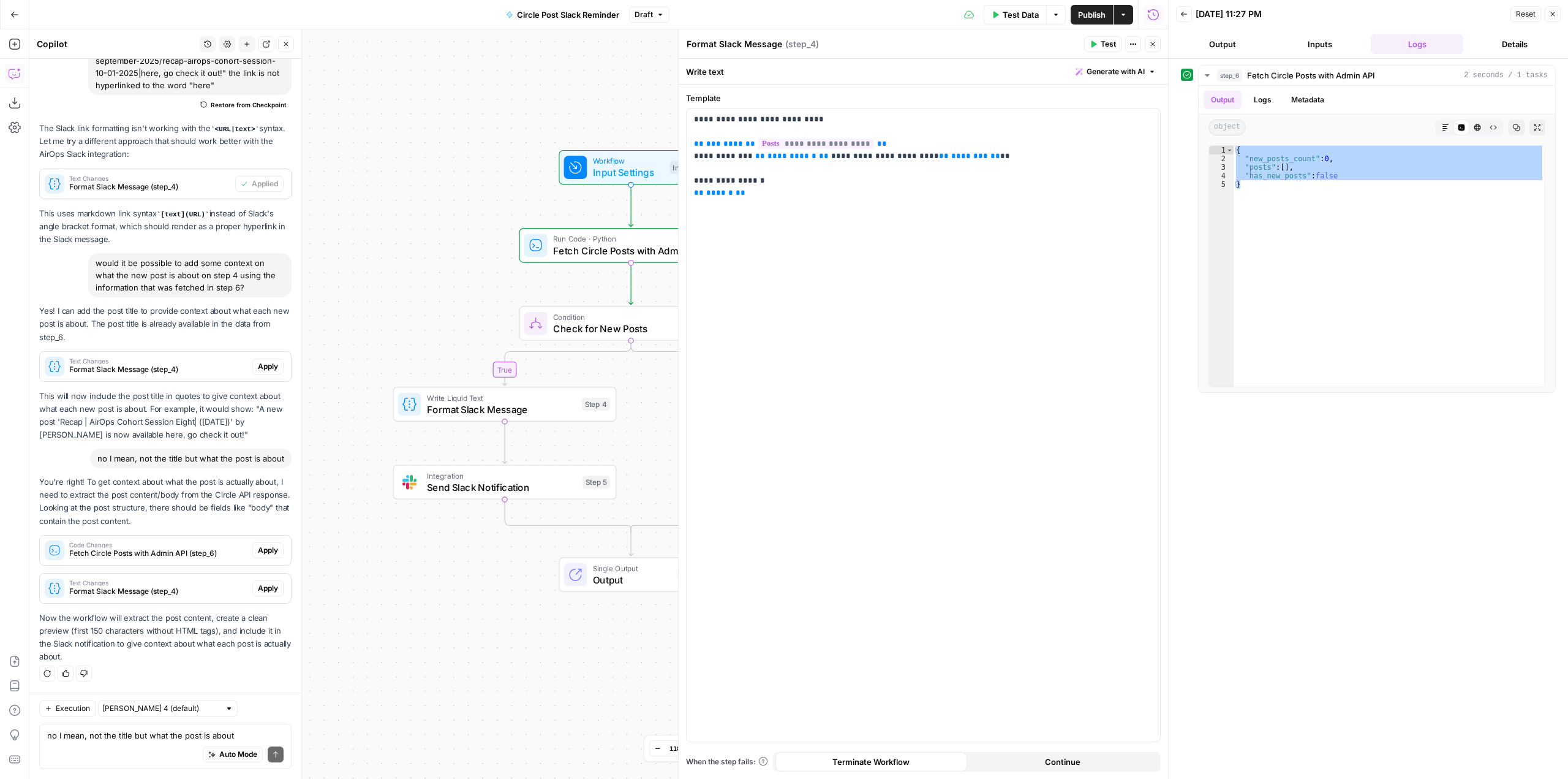
scroll to position [16286, 0]
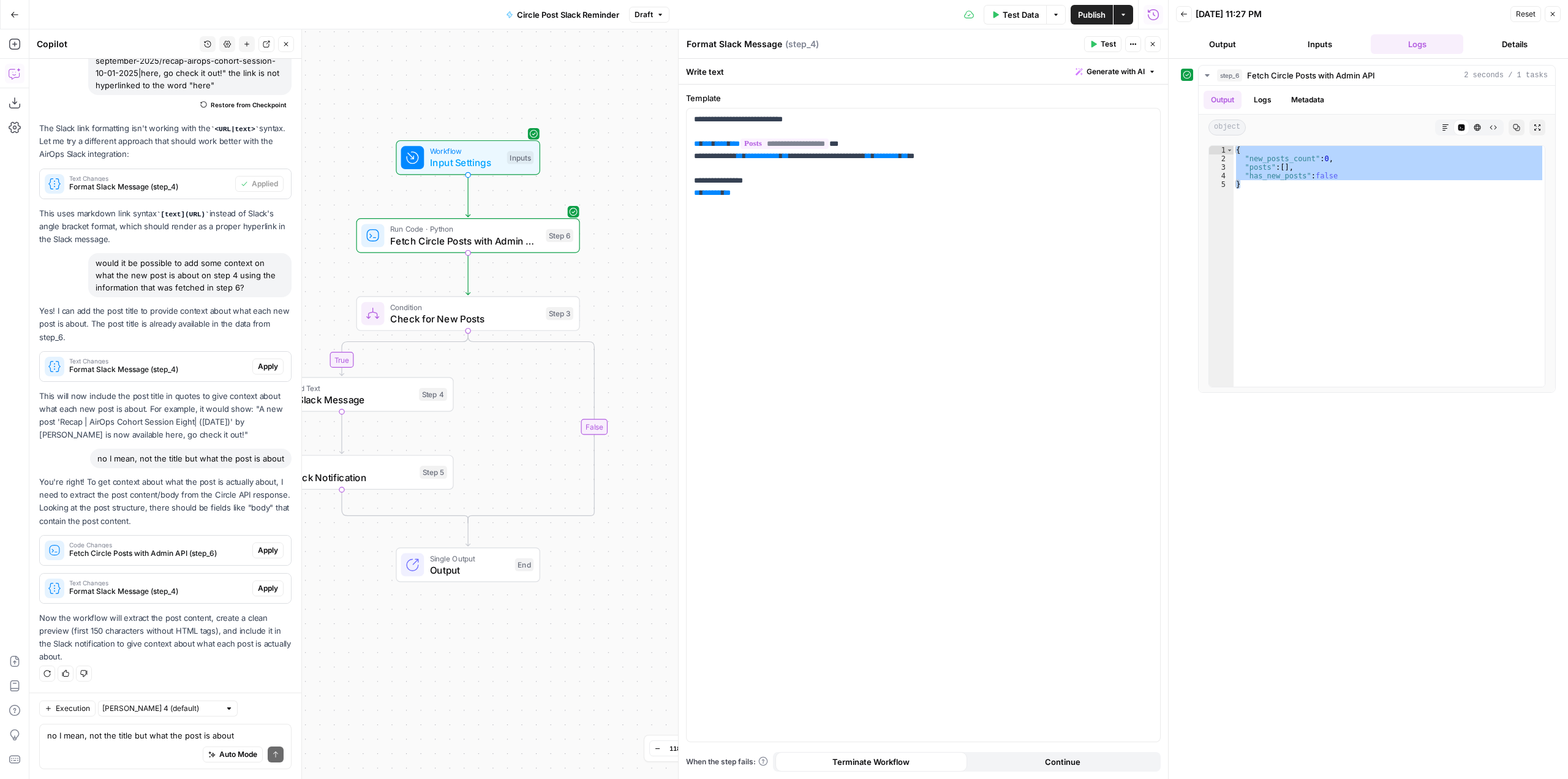
drag, startPoint x: 440, startPoint y: 188, endPoint x: 362, endPoint y: 197, distance: 78.5
click at [362, 197] on div "true false Workflow Input Settings Inputs Run Code · Python Fetch Circle Posts …" at bounding box center [598, 404] width 1138 height 750
click at [546, 210] on button "Test" at bounding box center [550, 208] width 45 height 19
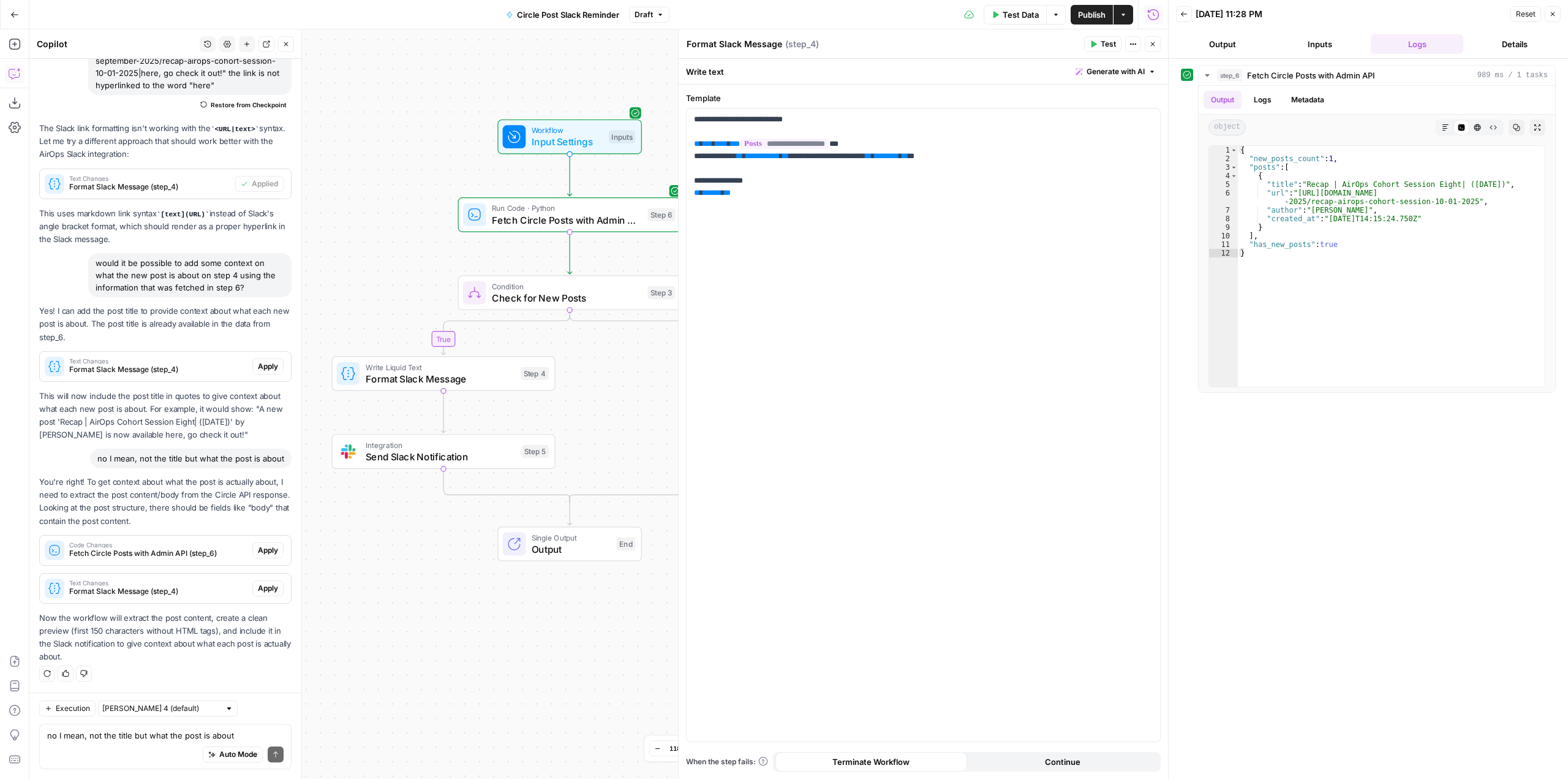
drag, startPoint x: 354, startPoint y: 673, endPoint x: 455, endPoint y: 652, distance: 103.2
click at [455, 652] on div "true false Workflow Input Settings Inputs Run Code · Python Fetch Circle Posts …" at bounding box center [598, 404] width 1138 height 750
click at [186, 737] on textarea "no I mean, not the title but what the post is about" at bounding box center [165, 735] width 237 height 13
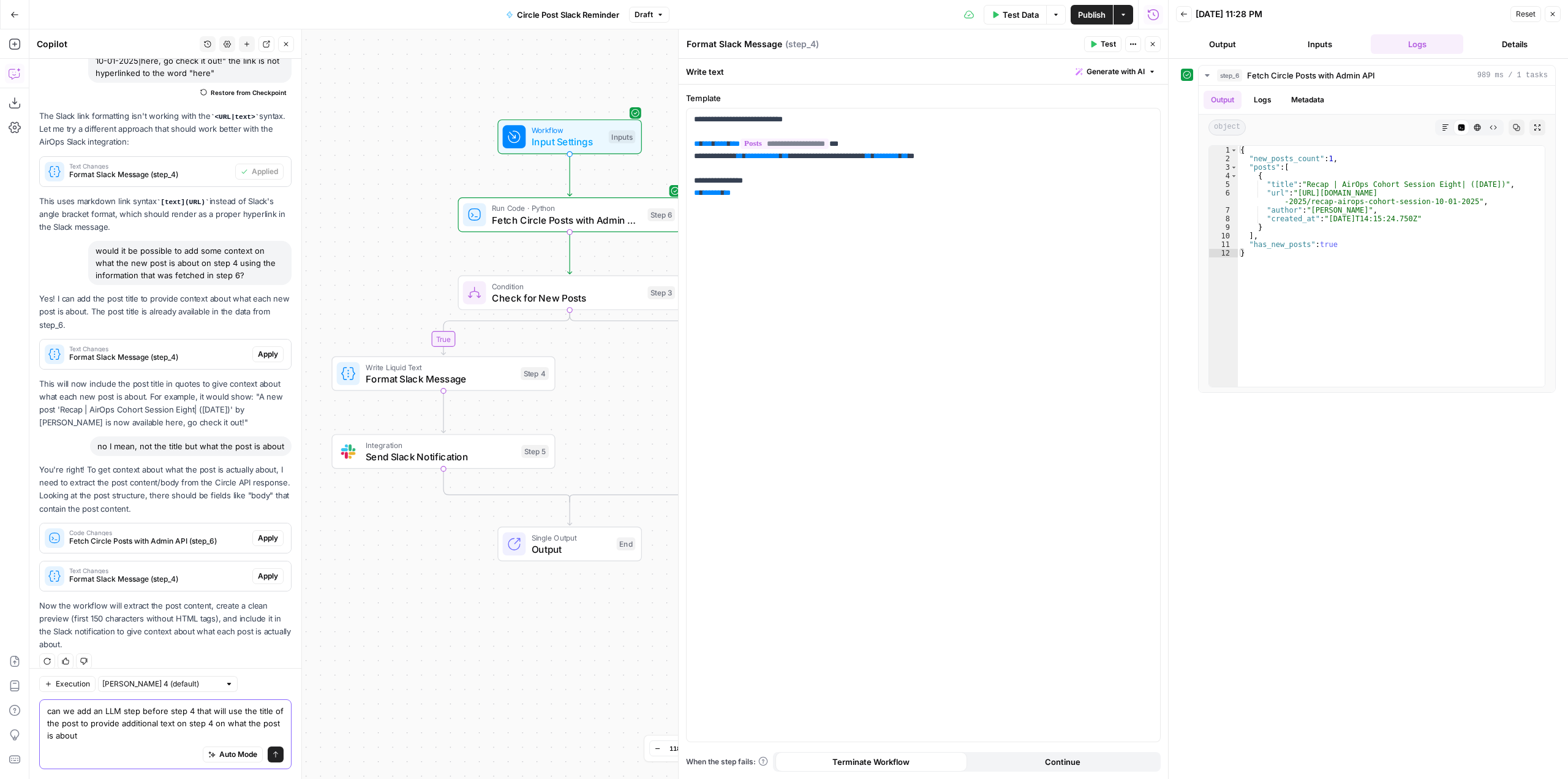
scroll to position [16310, 0]
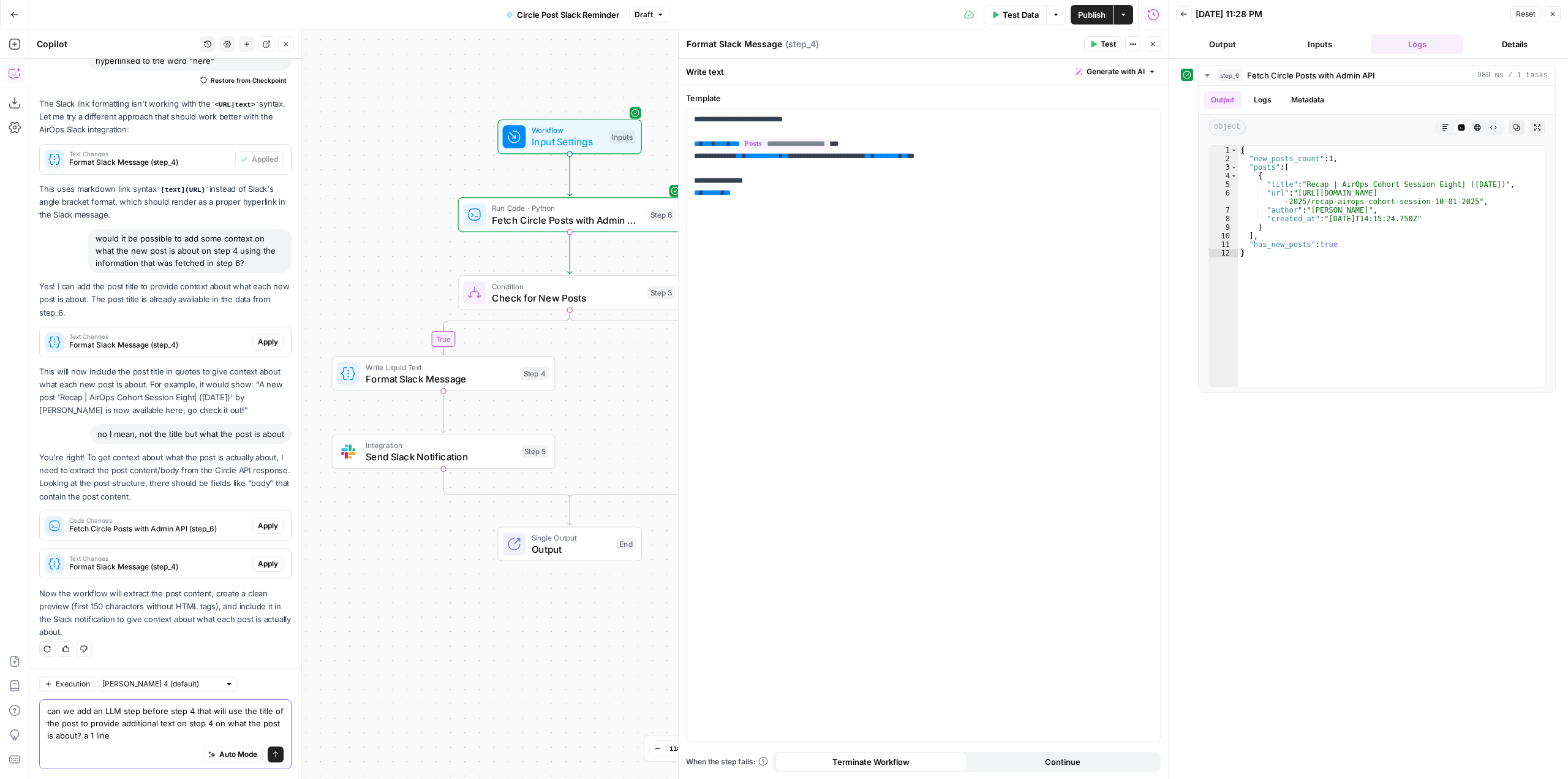
type textarea "can we add an LLM step before step 4 that will use the title of the post to pro…"
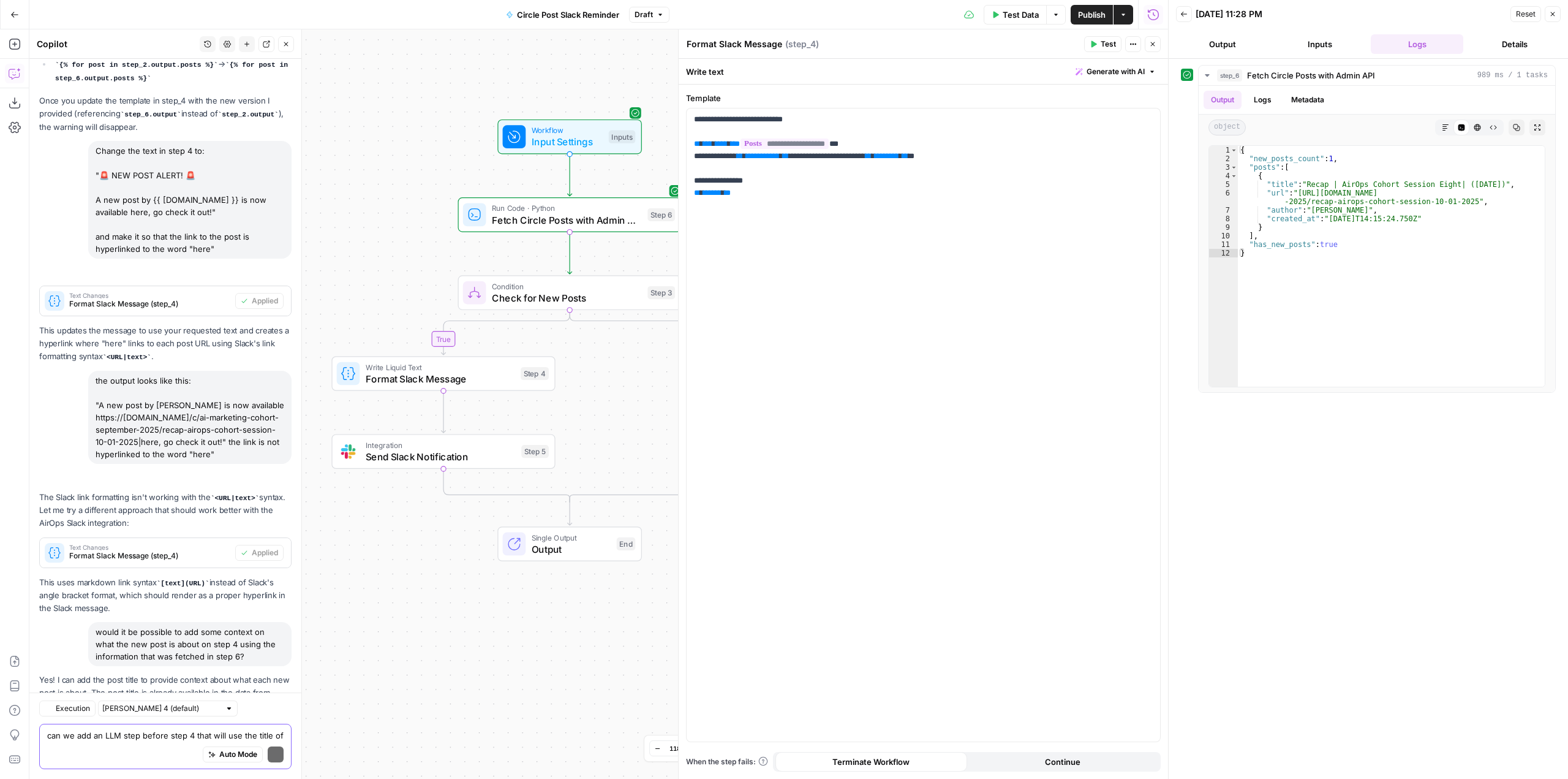
scroll to position [16622, 0]
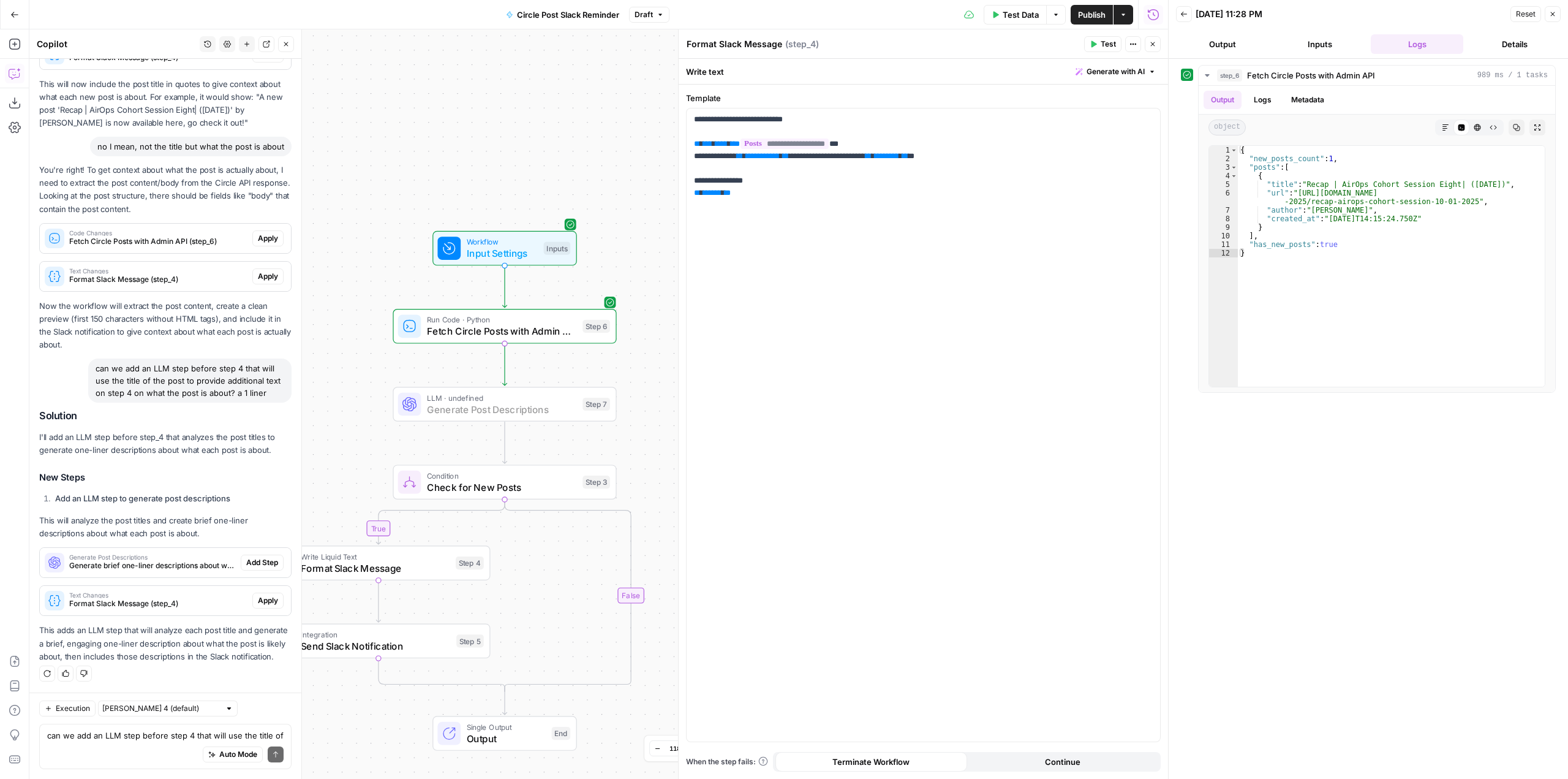
click at [256, 557] on span "Add Step" at bounding box center [263, 562] width 32 height 11
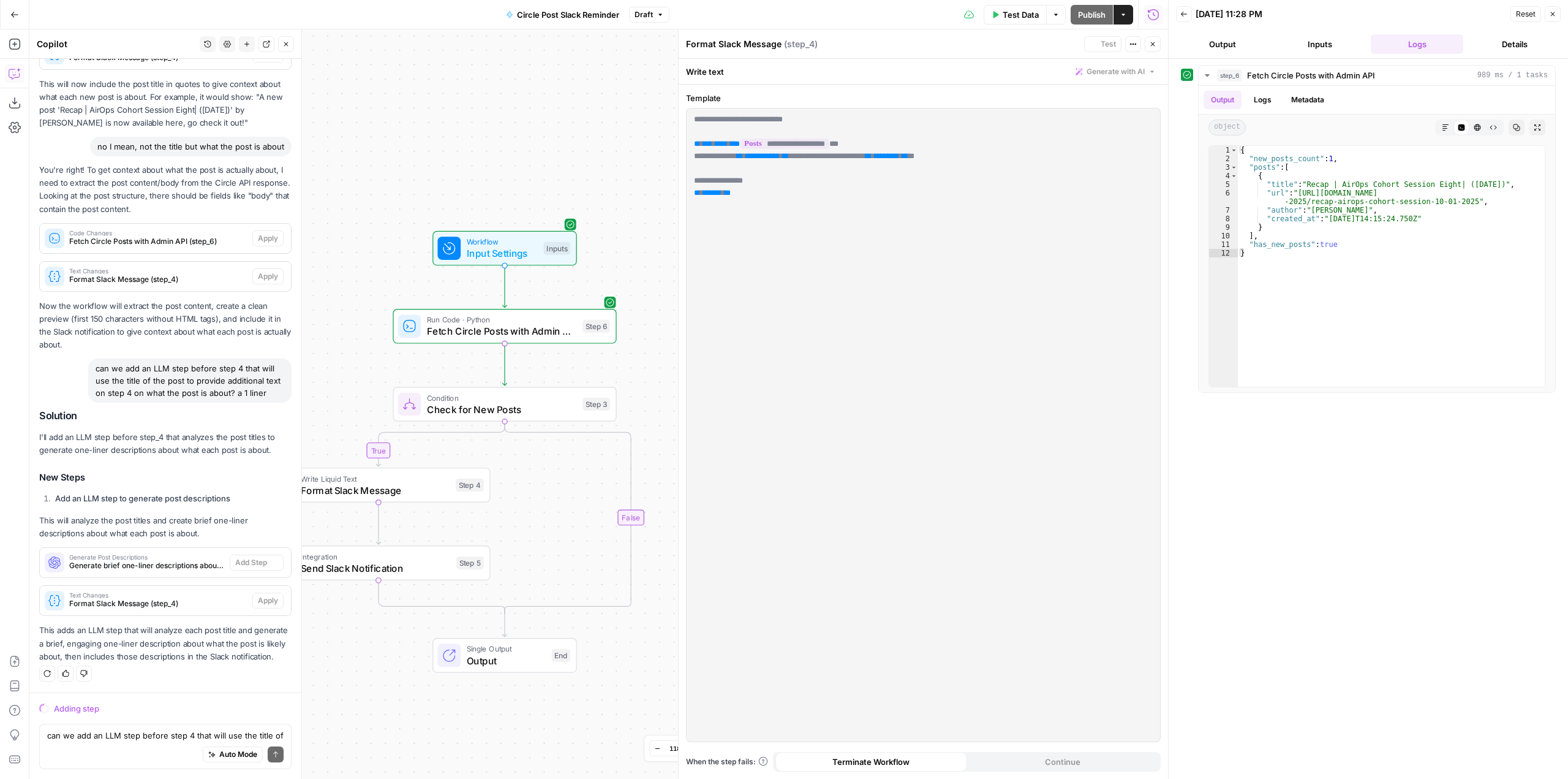
scroll to position [16210, 0]
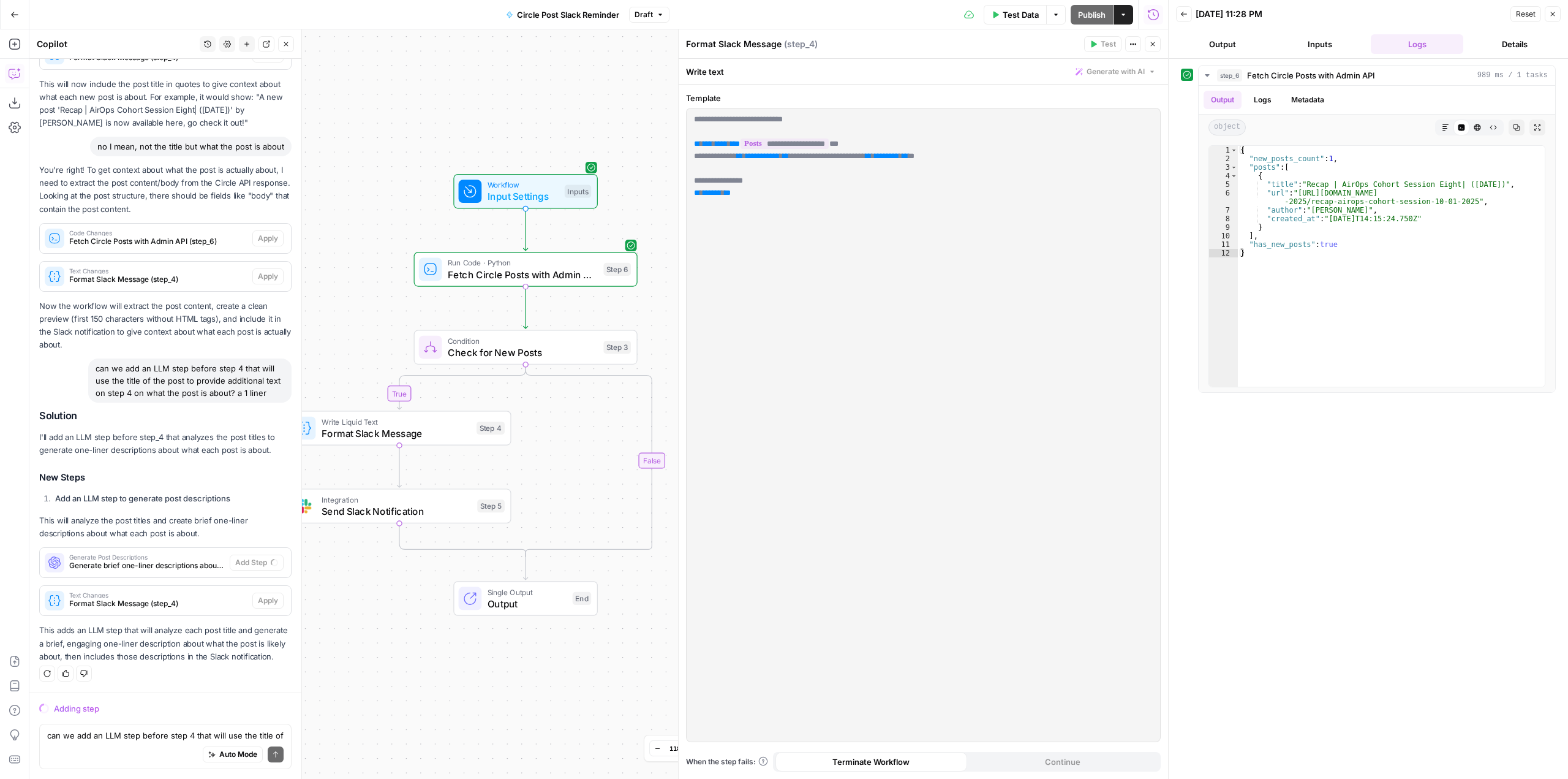
drag, startPoint x: 533, startPoint y: 627, endPoint x: 428, endPoint y: 650, distance: 107.5
click at [428, 650] on div "true false Workflow Input Settings Inputs Run Code · Python Fetch Circle Posts …" at bounding box center [598, 404] width 1138 height 750
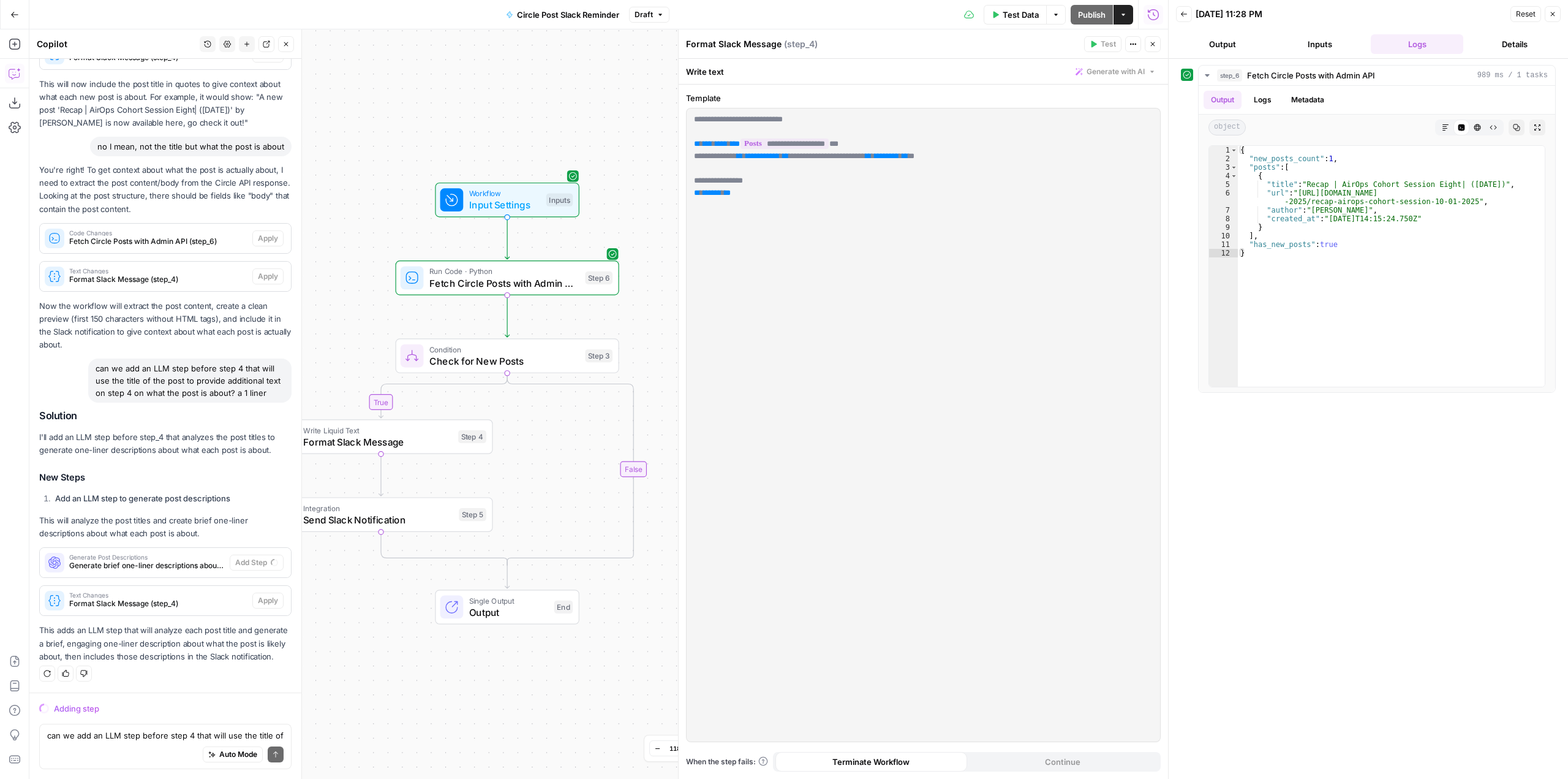
drag, startPoint x: 457, startPoint y: 619, endPoint x: 334, endPoint y: 652, distance: 127.3
click at [334, 652] on div "true false Workflow Input Settings Inputs Run Code · Python Fetch Circle Posts …" at bounding box center [598, 404] width 1138 height 750
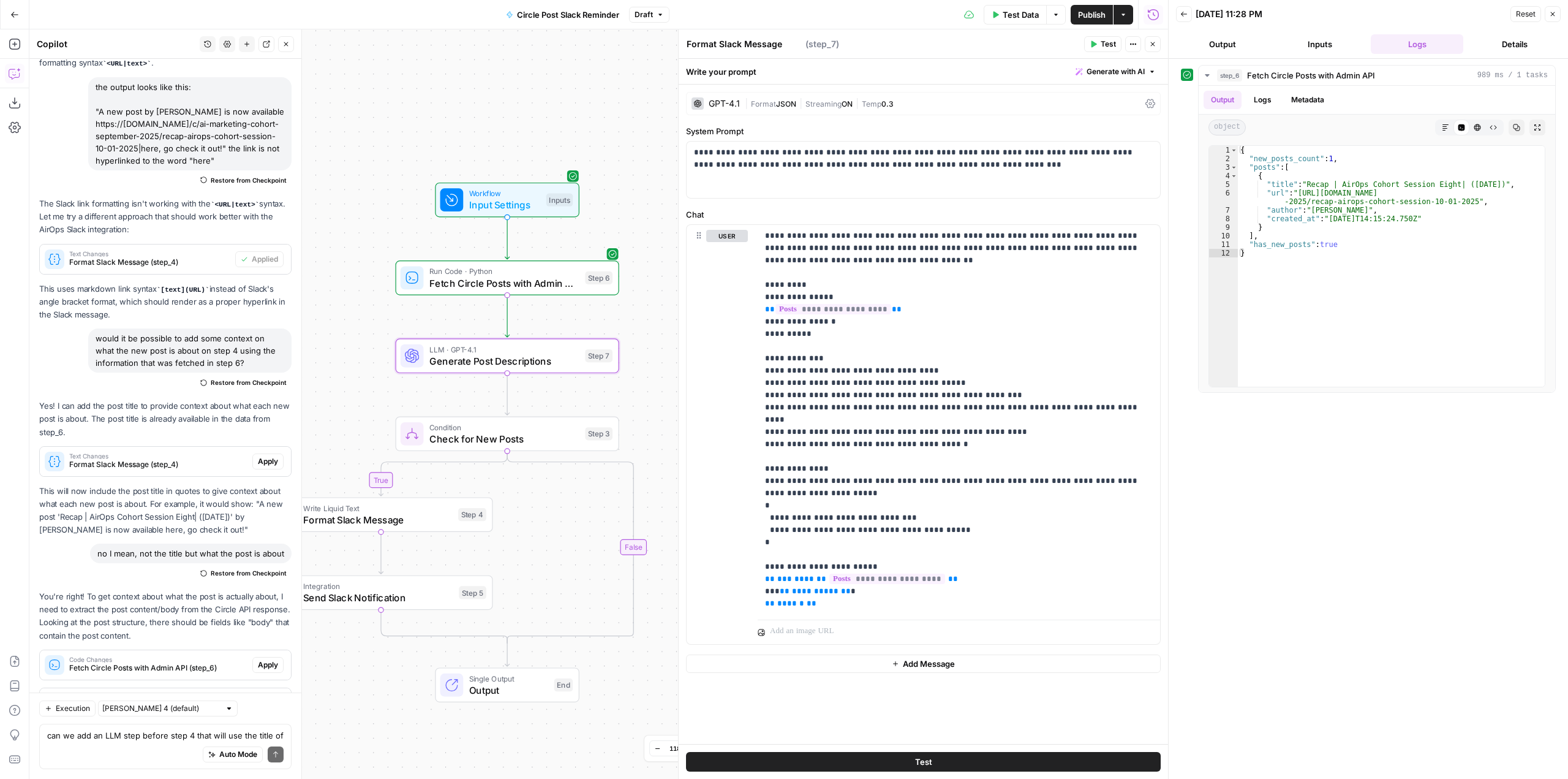
type textarea "Generate Post Descriptions"
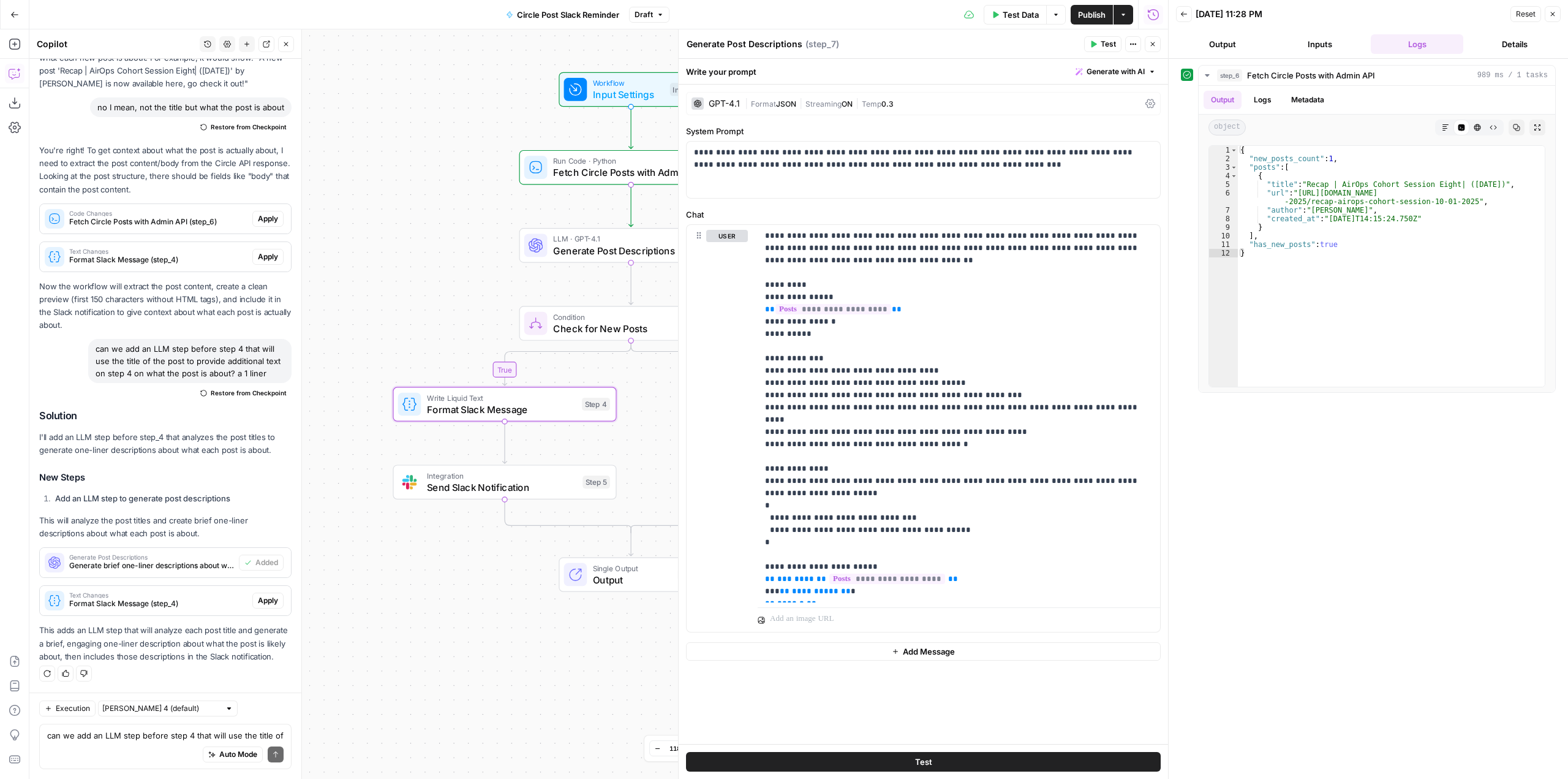
click at [258, 595] on span "Apply" at bounding box center [268, 600] width 21 height 11
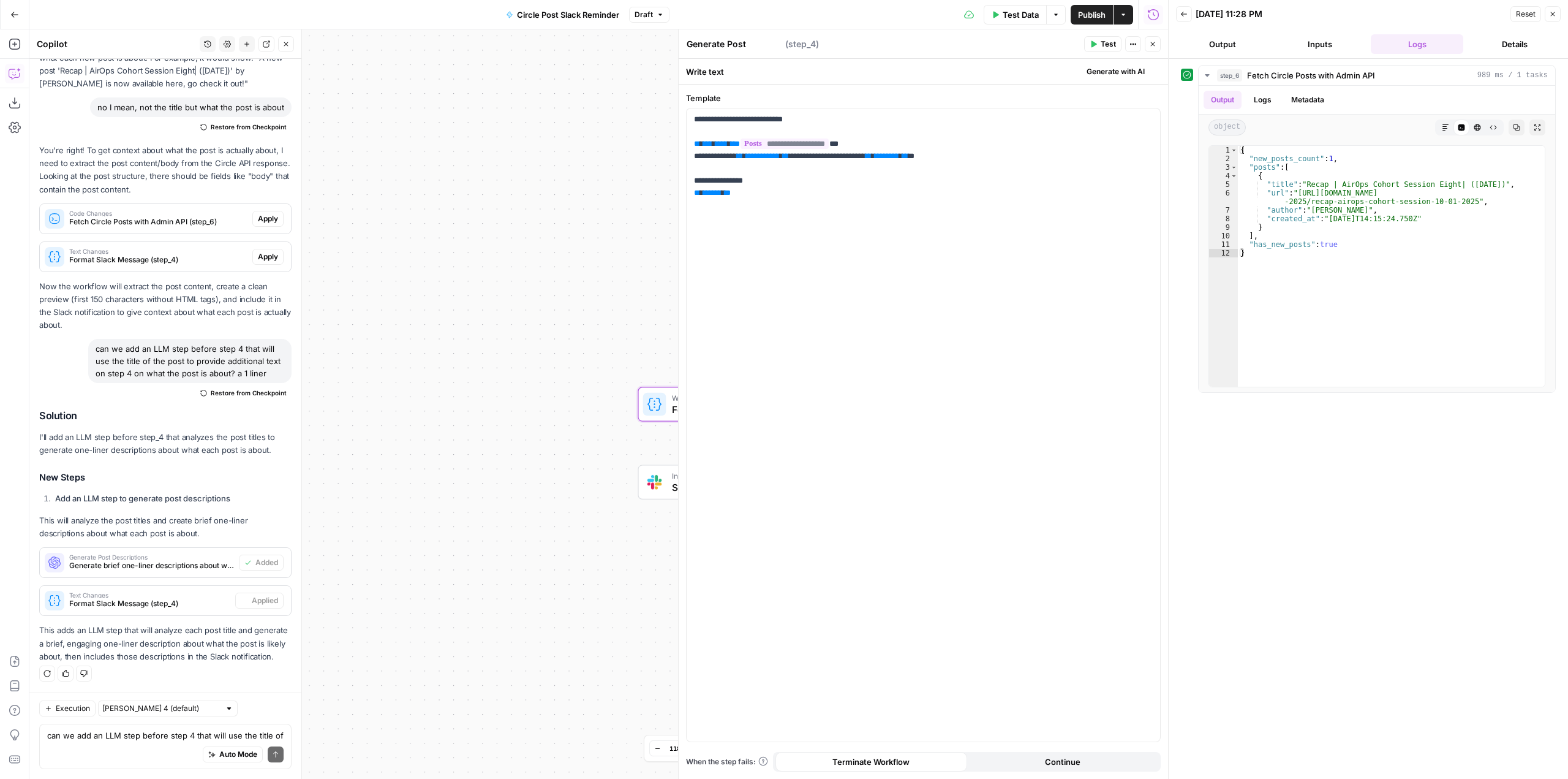
type textarea "Format Slack Message"
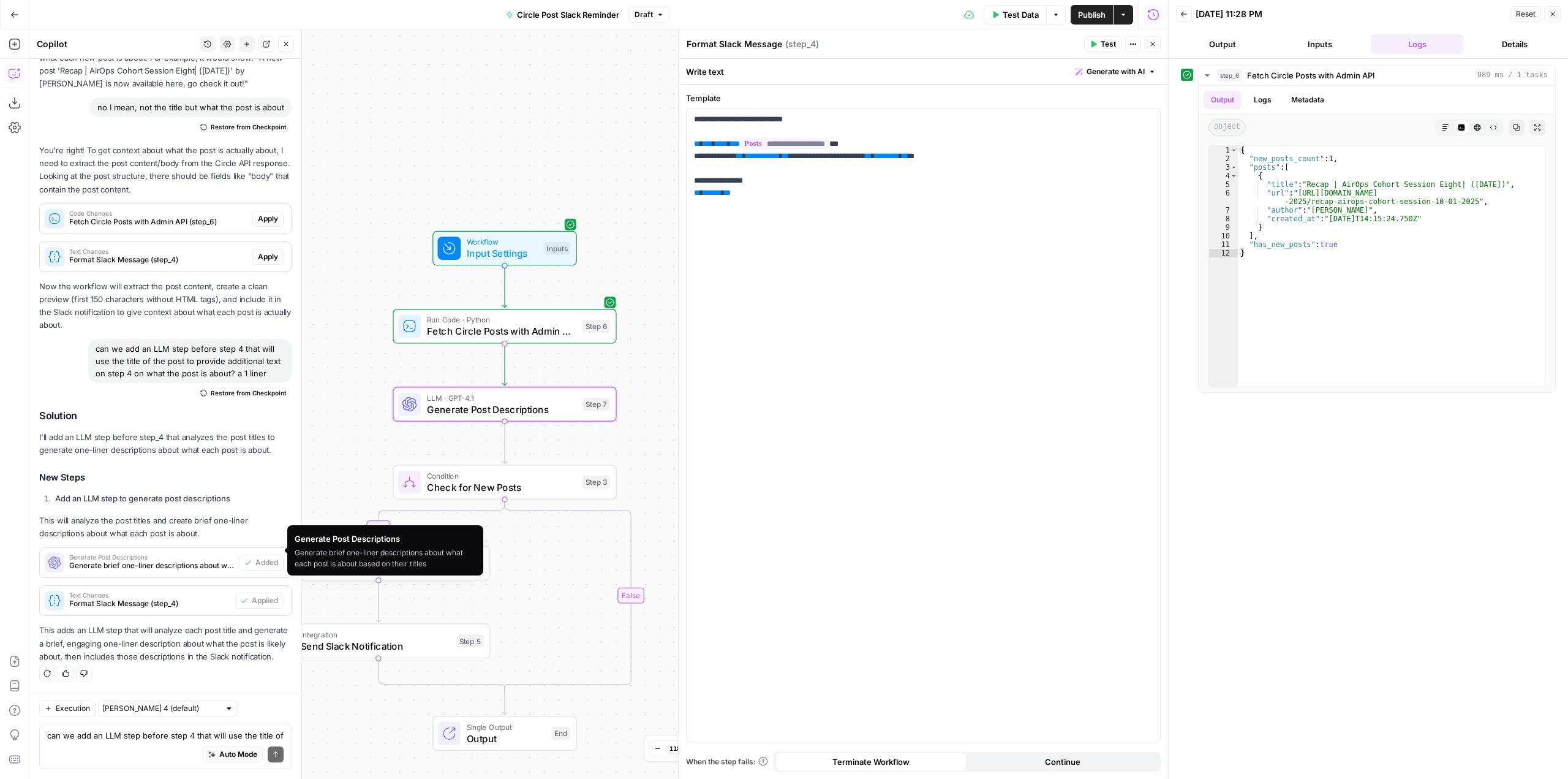
click at [161, 560] on span "Generate brief one-liner descriptions about what each post is about based on th…" at bounding box center [151, 565] width 164 height 11
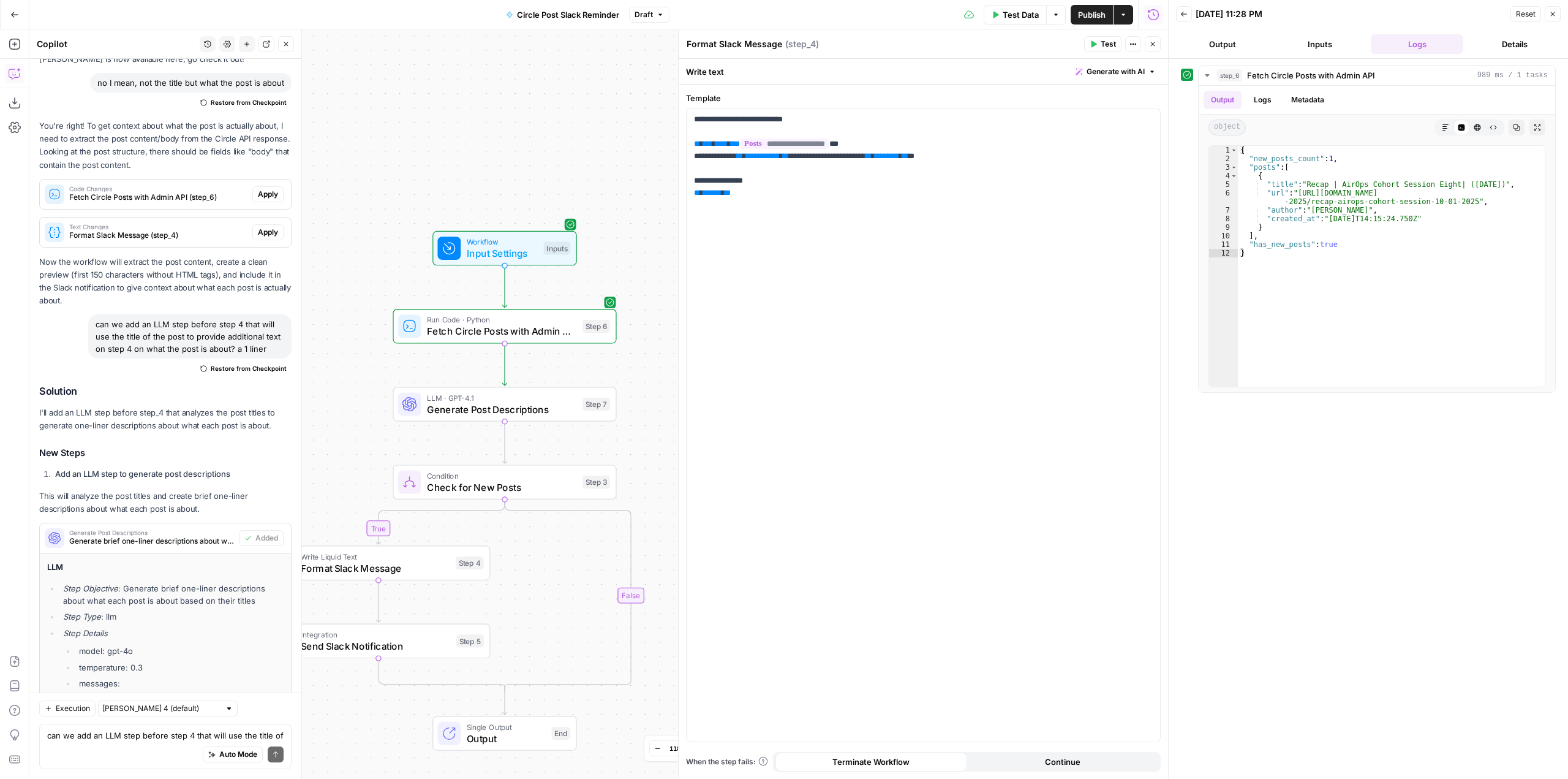
scroll to position [17097, 0]
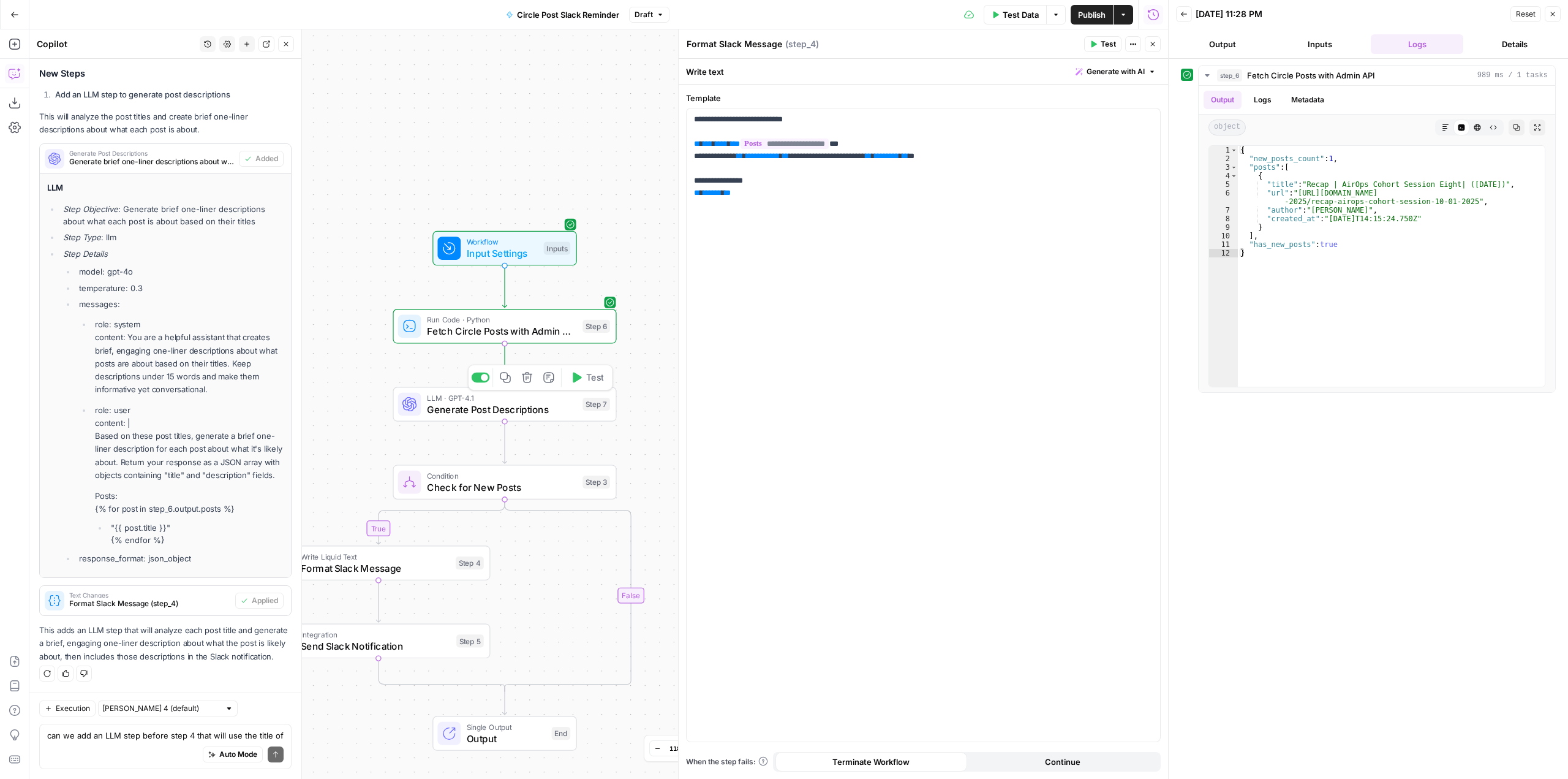
click at [591, 373] on span "Test" at bounding box center [594, 377] width 17 height 13
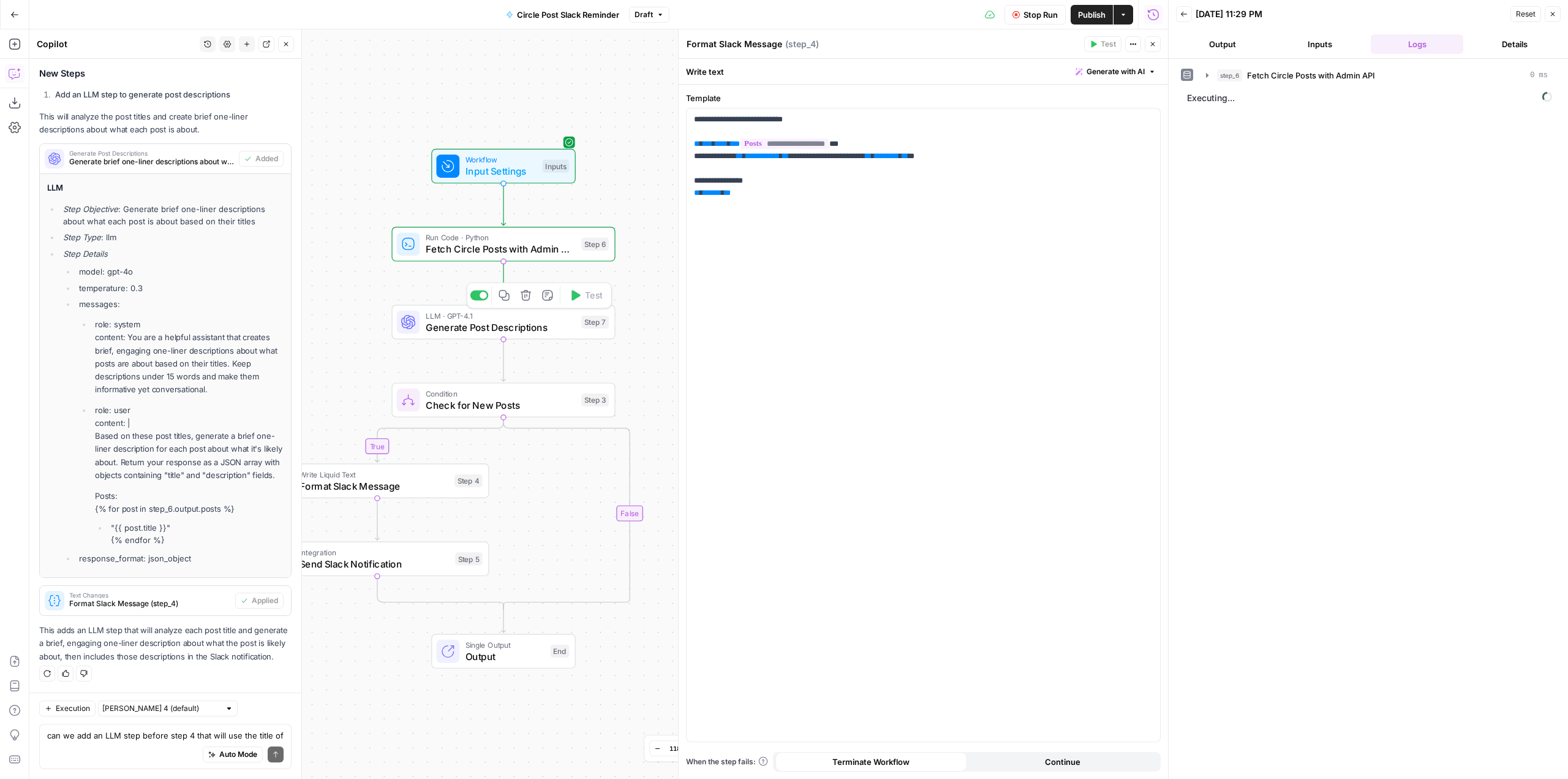
drag, startPoint x: 638, startPoint y: 499, endPoint x: 637, endPoint y: 417, distance: 82.0
click at [637, 417] on div "true false Workflow Input Settings Inputs Run Code · Python Fetch Circle Posts …" at bounding box center [598, 404] width 1138 height 750
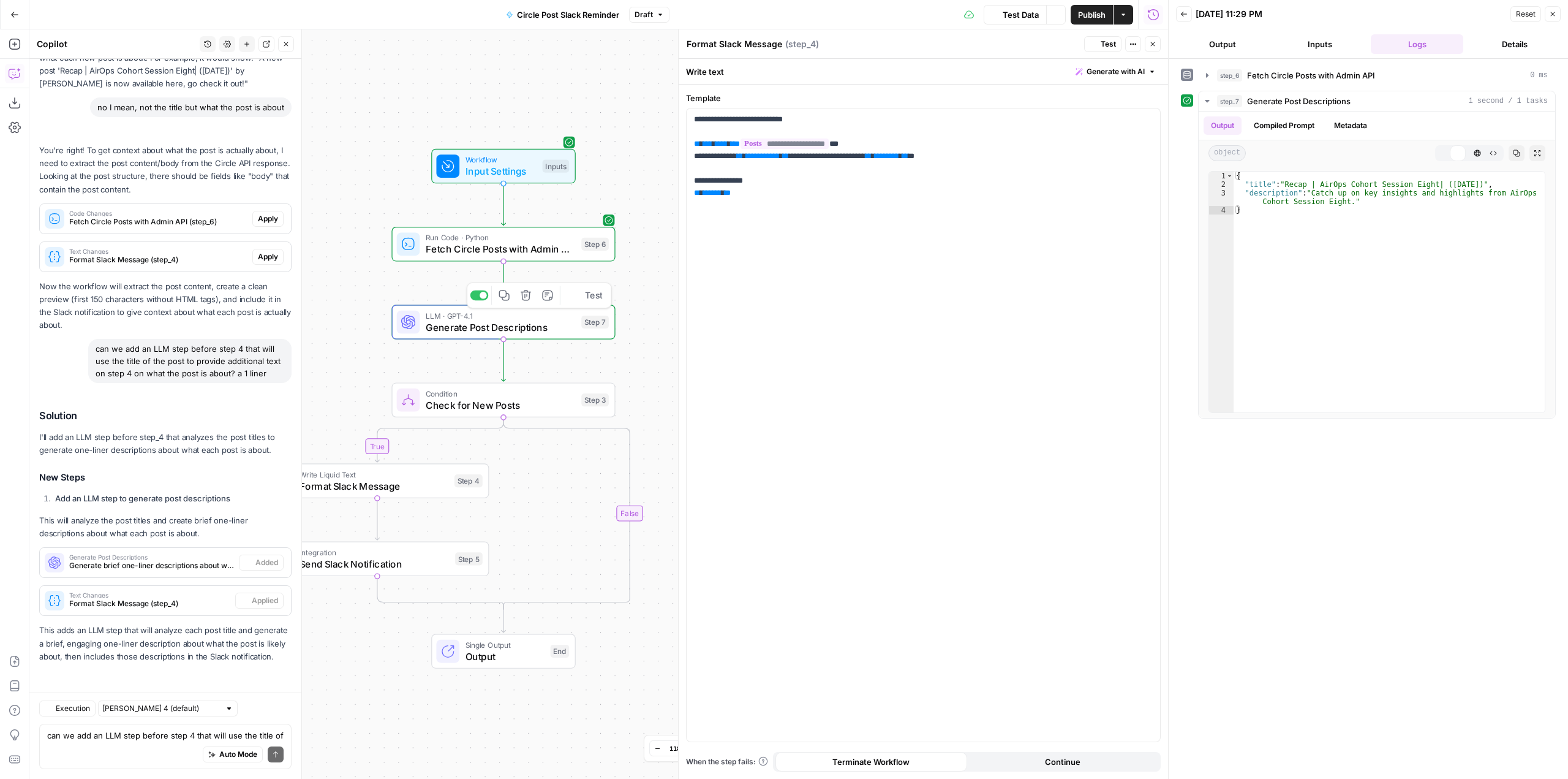
scroll to position [16681, 0]
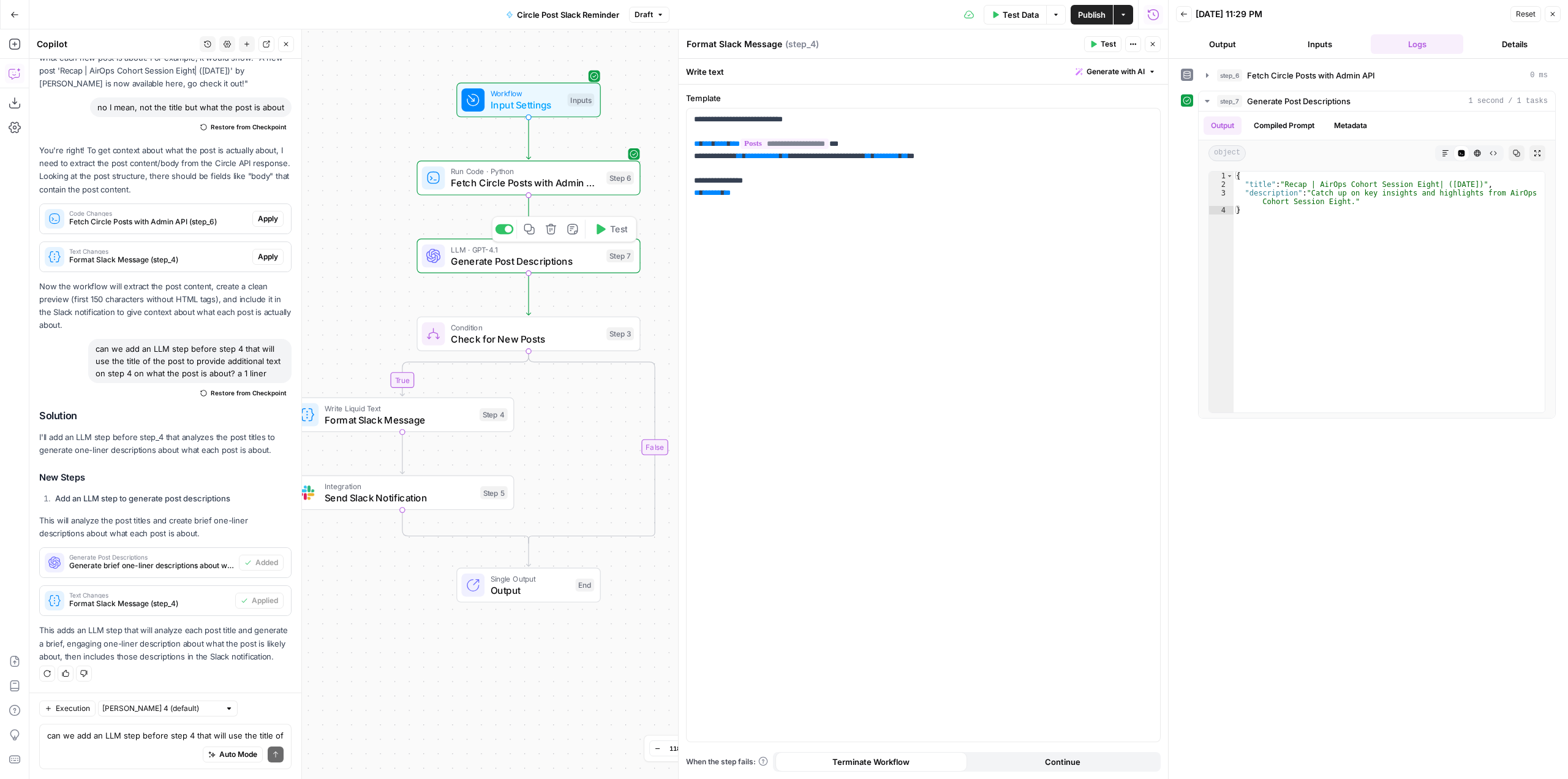
drag, startPoint x: 575, startPoint y: 520, endPoint x: 600, endPoint y: 454, distance: 70.6
click at [600, 454] on div "true false Workflow Input Settings Inputs Run Code · Python Fetch Circle Posts …" at bounding box center [598, 404] width 1138 height 750
click at [468, 418] on span "Format Slack Message" at bounding box center [398, 420] width 149 height 14
click at [896, 130] on p "**********" at bounding box center [923, 156] width 459 height 86
click at [1147, 121] on icon "button" at bounding box center [1148, 119] width 6 height 6
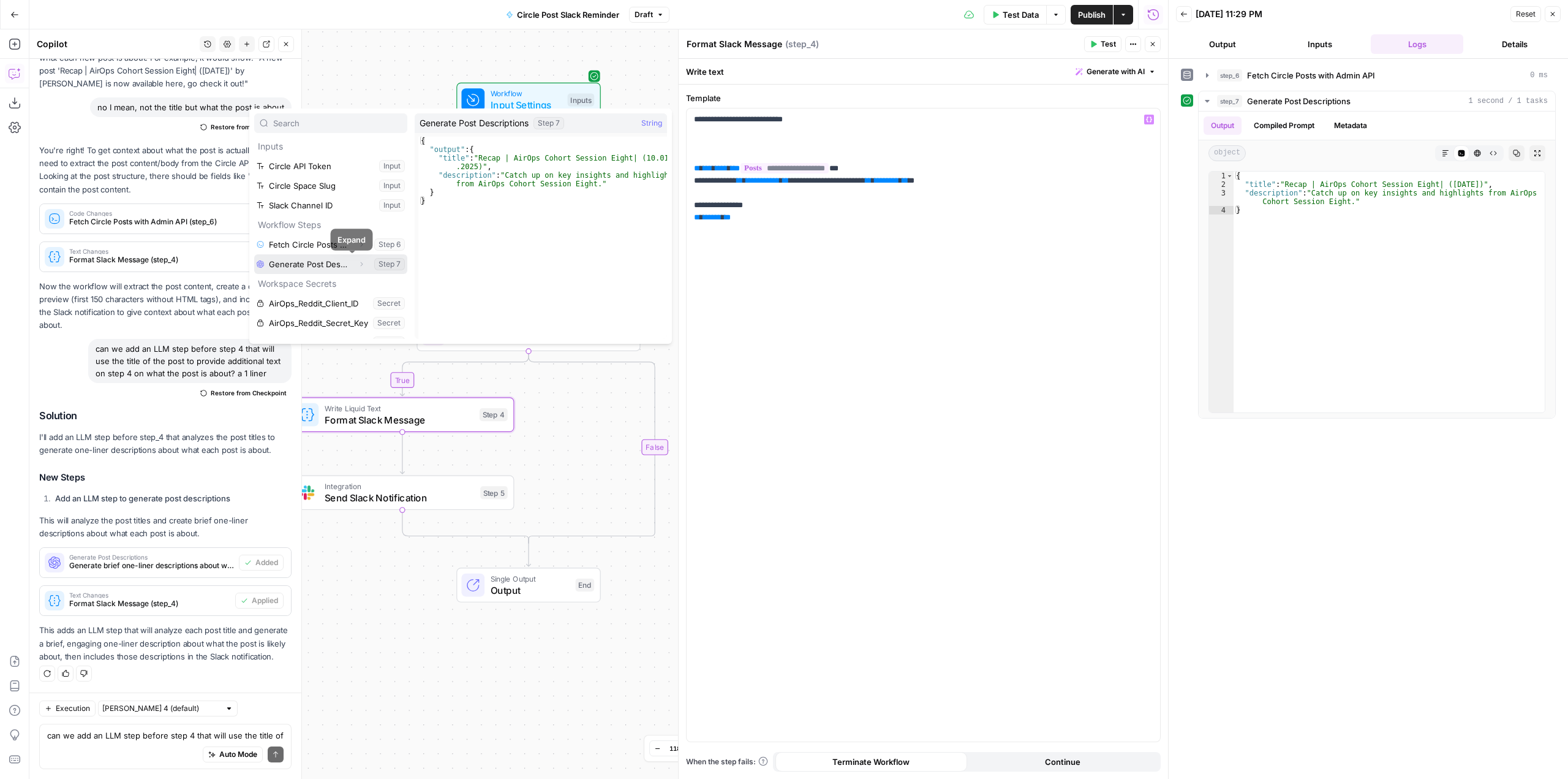
click at [357, 264] on icon "button" at bounding box center [361, 264] width 7 height 7
click at [305, 288] on button "Expand" at bounding box center [305, 284] width 16 height 16
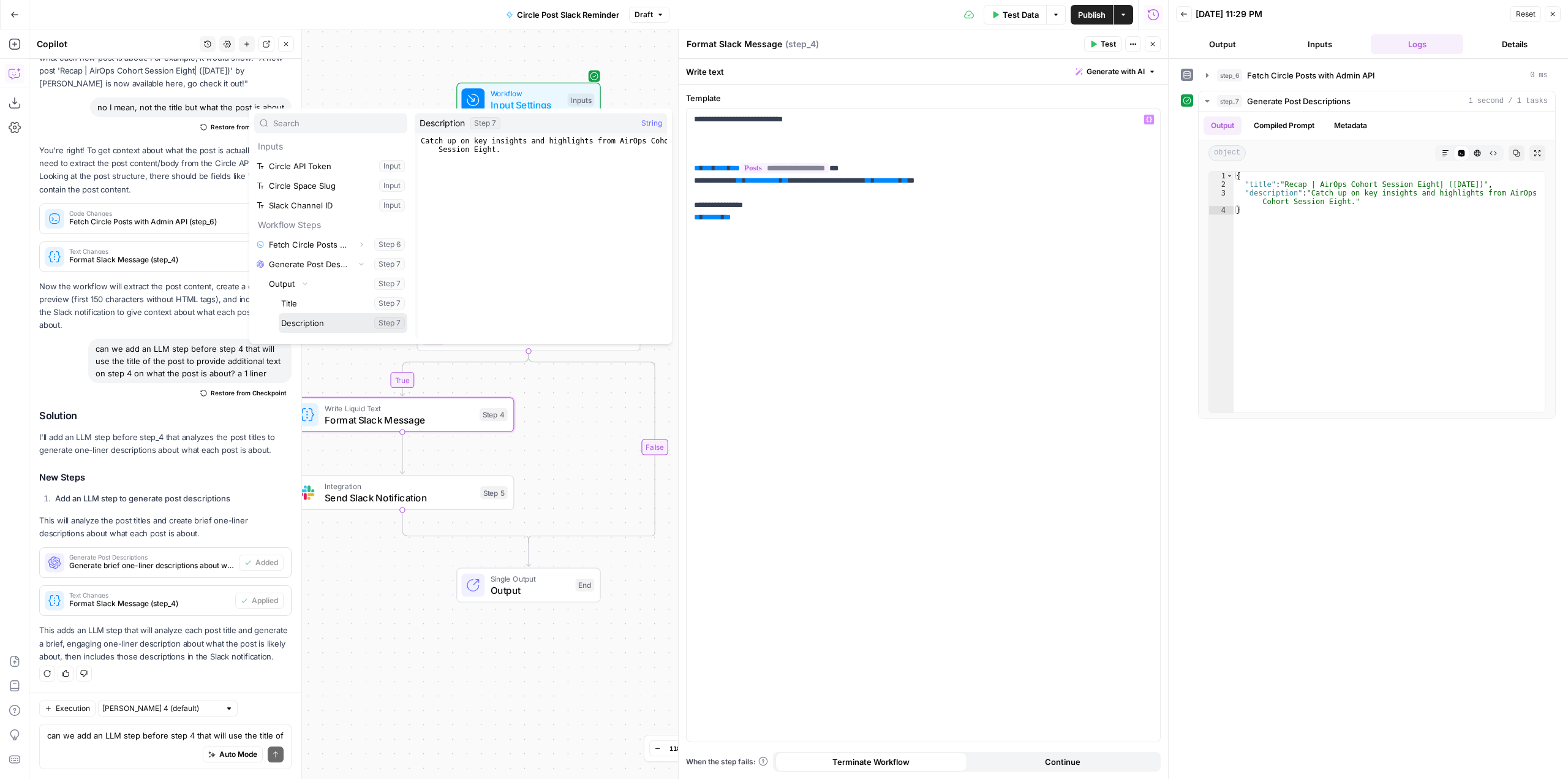
click at [330, 323] on button "Select variable Description" at bounding box center [343, 322] width 129 height 20
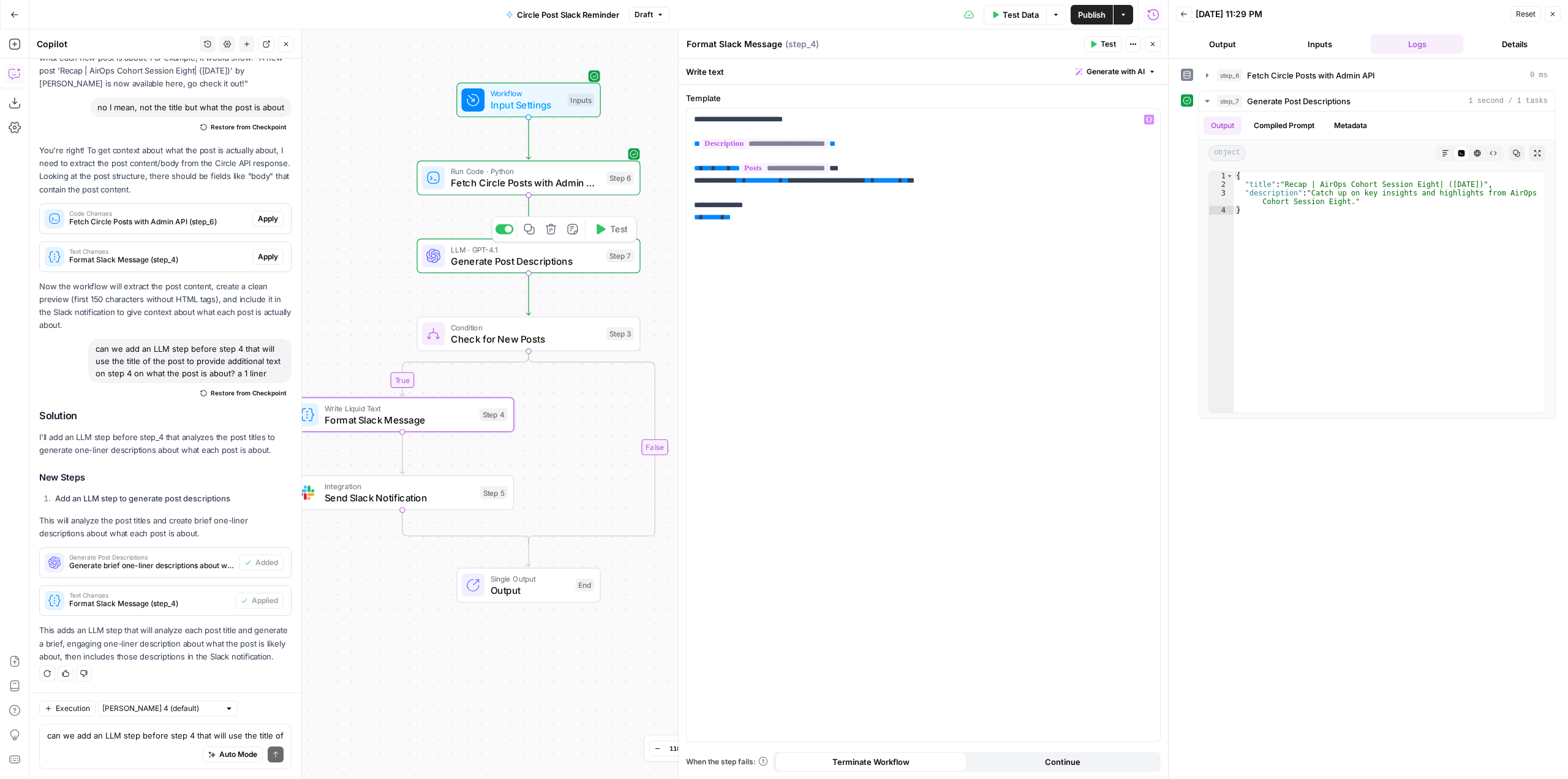
click at [1102, 38] on button "Test" at bounding box center [1103, 44] width 38 height 16
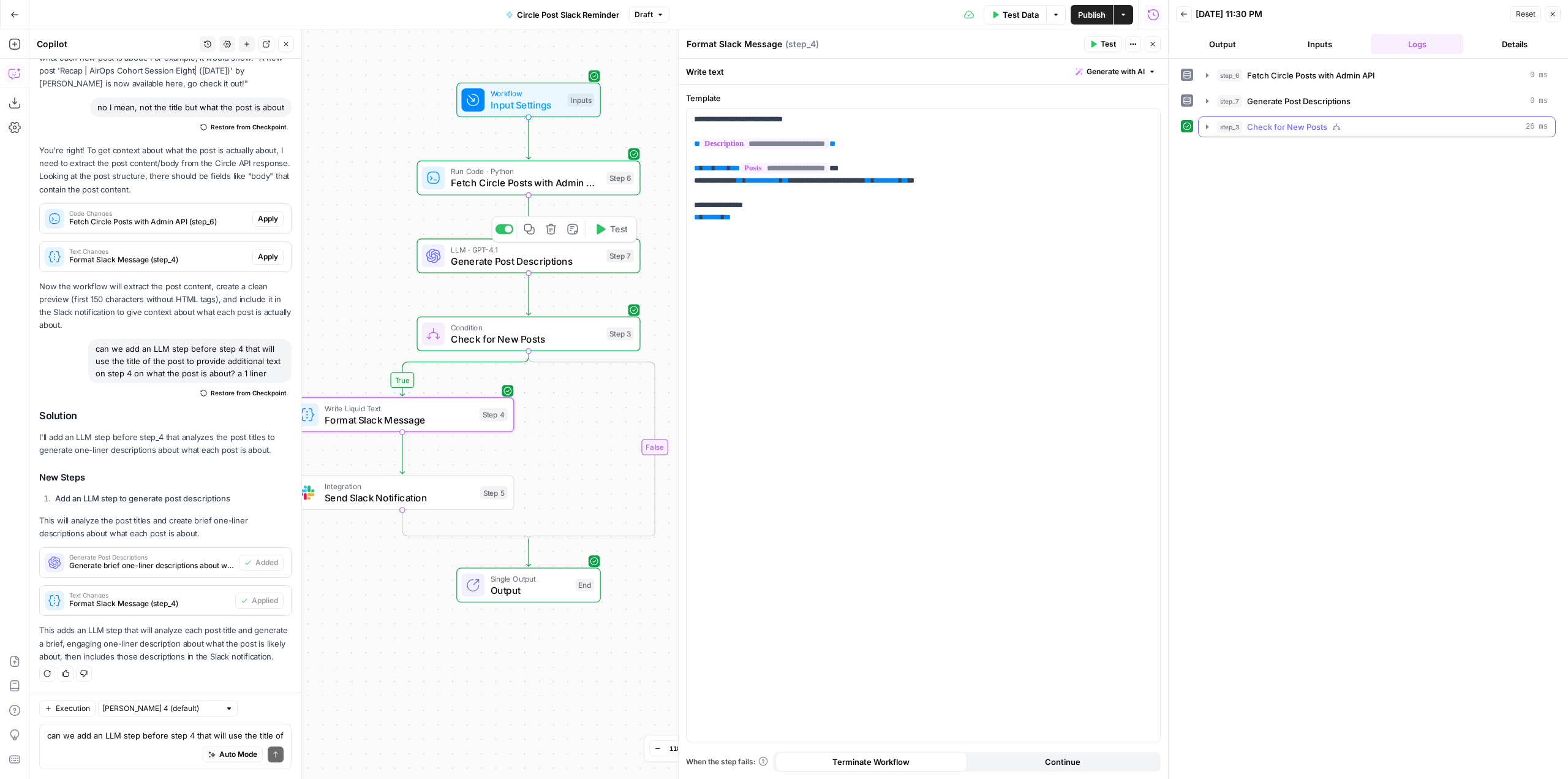
click at [1203, 131] on button "step_3 Check for New Posts 26 ms" at bounding box center [1376, 127] width 356 height 20
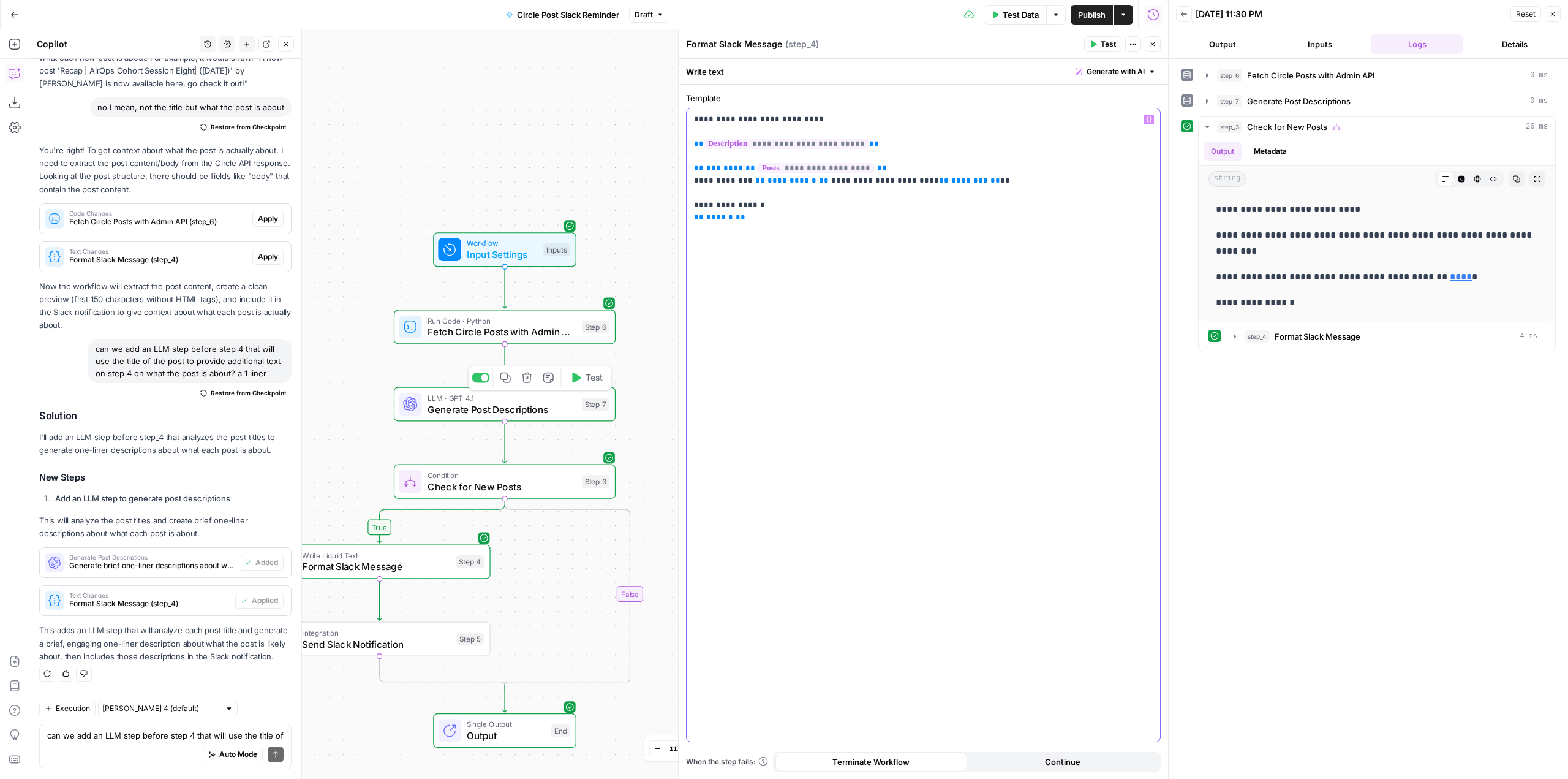
click at [706, 184] on p "**********" at bounding box center [923, 168] width 459 height 110
click at [1092, 13] on span "Publish" at bounding box center [1091, 15] width 28 height 13
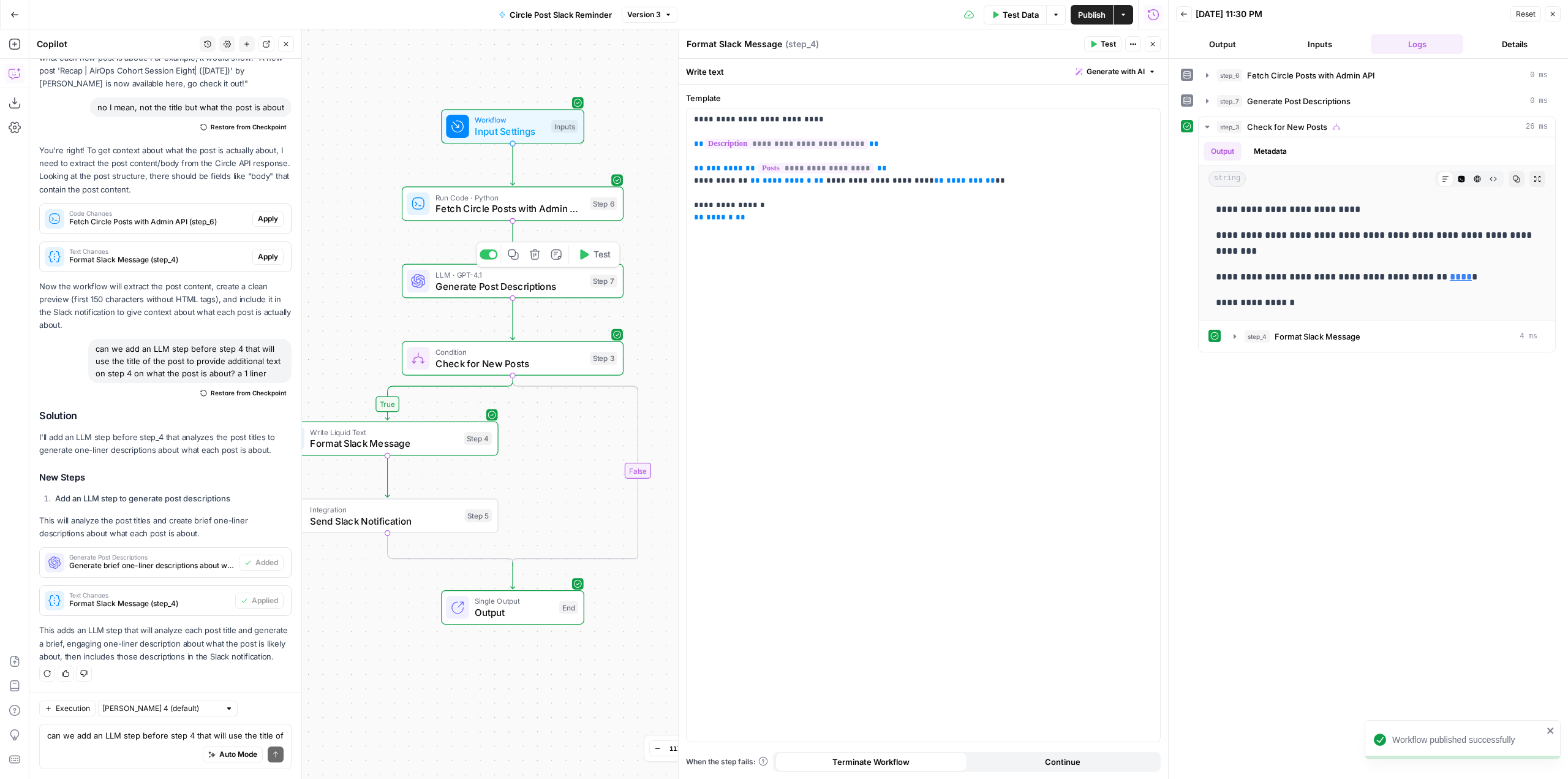
drag, startPoint x: 645, startPoint y: 218, endPoint x: 653, endPoint y: 95, distance: 123.3
click at [653, 95] on div "true false Workflow Input Settings Inputs Run Code · Python Fetch Circle Posts …" at bounding box center [598, 404] width 1138 height 750
click at [693, 207] on div "**********" at bounding box center [923, 424] width 473 height 632
click at [1101, 47] on span "Test" at bounding box center [1107, 44] width 15 height 11
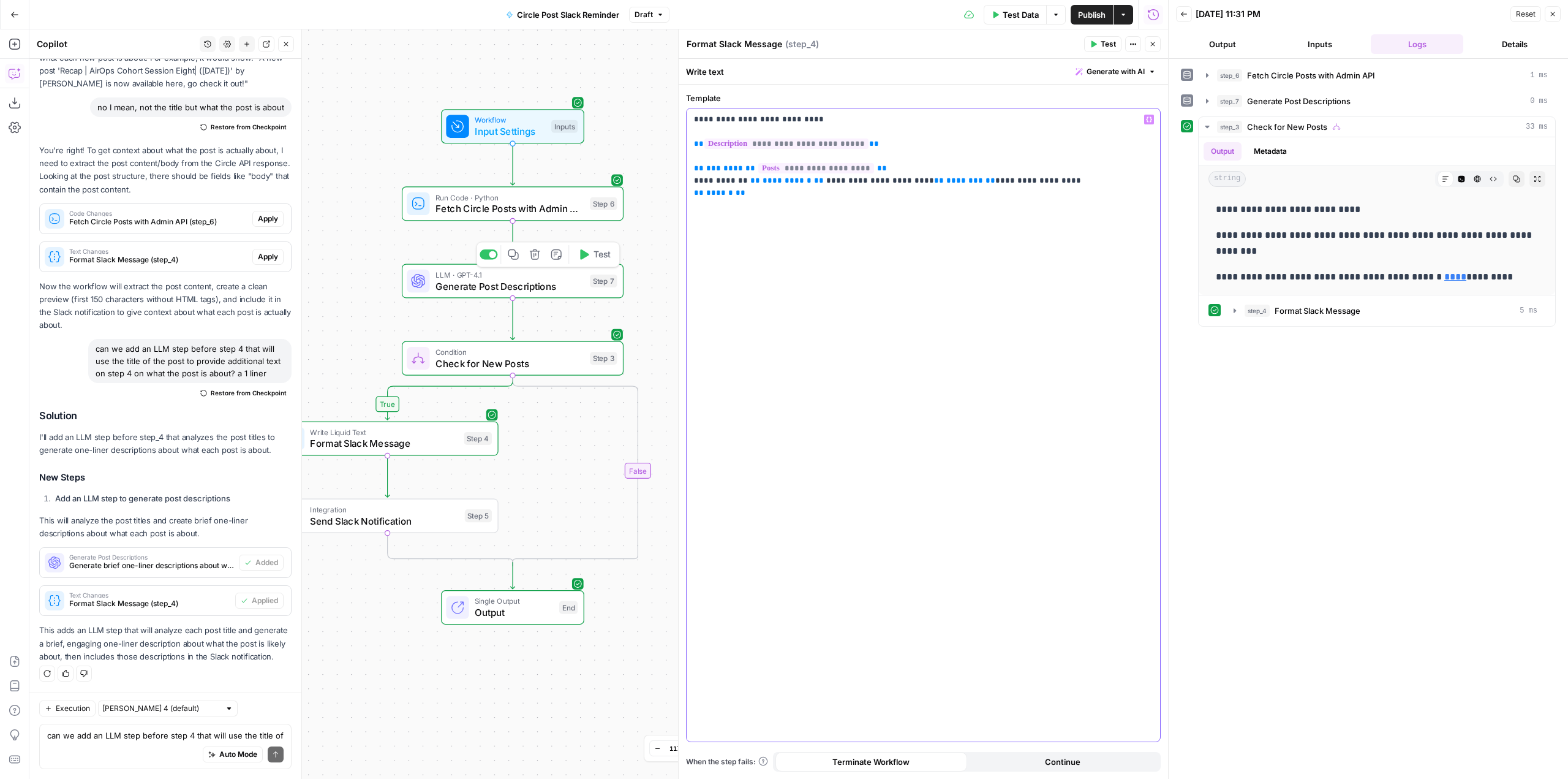
click at [763, 124] on p "**********" at bounding box center [923, 156] width 459 height 86
click at [1102, 36] on button "Test" at bounding box center [1103, 44] width 38 height 16
click at [731, 120] on p "**********" at bounding box center [923, 156] width 459 height 86
click at [730, 120] on p "**********" at bounding box center [923, 156] width 459 height 86
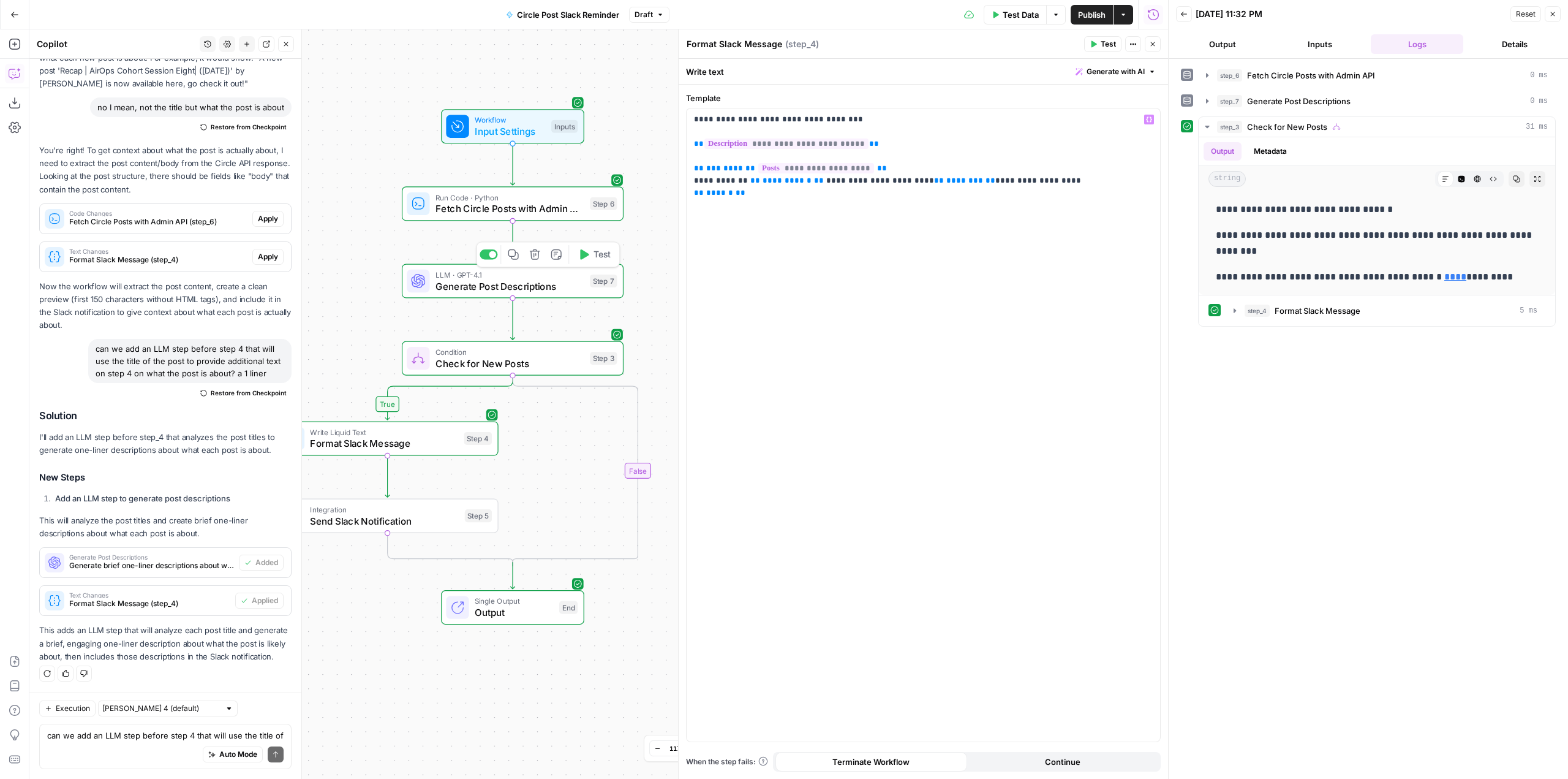
click at [1093, 48] on button "Test" at bounding box center [1103, 44] width 38 height 16
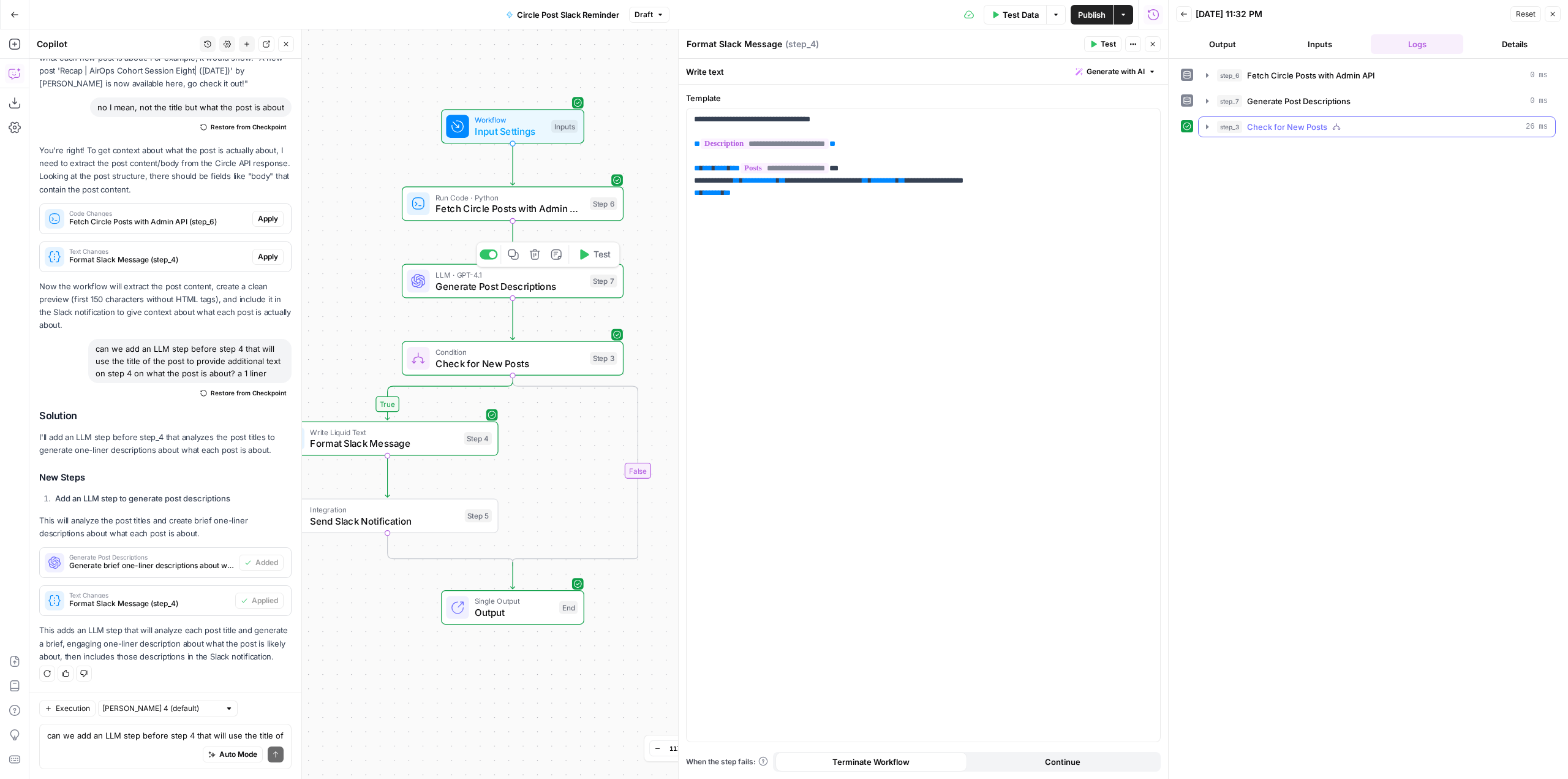
click at [1202, 128] on icon "button" at bounding box center [1206, 126] width 10 height 10
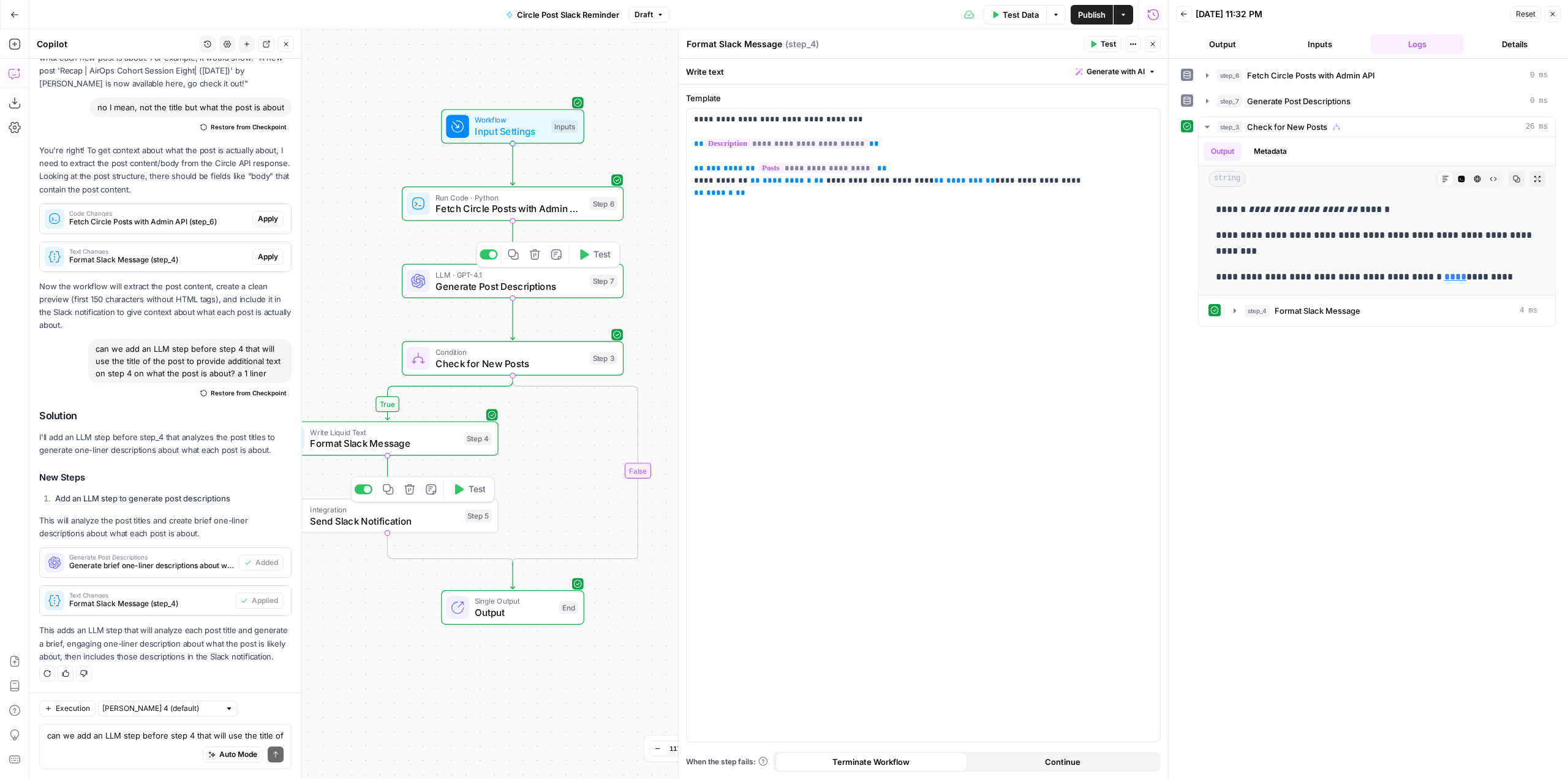
click at [446, 531] on div "Integration Send Slack Notification Step 5 Copy step Delete step Add Note Test" at bounding box center [388, 515] width 221 height 34
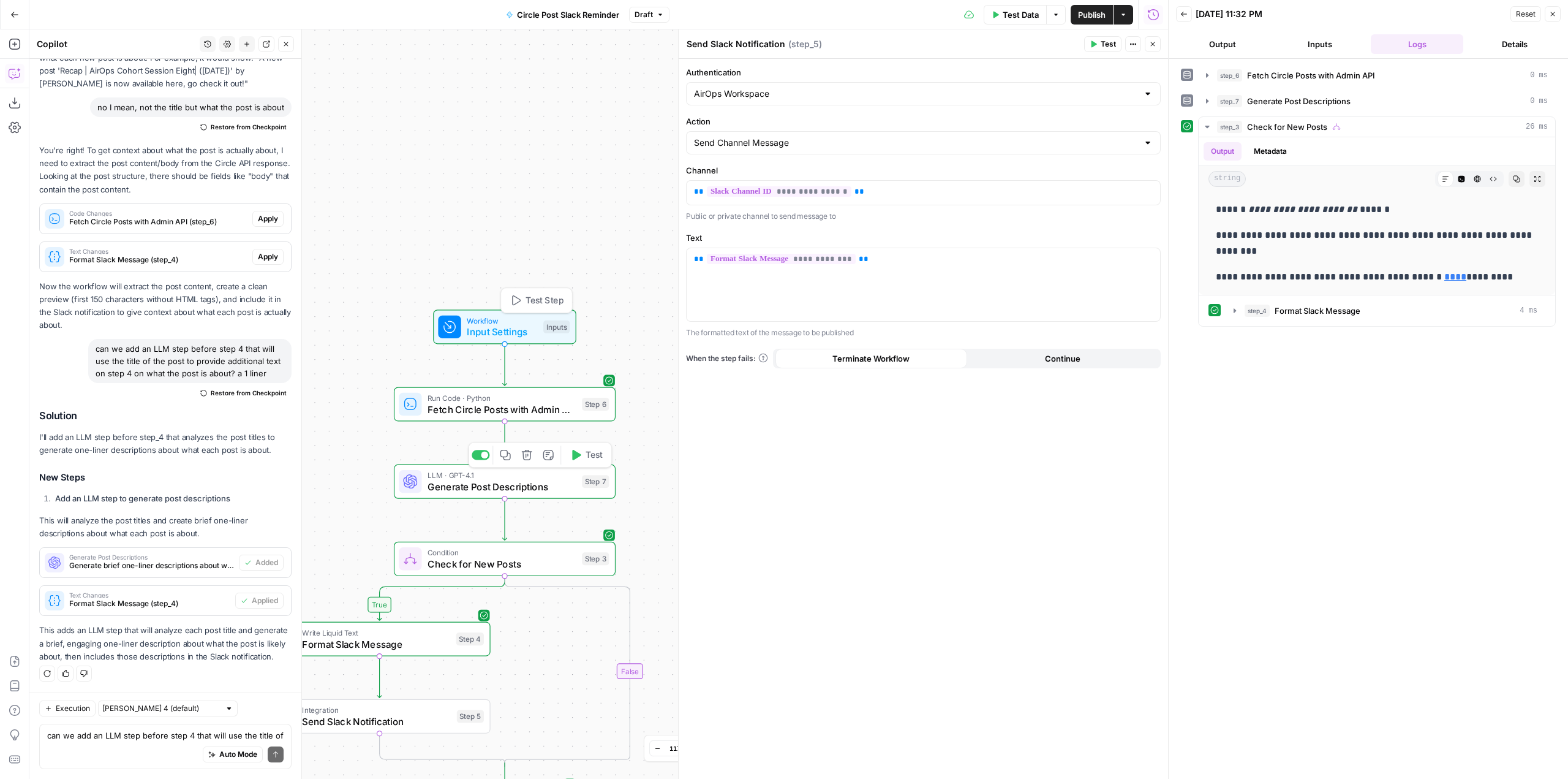
click at [530, 327] on span "Input Settings" at bounding box center [503, 331] width 71 height 14
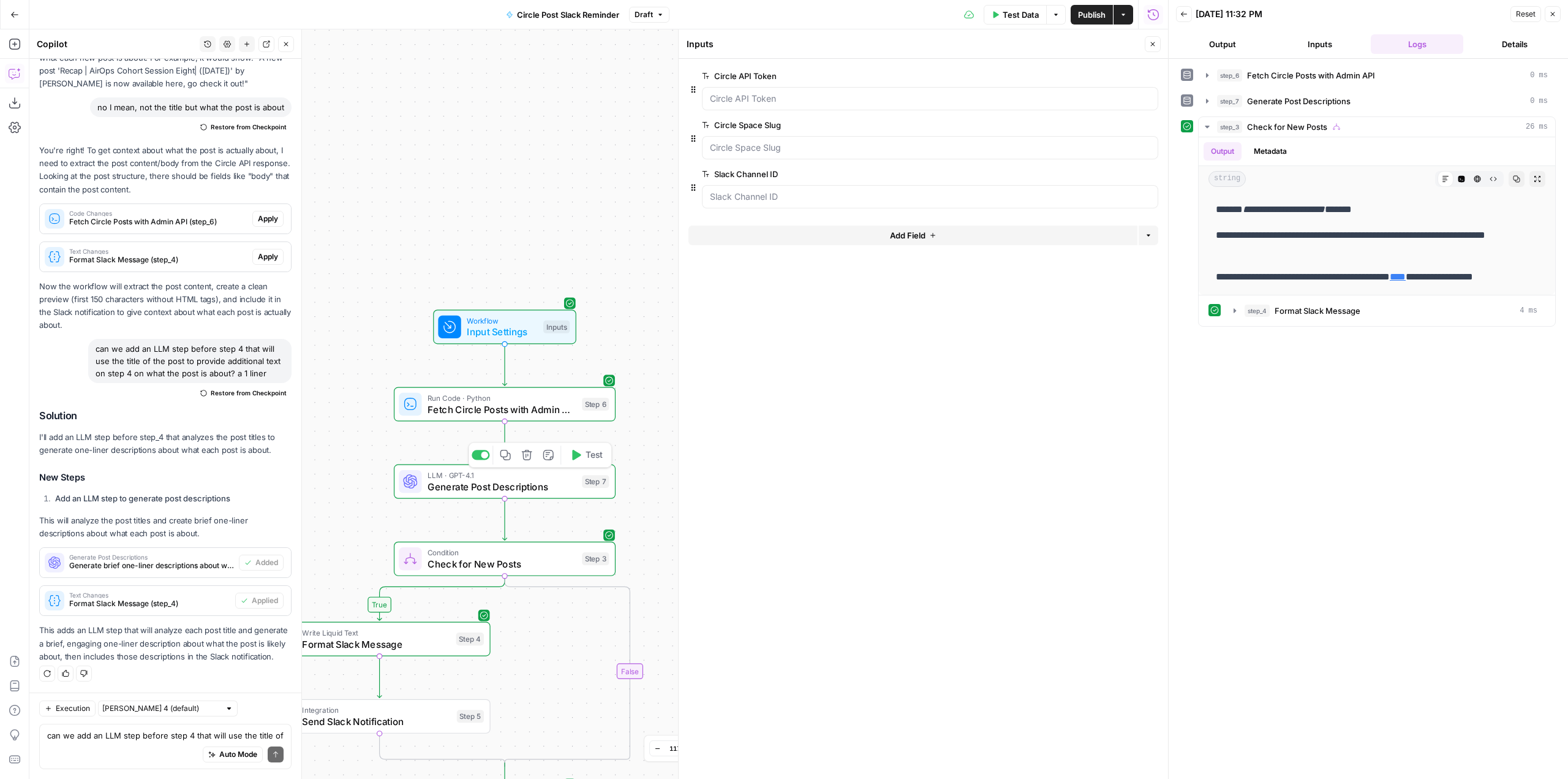
click at [1020, 11] on span "Test Data" at bounding box center [1021, 15] width 36 height 13
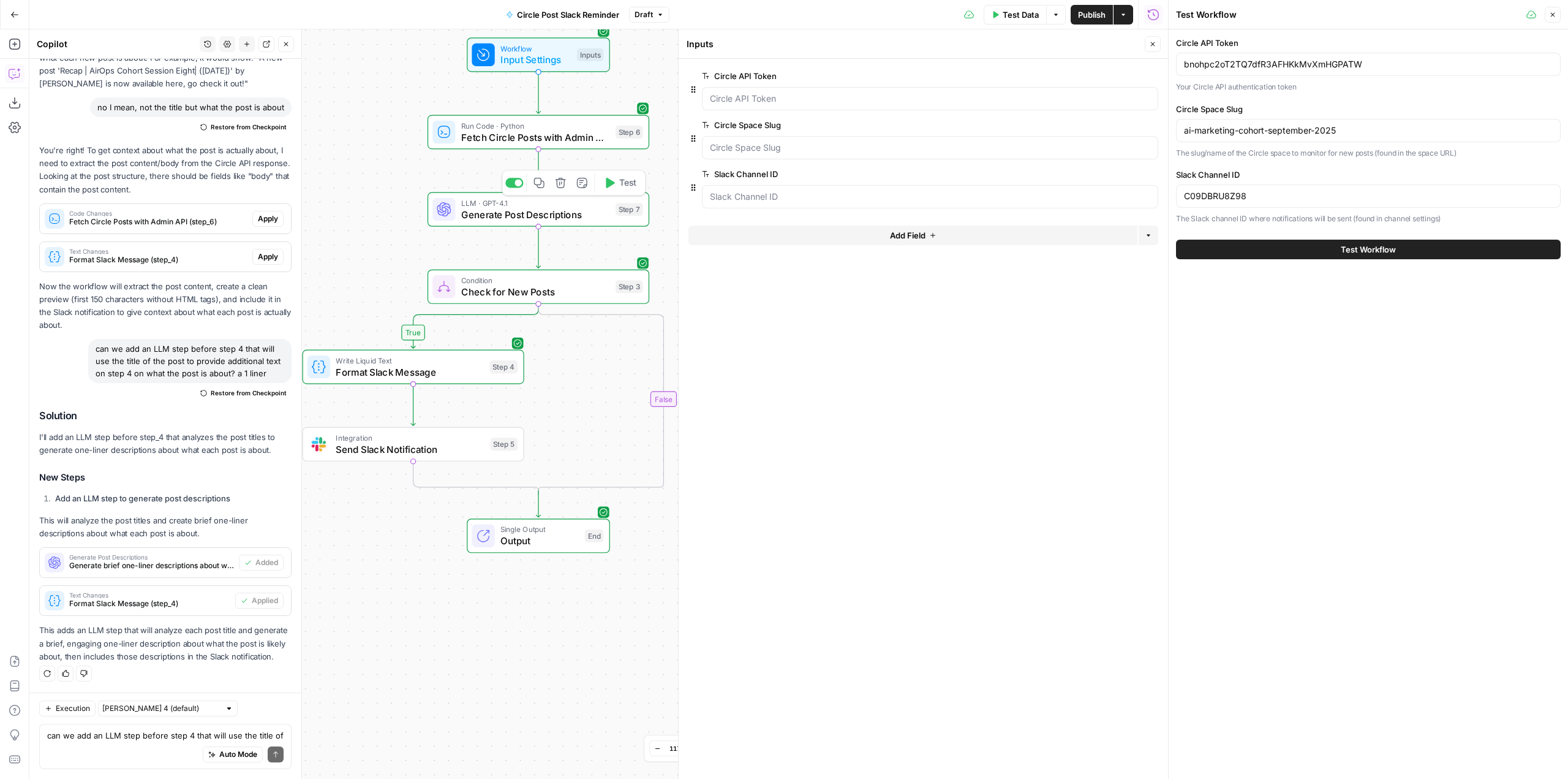
drag, startPoint x: 652, startPoint y: 350, endPoint x: 682, endPoint y: 170, distance: 182.5
click at [682, 170] on body "AirOps Growth New Home Browse Insights Opportunities Your Data Recent Grids Coh…" at bounding box center [784, 390] width 1568 height 779
drag, startPoint x: 1280, startPoint y: 202, endPoint x: 1137, endPoint y: 194, distance: 143.2
click at [1137, 194] on body "AirOps Growth New Home Browse Insights Opportunities Your Data Recent Grids Coh…" at bounding box center [784, 390] width 1568 height 779
click at [1311, 203] on div "C09DBRU8Z98" at bounding box center [1368, 196] width 385 height 23
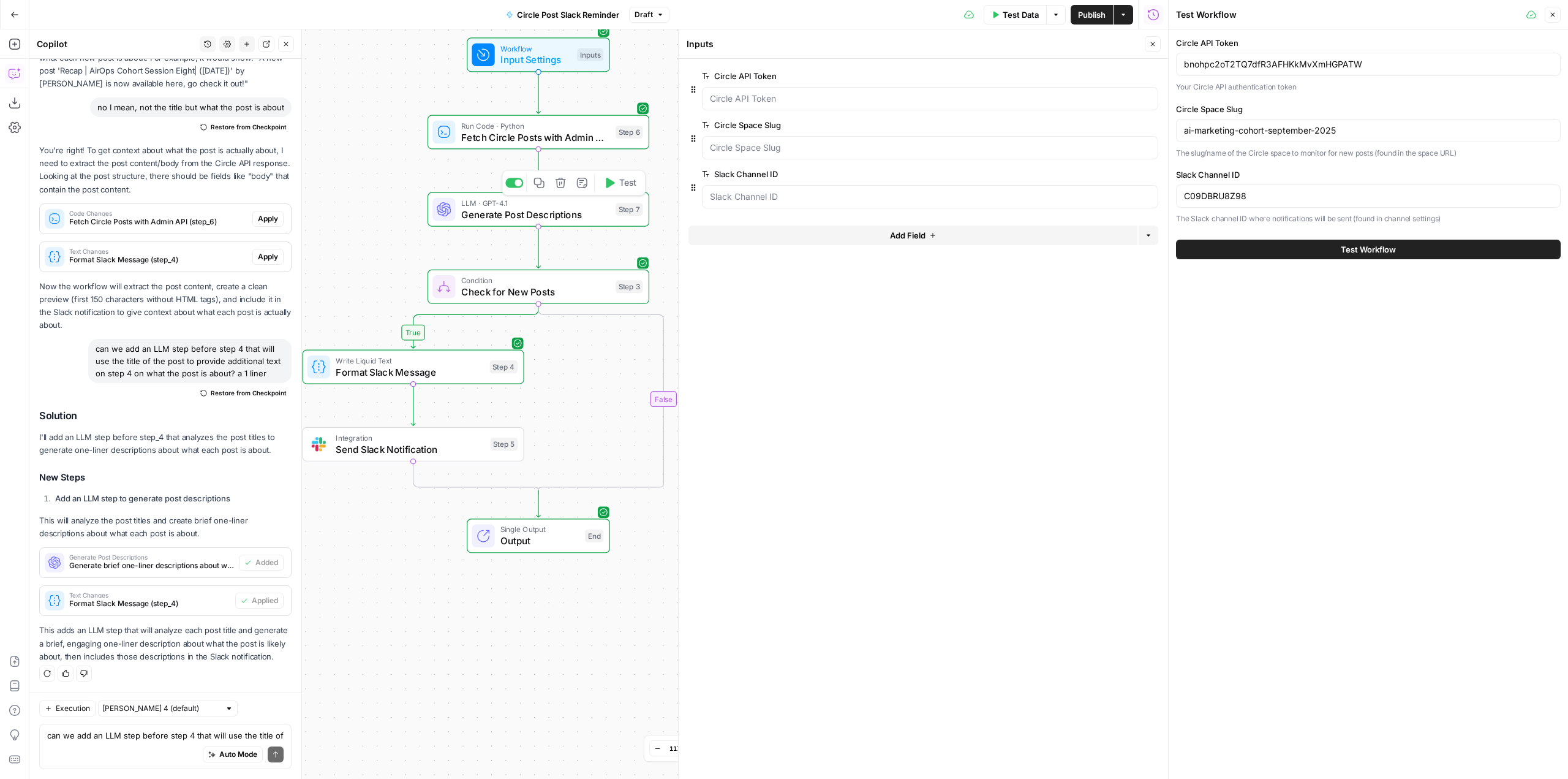
click at [1365, 247] on span "Test Workflow" at bounding box center [1368, 249] width 55 height 13
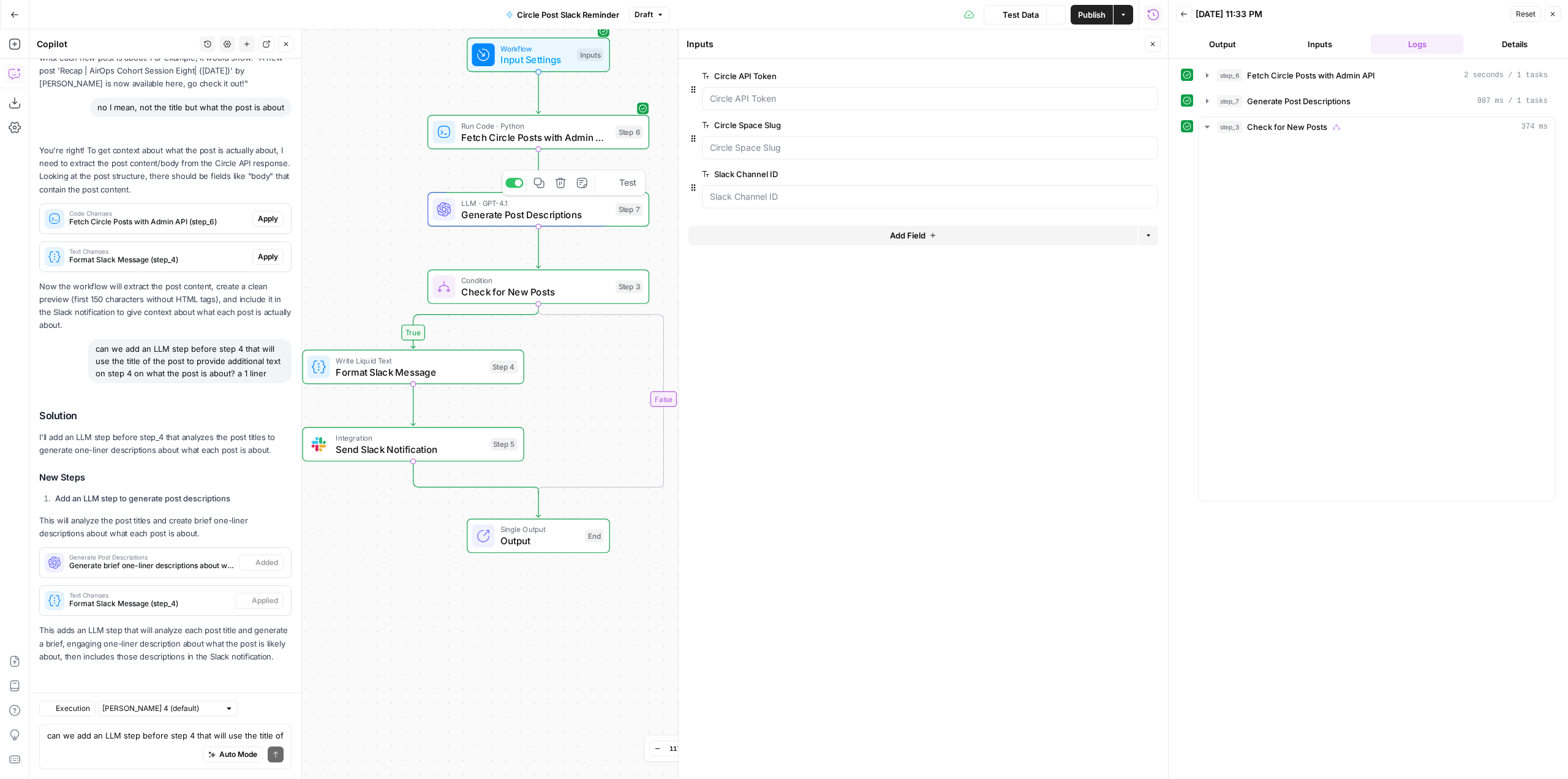
scroll to position [16681, 0]
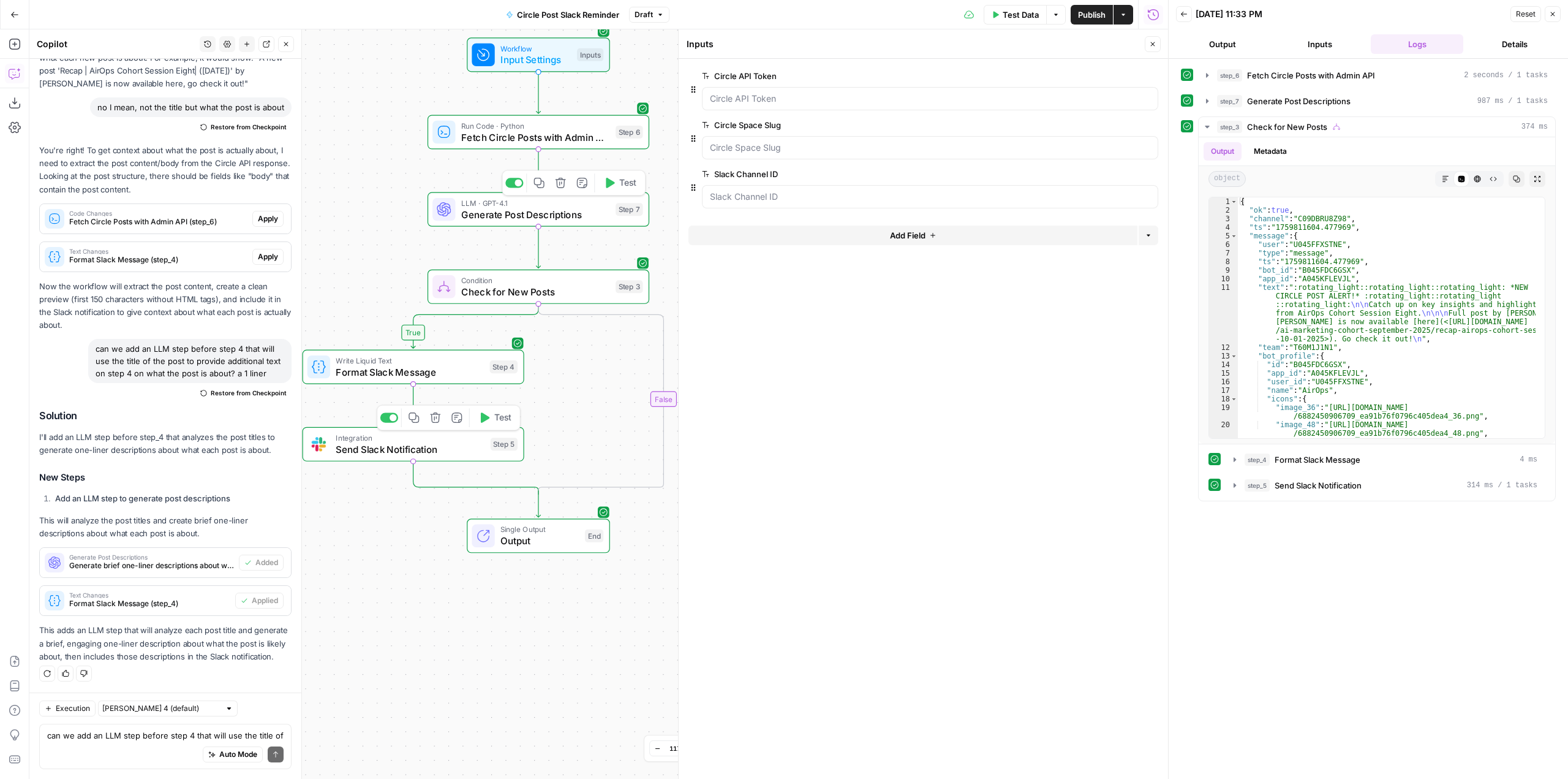
click at [420, 451] on span "Send Slack Notification" at bounding box center [410, 448] width 149 height 14
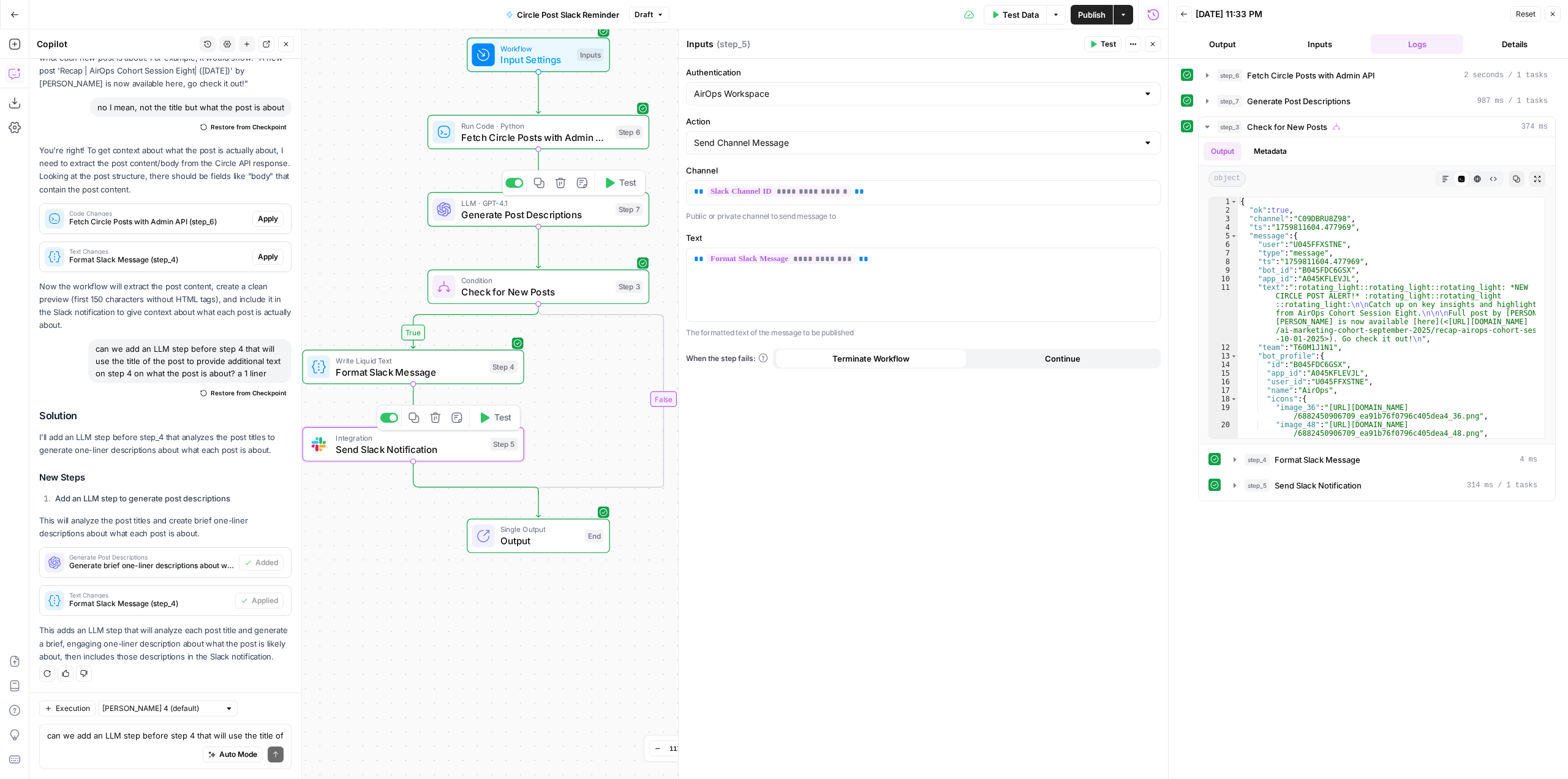
type textarea "Send Slack Notification"
click at [443, 375] on span "Format Slack Message" at bounding box center [410, 372] width 148 height 14
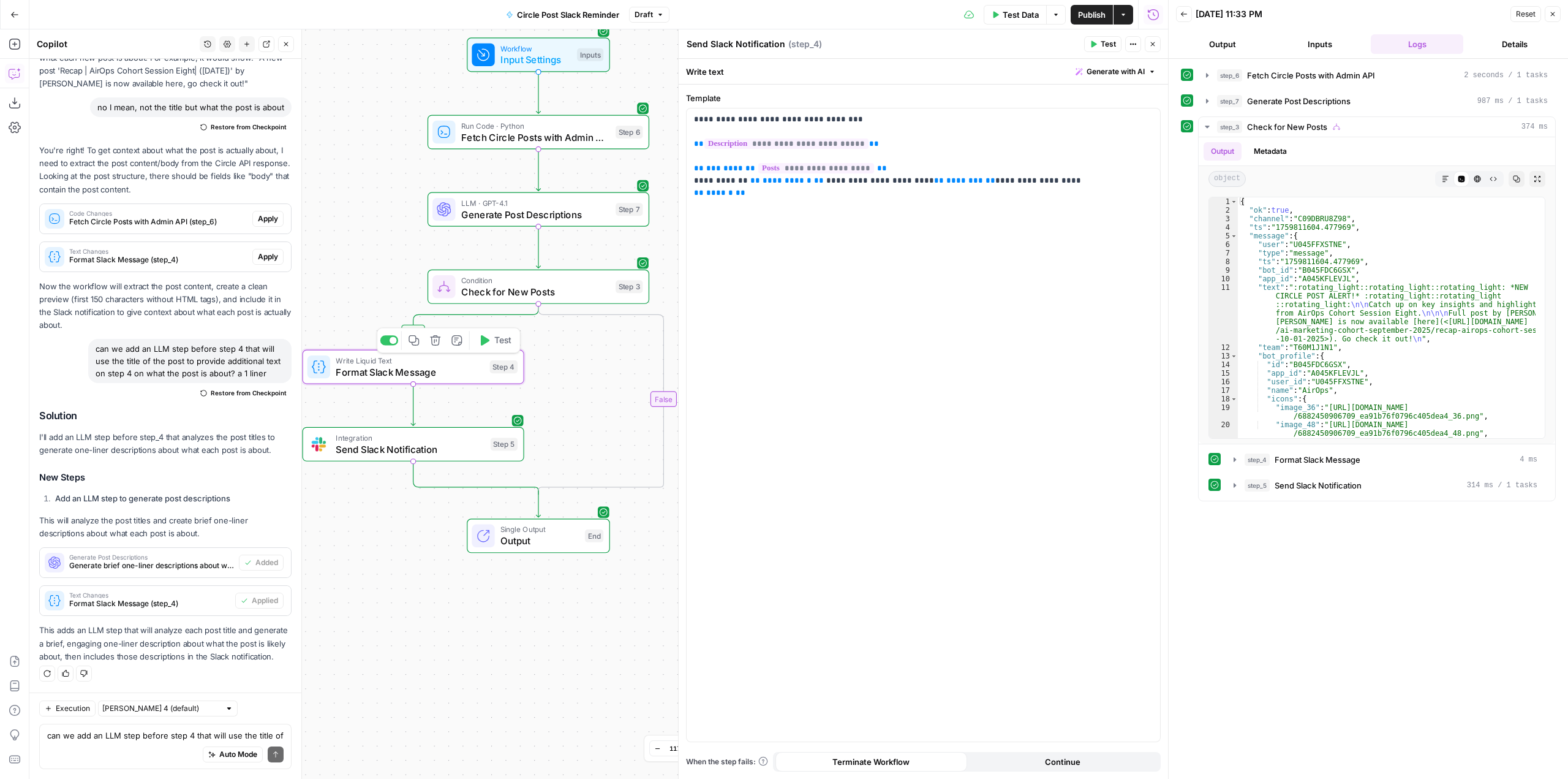
type textarea "Format Slack Message"
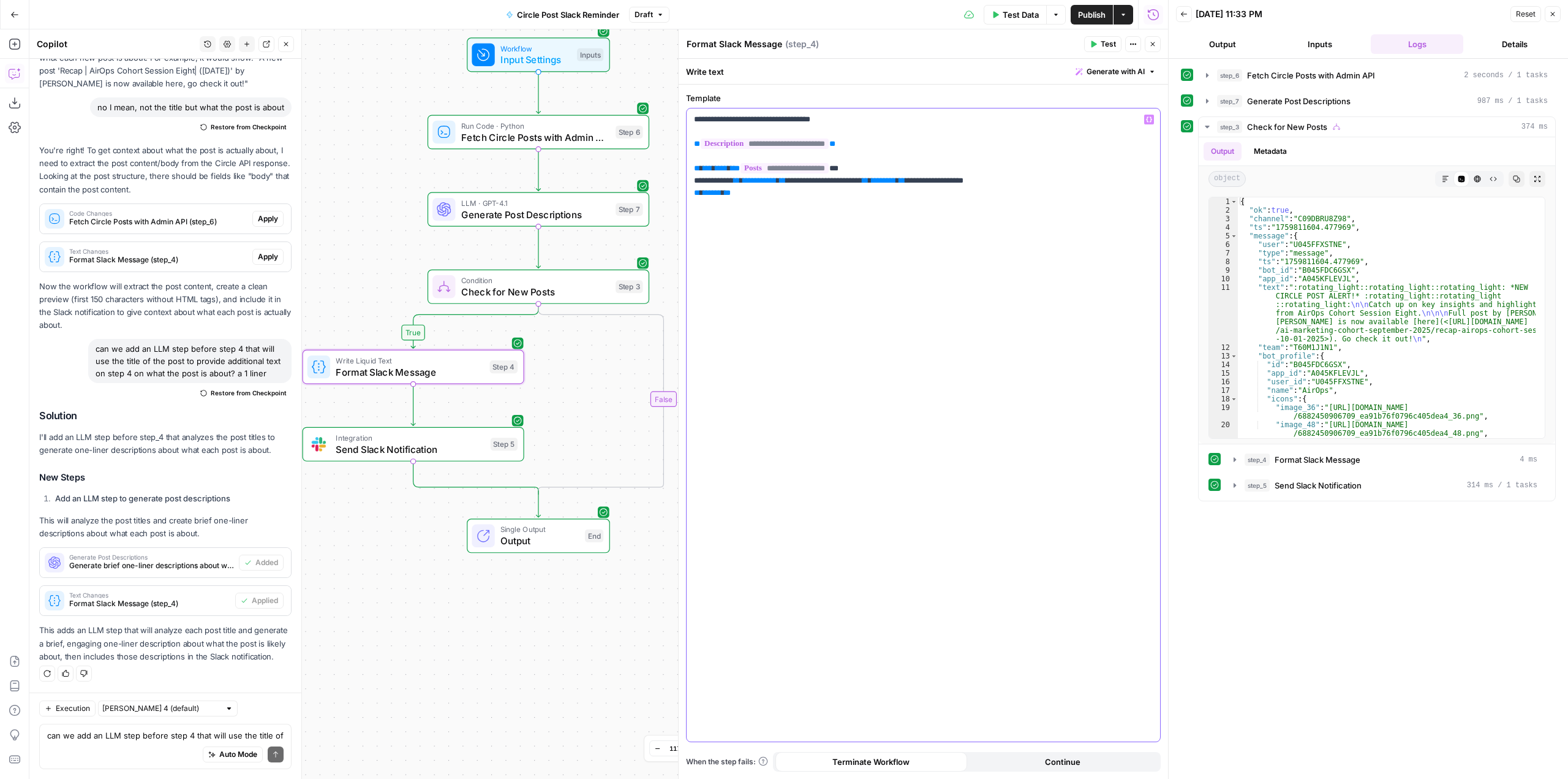
click at [907, 132] on p "**********" at bounding box center [923, 156] width 459 height 86
click at [1238, 459] on icon "button" at bounding box center [1234, 459] width 10 height 10
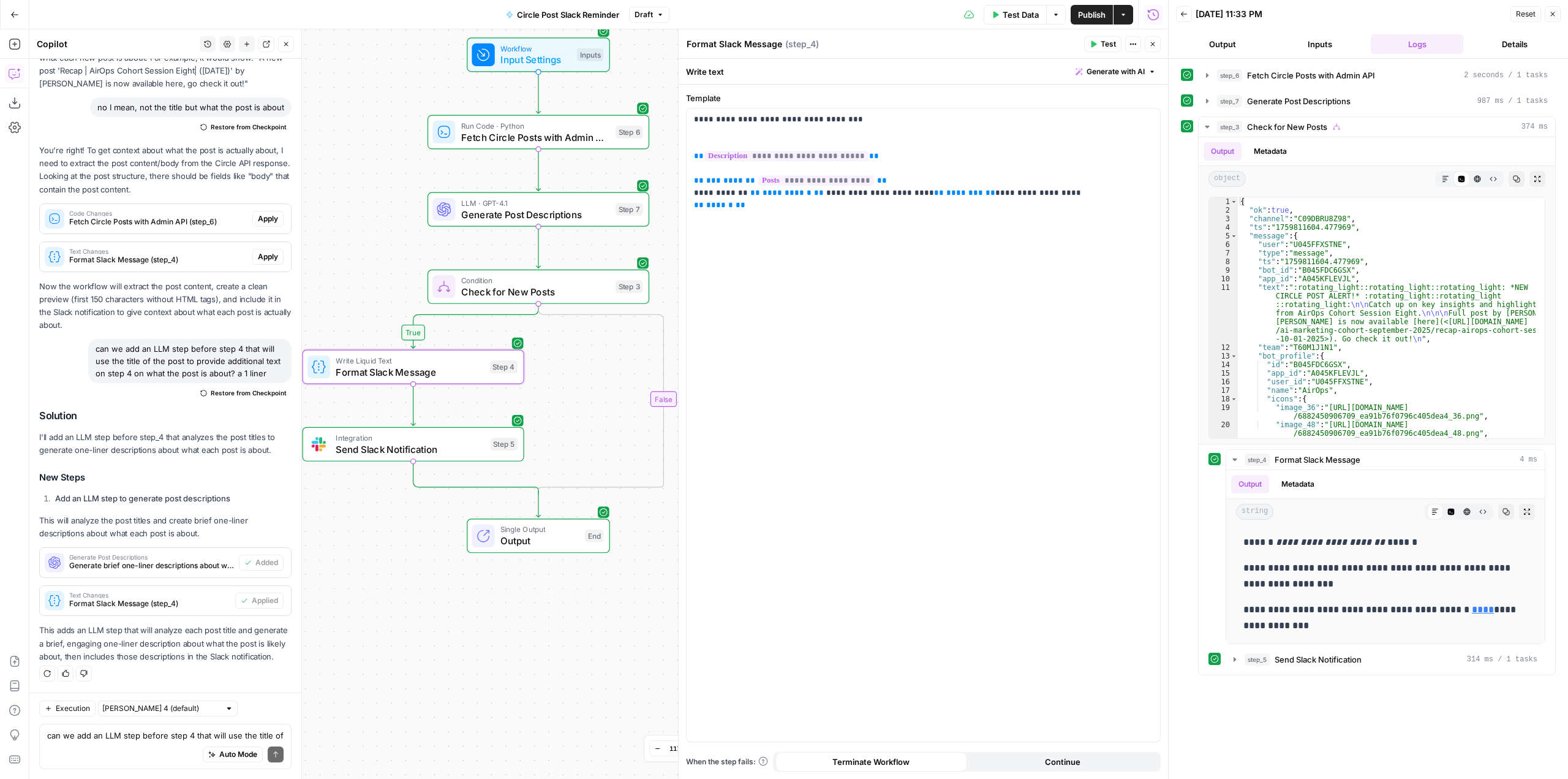
click at [151, 741] on div "Auto Mode Send" at bounding box center [165, 755] width 237 height 27
type textarea "t"
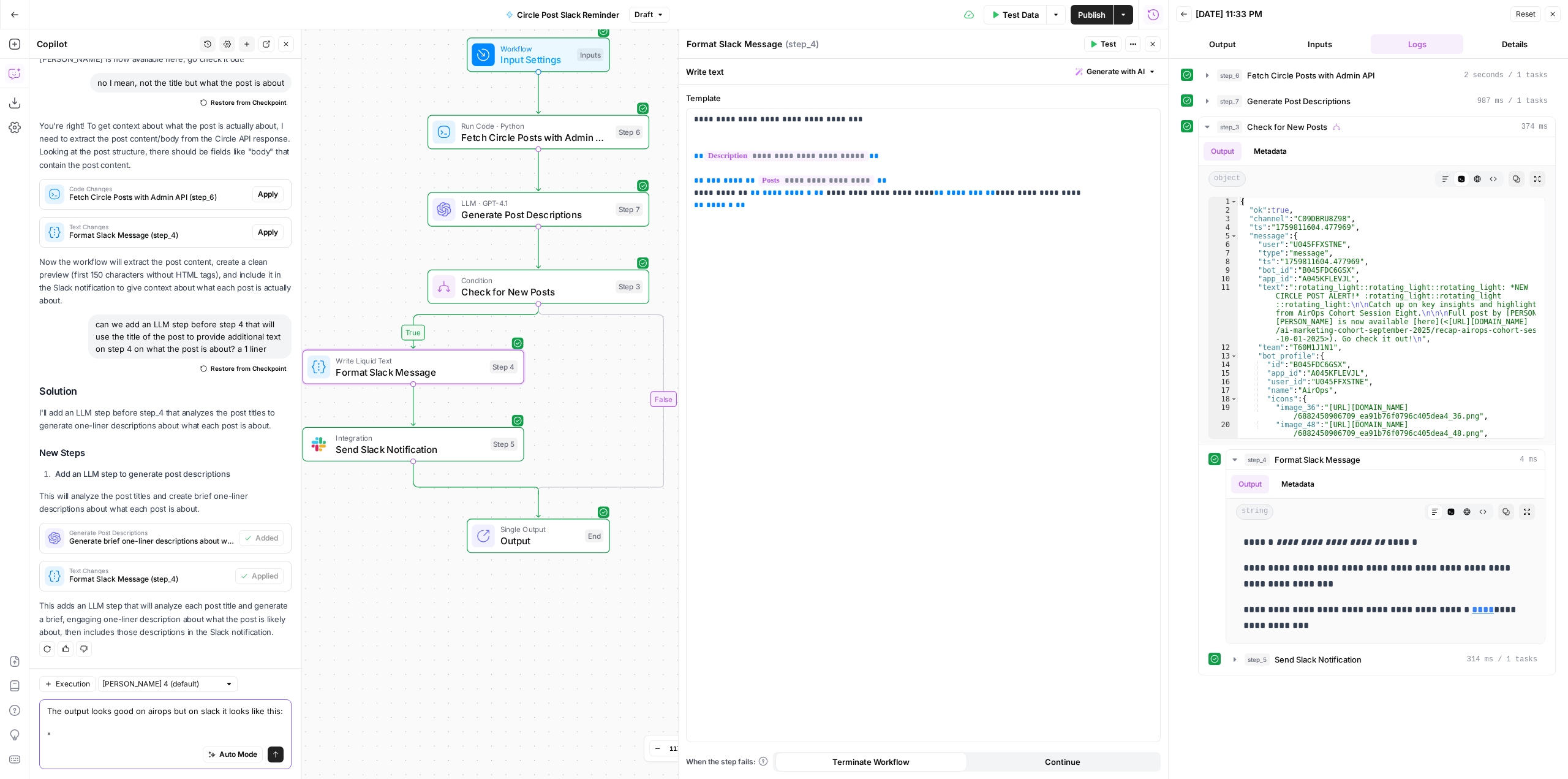
scroll to position [16717, 0]
click at [216, 743] on div "Auto Mode Send" at bounding box center [165, 755] width 237 height 27
paste textarea "Full post by [PERSON_NAME] is now available [here]([URL][DOMAIN_NAME]). Go chec…"
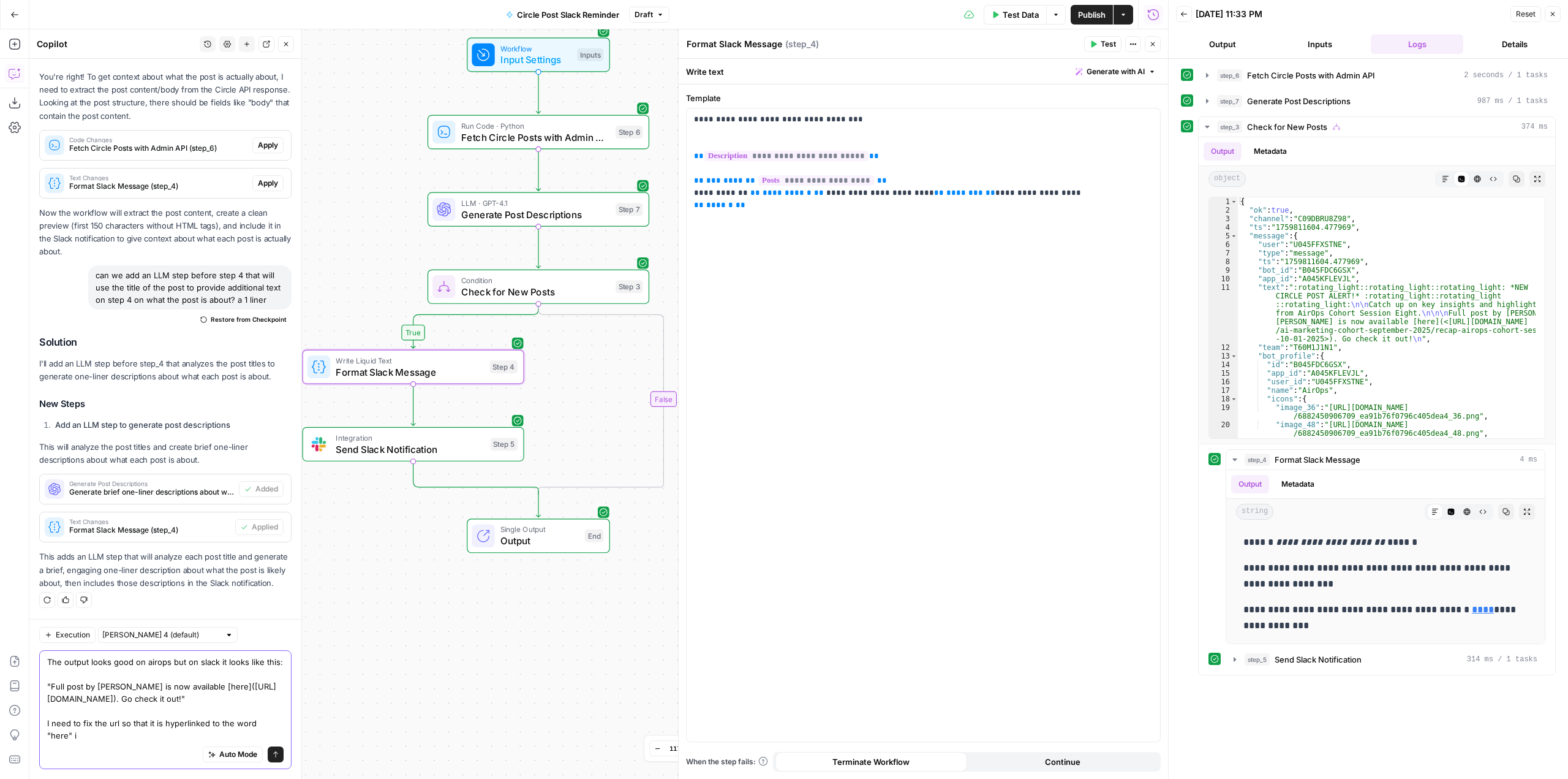
scroll to position [16790, 0]
type textarea "The output looks good on airops but on slack it looks like this: "Full post by …"
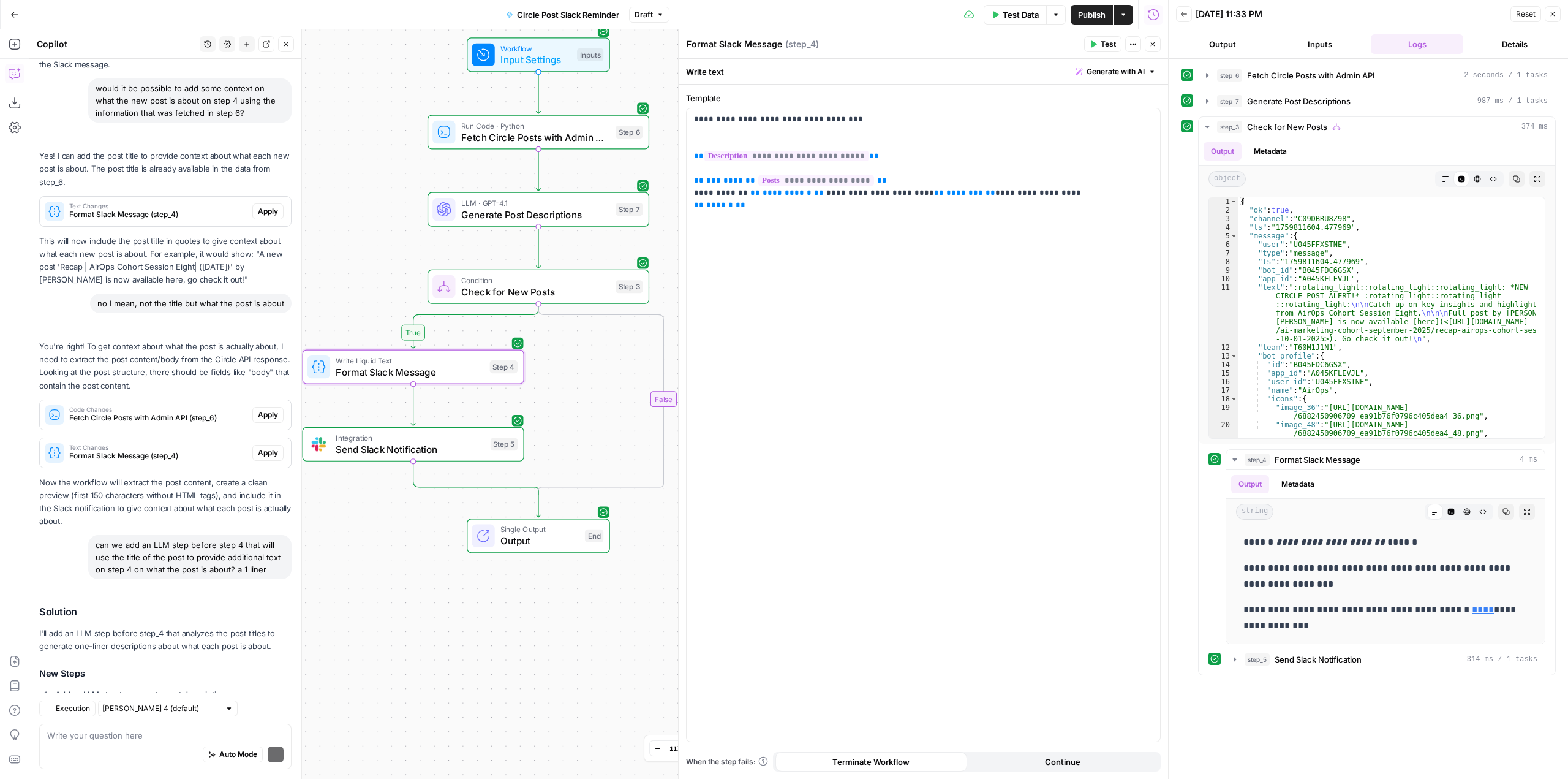
scroll to position [16975, 0]
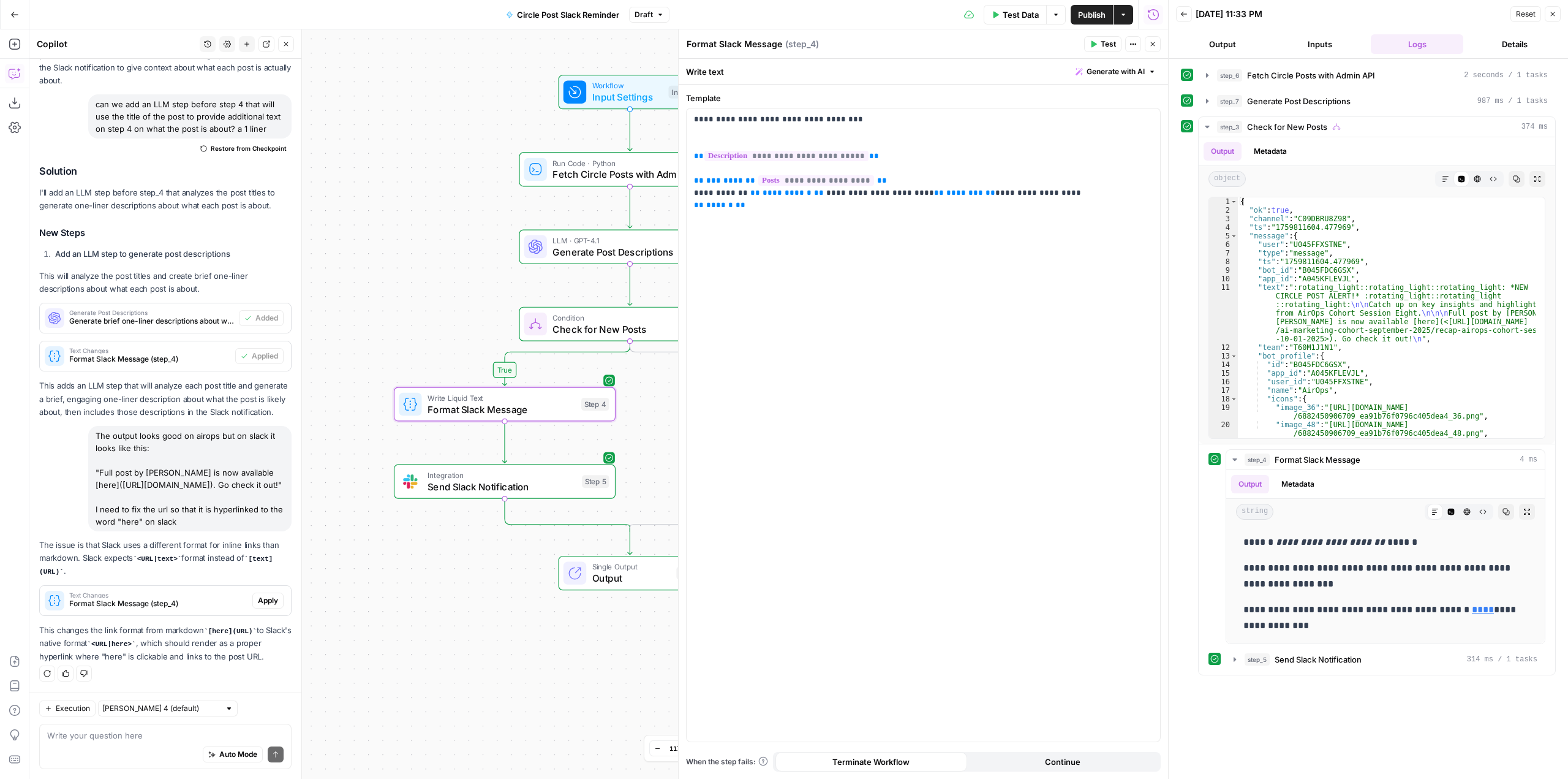
click at [258, 595] on span "Apply" at bounding box center [268, 600] width 21 height 11
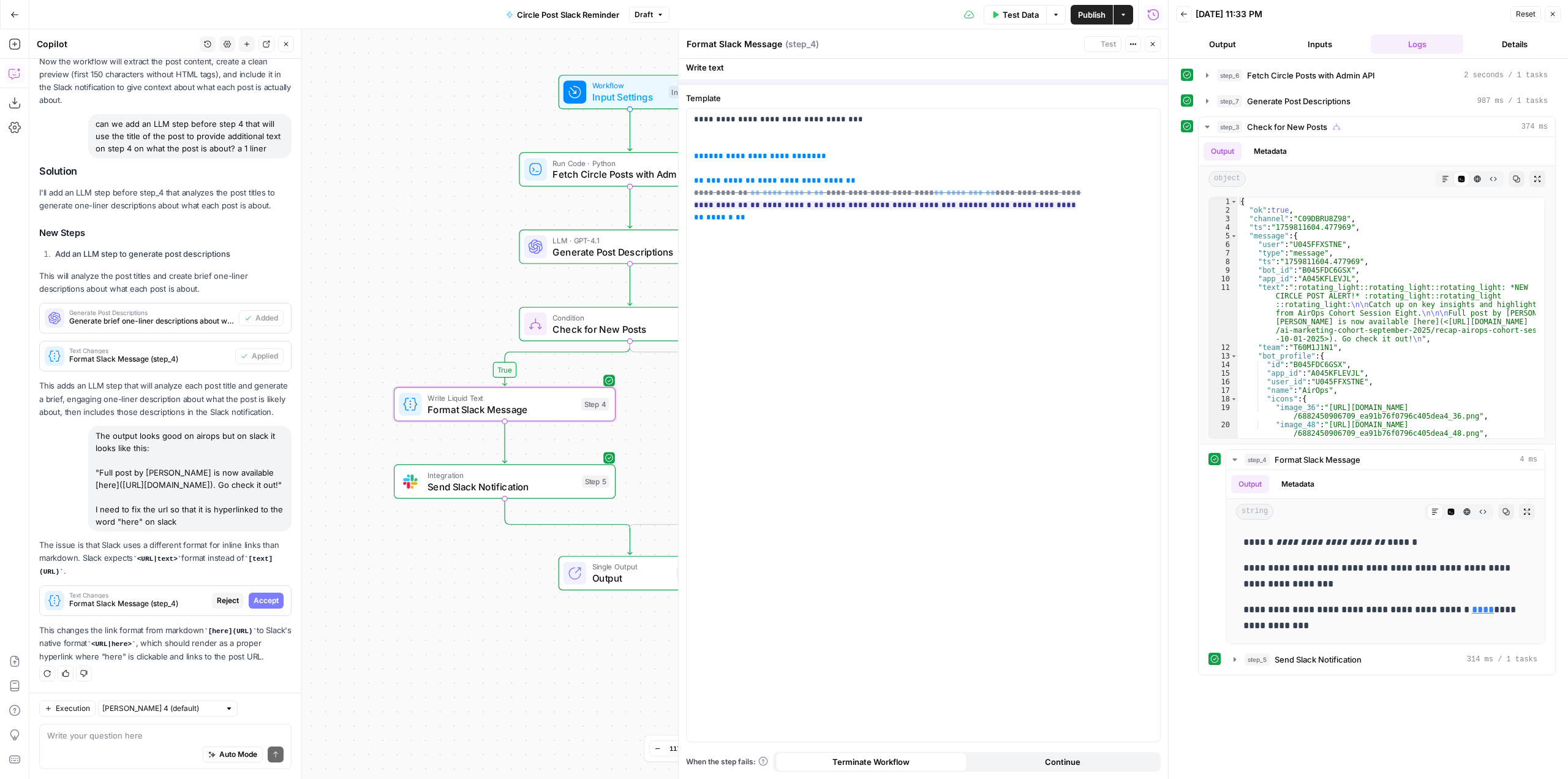
scroll to position [16505, 0]
click at [258, 595] on span "Accept" at bounding box center [266, 600] width 25 height 11
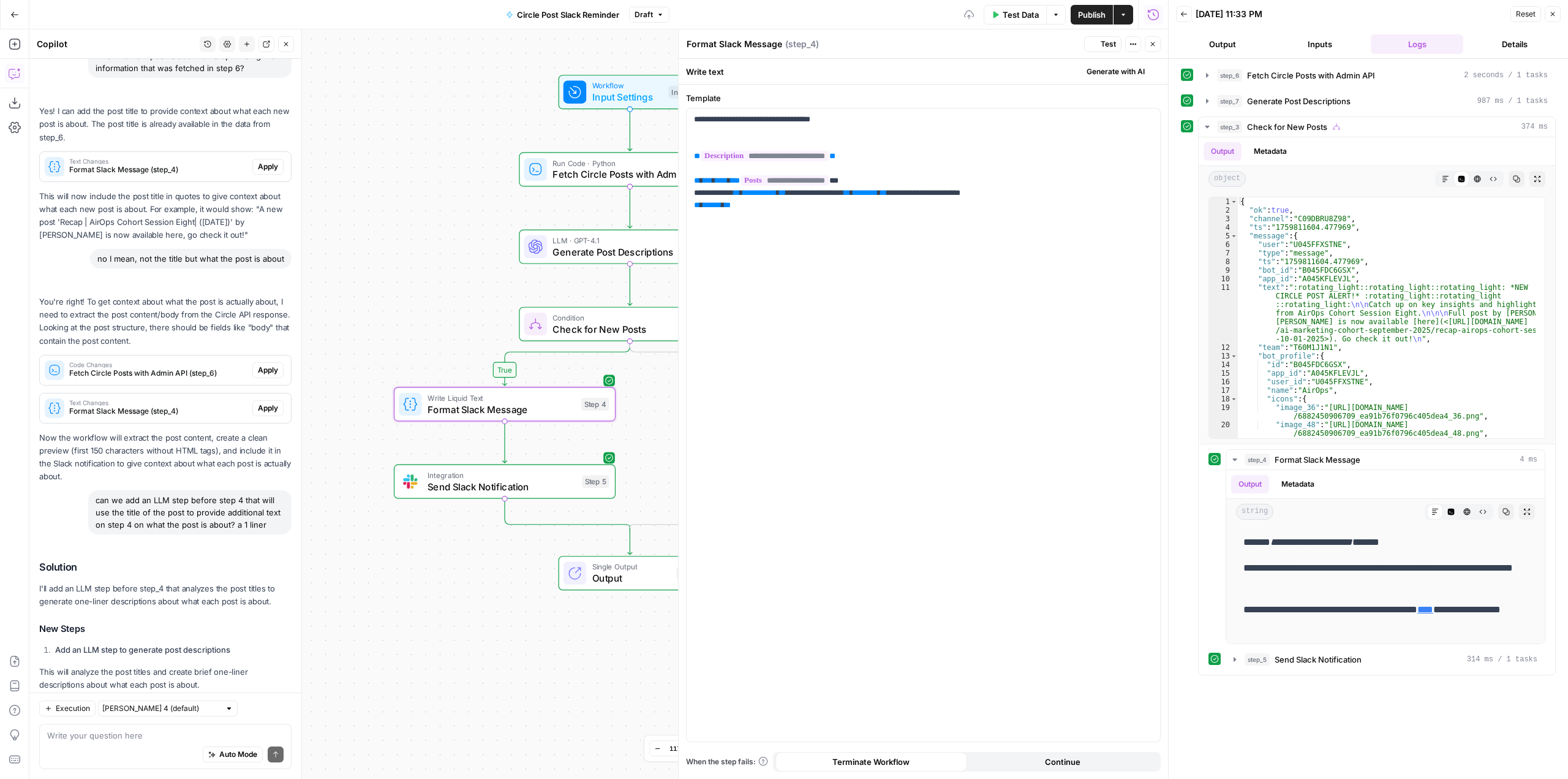
scroll to position [16995, 0]
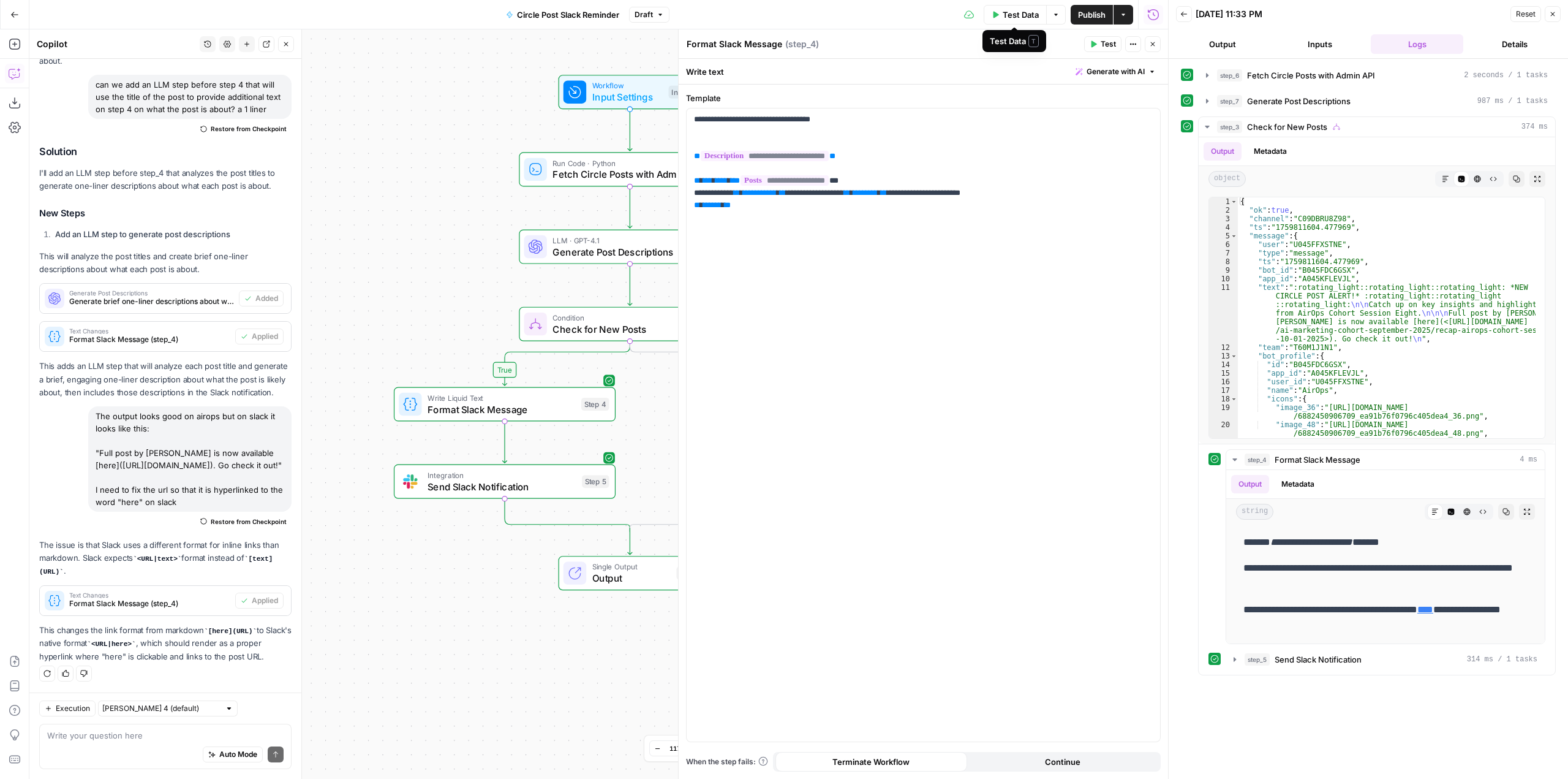
click at [1022, 10] on span "Test Data" at bounding box center [1021, 15] width 36 height 13
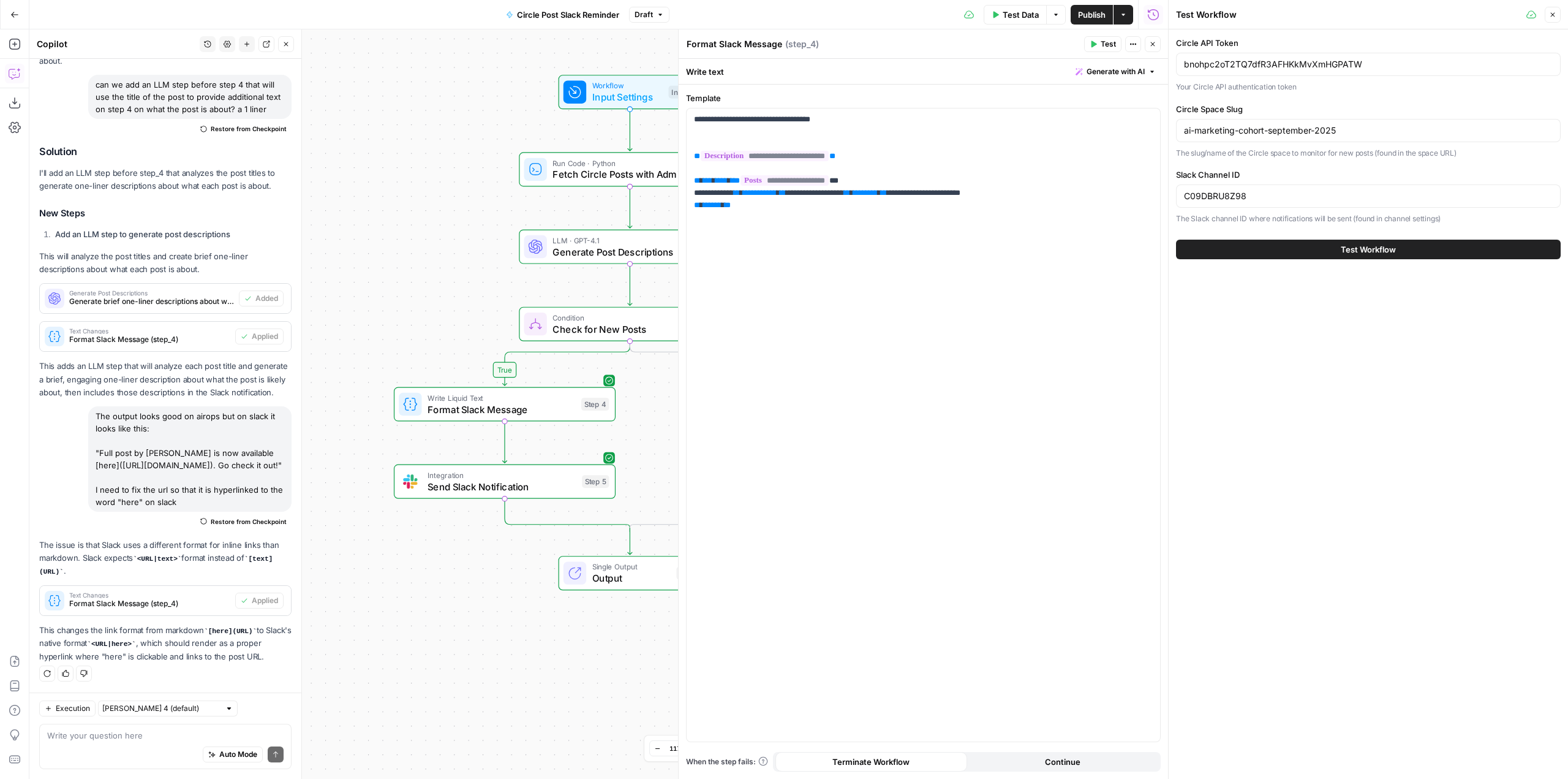
click at [1330, 253] on button "Test Workflow" at bounding box center [1368, 249] width 385 height 20
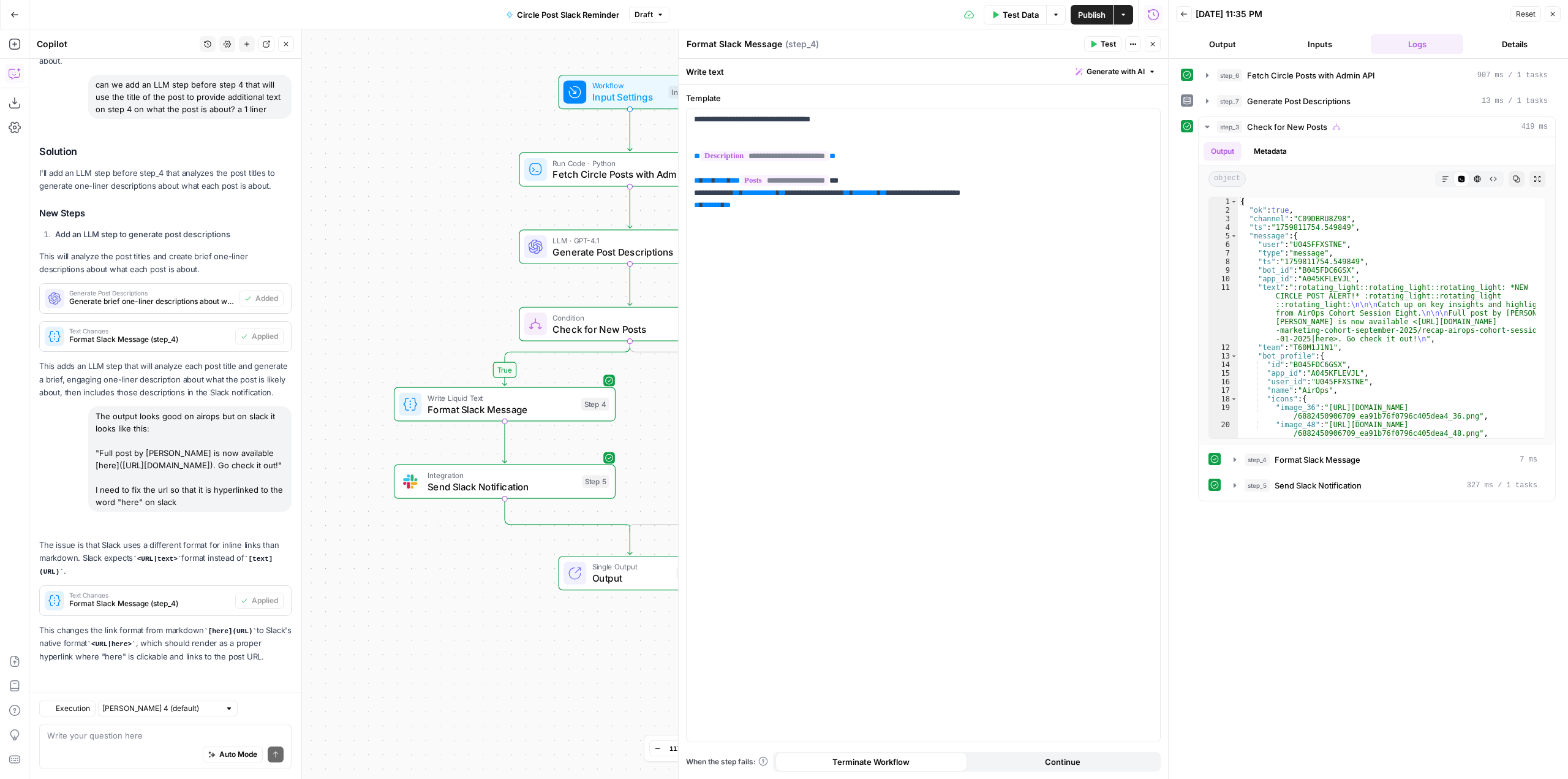
scroll to position [16995, 0]
click at [721, 116] on p "**********" at bounding box center [923, 163] width 459 height 98
click at [1018, 20] on span "Test Data" at bounding box center [1021, 15] width 36 height 13
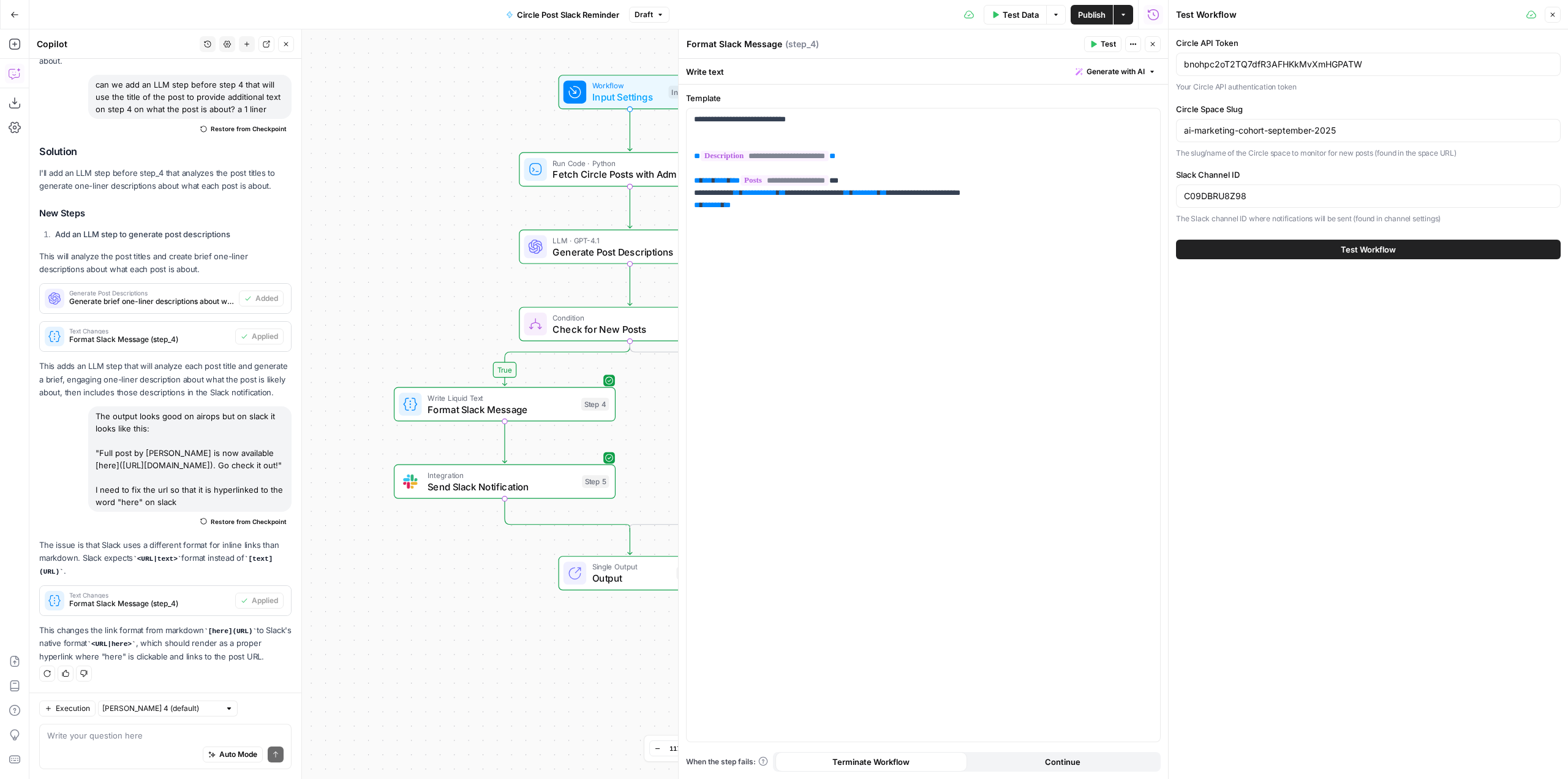
click at [1355, 255] on span "Test Workflow" at bounding box center [1368, 249] width 55 height 13
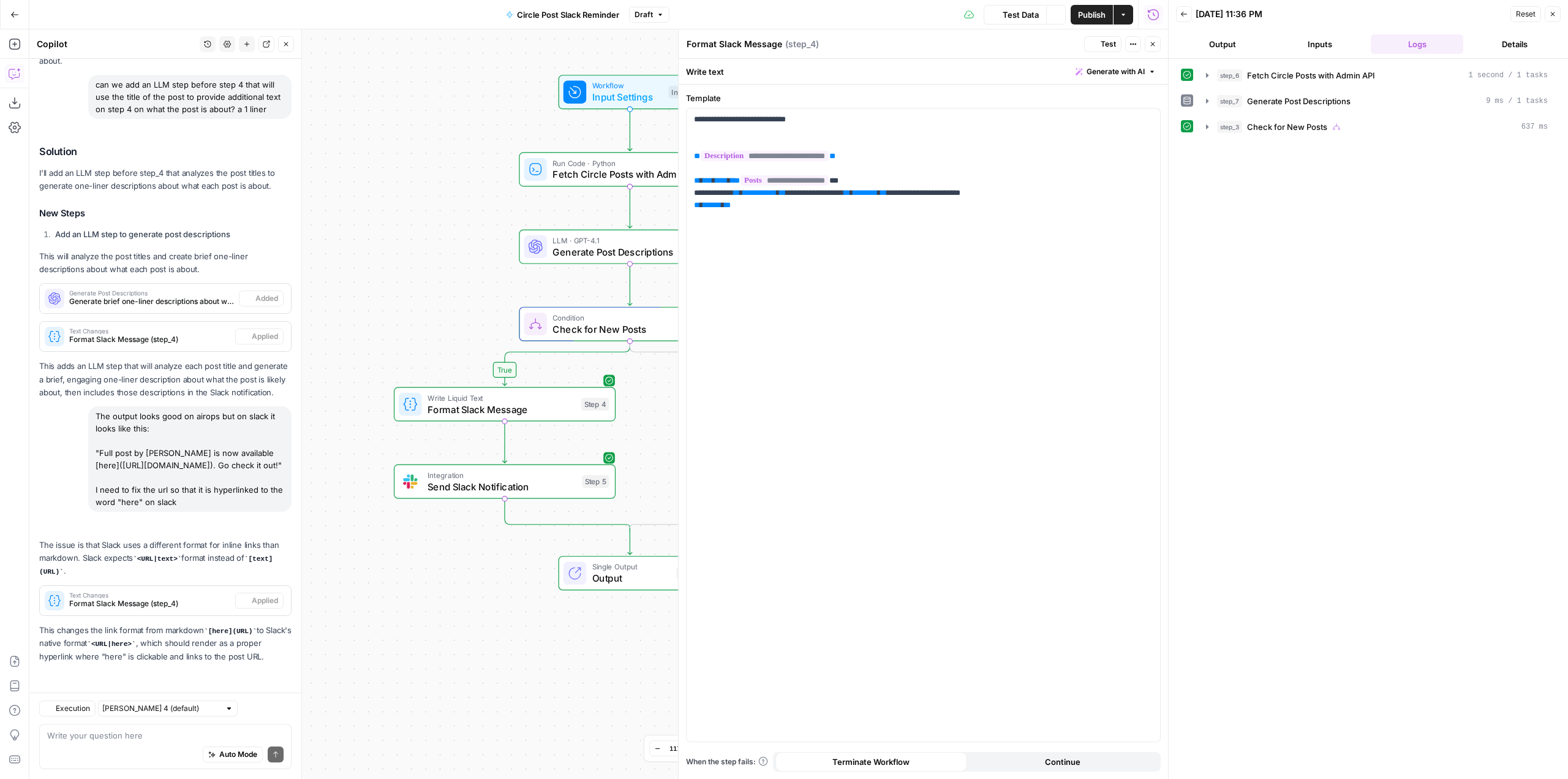
scroll to position [16995, 0]
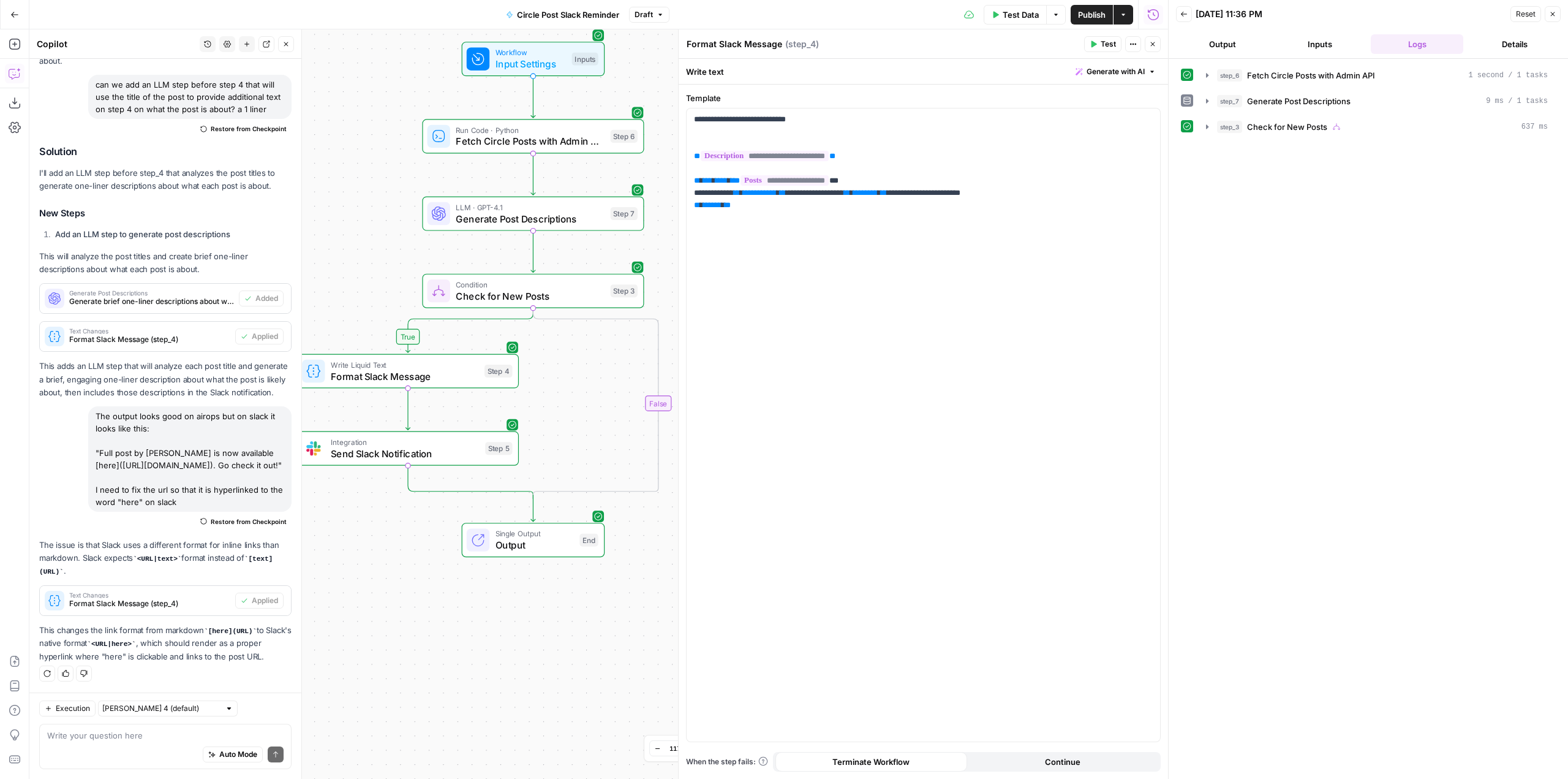
drag, startPoint x: 537, startPoint y: 630, endPoint x: 440, endPoint y: 597, distance: 102.5
click at [440, 597] on div "true false Workflow Input Settings Inputs Run Code · Python Fetch Circle Posts …" at bounding box center [598, 404] width 1138 height 750
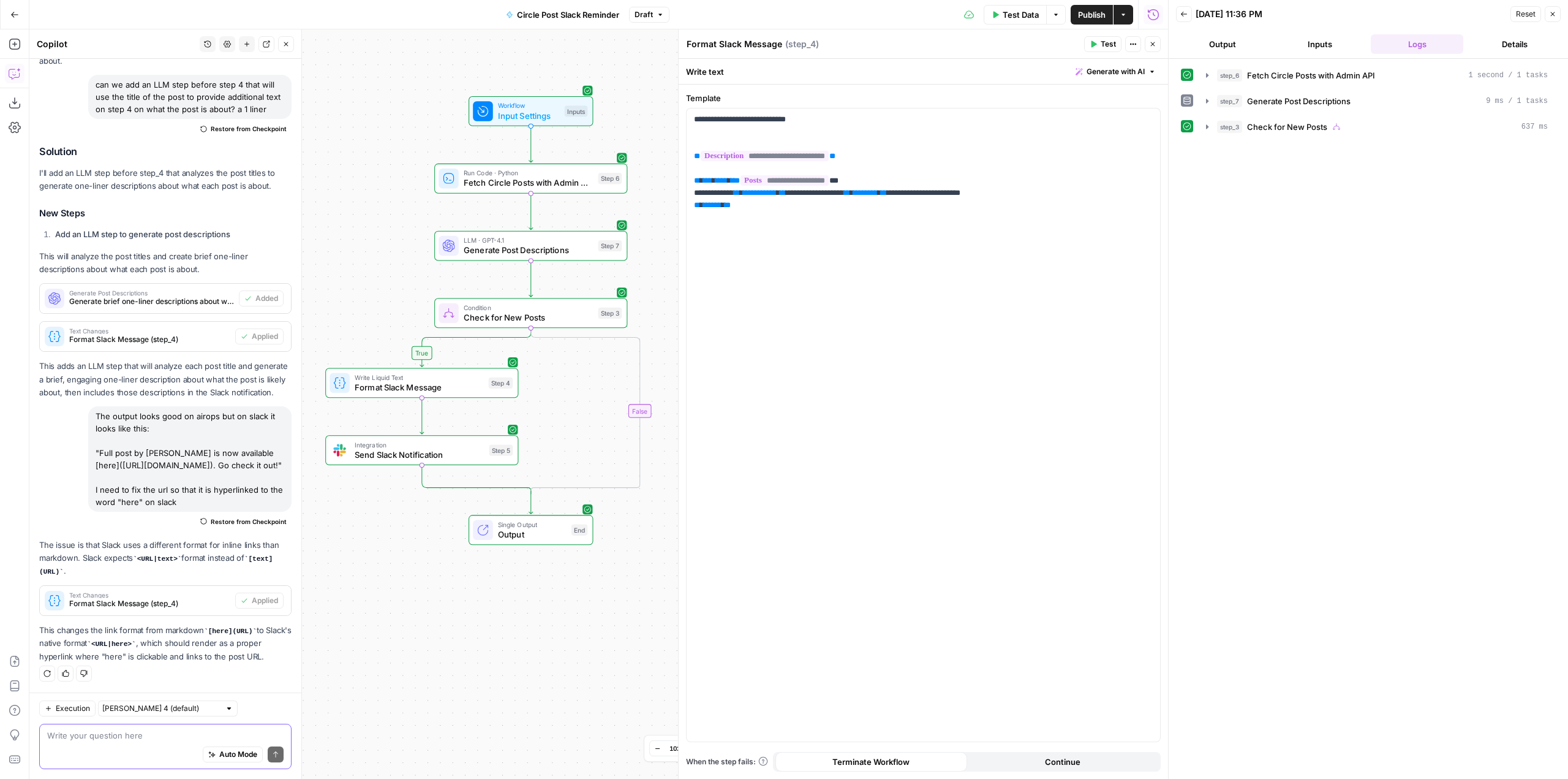
click at [154, 732] on textarea at bounding box center [165, 735] width 237 height 13
click at [154, 732] on textarea "ok this works perfectly." at bounding box center [165, 735] width 237 height 13
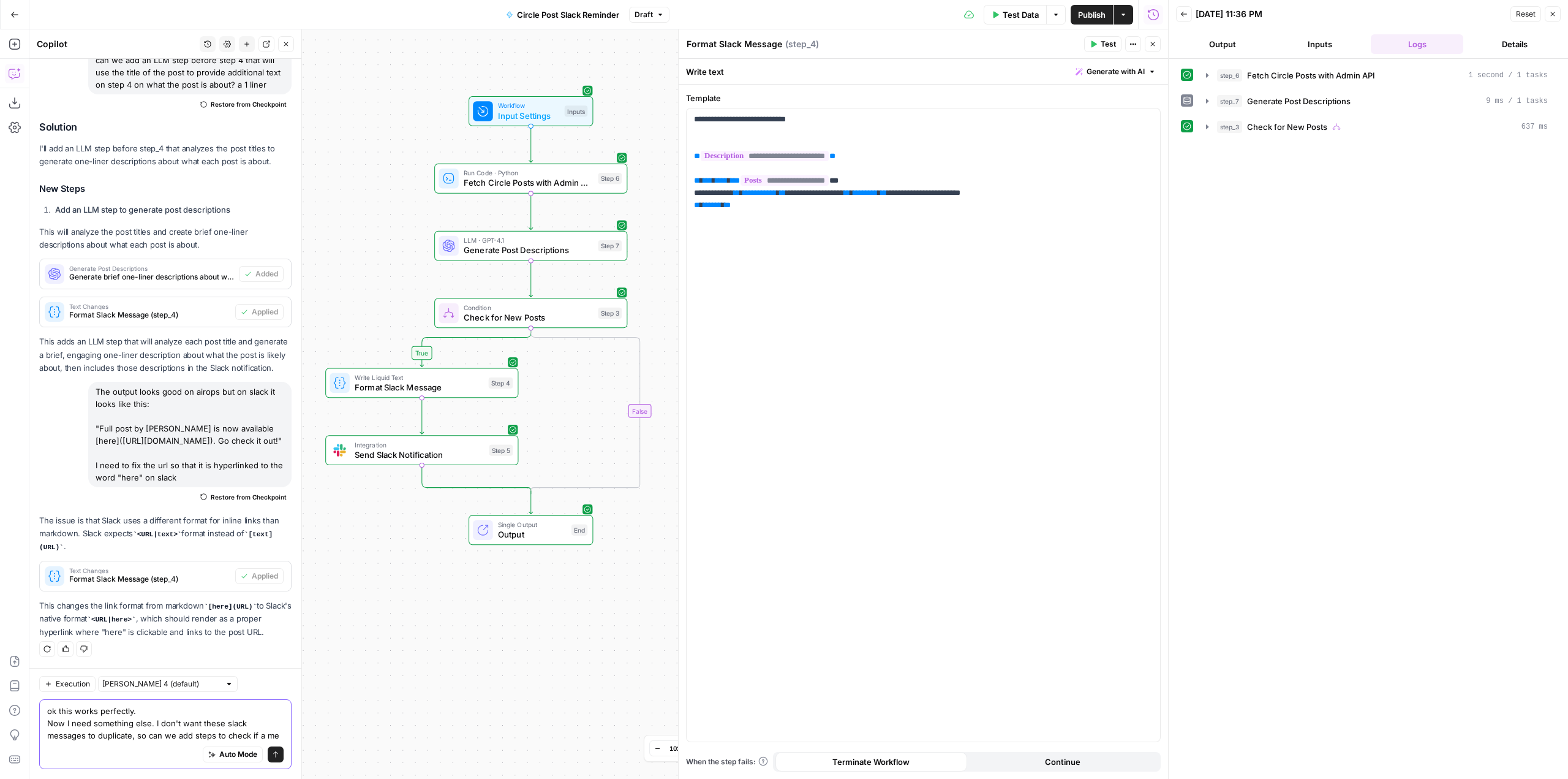
scroll to position [17032, 0]
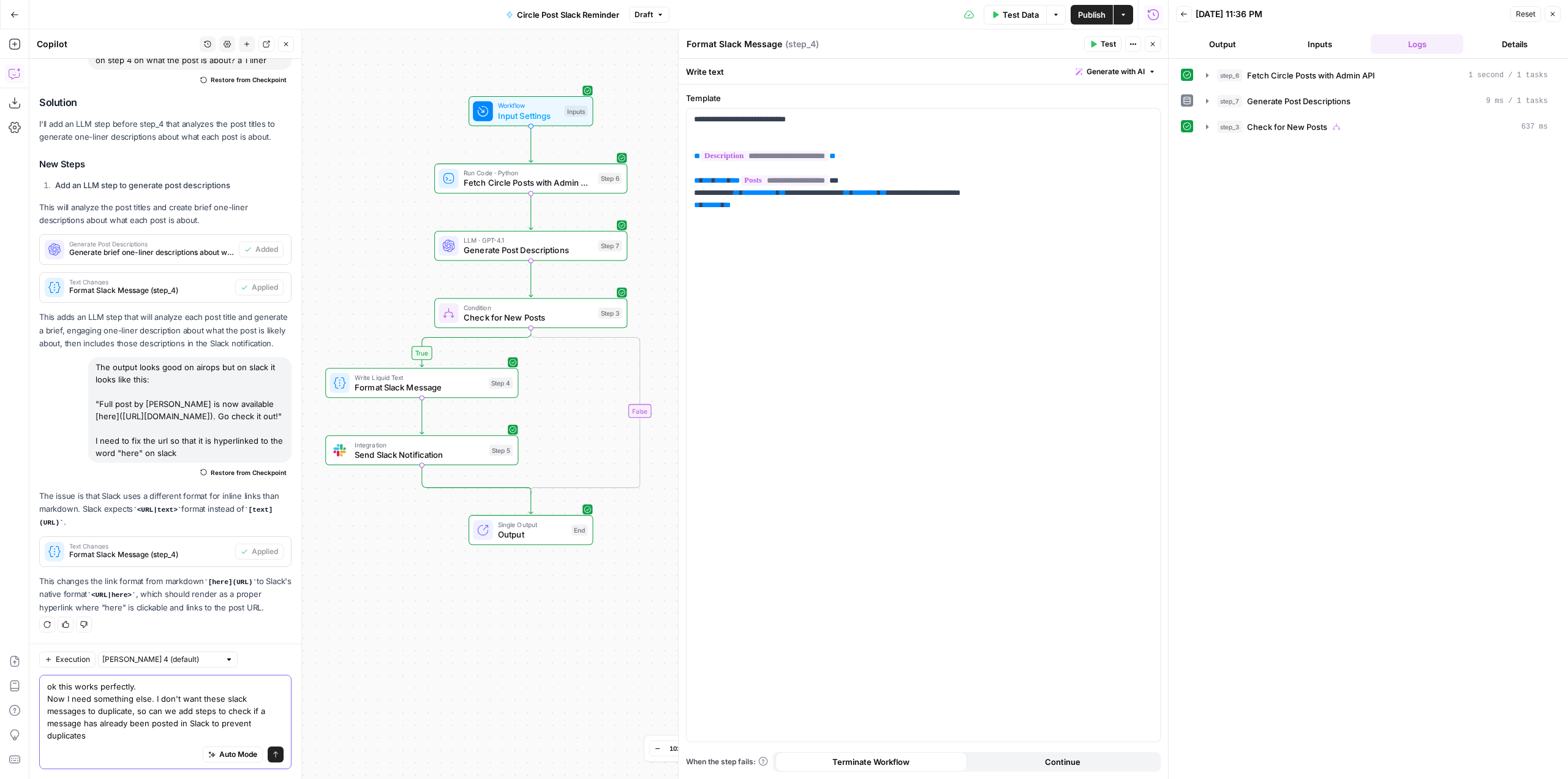
type textarea "ok this works perfectly. Now I need something else. I don't want these slack me…"
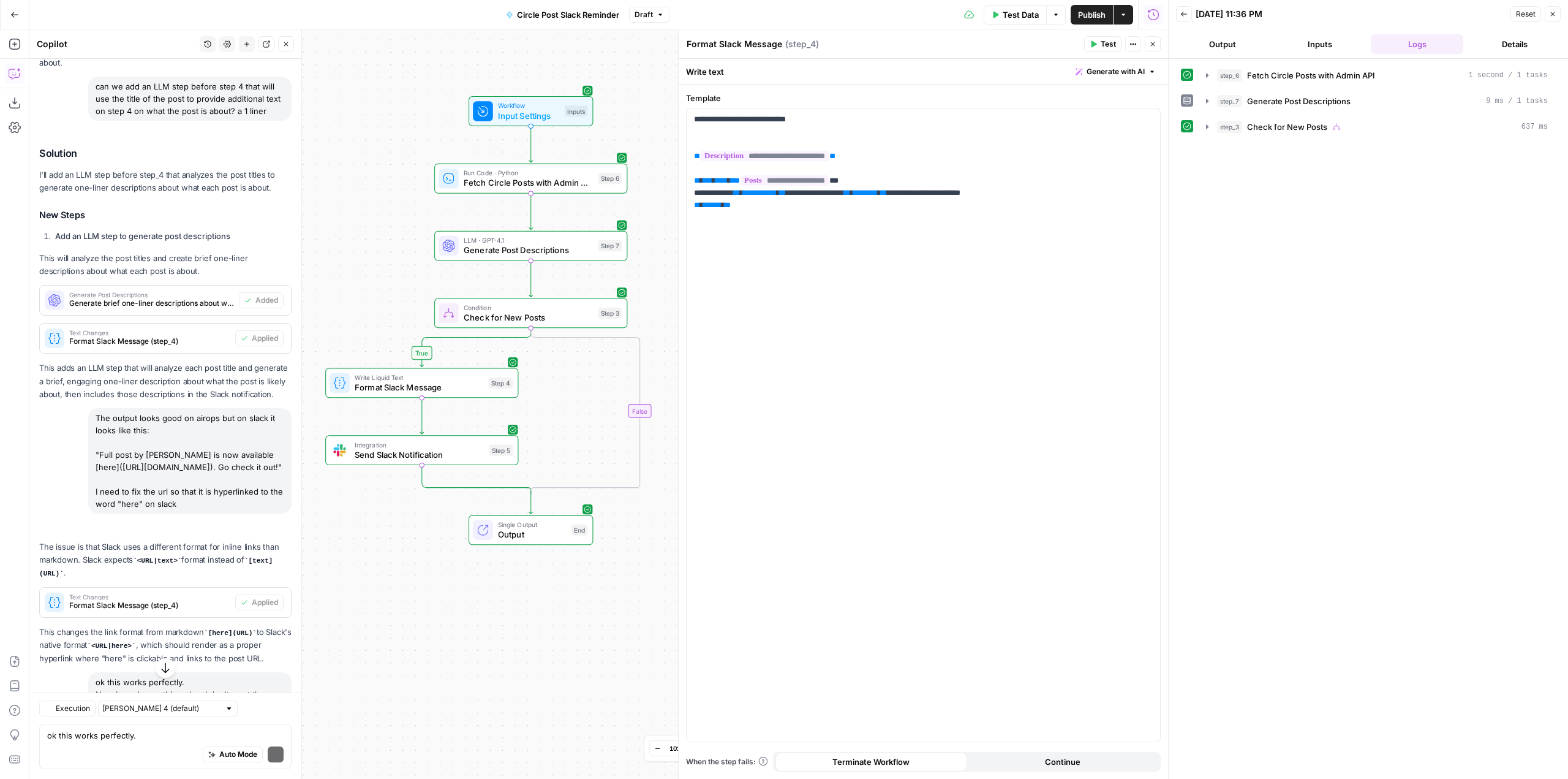
scroll to position [17397, 0]
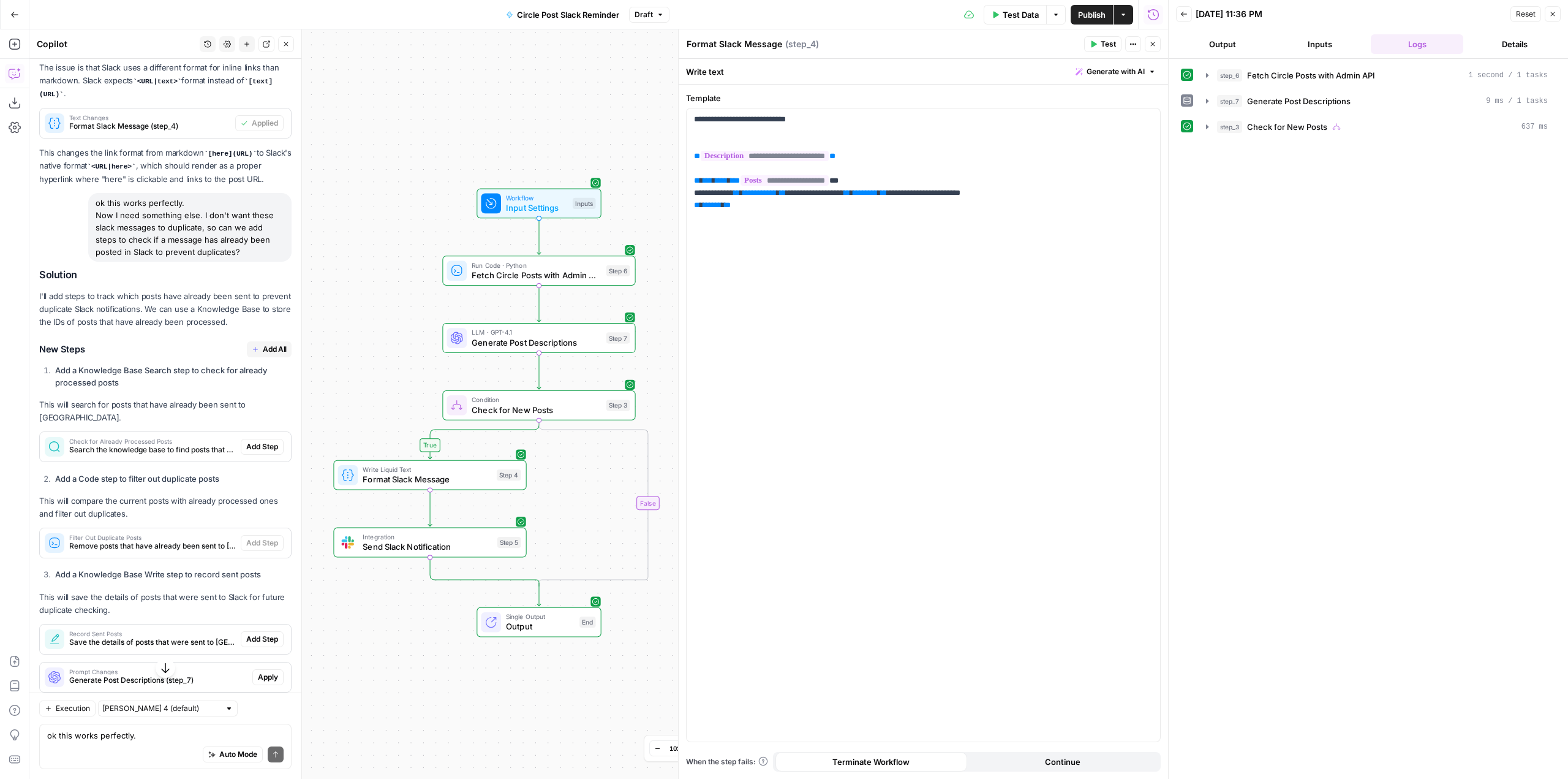
drag, startPoint x: 363, startPoint y: 474, endPoint x: 396, endPoint y: 408, distance: 73.8
click at [396, 408] on div "true false Workflow Input Settings Inputs Run Code · Python Fetch Circle Posts …" at bounding box center [598, 404] width 1138 height 750
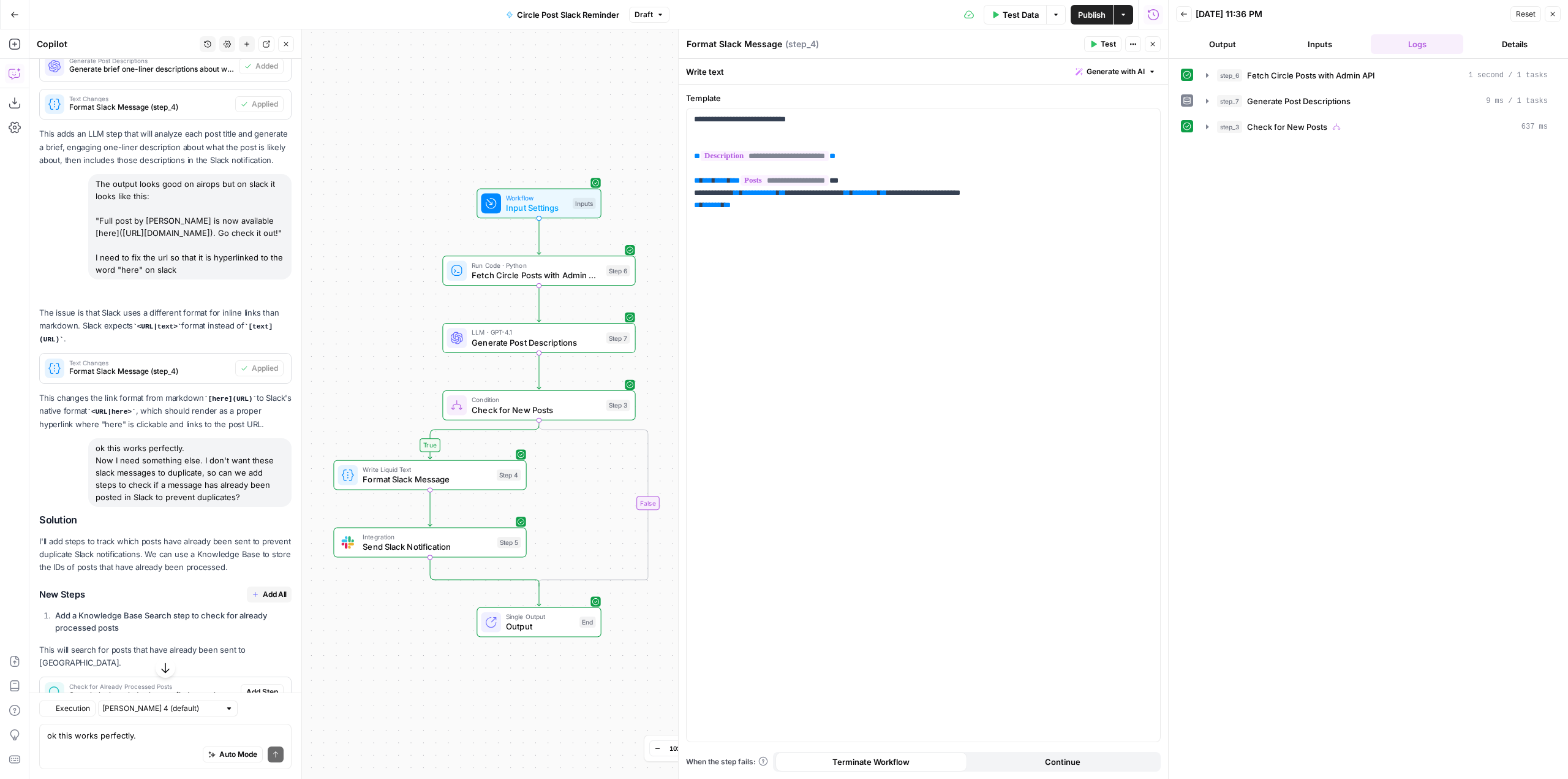
scroll to position [17643, 0]
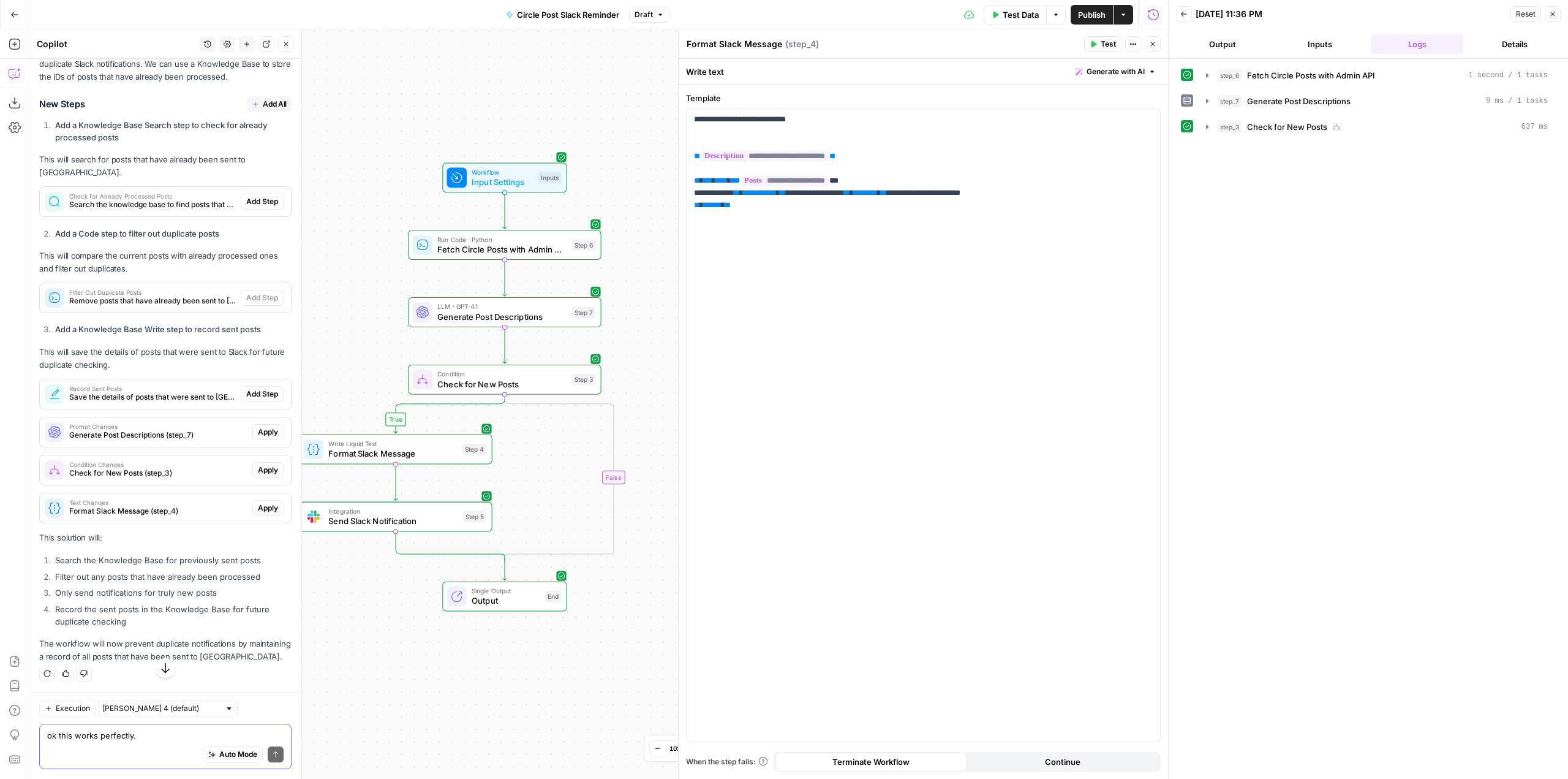
click at [160, 740] on textarea "ok this works perfectly. Now I need something else. I don't want these slack me…" at bounding box center [165, 735] width 237 height 13
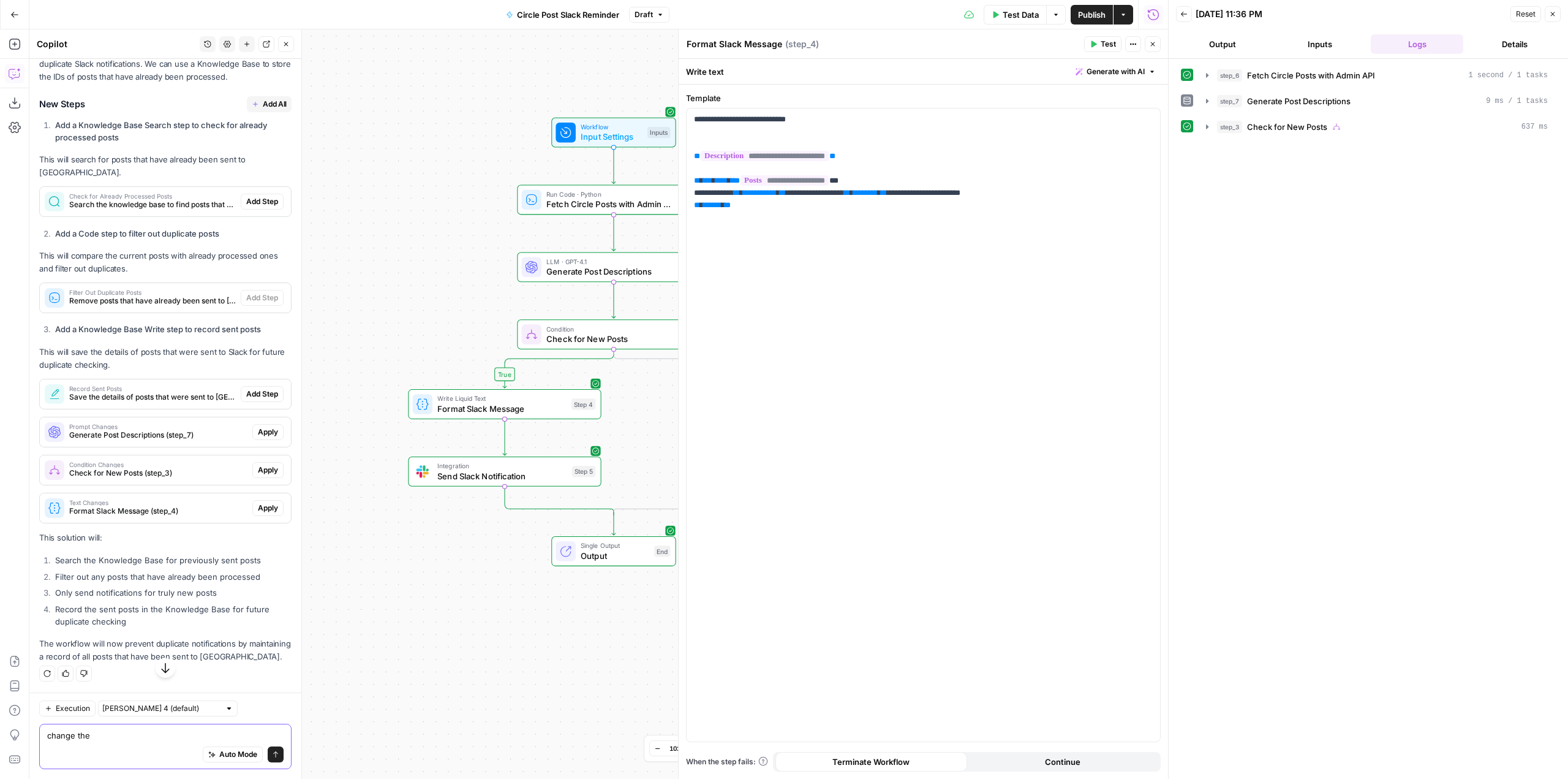
type textarea "change the"
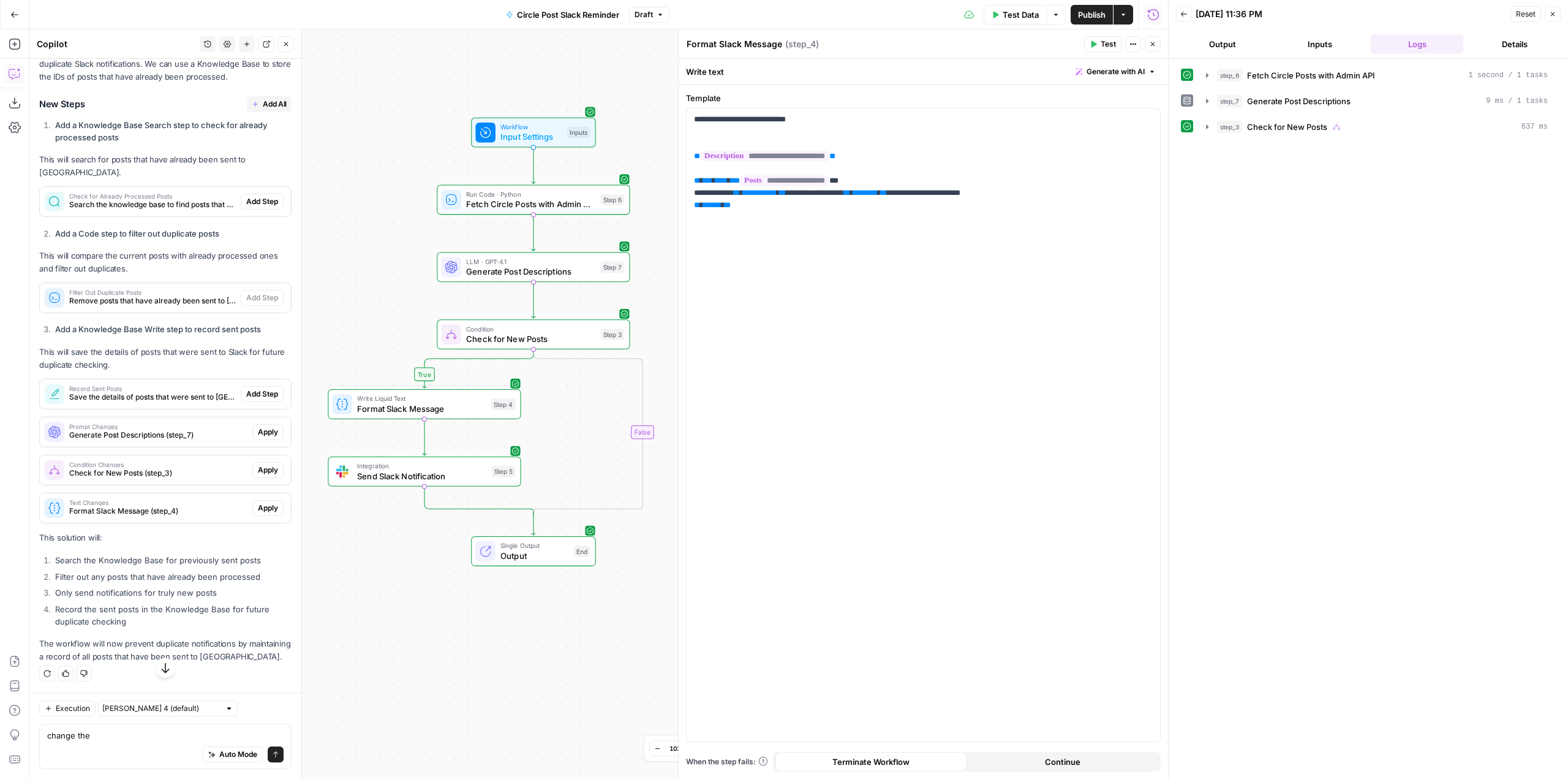
drag, startPoint x: 588, startPoint y: 62, endPoint x: 512, endPoint y: 62, distance: 76.0
click at [512, 62] on div "true false Workflow Input Settings Inputs Run Code · Python Fetch Circle Posts …" at bounding box center [598, 404] width 1138 height 750
click at [1094, 17] on span "Publish" at bounding box center [1091, 15] width 28 height 13
click at [596, 13] on span "Circle Post Slack Reminder" at bounding box center [561, 15] width 103 height 13
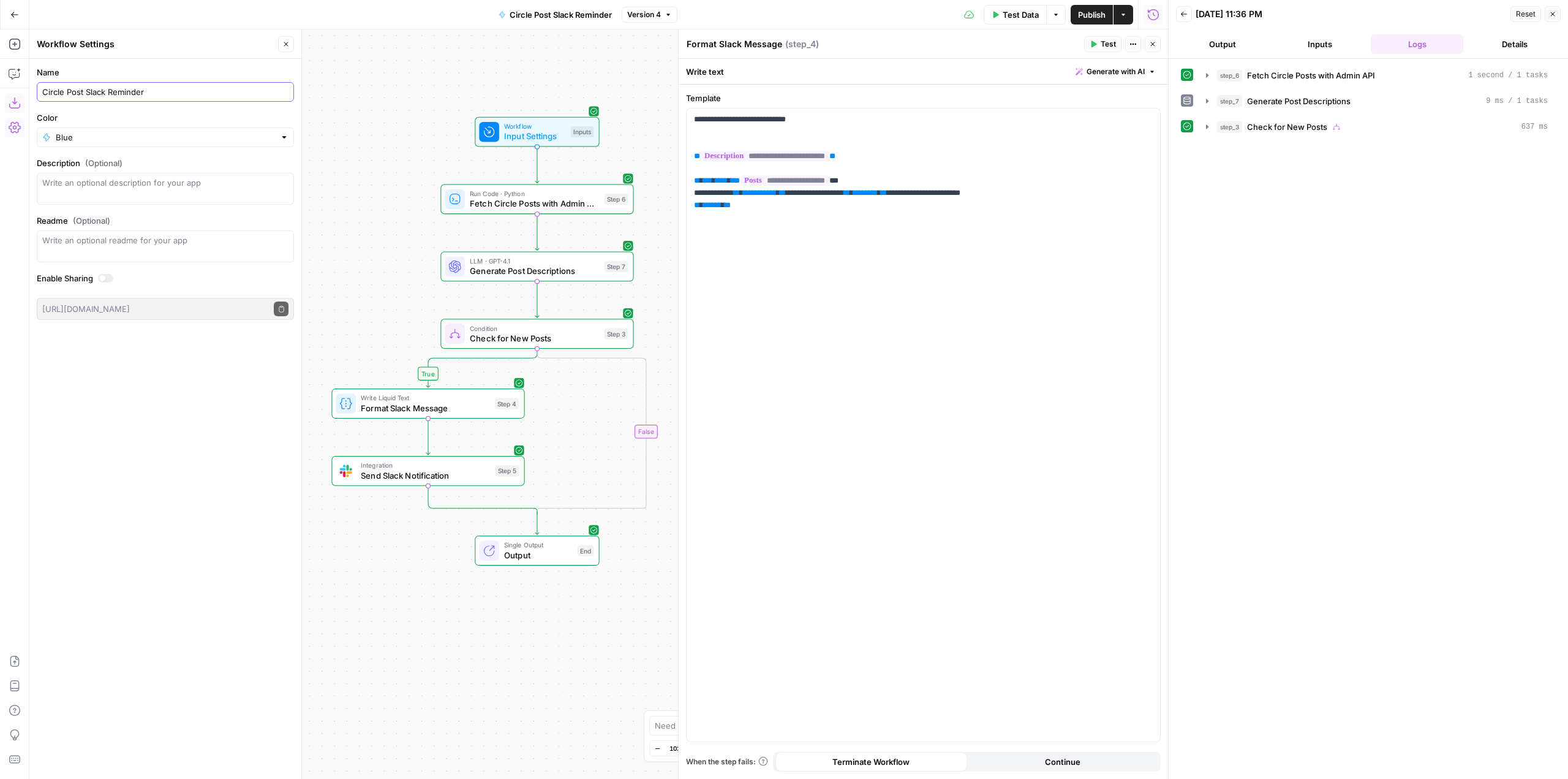
drag, startPoint x: 173, startPoint y: 90, endPoint x: 22, endPoint y: 96, distance: 151.1
click at [13, 96] on body "AirOps Growth New Home Browse Insights Opportunities Your Data Recent Grids Coh…" at bounding box center [784, 390] width 1568 height 779
type input "New Circle Post Slack Notification"
click at [489, 44] on div "true false Workflow Input Settings Inputs Run Code · Python Fetch Circle Posts …" at bounding box center [598, 404] width 1138 height 750
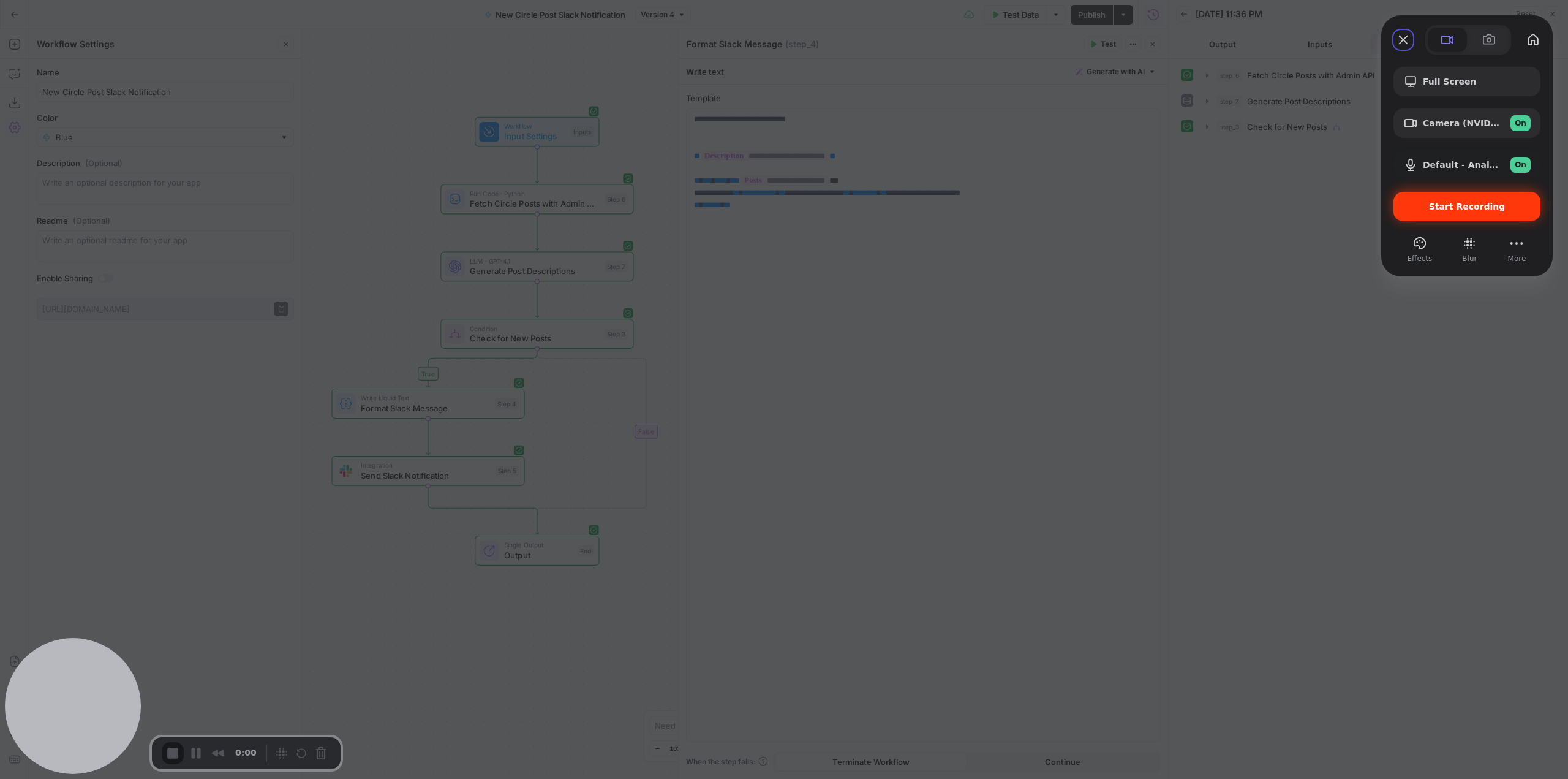
click at [1494, 214] on div "Start Recording" at bounding box center [1466, 206] width 147 height 29
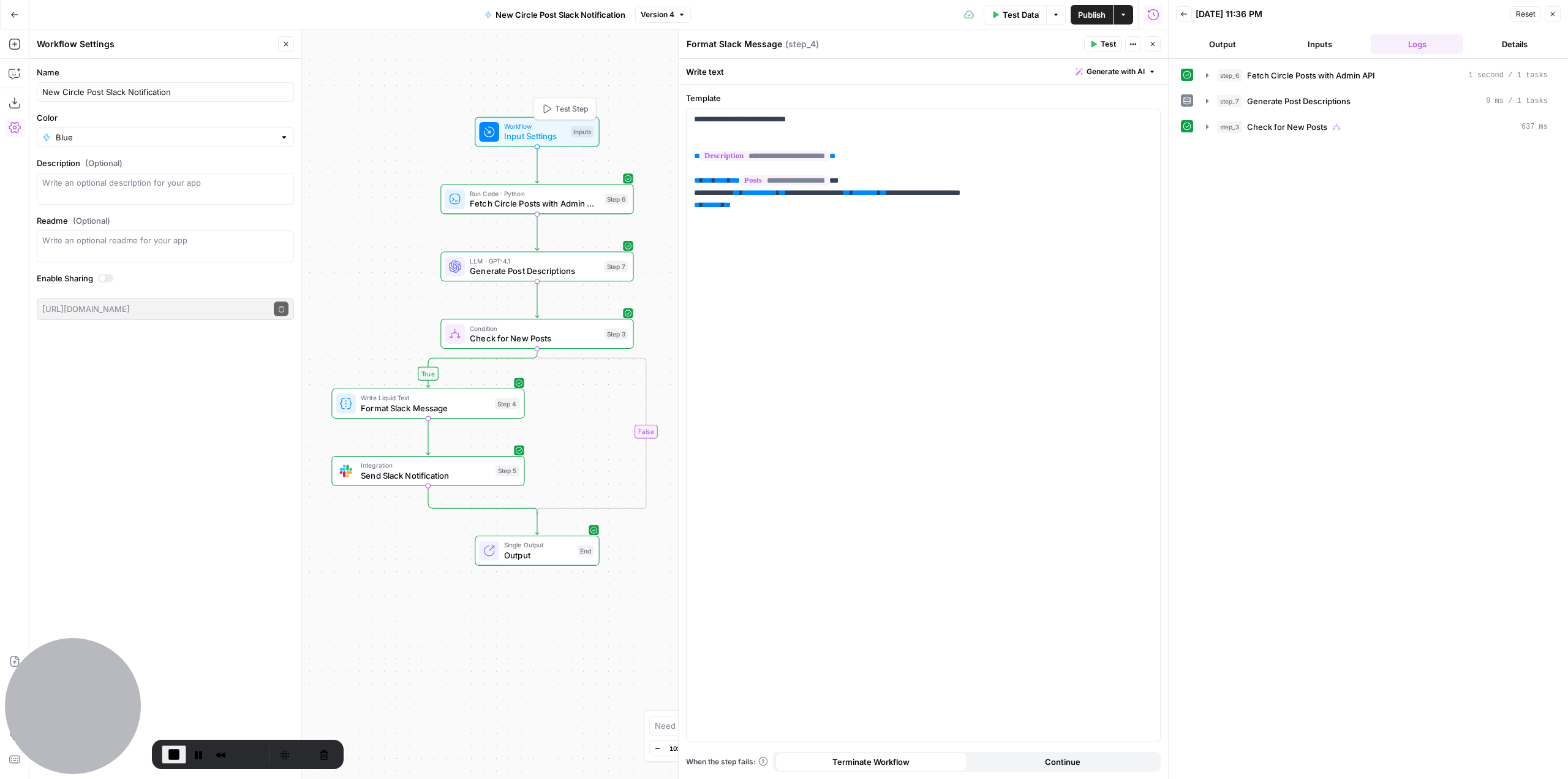
click at [548, 133] on span "Input Settings" at bounding box center [534, 136] width 62 height 13
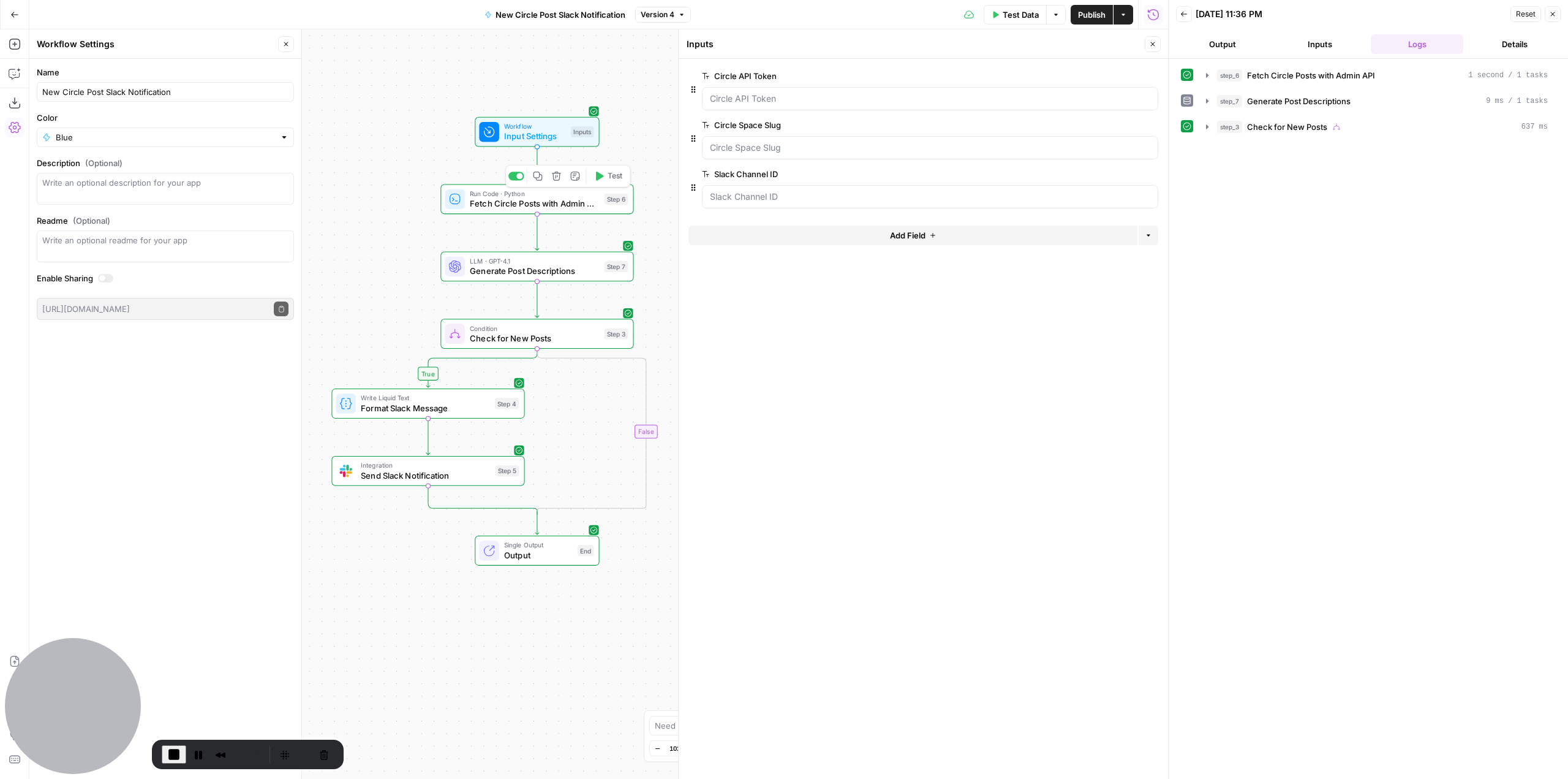
click at [553, 205] on span "Fetch Circle Posts with Admin API" at bounding box center [534, 204] width 129 height 13
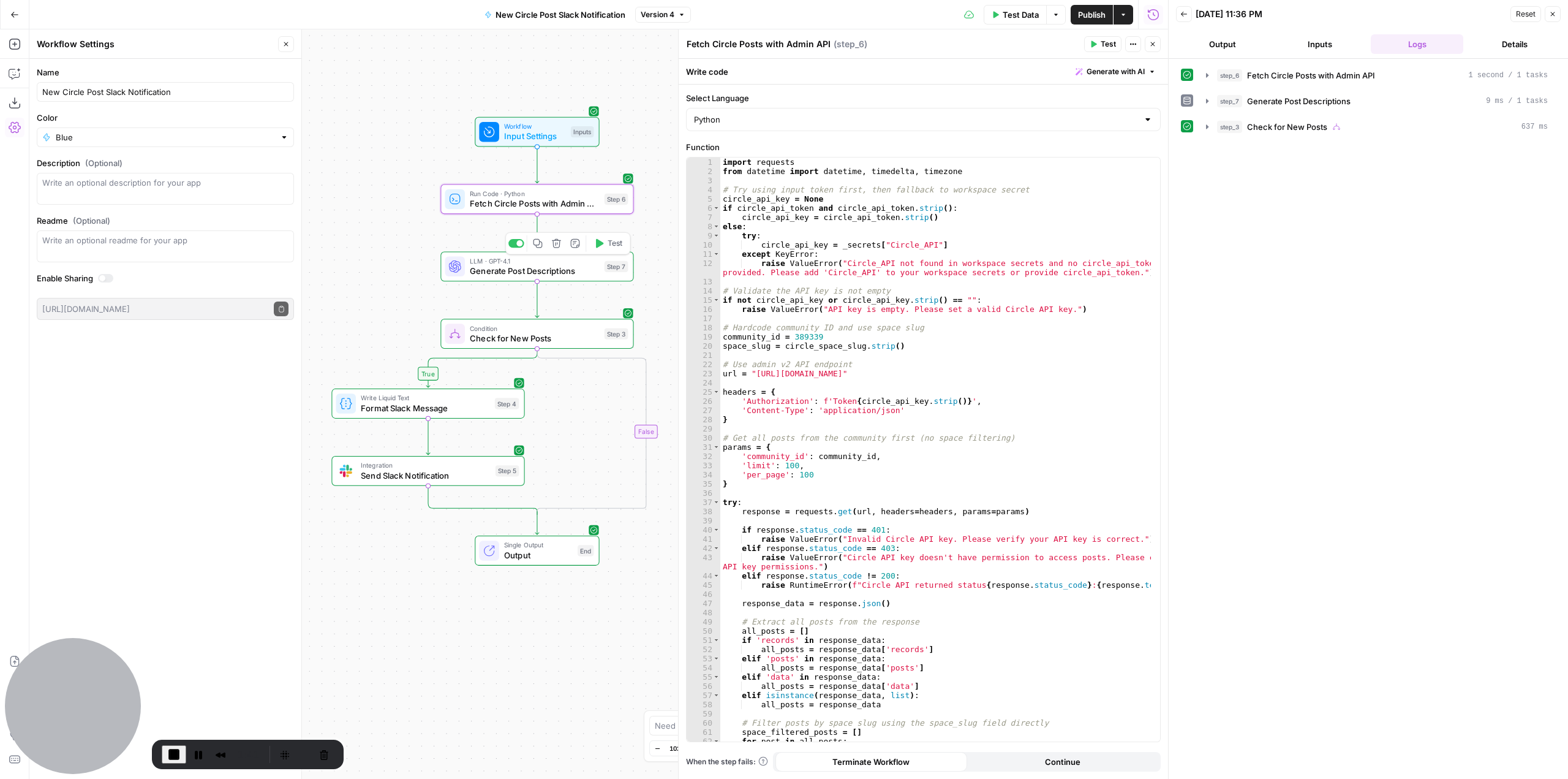
click at [540, 274] on span "Generate Post Descriptions" at bounding box center [534, 271] width 129 height 13
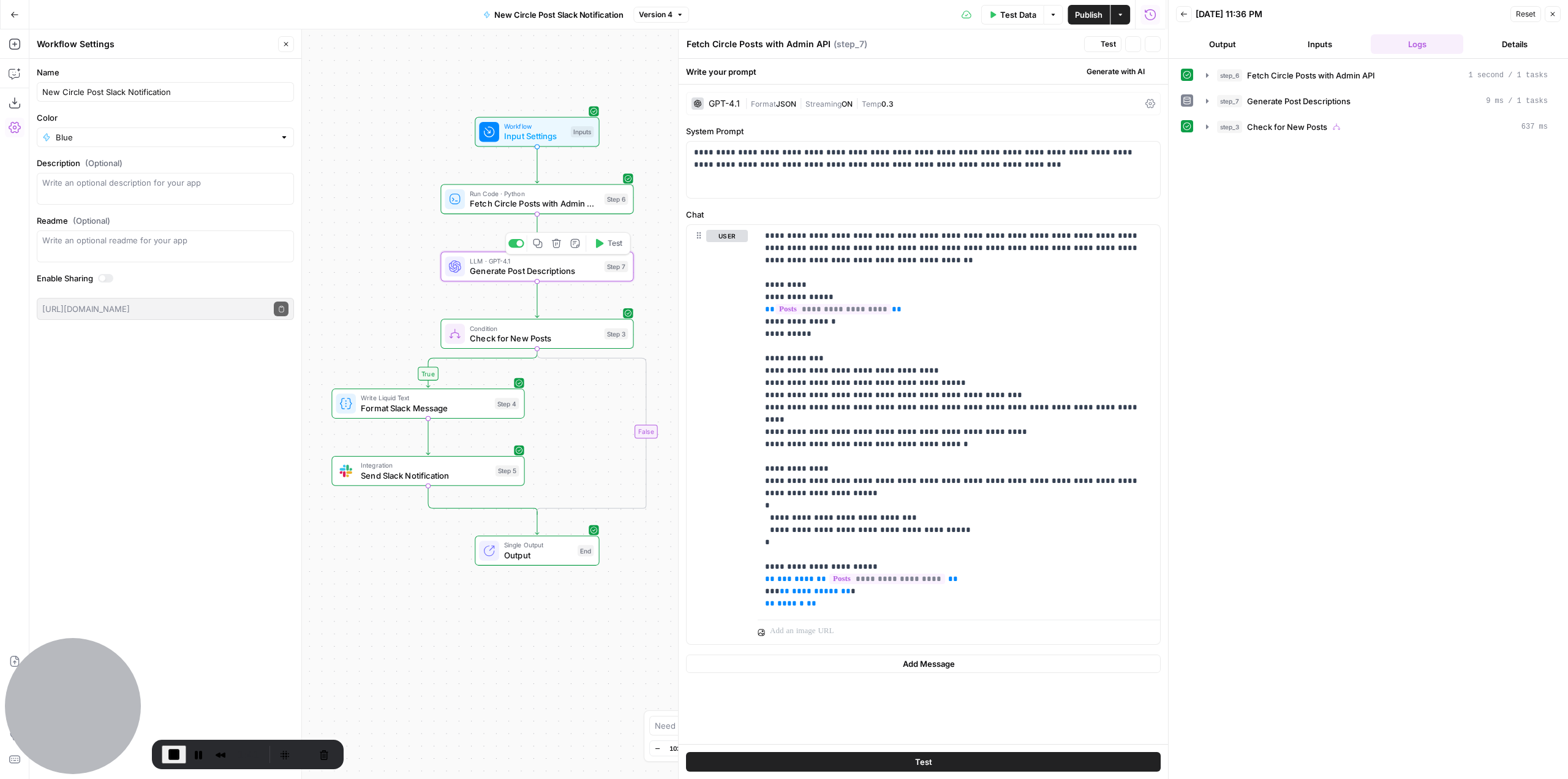
type textarea "Generate Post Descriptions"
click at [1013, 22] on button "Test Data" at bounding box center [1014, 14] width 63 height 20
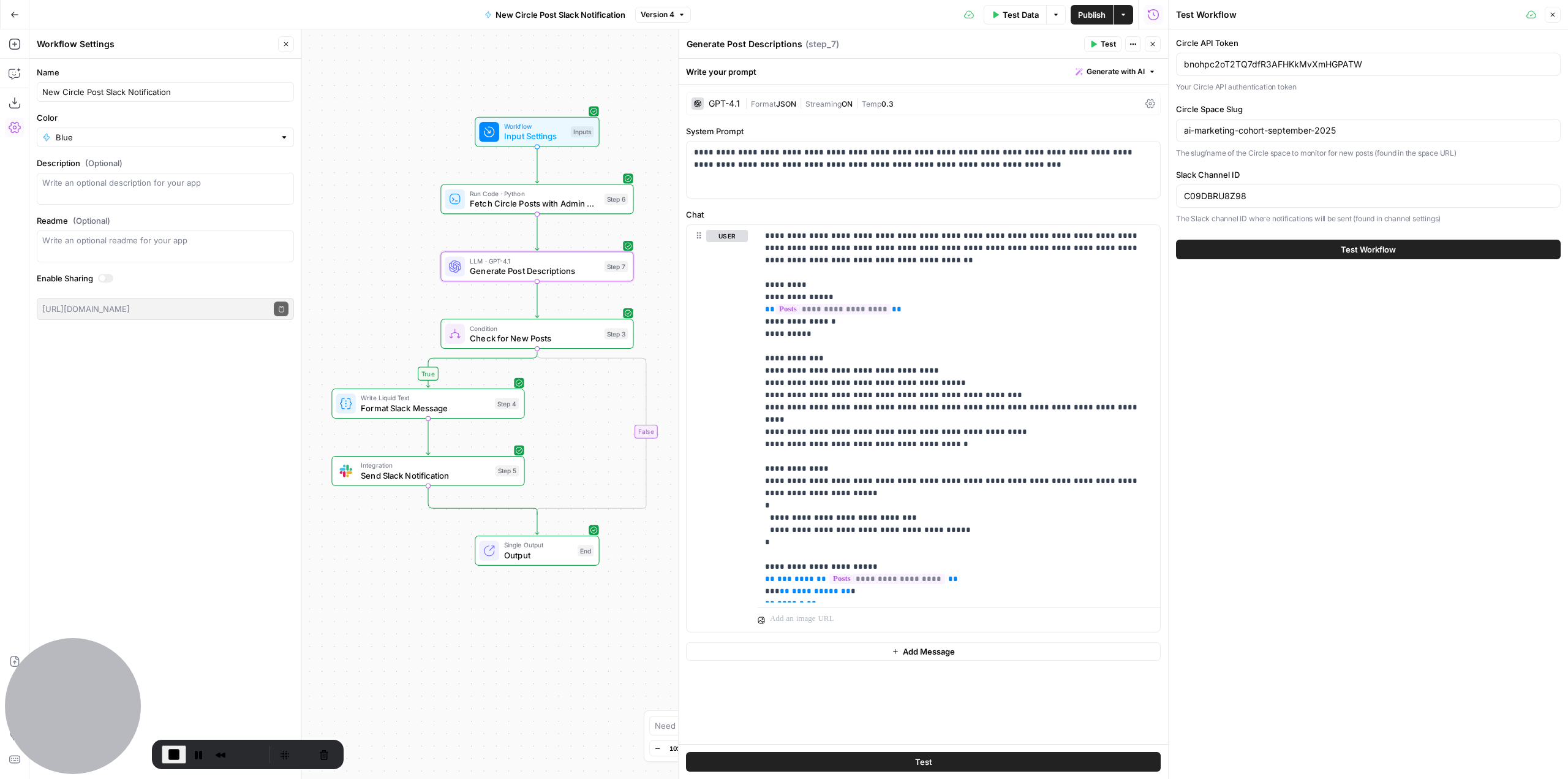
click at [1354, 247] on span "Test Workflow" at bounding box center [1368, 249] width 55 height 13
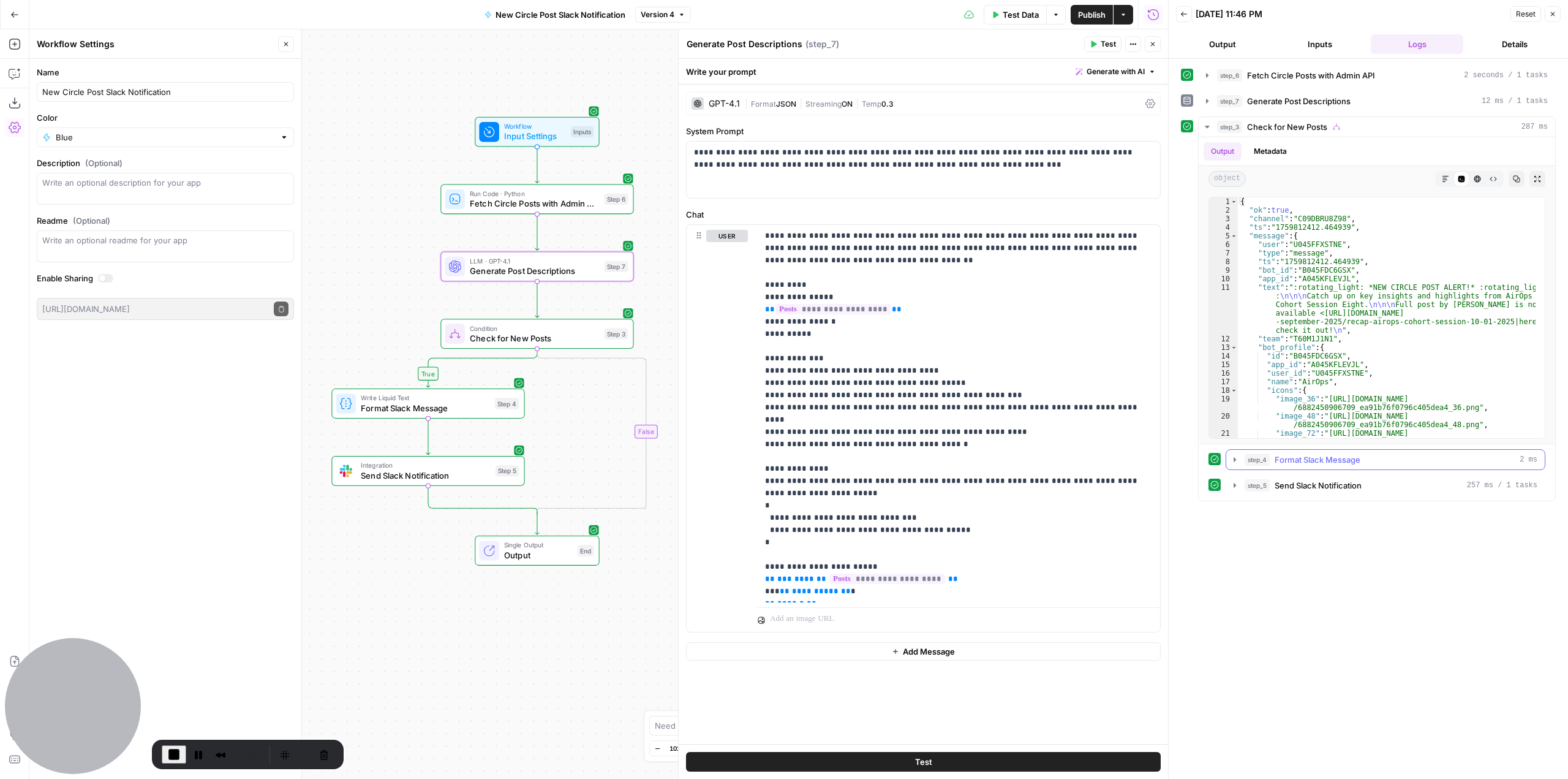
click at [1239, 456] on button "step_4 Format Slack Message 2 ms" at bounding box center [1385, 459] width 319 height 20
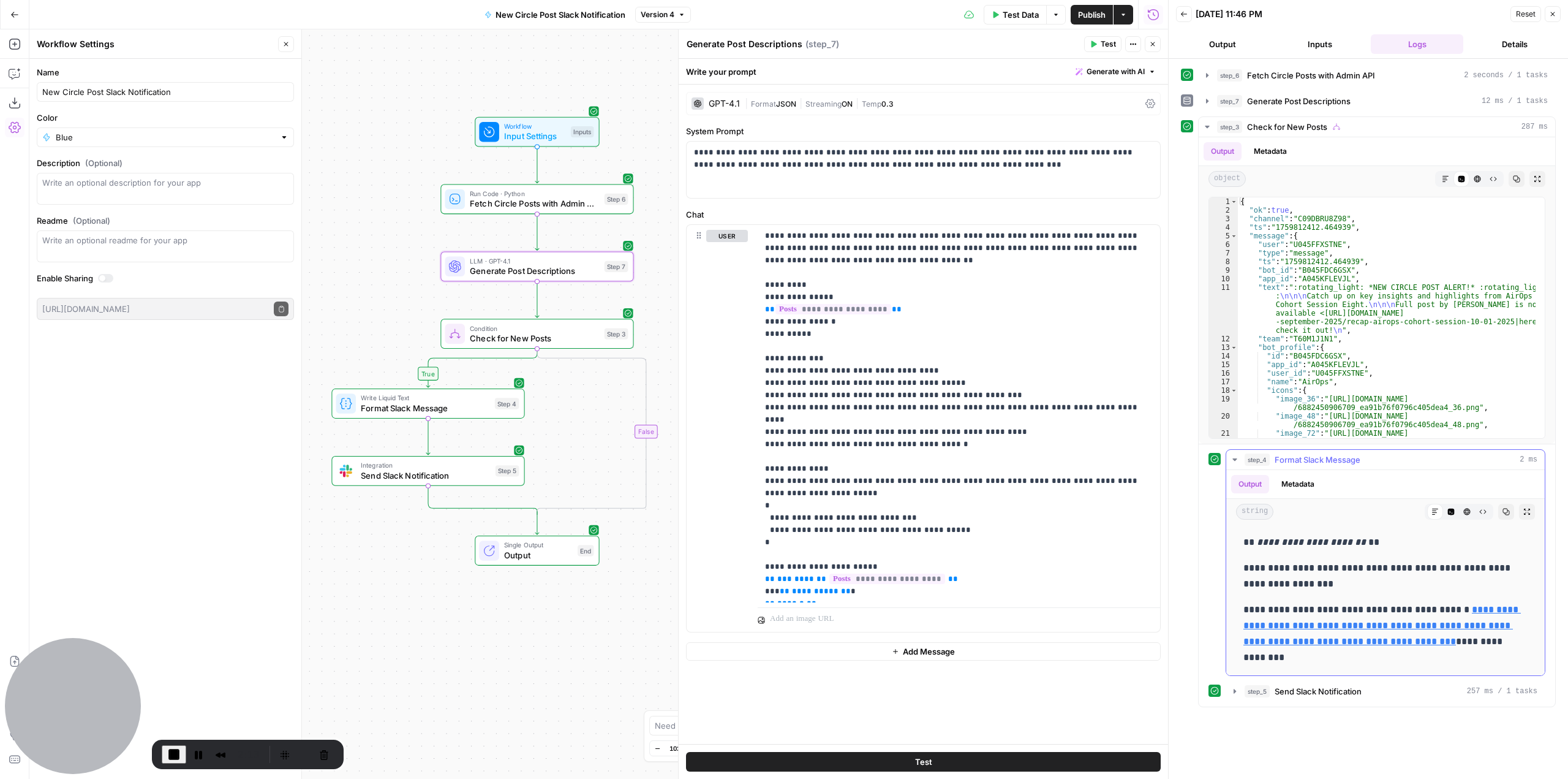
drag, startPoint x: 1244, startPoint y: 573, endPoint x: 1329, endPoint y: 582, distance: 85.5
click at [1329, 582] on p "**********" at bounding box center [1385, 576] width 284 height 32
click at [1318, 584] on p "**********" at bounding box center [1385, 576] width 284 height 32
drag, startPoint x: 1309, startPoint y: 584, endPoint x: 1234, endPoint y: 571, distance: 76.1
click at [1234, 571] on div "**********" at bounding box center [1385, 599] width 319 height 151
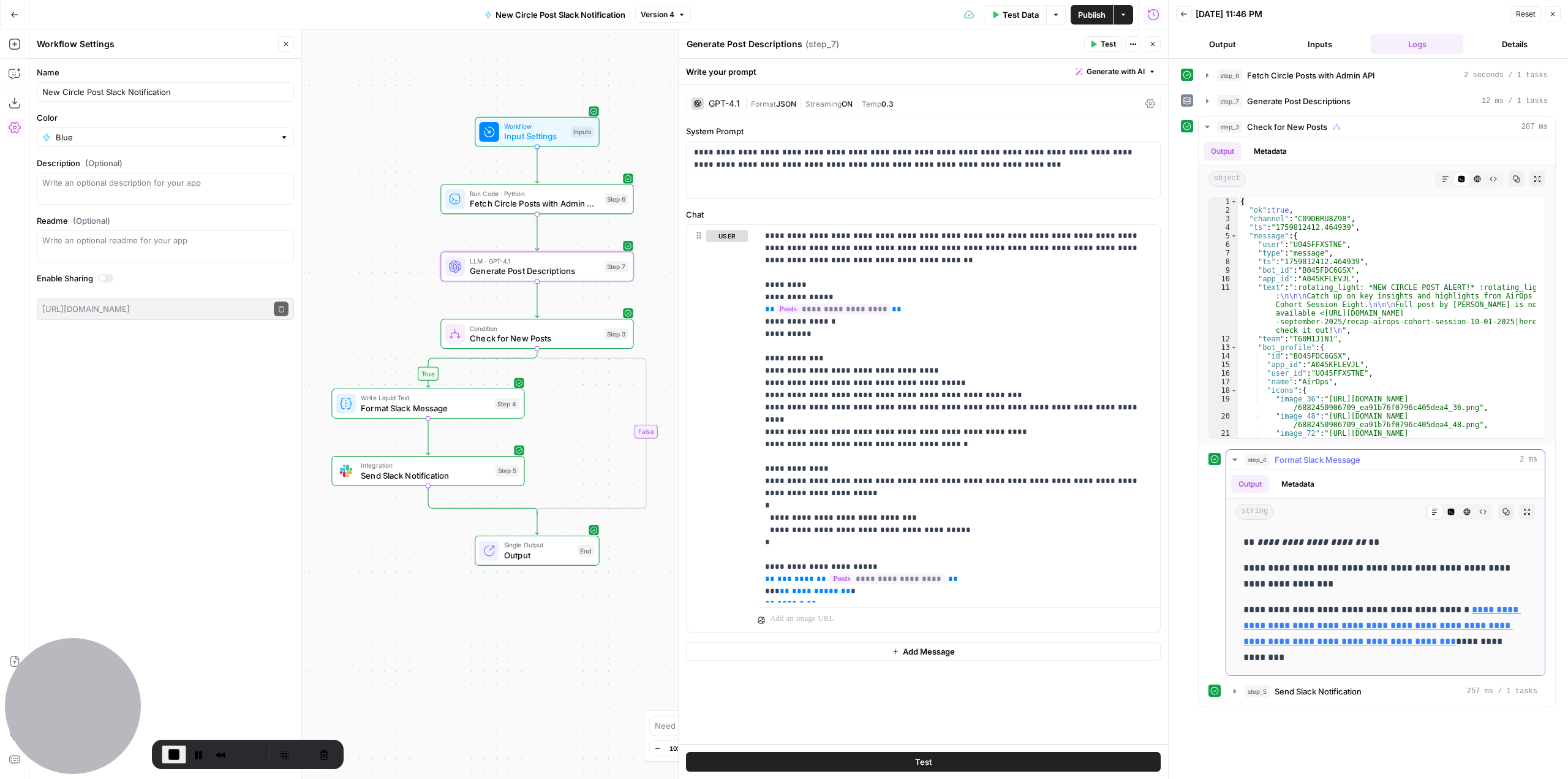
drag, startPoint x: 1244, startPoint y: 616, endPoint x: 1455, endPoint y: 608, distance: 211.2
click at [1455, 608] on p "**********" at bounding box center [1385, 632] width 284 height 63
drag, startPoint x: 1398, startPoint y: 666, endPoint x: 1242, endPoint y: 538, distance: 201.8
click at [1242, 538] on div "**********" at bounding box center [1385, 599] width 299 height 141
click at [1398, 664] on p "**********" at bounding box center [1385, 632] width 284 height 63
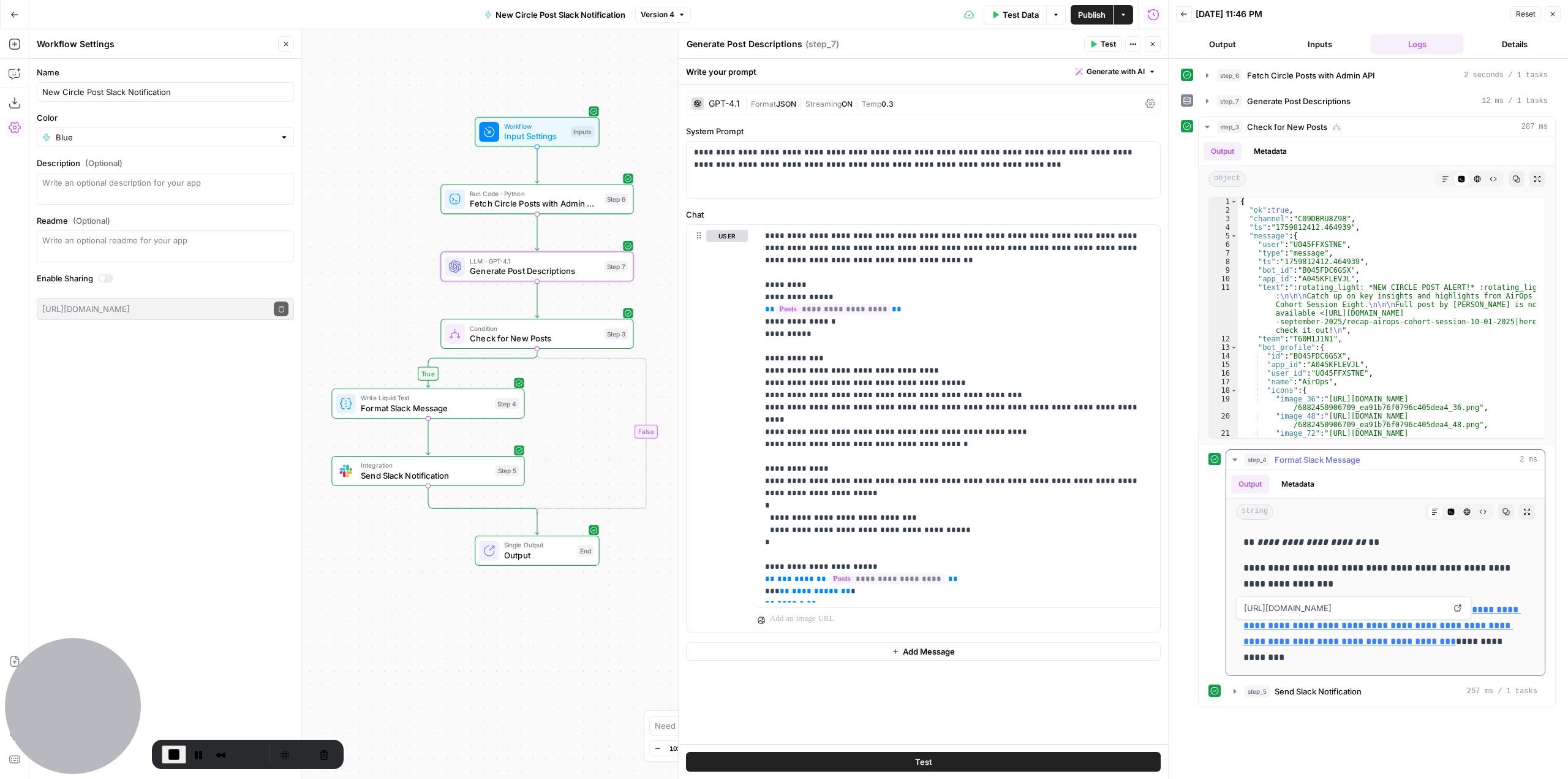
drag, startPoint x: 1293, startPoint y: 658, endPoint x: 1242, endPoint y: 624, distance: 61.3
click at [1242, 624] on div "**********" at bounding box center [1385, 599] width 299 height 141
click at [176, 755] on span "End Recording" at bounding box center [174, 754] width 14 height 14
